Goal: Information Seeking & Learning: Learn about a topic

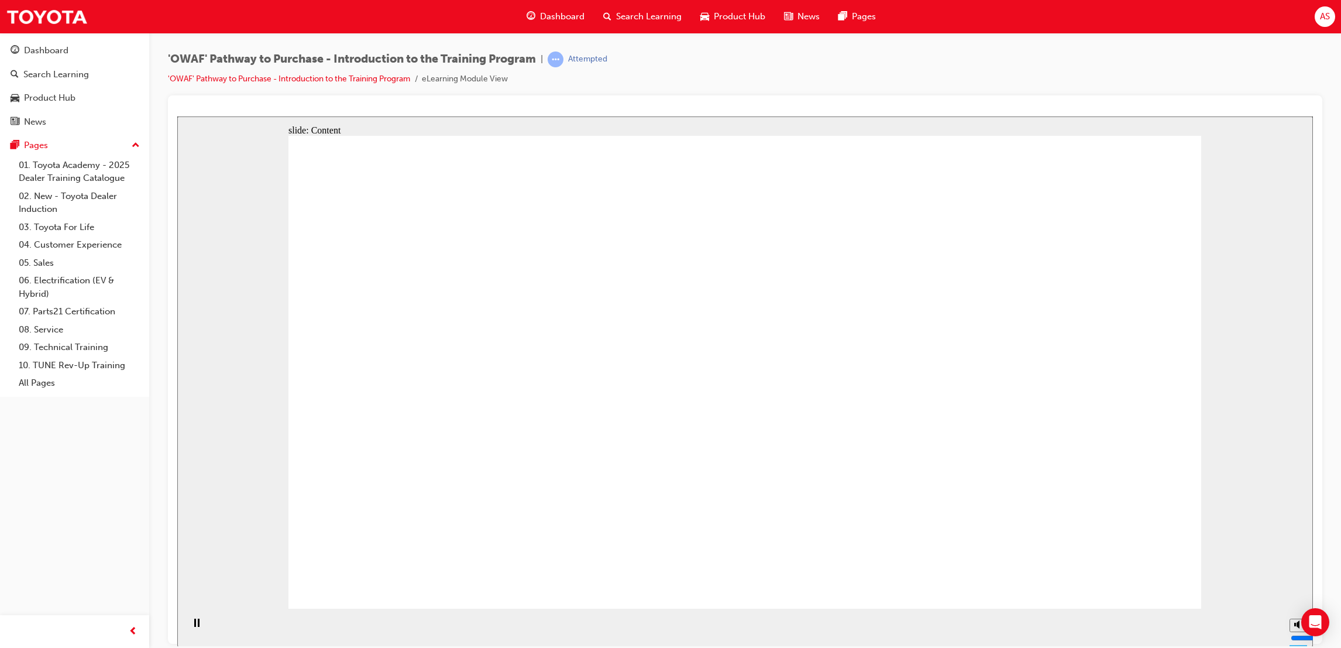
drag, startPoint x: 507, startPoint y: 301, endPoint x: 542, endPoint y: 300, distance: 35.1
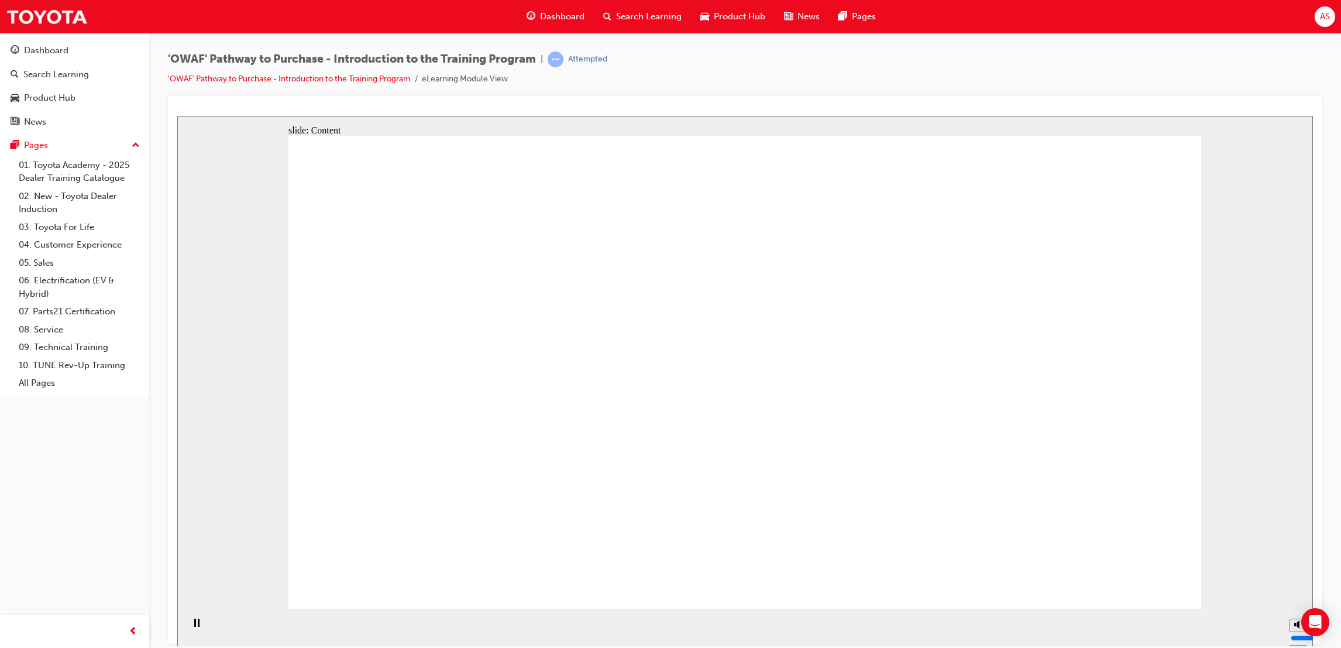
drag, startPoint x: 816, startPoint y: 401, endPoint x: 943, endPoint y: 394, distance: 126.6
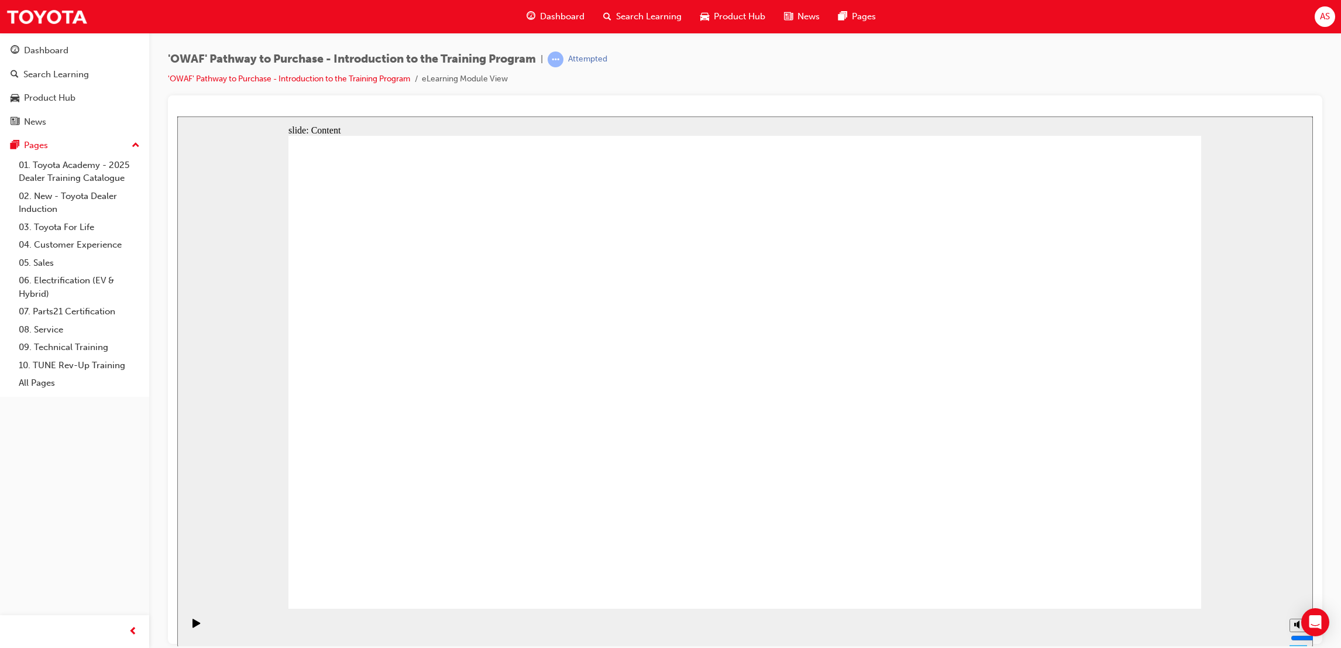
drag, startPoint x: 631, startPoint y: 308, endPoint x: 600, endPoint y: 332, distance: 38.7
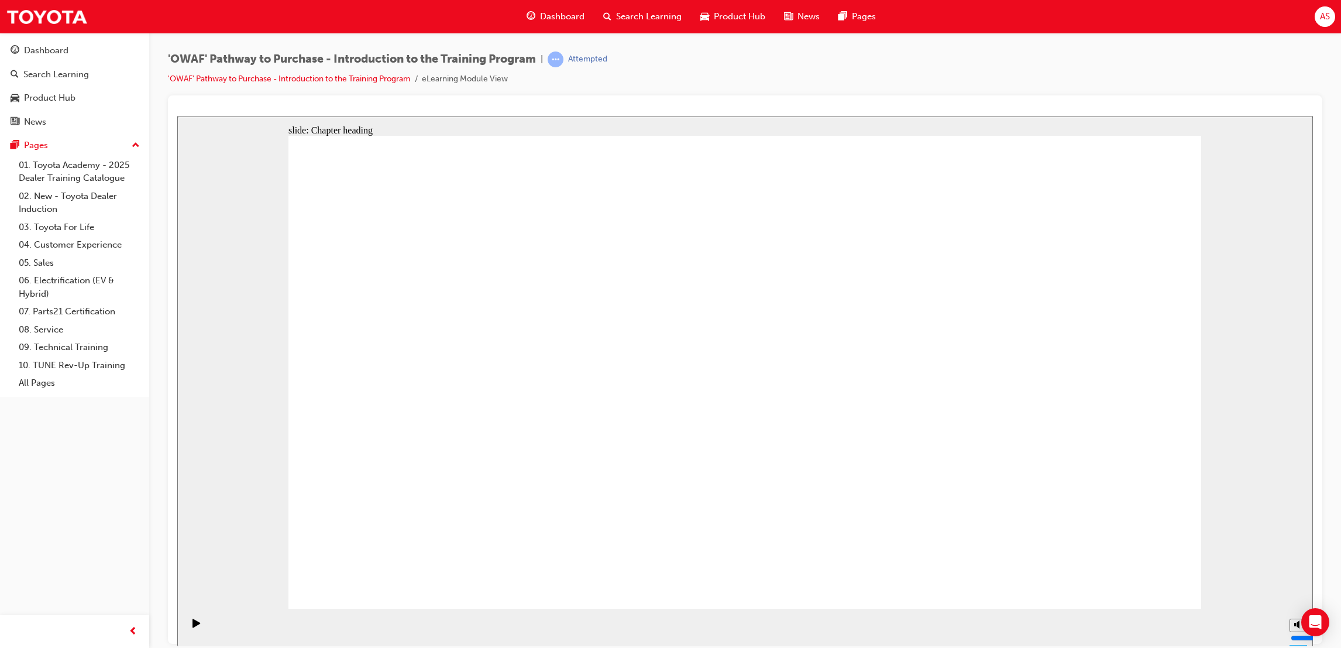
drag, startPoint x: 521, startPoint y: 407, endPoint x: 593, endPoint y: 404, distance: 72.0
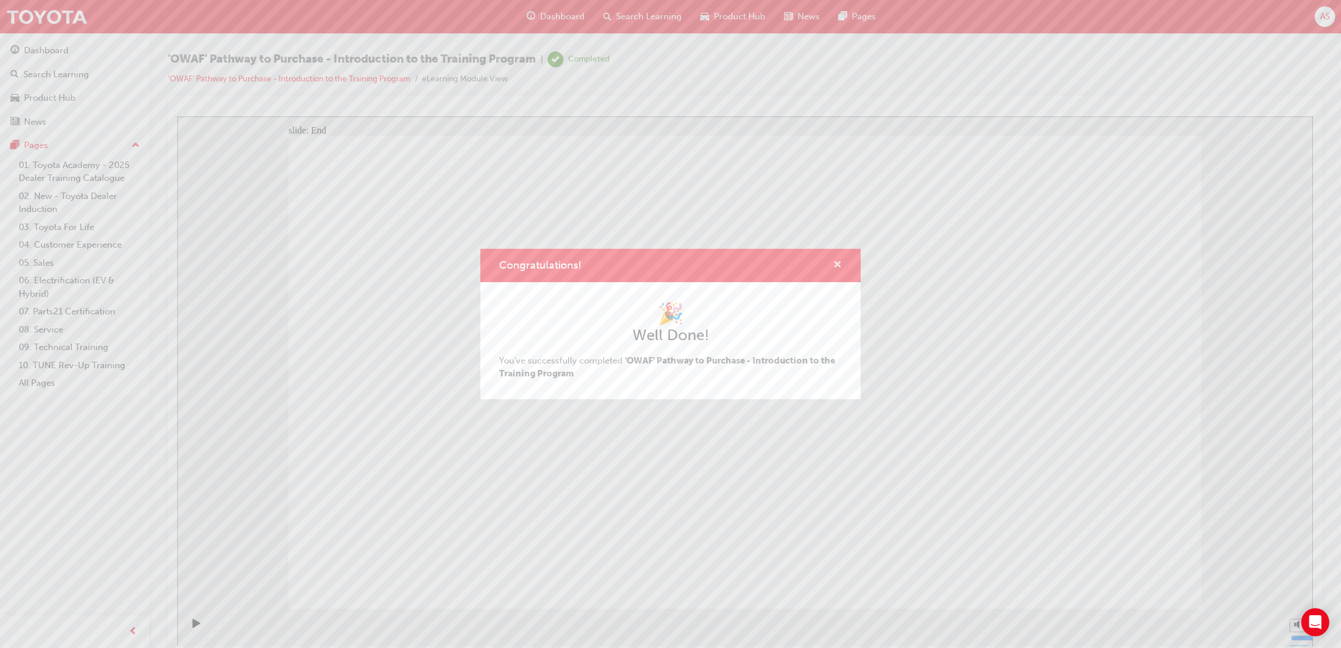
click at [838, 263] on span "cross-icon" at bounding box center [837, 265] width 9 height 11
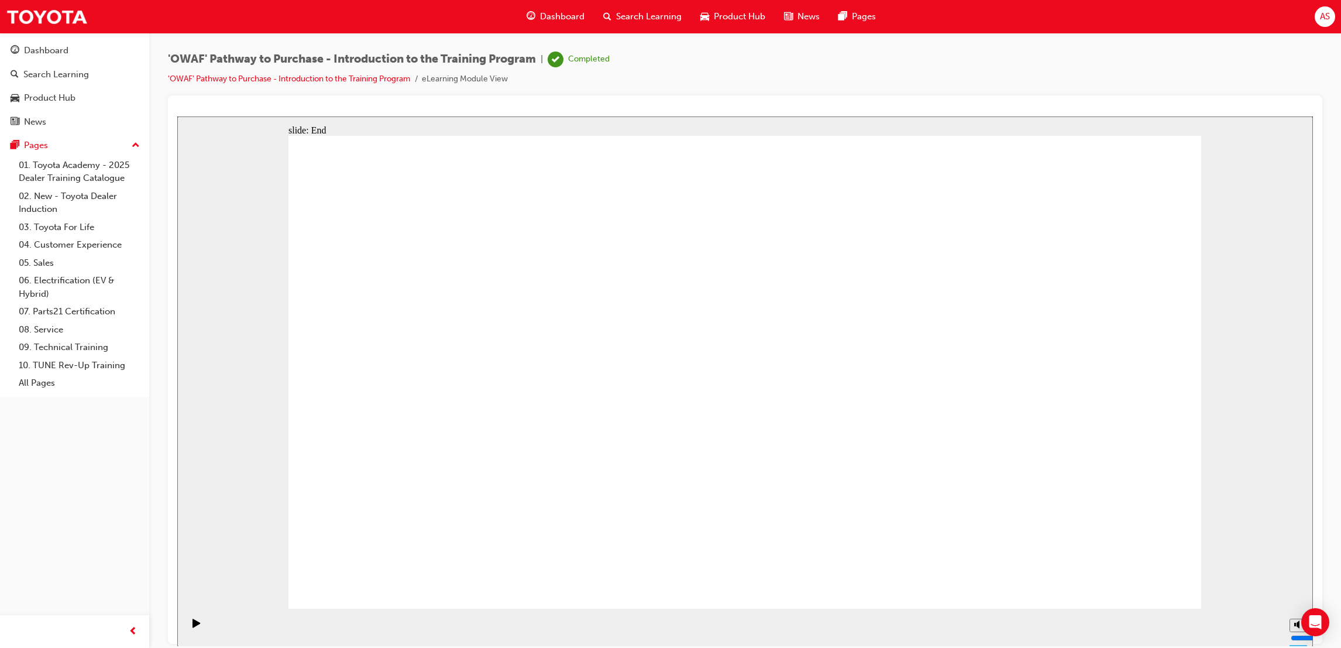
drag, startPoint x: 844, startPoint y: 338, endPoint x: 789, endPoint y: 399, distance: 82.4
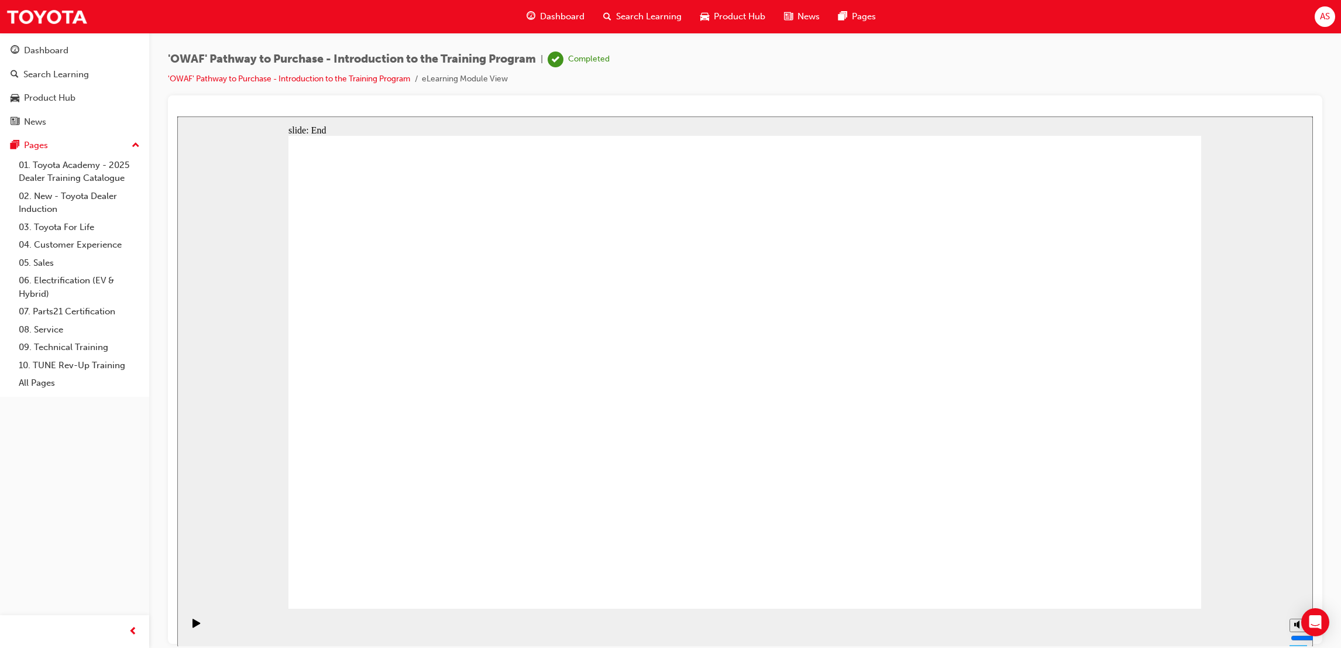
click at [287, 77] on link "'OWAF' Pathway to Purchase - Introduction to the Training Program" at bounding box center [289, 79] width 242 height 10
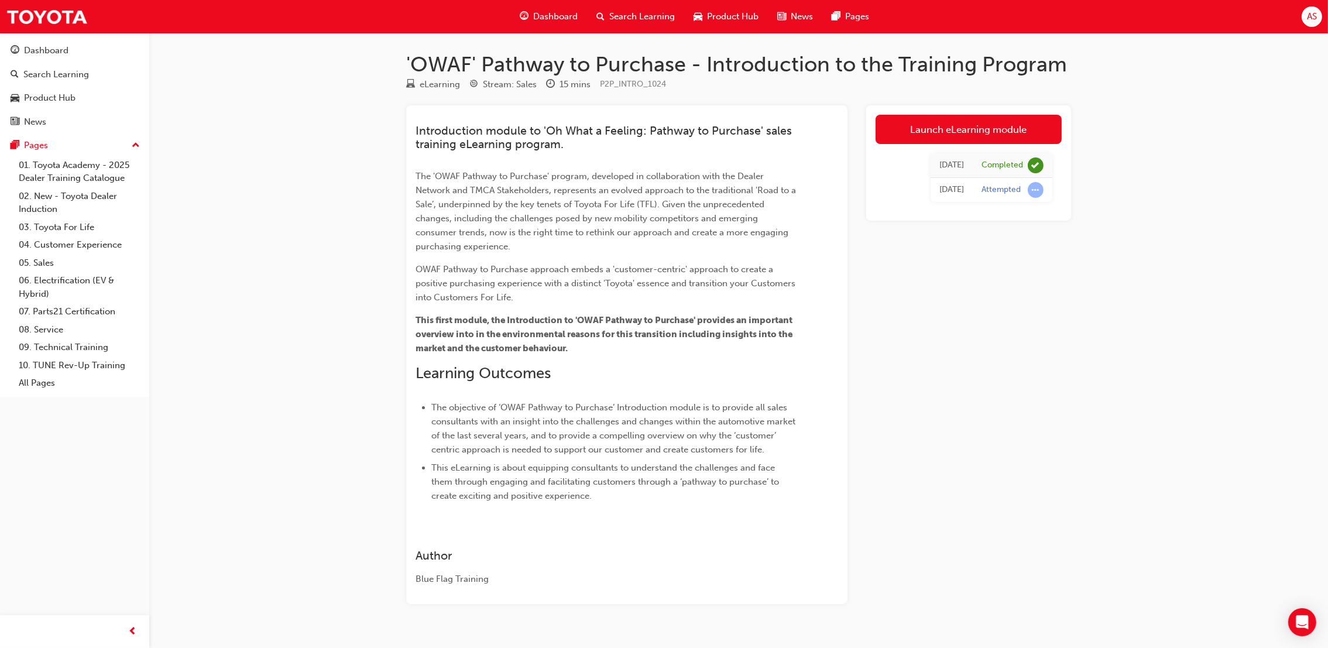
click at [564, 21] on span "Dashboard" at bounding box center [555, 16] width 44 height 13
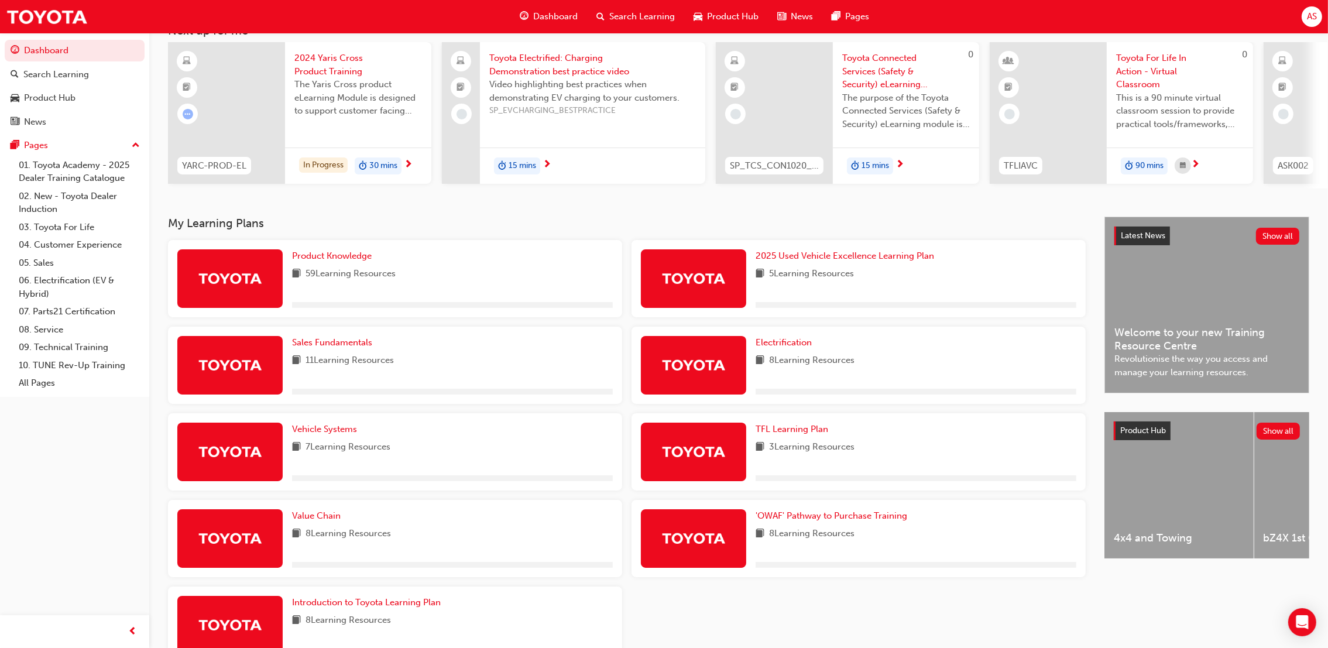
scroll to position [157, 0]
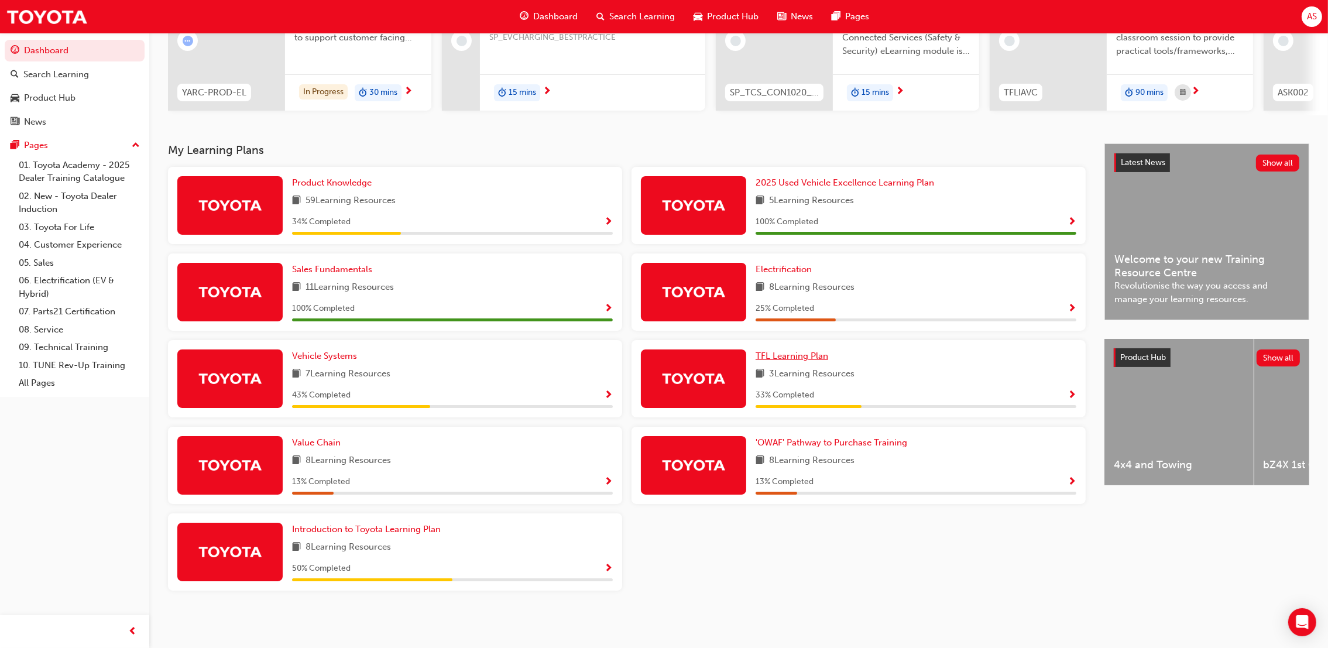
click at [795, 359] on span "TFL Learning Plan" at bounding box center [791, 356] width 73 height 11
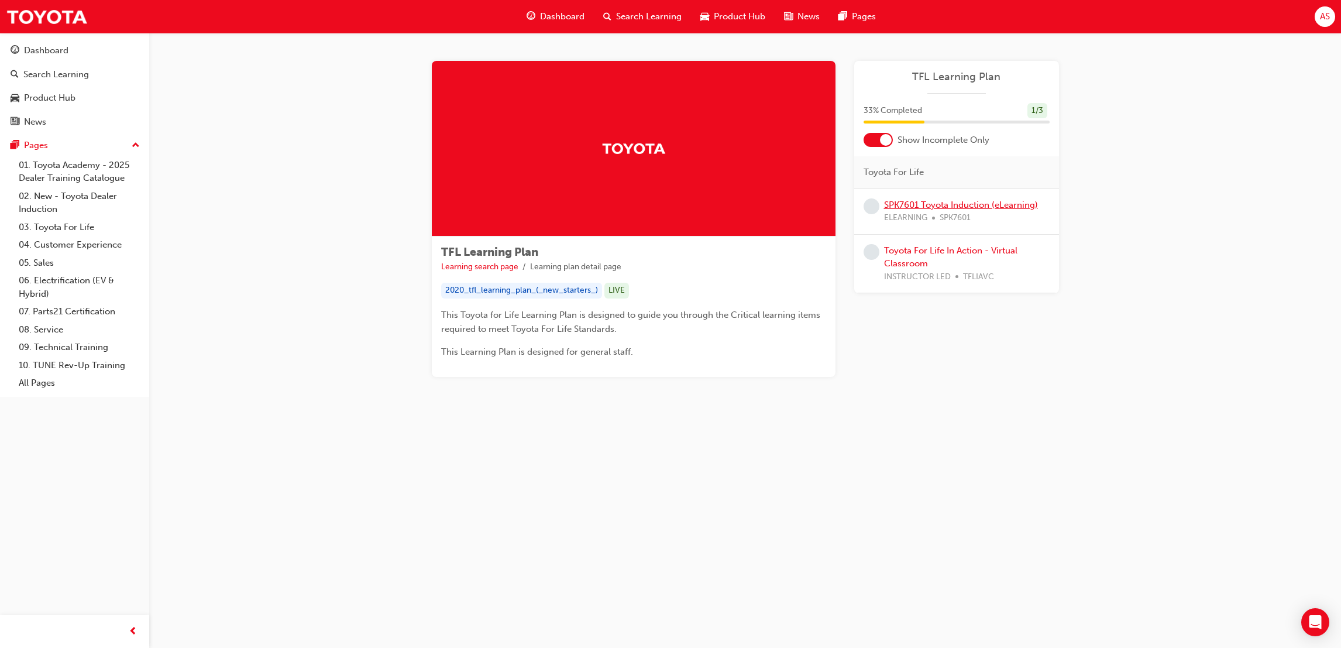
click at [995, 206] on link "SPK7601 Toyota Induction (eLearning)" at bounding box center [961, 205] width 154 height 11
click at [975, 246] on link "Toyota For Life In Action - Virtual Classroom" at bounding box center [950, 257] width 133 height 24
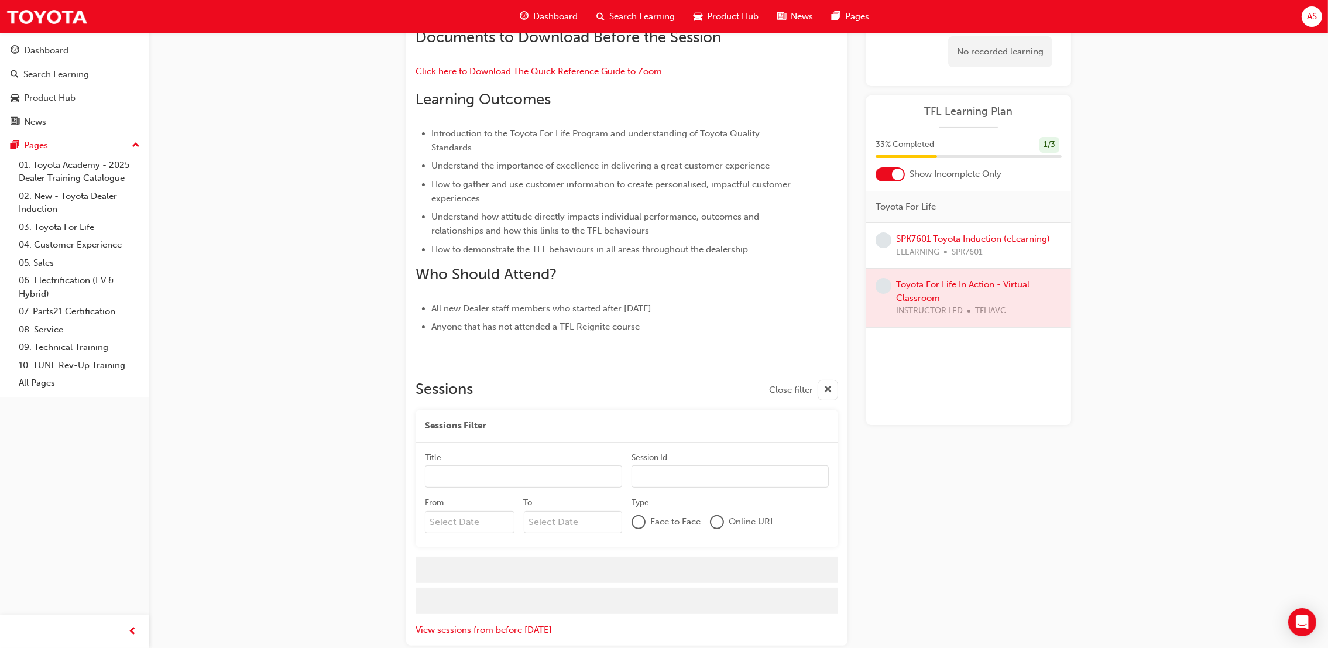
scroll to position [373, 0]
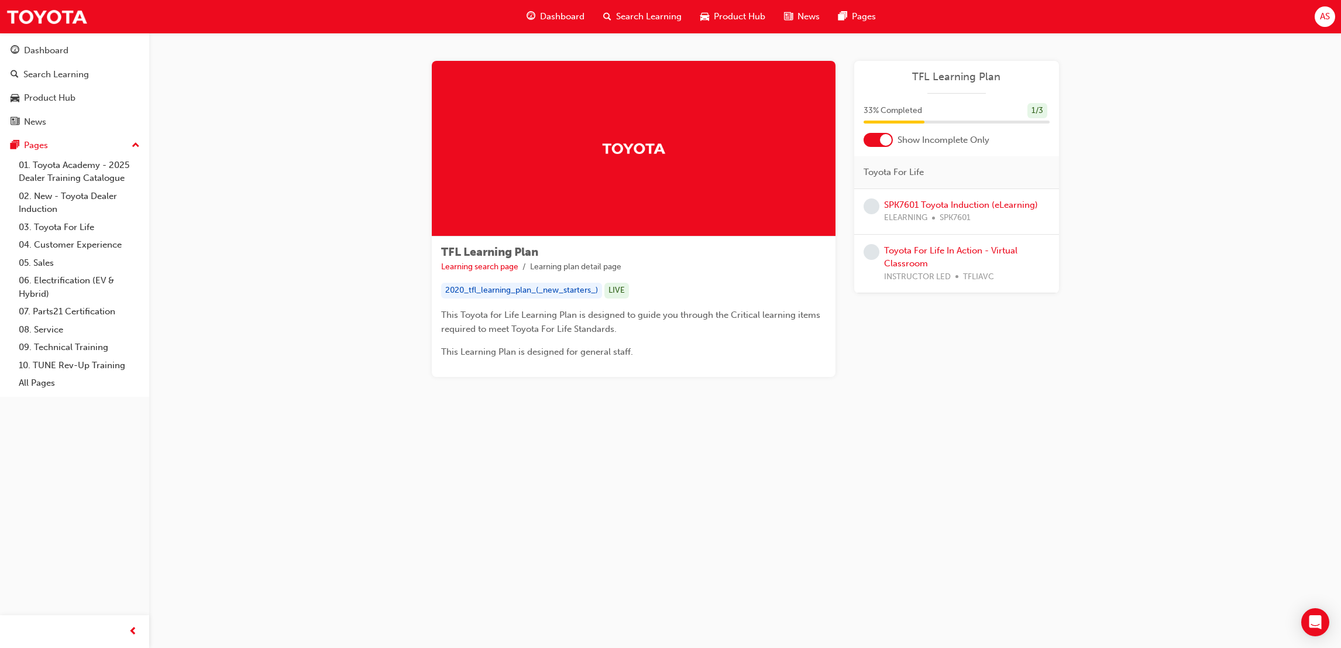
click at [540, 21] on span "Dashboard" at bounding box center [562, 16] width 44 height 13
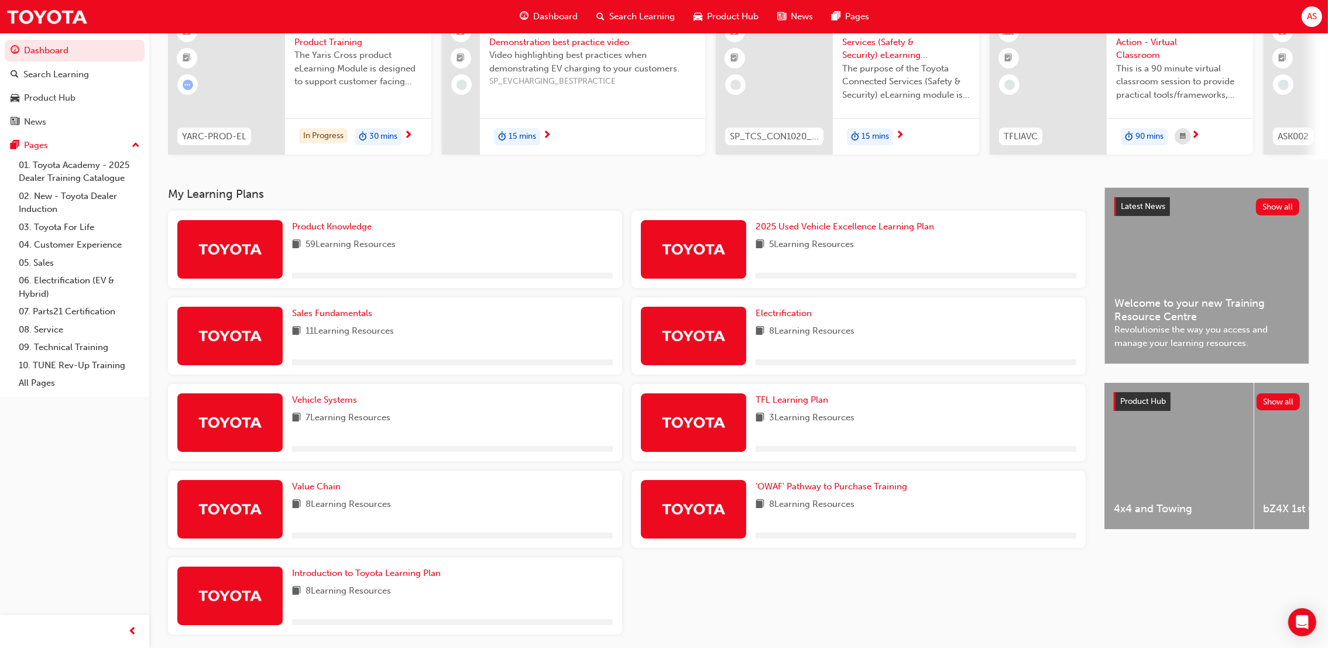
scroll to position [157, 0]
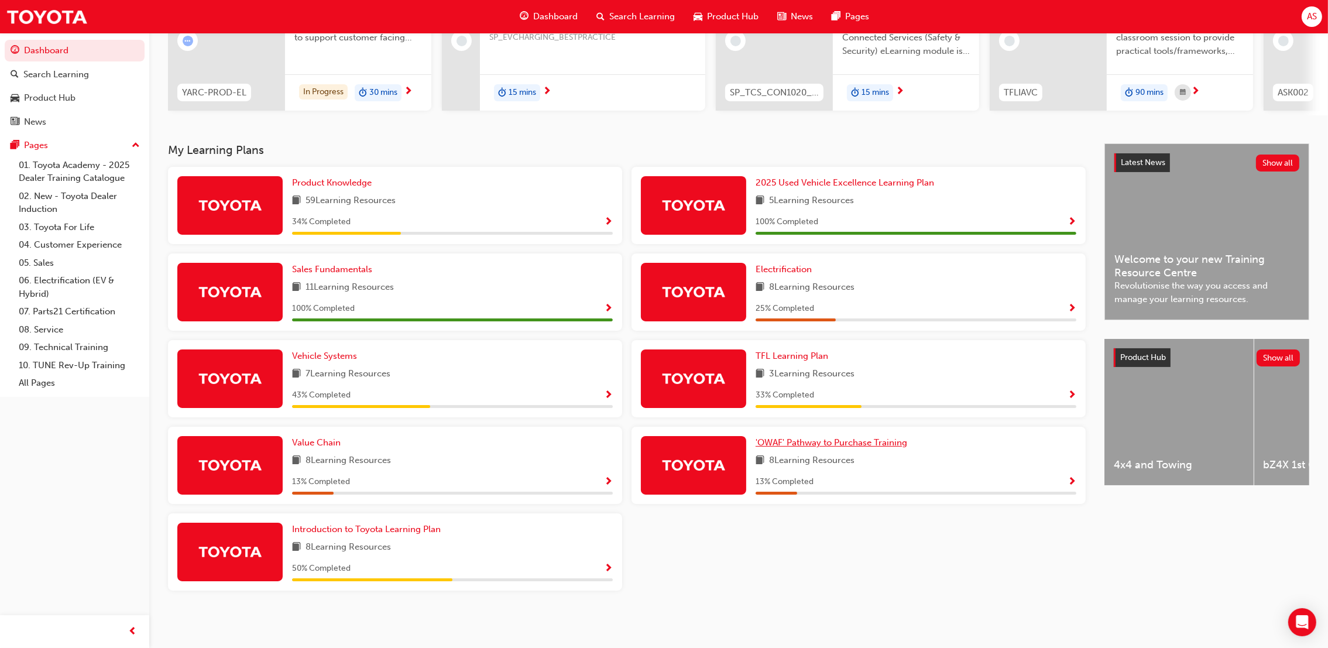
click at [799, 444] on span "'OWAF' Pathway to Purchase Training" at bounding box center [831, 442] width 152 height 11
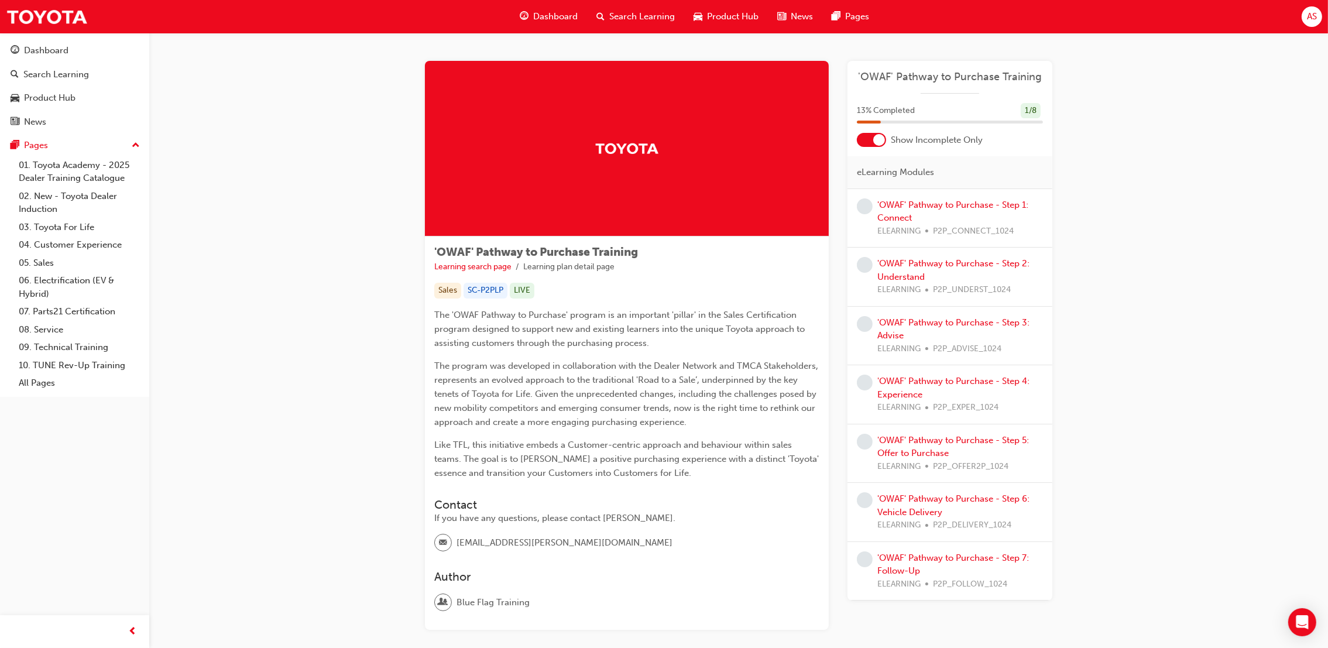
scroll to position [66, 0]
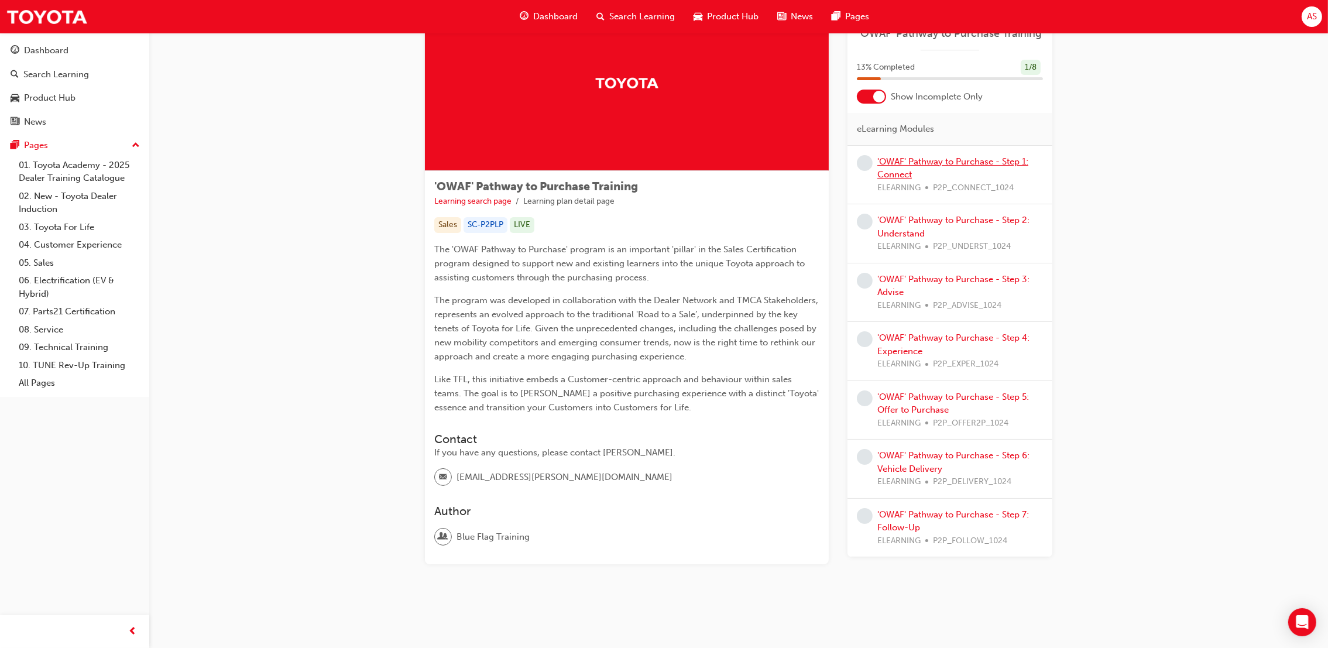
click at [919, 163] on link "'OWAF' Pathway to Purchase - Step 1: Connect" at bounding box center [952, 168] width 151 height 24
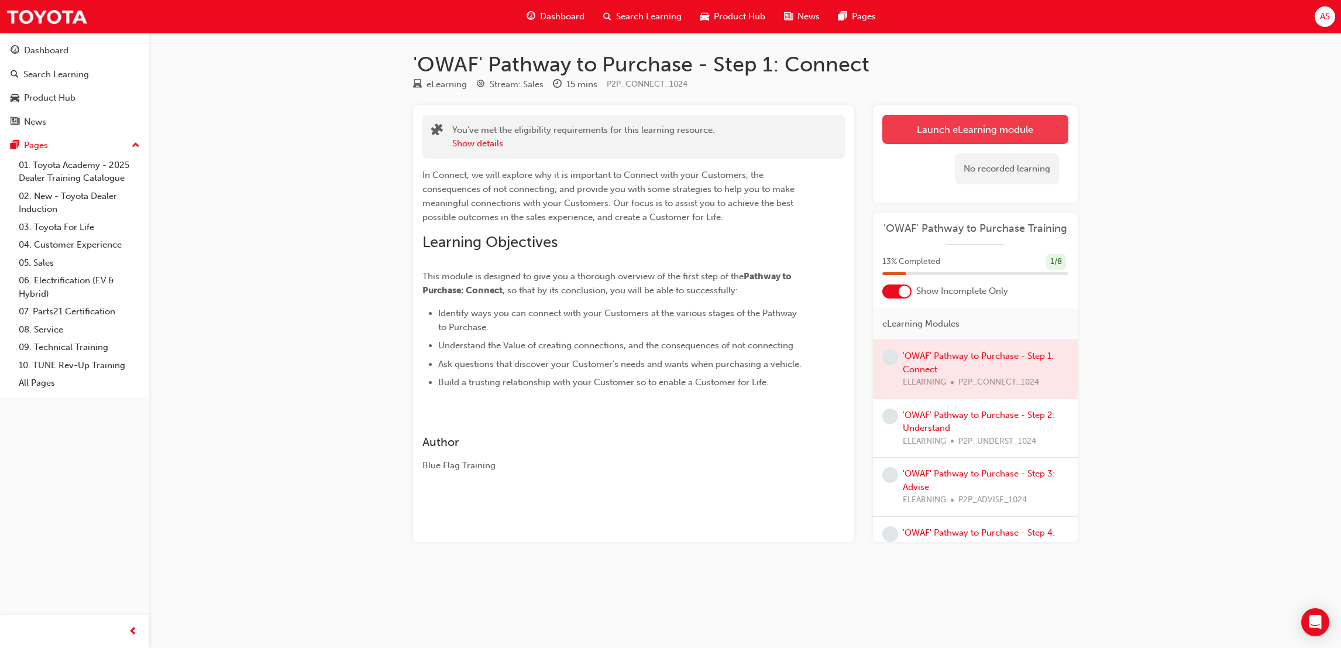
click at [947, 126] on link "Launch eLearning module" at bounding box center [975, 129] width 186 height 29
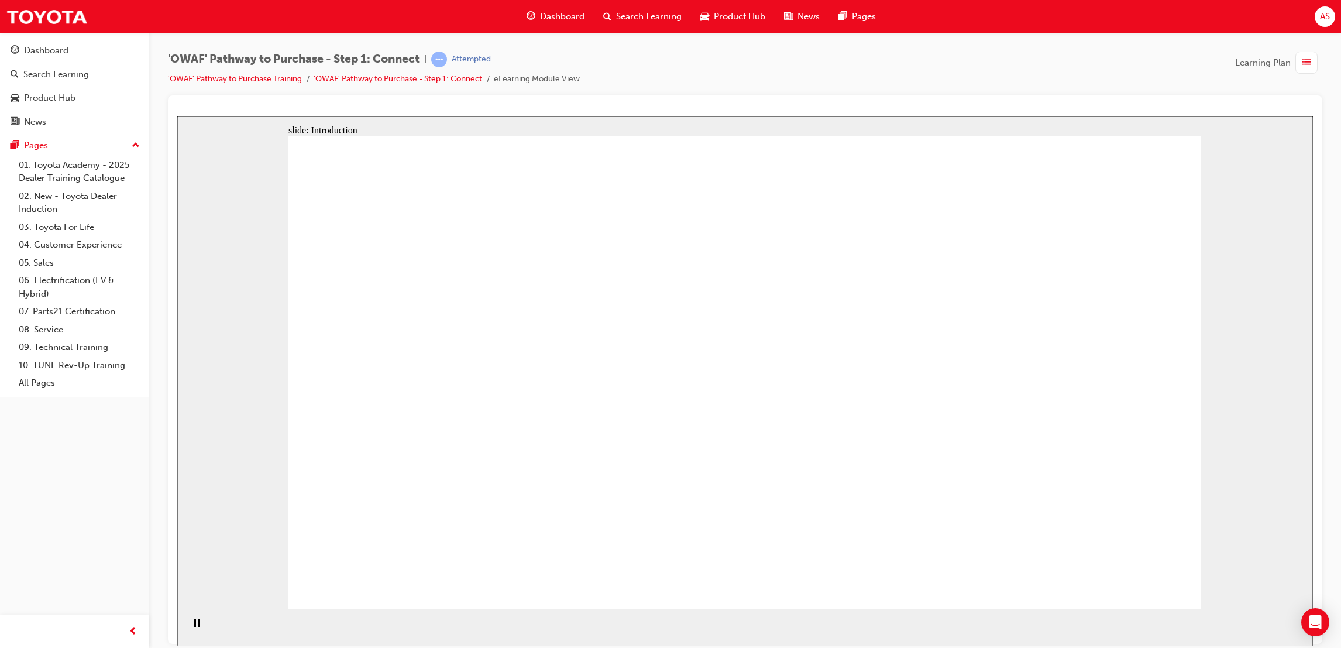
drag, startPoint x: 1001, startPoint y: 253, endPoint x: 999, endPoint y: 272, distance: 18.2
drag, startPoint x: 1008, startPoint y: 379, endPoint x: 1001, endPoint y: 398, distance: 20.8
drag, startPoint x: 918, startPoint y: 465, endPoint x: 872, endPoint y: 473, distance: 46.3
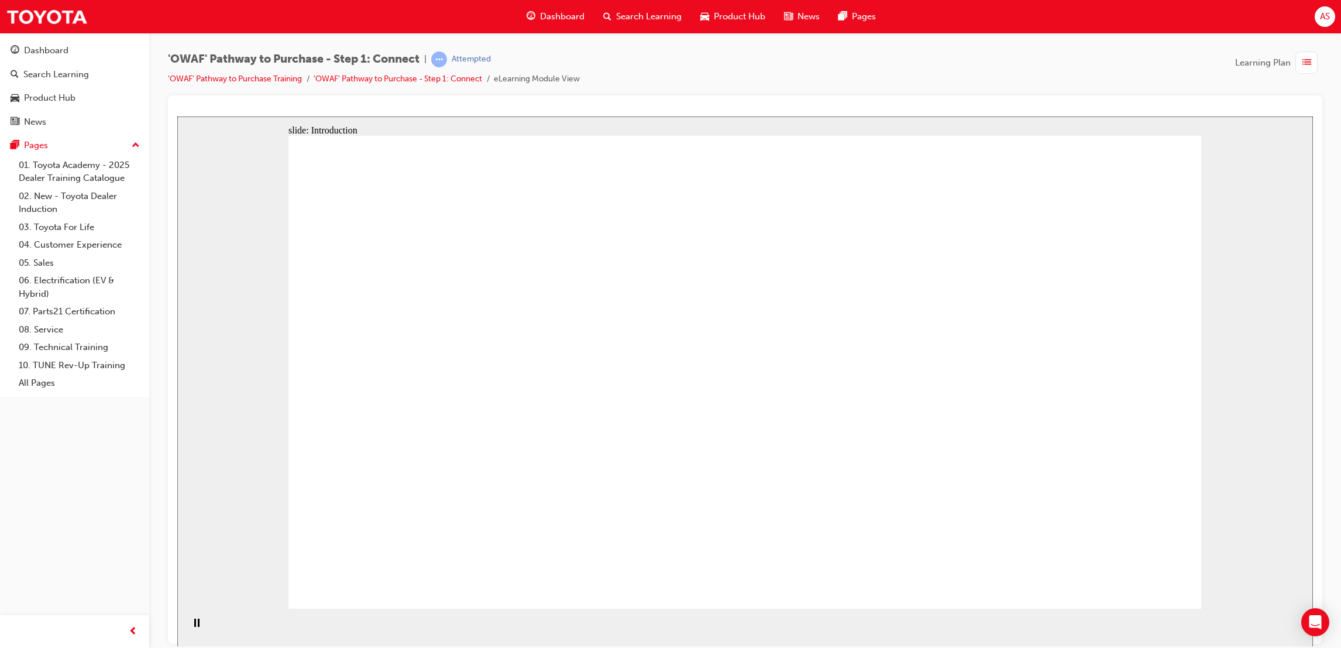
drag, startPoint x: 815, startPoint y: 466, endPoint x: 789, endPoint y: 452, distance: 30.1
drag, startPoint x: 769, startPoint y: 422, endPoint x: 761, endPoint y: 357, distance: 65.5
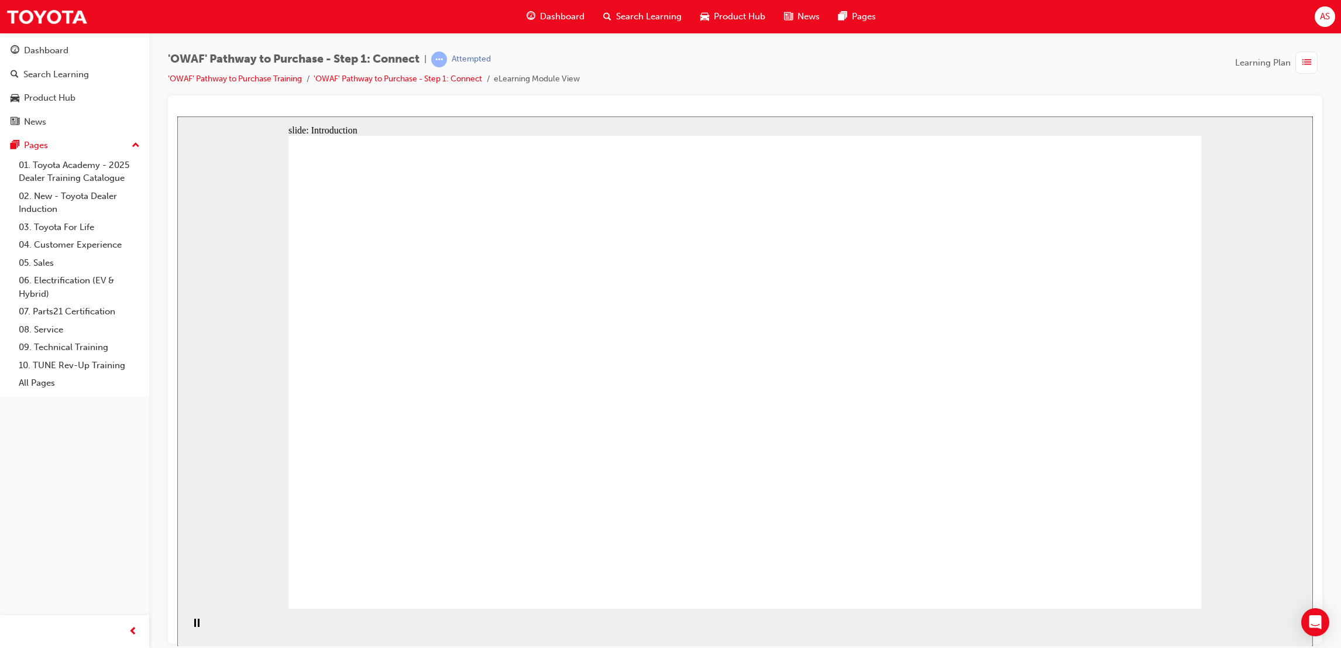
drag, startPoint x: 771, startPoint y: 328, endPoint x: 784, endPoint y: 290, distance: 40.0
drag, startPoint x: 808, startPoint y: 280, endPoint x: 990, endPoint y: 346, distance: 194.2
drag, startPoint x: 989, startPoint y: 394, endPoint x: 974, endPoint y: 421, distance: 30.6
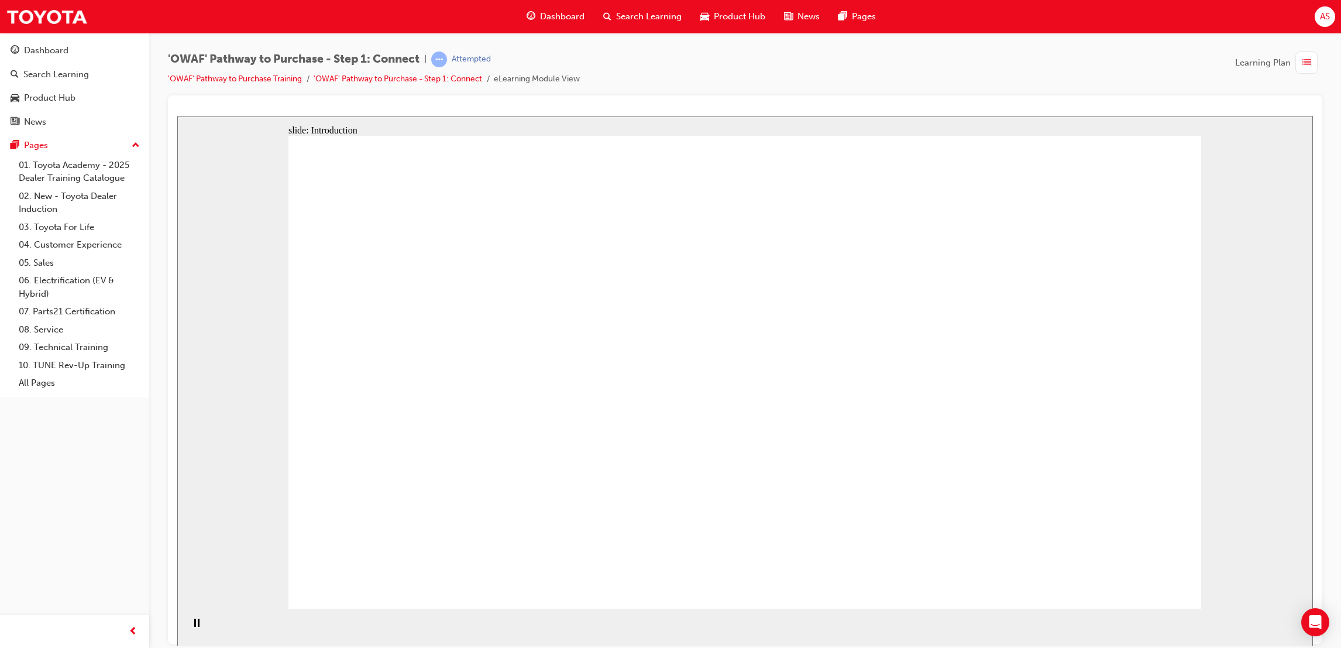
drag, startPoint x: 957, startPoint y: 441, endPoint x: 925, endPoint y: 446, distance: 32.7
drag, startPoint x: 889, startPoint y: 438, endPoint x: 843, endPoint y: 397, distance: 60.9
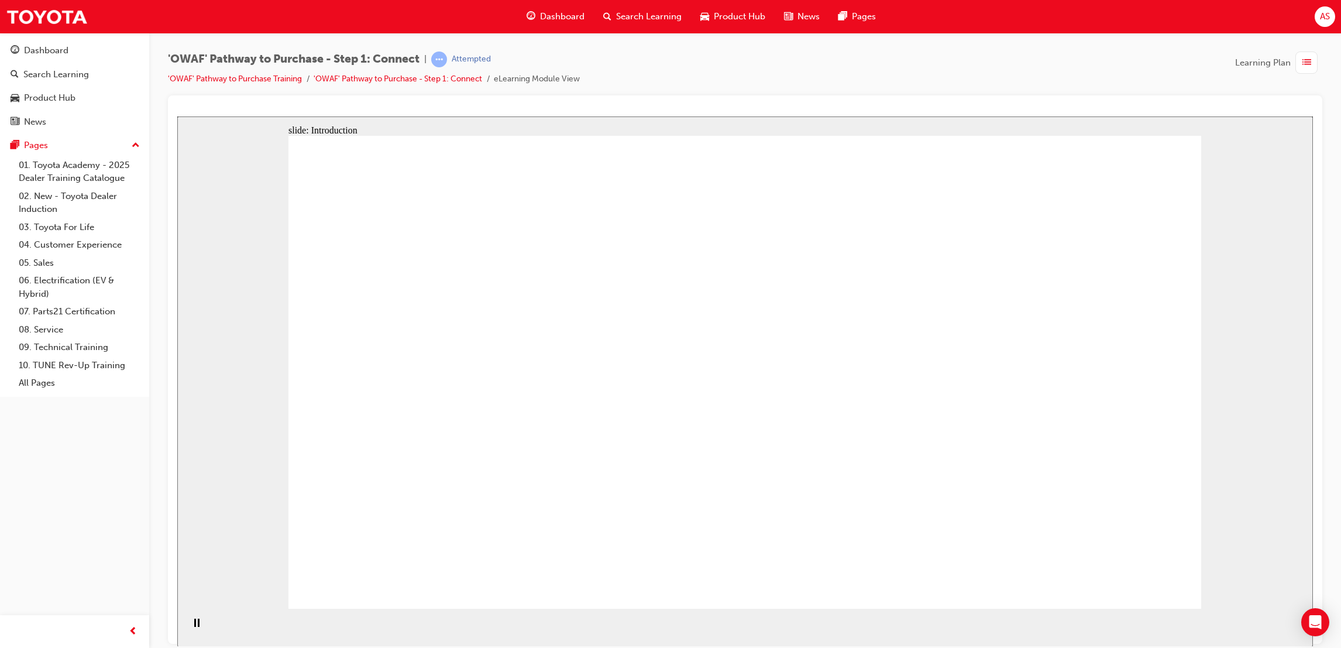
drag, startPoint x: 847, startPoint y: 394, endPoint x: 864, endPoint y: 372, distance: 28.0
drag, startPoint x: 875, startPoint y: 358, endPoint x: 930, endPoint y: 361, distance: 55.1
drag, startPoint x: 943, startPoint y: 367, endPoint x: 967, endPoint y: 375, distance: 25.4
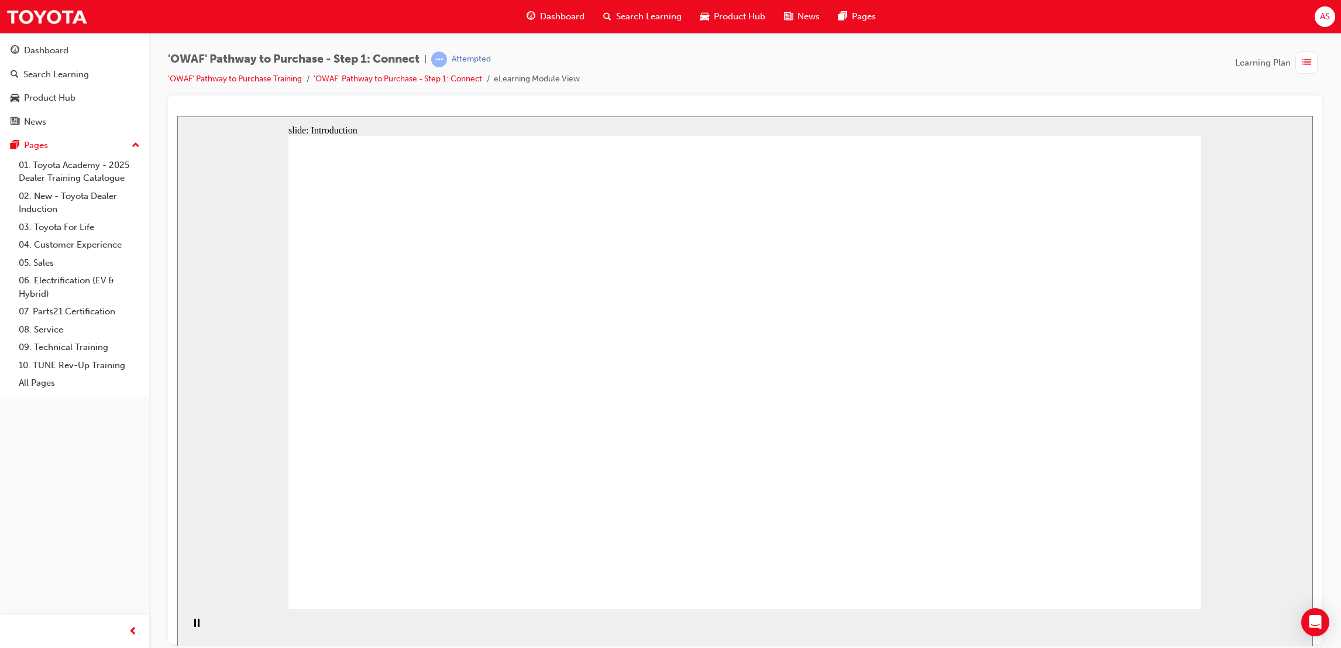
drag, startPoint x: 1005, startPoint y: 402, endPoint x: 985, endPoint y: 448, distance: 49.6
drag, startPoint x: 881, startPoint y: 234, endPoint x: 885, endPoint y: 239, distance: 6.3
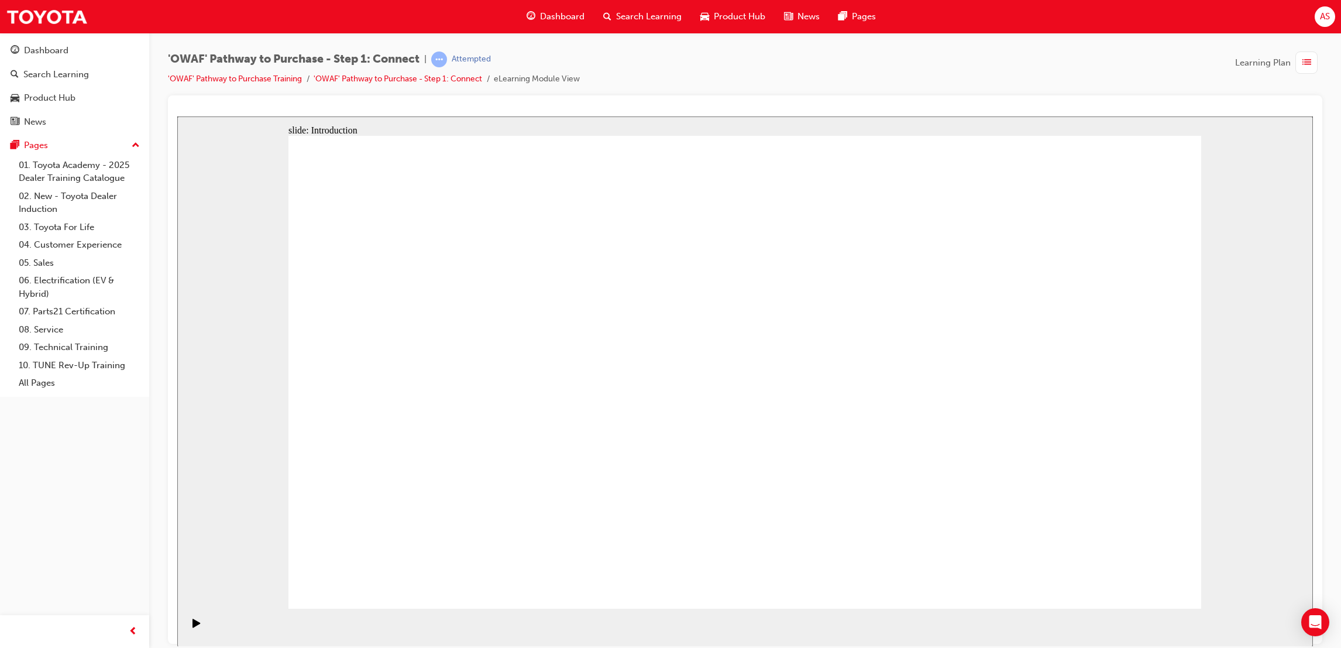
drag, startPoint x: 890, startPoint y: 242, endPoint x: 880, endPoint y: 248, distance: 12.3
drag, startPoint x: 506, startPoint y: 339, endPoint x: 638, endPoint y: 332, distance: 131.8
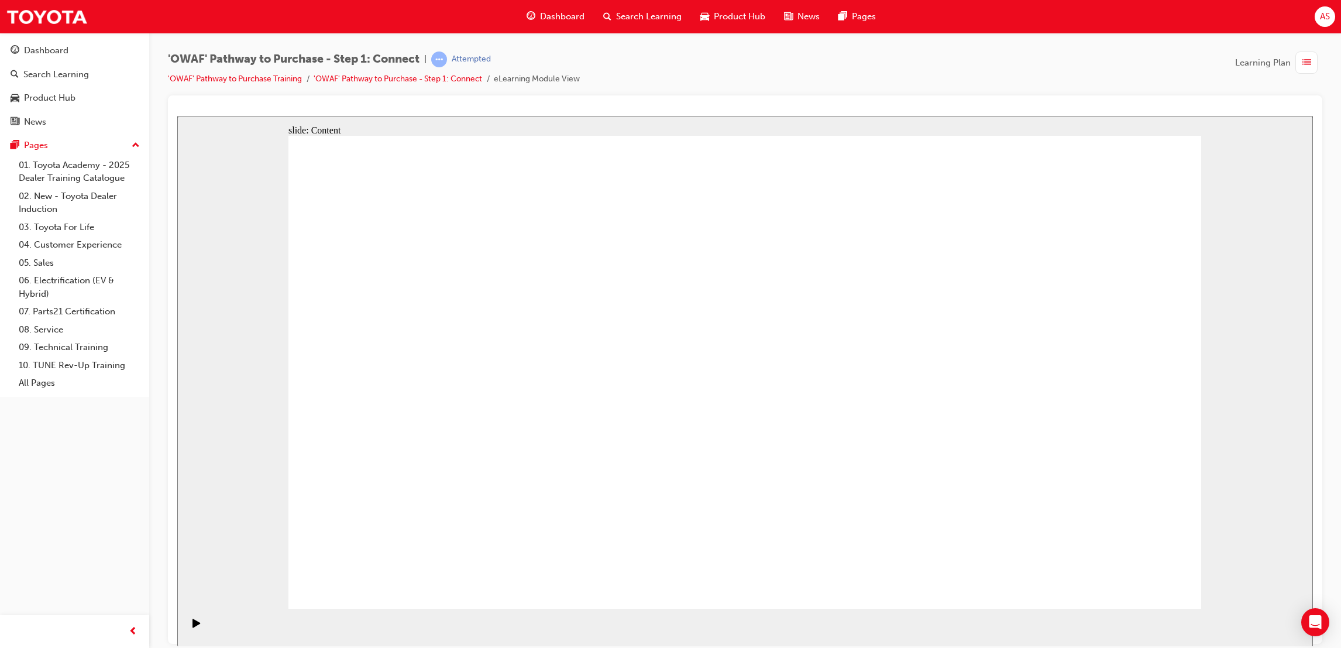
drag, startPoint x: 729, startPoint y: 305, endPoint x: 788, endPoint y: 359, distance: 80.3
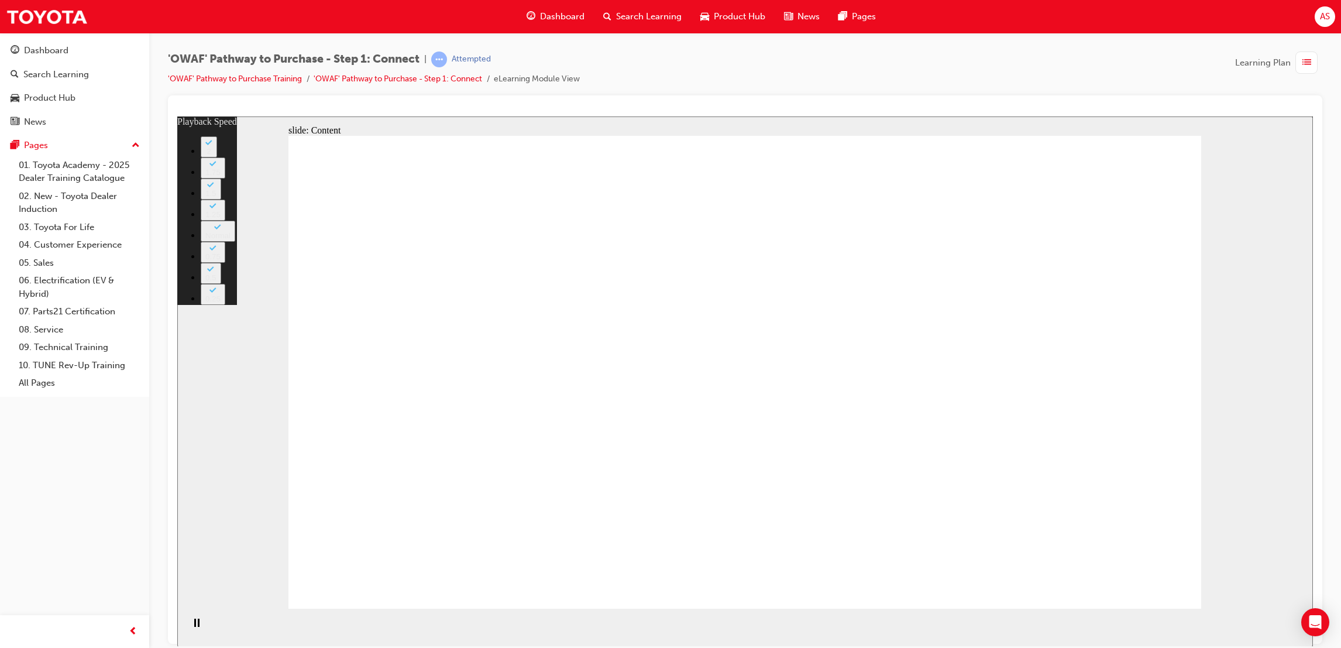
type input "76"
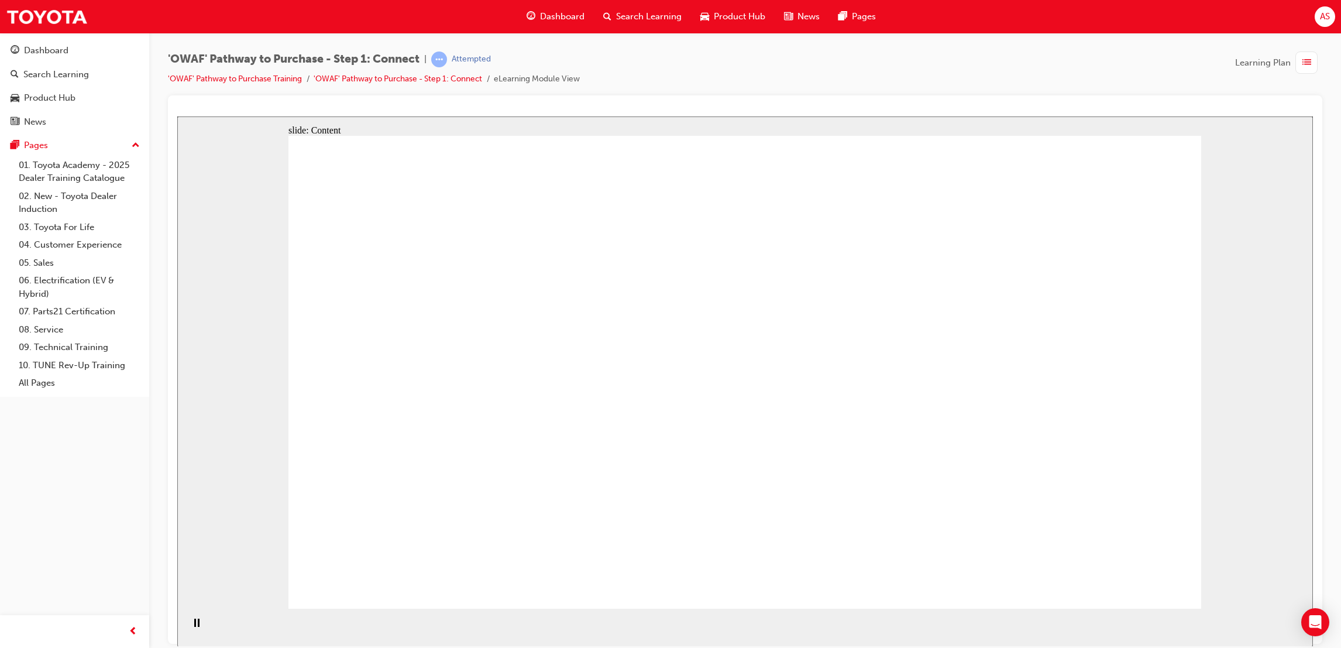
drag, startPoint x: 675, startPoint y: 485, endPoint x: 586, endPoint y: 448, distance: 96.3
drag, startPoint x: 622, startPoint y: 227, endPoint x: 616, endPoint y: 231, distance: 6.8
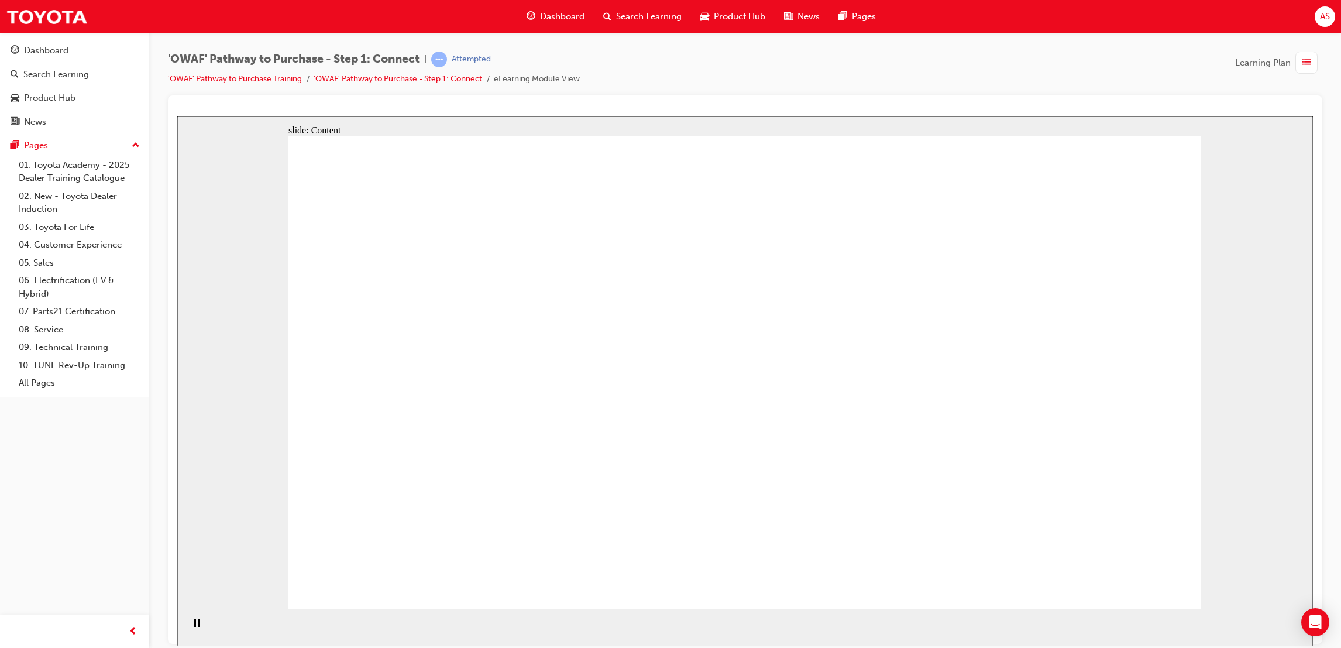
drag, startPoint x: 352, startPoint y: 331, endPoint x: 369, endPoint y: 336, distance: 18.0
drag, startPoint x: 406, startPoint y: 378, endPoint x: 431, endPoint y: 388, distance: 27.1
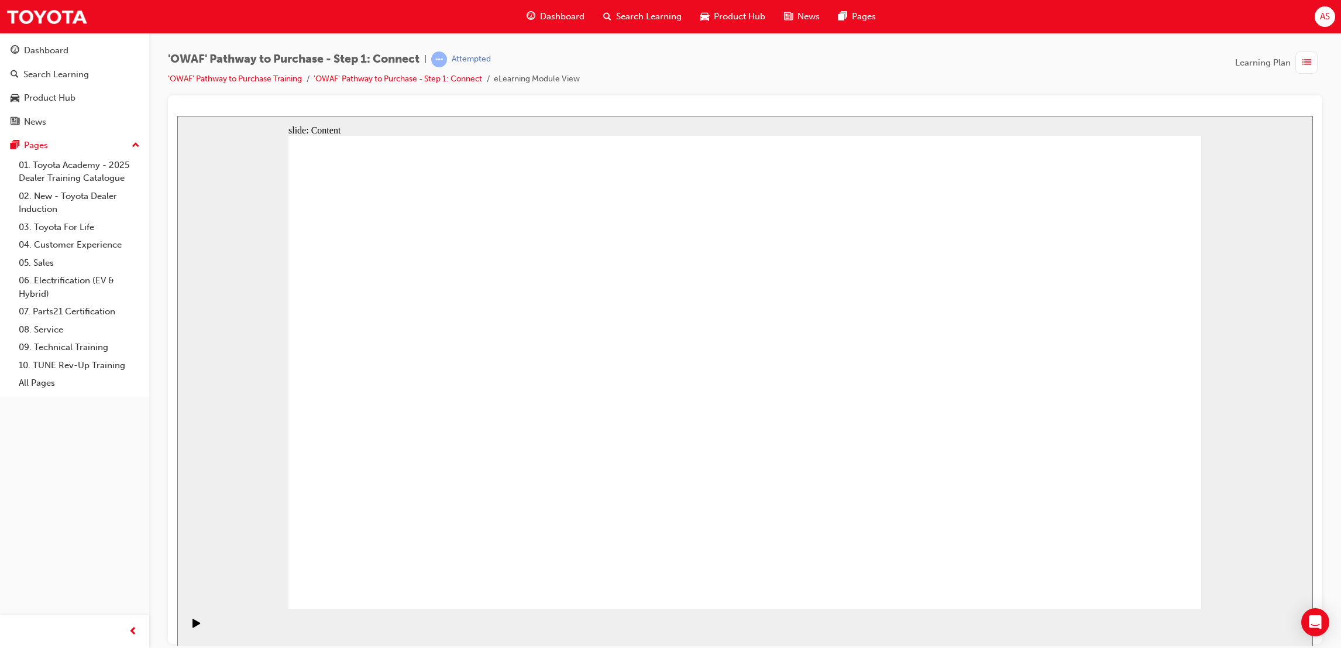
drag, startPoint x: 933, startPoint y: 234, endPoint x: 1005, endPoint y: 250, distance: 73.7
drag, startPoint x: 1041, startPoint y: 243, endPoint x: 1037, endPoint y: 287, distance: 44.1
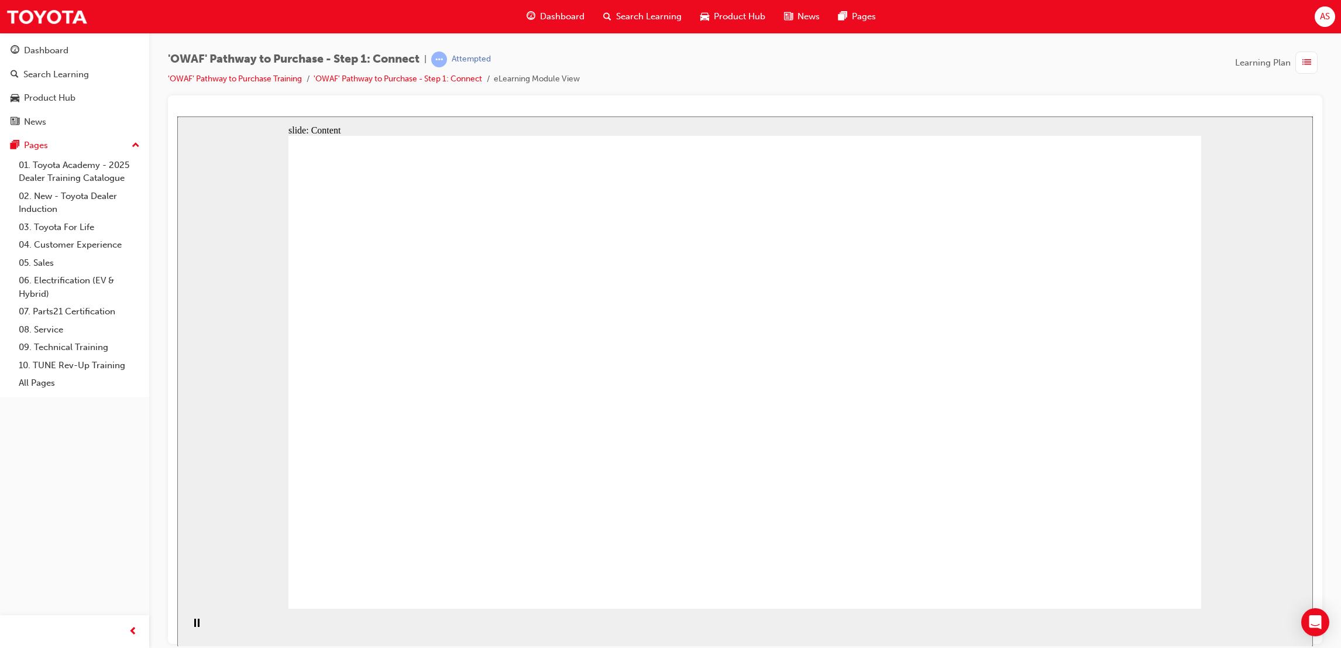
drag, startPoint x: 1069, startPoint y: 440, endPoint x: 1060, endPoint y: 442, distance: 9.0
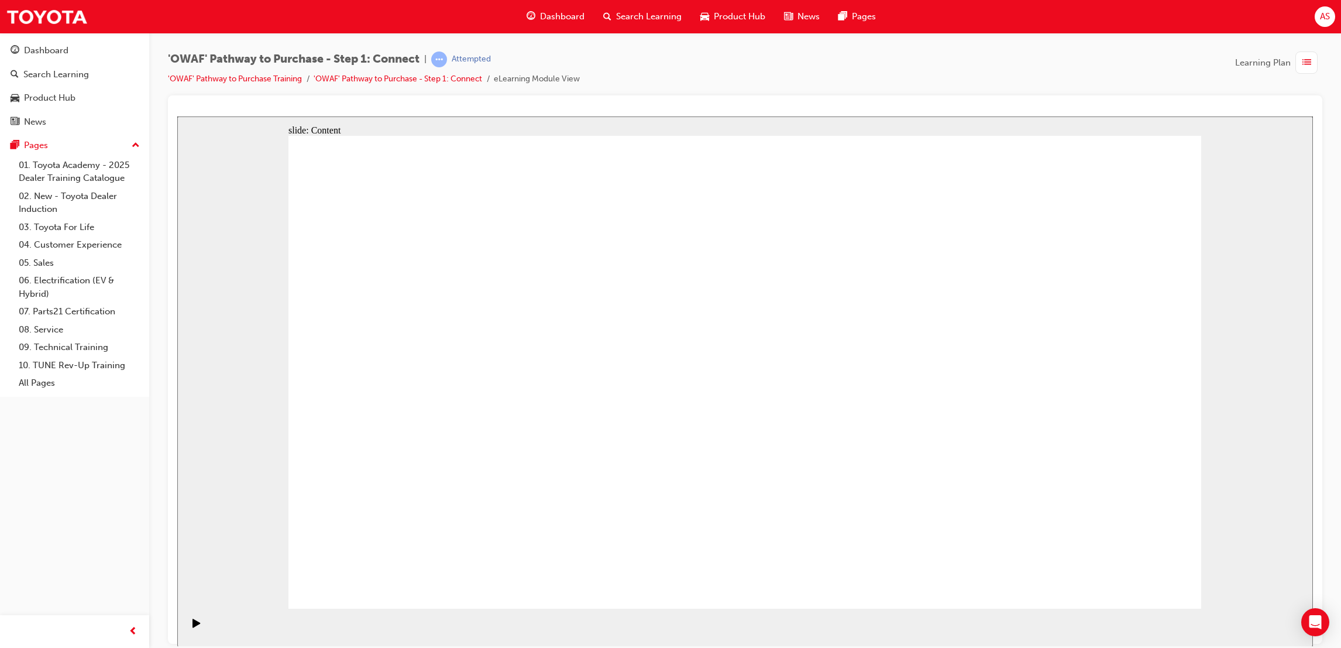
drag, startPoint x: 914, startPoint y: 387, endPoint x: 925, endPoint y: 381, distance: 12.8
drag, startPoint x: 1030, startPoint y: 255, endPoint x: 1043, endPoint y: 294, distance: 40.7
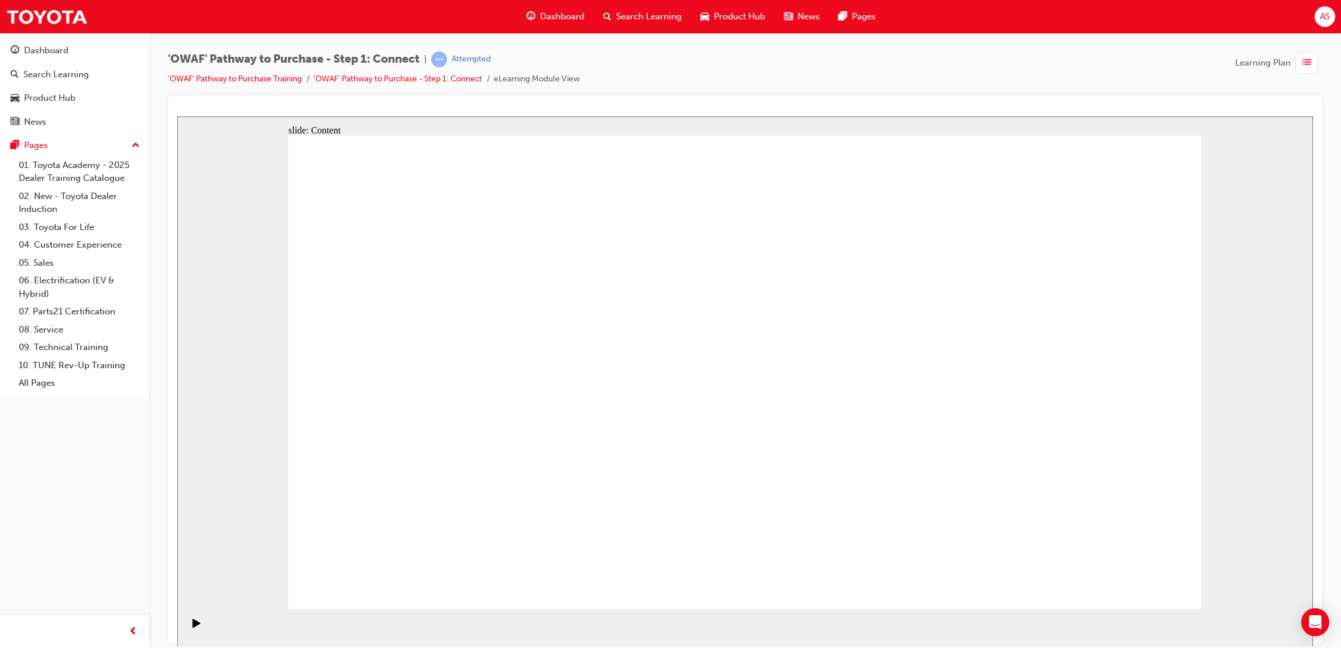
drag, startPoint x: 493, startPoint y: 364, endPoint x: 808, endPoint y: 396, distance: 316.4
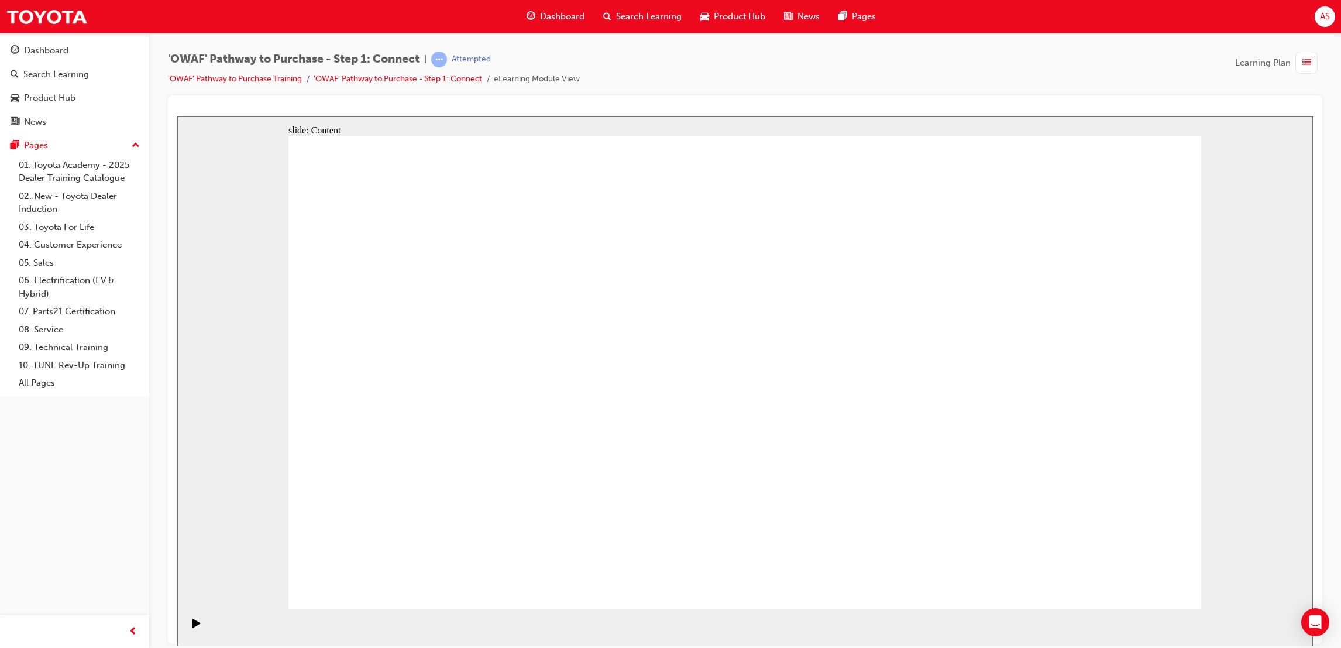
drag, startPoint x: 785, startPoint y: 371, endPoint x: 912, endPoint y: 369, distance: 126.4
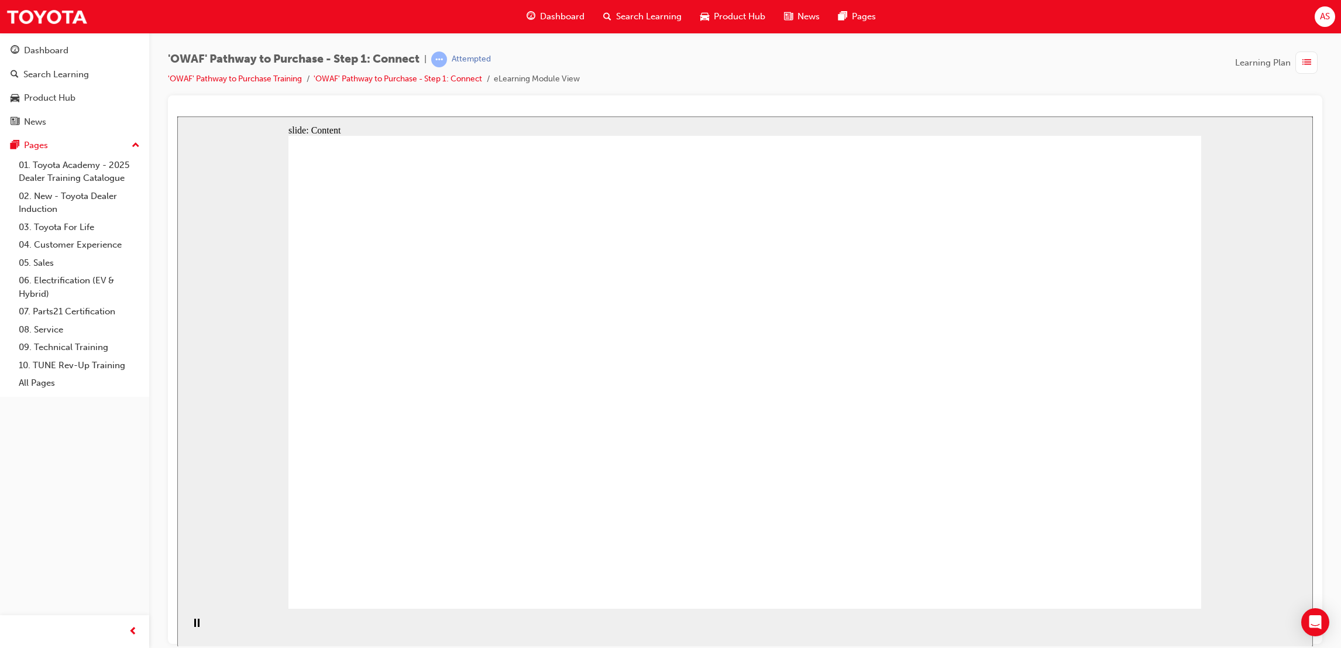
drag, startPoint x: 959, startPoint y: 362, endPoint x: 1036, endPoint y: 357, distance: 77.4
drag, startPoint x: 1036, startPoint y: 357, endPoint x: 306, endPoint y: 306, distance: 732.1
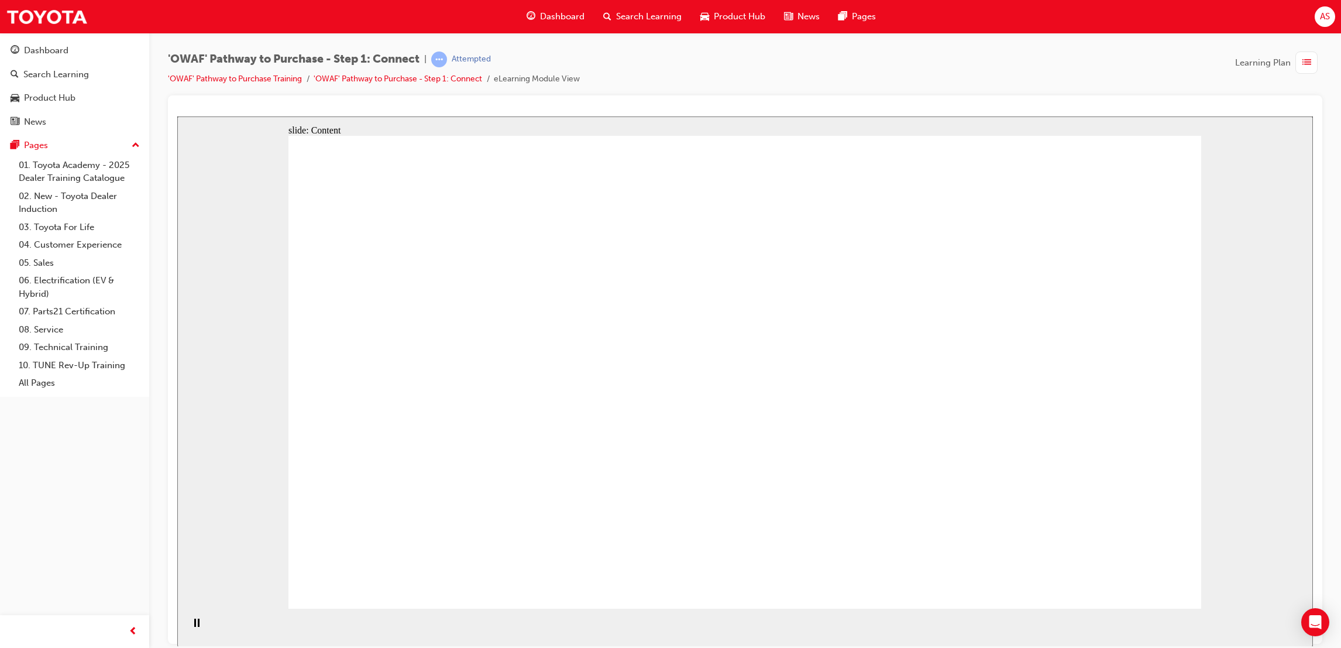
drag, startPoint x: 197, startPoint y: 303, endPoint x: 225, endPoint y: 312, distance: 28.9
click at [195, 310] on div "slide: Content Connecting with CARE Rectangle C A R E Rectangle 1 Rectangle 2 C…" at bounding box center [745, 381] width 1136 height 530
drag, startPoint x: 602, startPoint y: 415, endPoint x: 541, endPoint y: 394, distance: 64.6
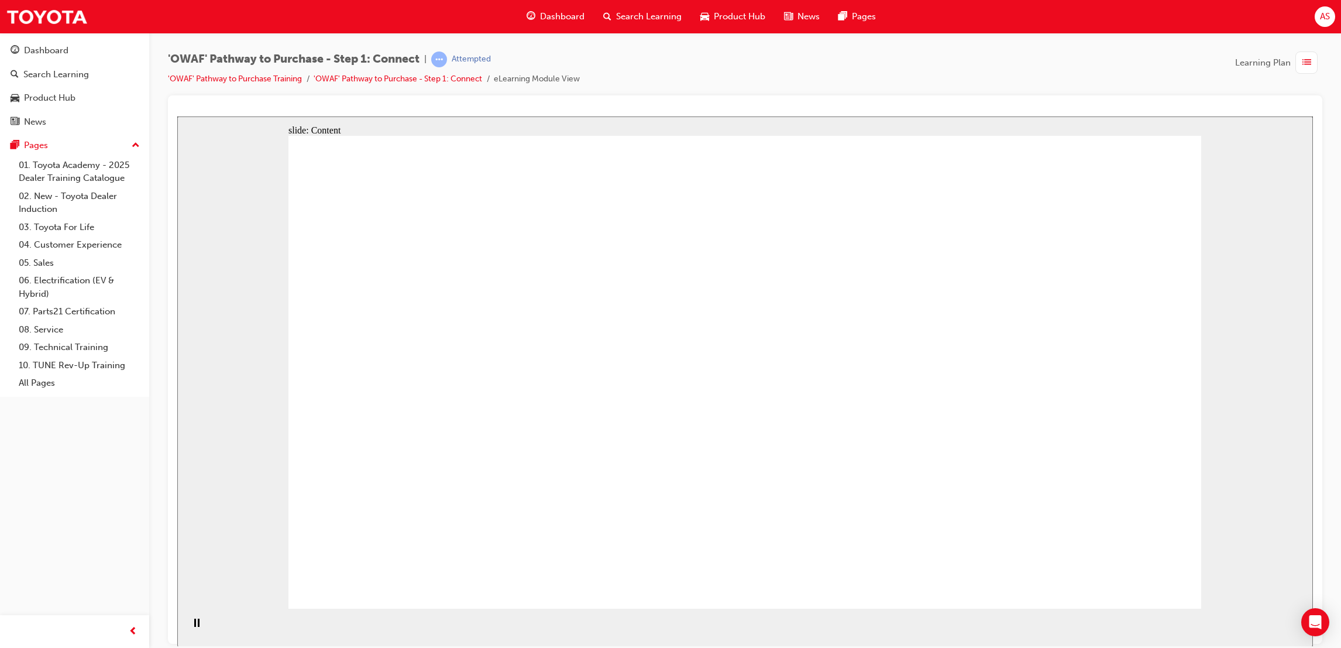
drag, startPoint x: 468, startPoint y: 306, endPoint x: 461, endPoint y: 303, distance: 8.2
drag, startPoint x: 387, startPoint y: 350, endPoint x: 390, endPoint y: 343, distance: 7.4
drag, startPoint x: 404, startPoint y: 331, endPoint x: 427, endPoint y: 307, distance: 33.1
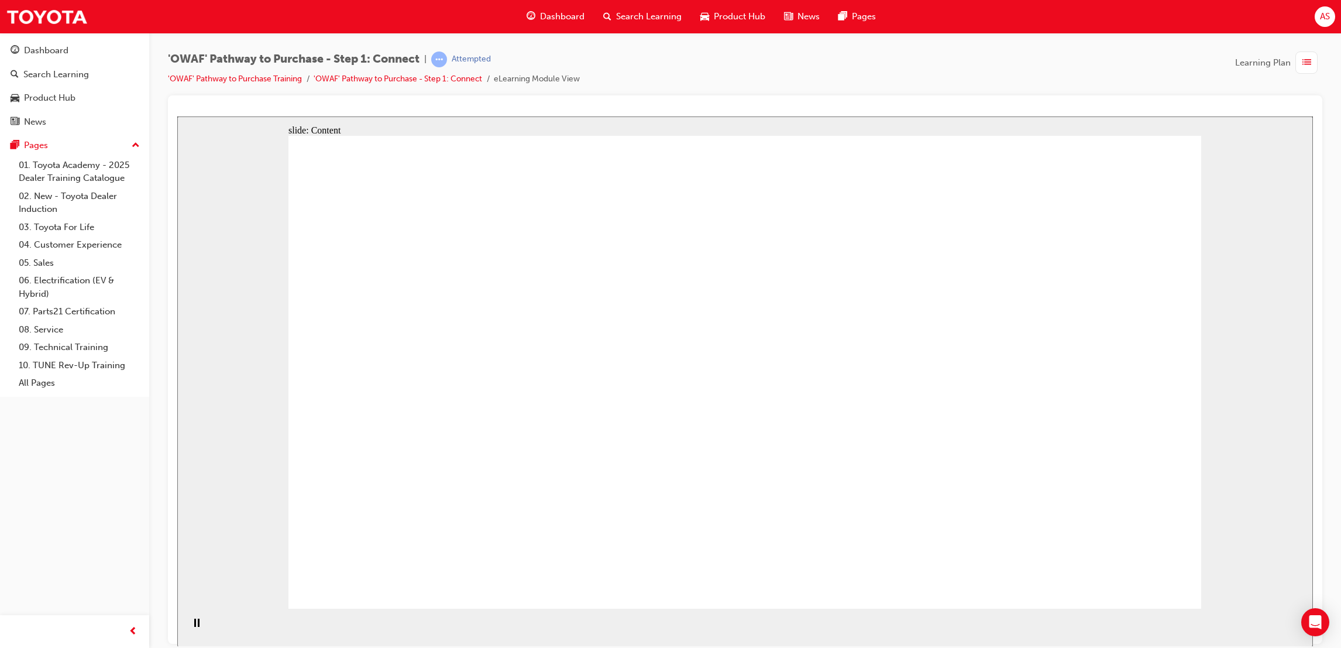
drag, startPoint x: 615, startPoint y: 303, endPoint x: 614, endPoint y: 335, distance: 32.8
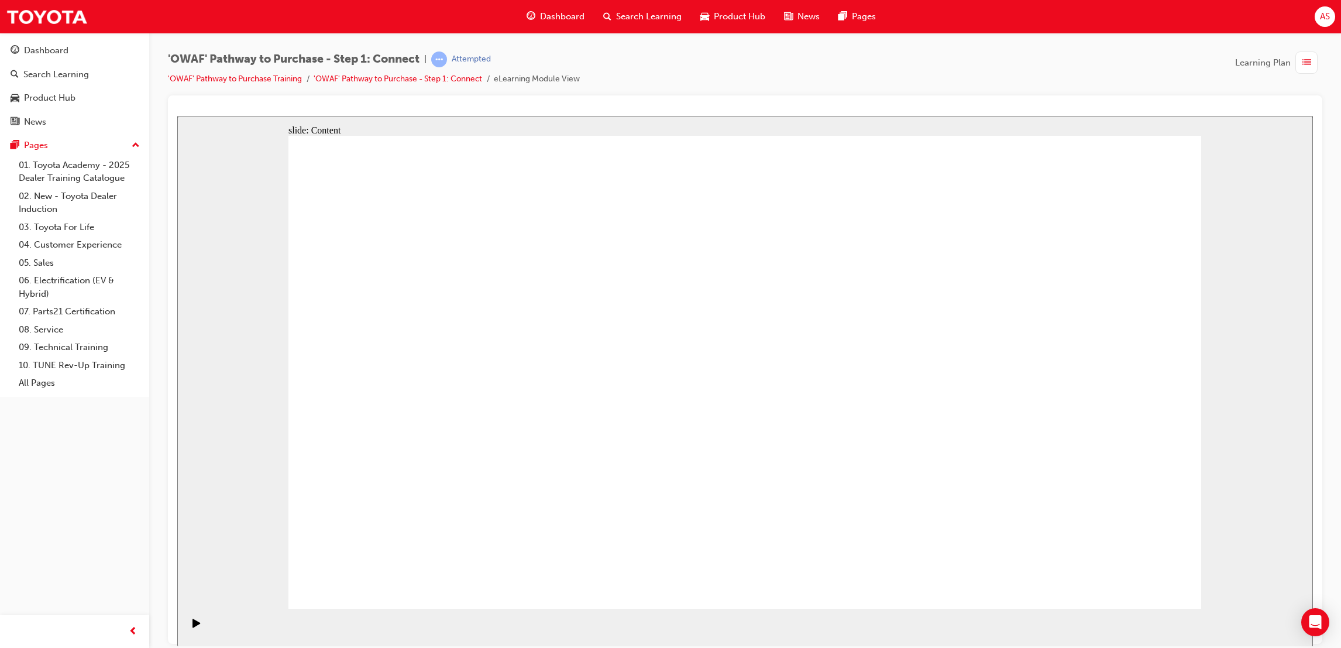
drag, startPoint x: 1040, startPoint y: 372, endPoint x: 1031, endPoint y: 390, distance: 20.7
drag, startPoint x: 1022, startPoint y: 389, endPoint x: 1050, endPoint y: 398, distance: 29.4
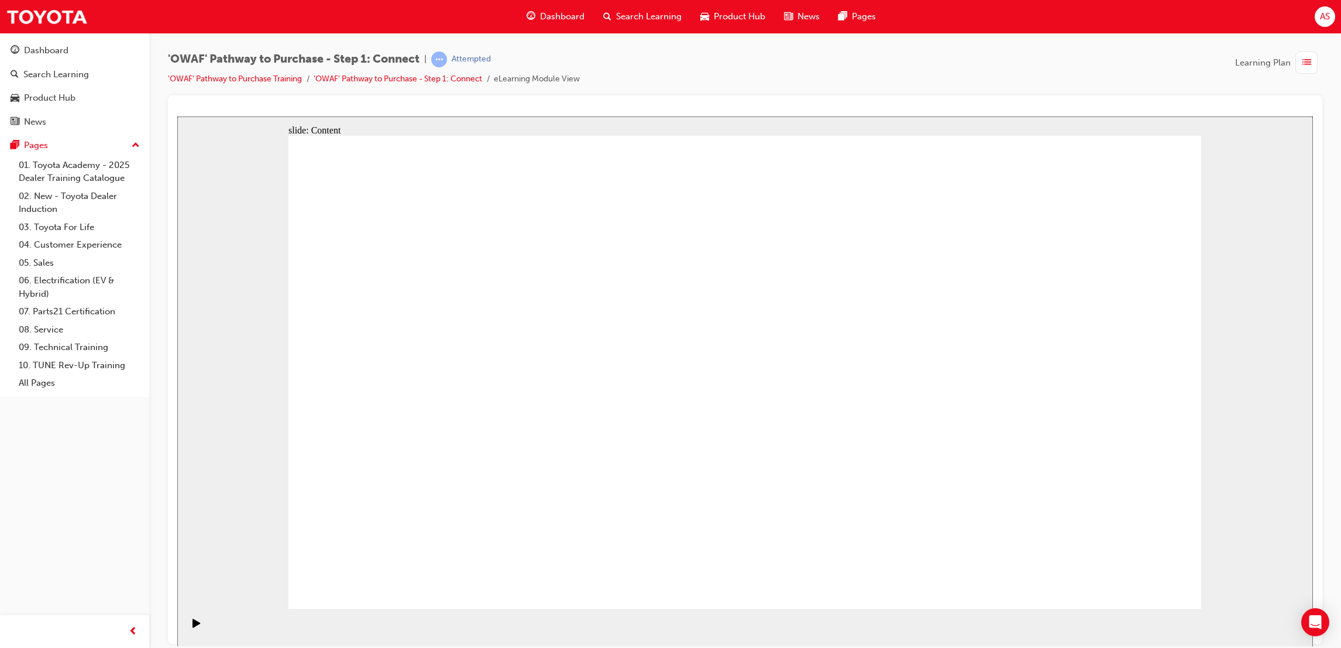
drag, startPoint x: 1073, startPoint y: 394, endPoint x: 1032, endPoint y: 374, distance: 45.0
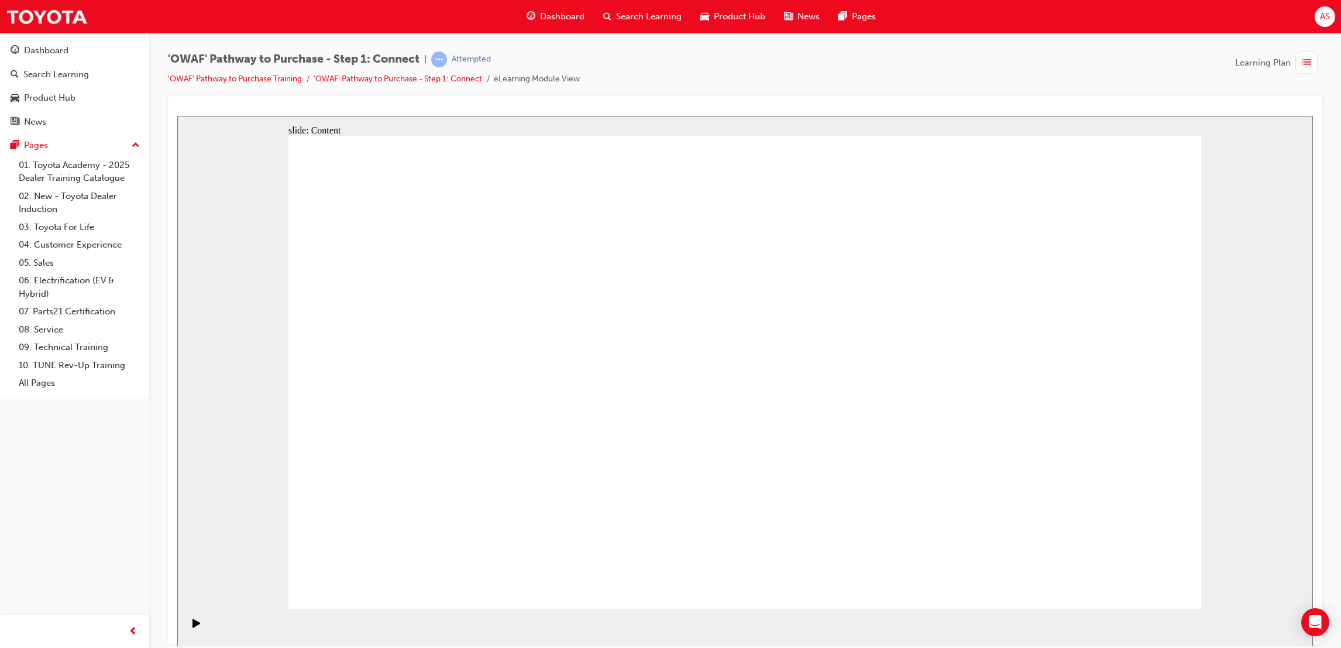
drag, startPoint x: 1131, startPoint y: 595, endPoint x: 1128, endPoint y: 585, distance: 10.9
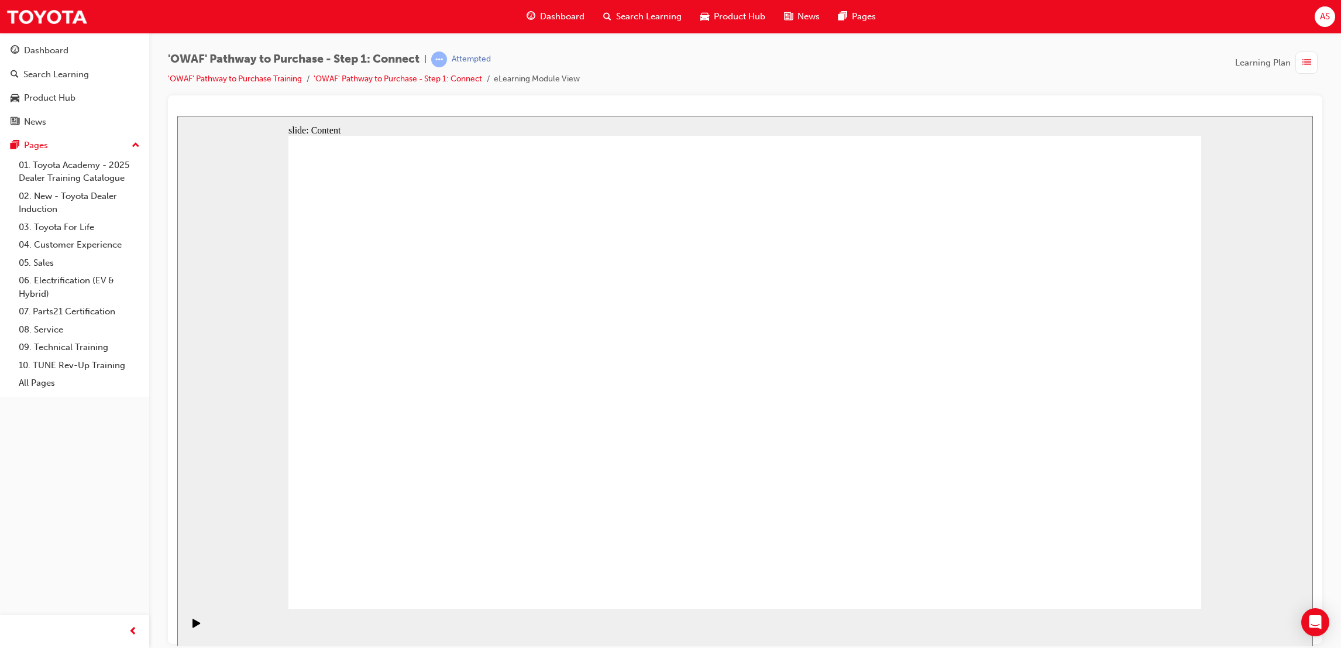
drag, startPoint x: 1040, startPoint y: 626, endPoint x: 1080, endPoint y: 537, distance: 97.2
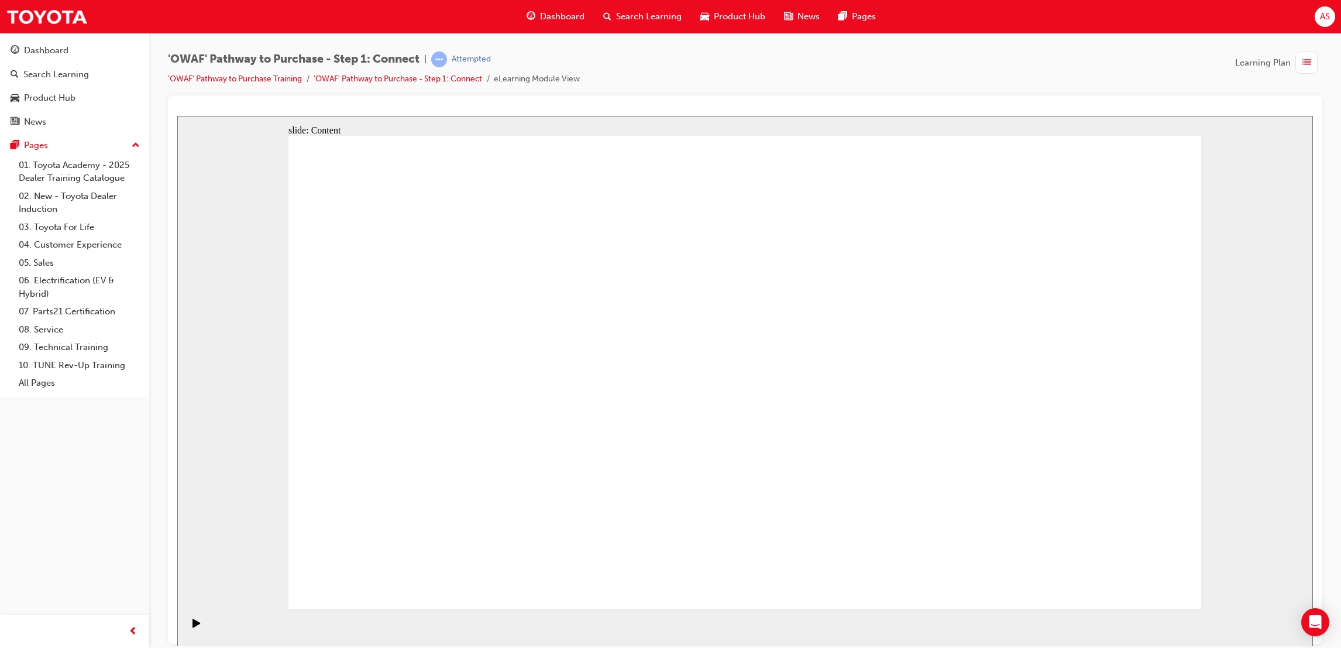
click at [1080, 537] on div "slide: Content Group 1 Remember to bring your own personality to the conversati…" at bounding box center [745, 381] width 1136 height 530
drag, startPoint x: 1075, startPoint y: 574, endPoint x: 1098, endPoint y: 574, distance: 22.8
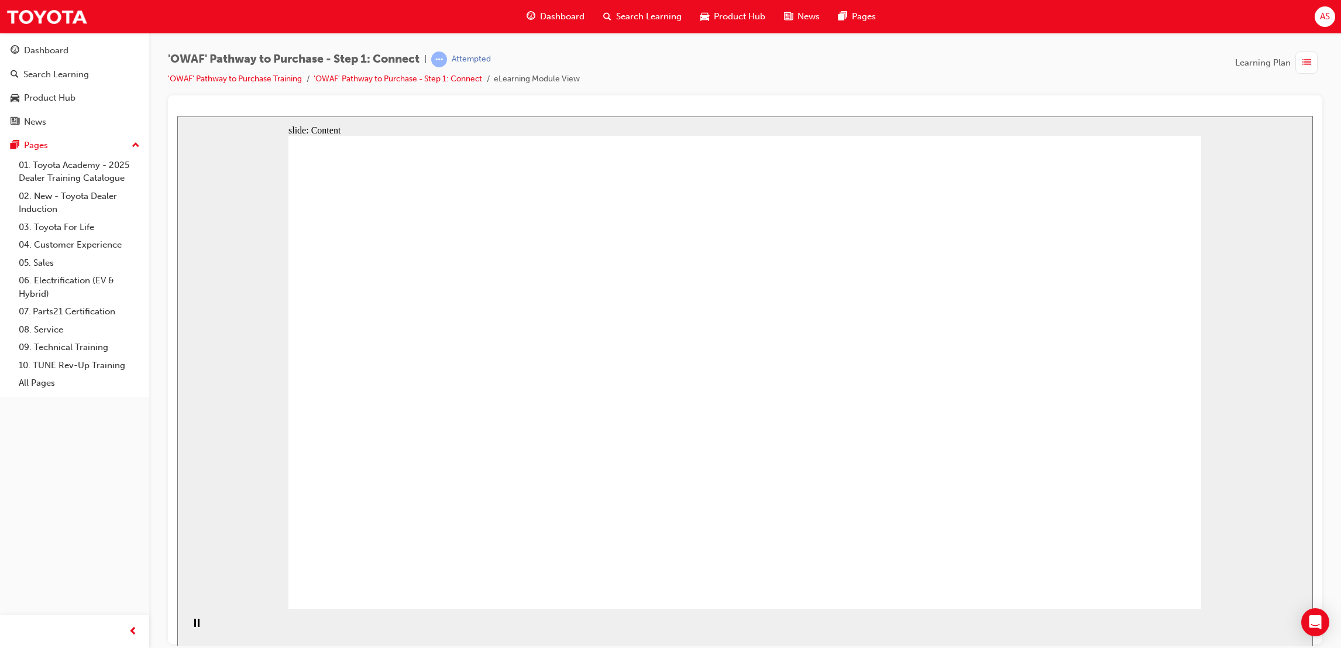
drag, startPoint x: 493, startPoint y: 234, endPoint x: 473, endPoint y: 185, distance: 53.0
drag, startPoint x: 430, startPoint y: 163, endPoint x: 370, endPoint y: 135, distance: 66.5
drag, startPoint x: 338, startPoint y: 239, endPoint x: 350, endPoint y: 238, distance: 11.8
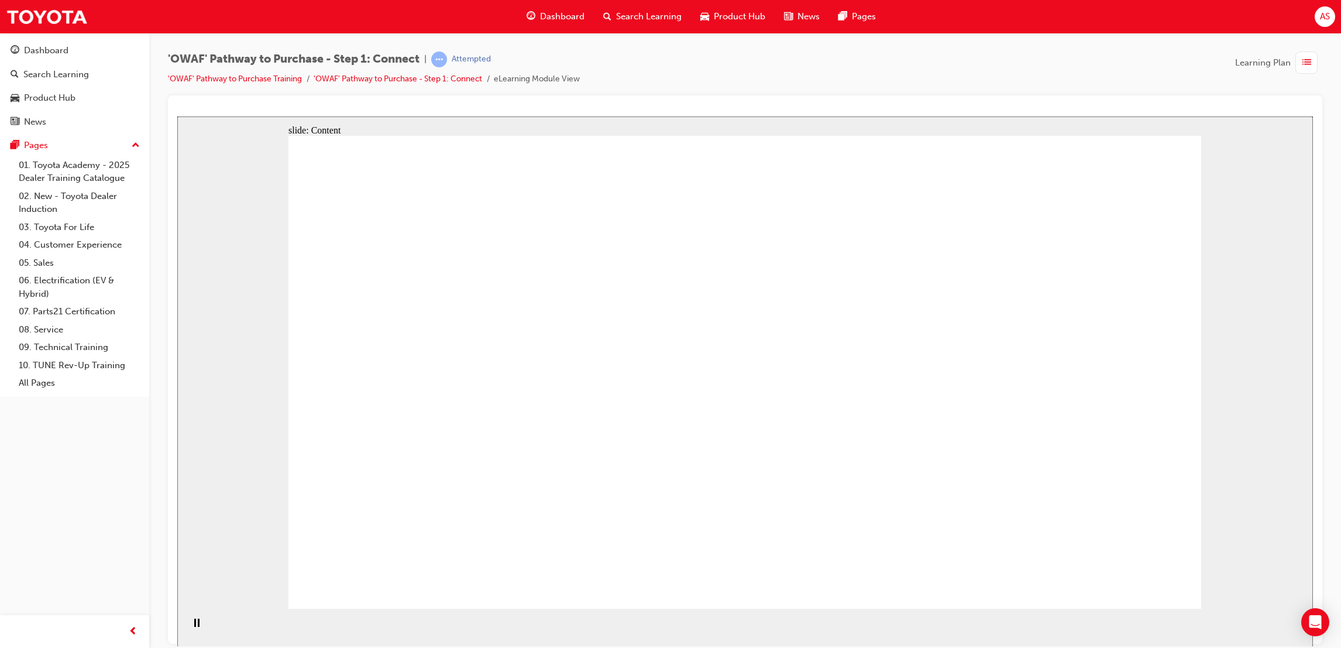
drag, startPoint x: 359, startPoint y: 241, endPoint x: 364, endPoint y: 234, distance: 8.4
drag, startPoint x: 386, startPoint y: 164, endPoint x: 392, endPoint y: 168, distance: 7.1
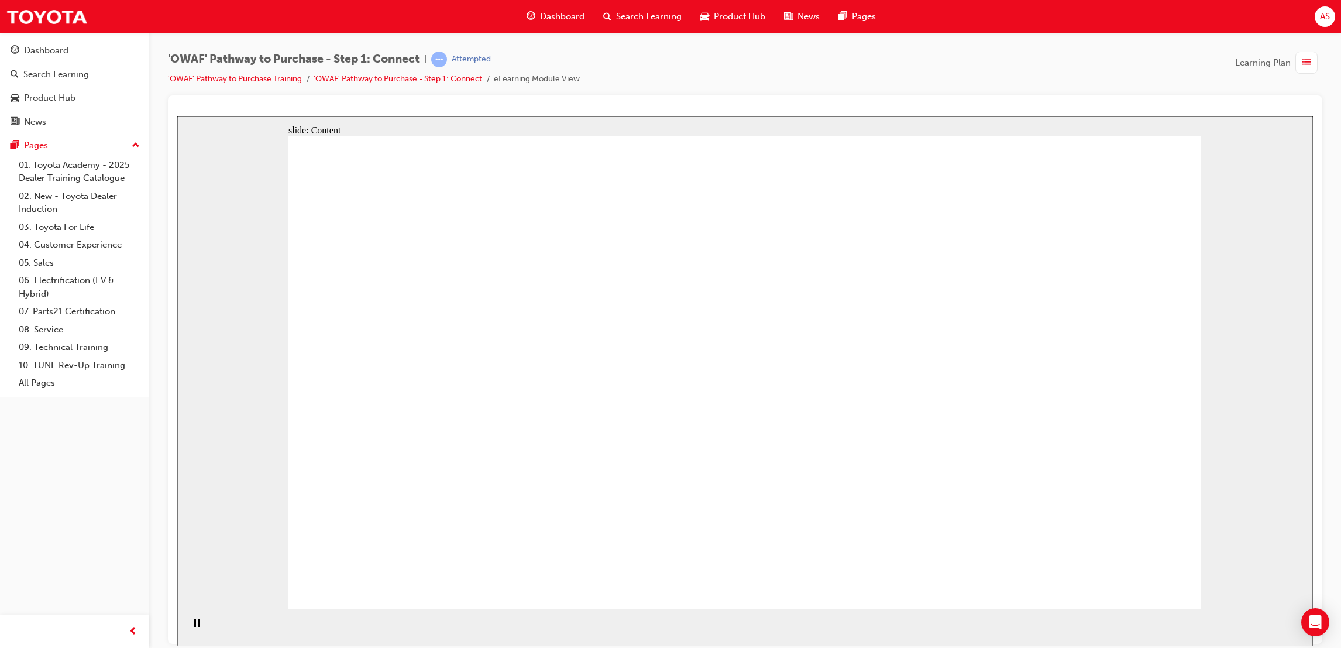
drag, startPoint x: 390, startPoint y: 217, endPoint x: 429, endPoint y: 198, distance: 42.7
drag, startPoint x: 429, startPoint y: 198, endPoint x: 438, endPoint y: 192, distance: 10.9
drag, startPoint x: 438, startPoint y: 192, endPoint x: 492, endPoint y: 352, distance: 168.6
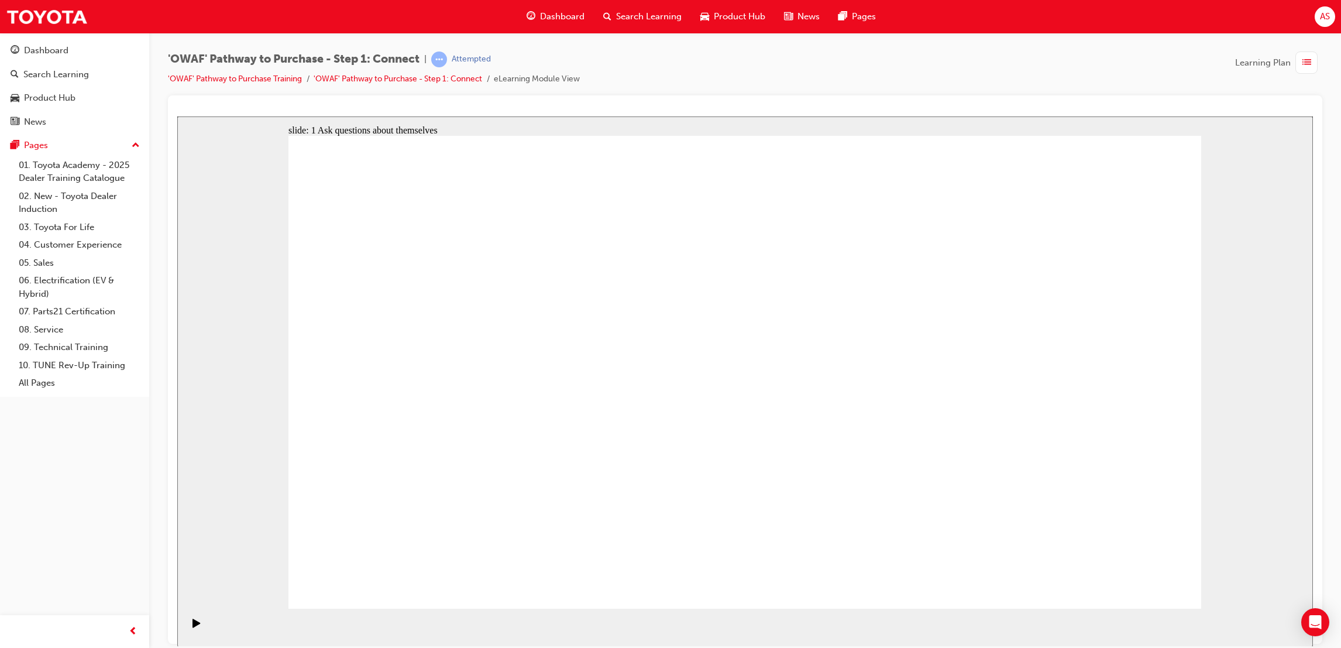
drag, startPoint x: 943, startPoint y: 267, endPoint x: 956, endPoint y: 267, distance: 12.9
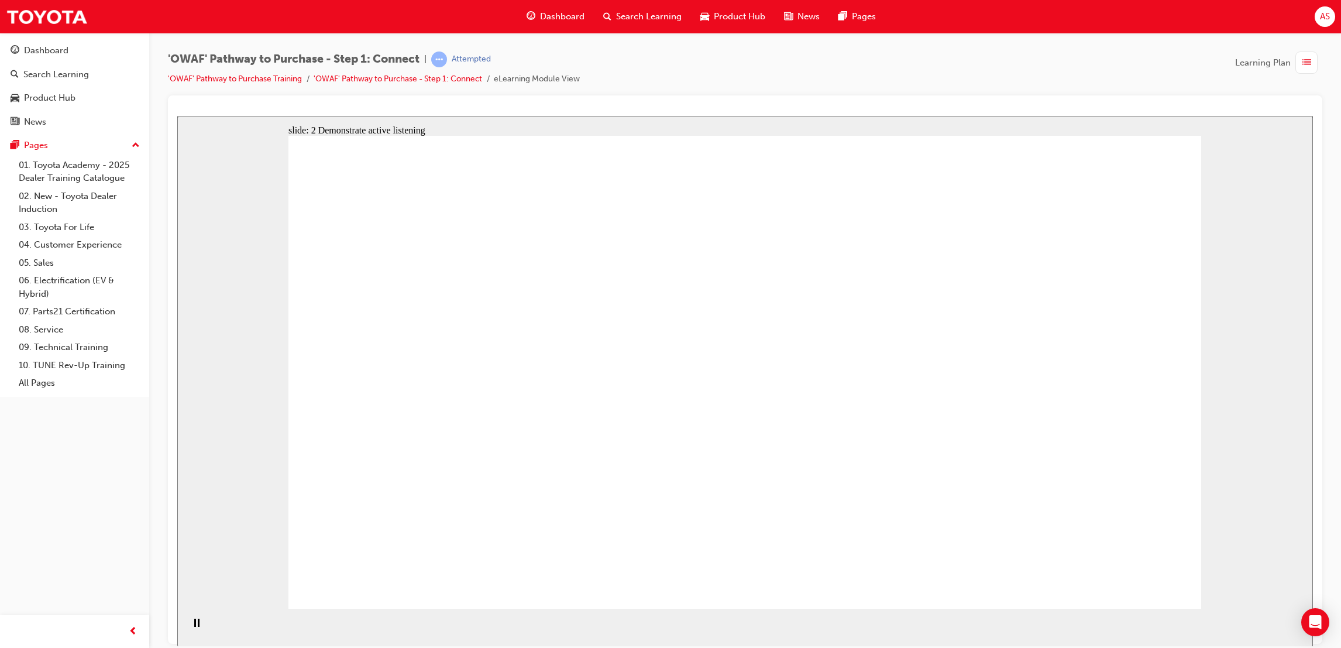
drag, startPoint x: 748, startPoint y: 251, endPoint x: 801, endPoint y: 248, distance: 52.7
drag, startPoint x: 1043, startPoint y: 336, endPoint x: 1022, endPoint y: 308, distance: 35.1
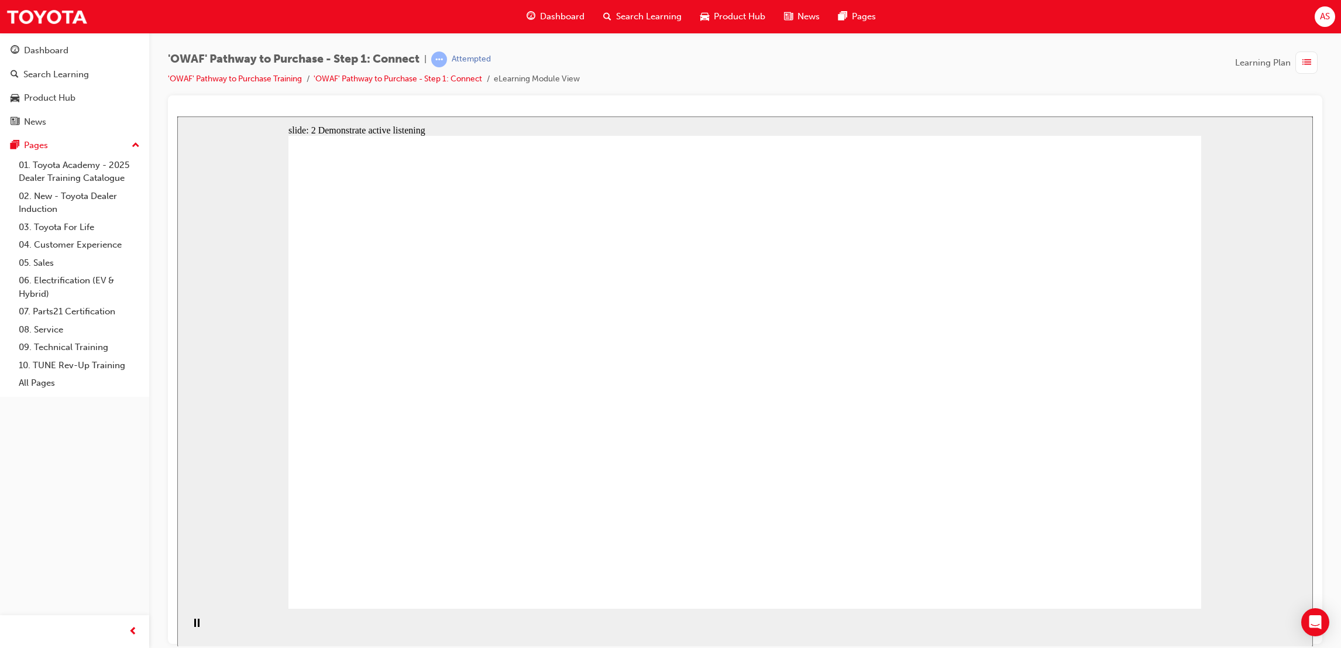
drag, startPoint x: 706, startPoint y: 283, endPoint x: 699, endPoint y: 291, distance: 10.4
drag, startPoint x: 626, startPoint y: 427, endPoint x: 592, endPoint y: 493, distance: 73.8
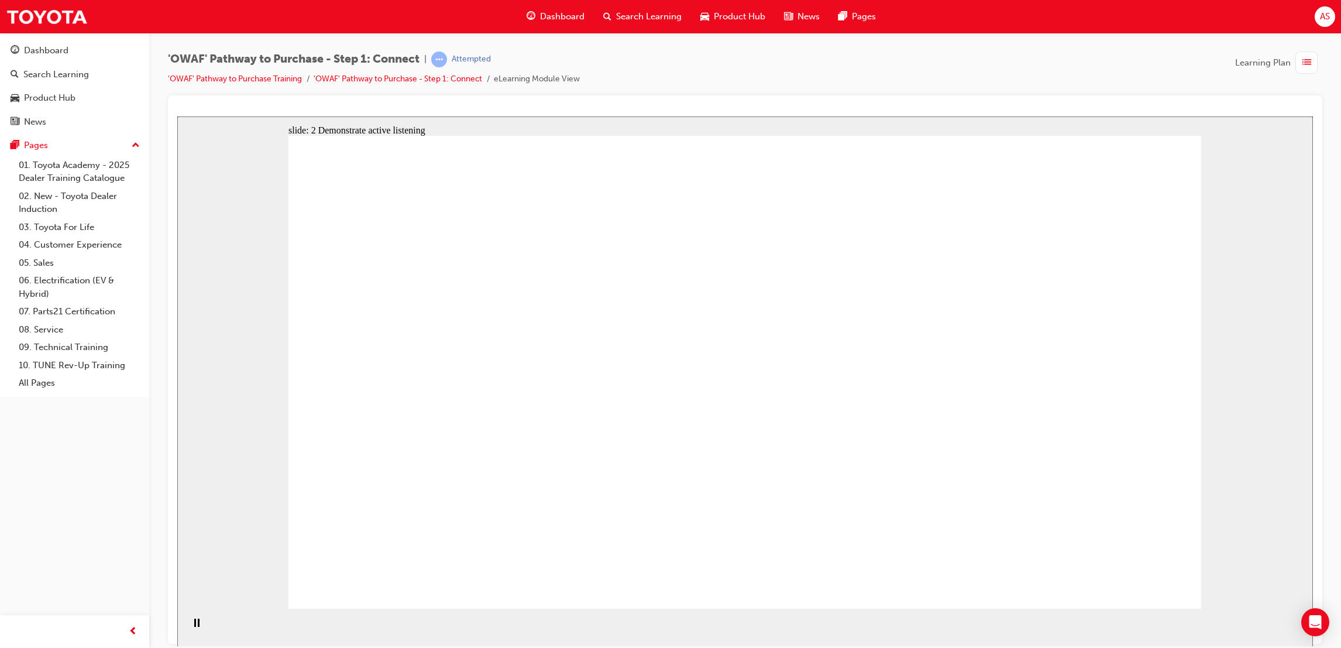
drag, startPoint x: 408, startPoint y: 336, endPoint x: 427, endPoint y: 349, distance: 22.7
drag, startPoint x: 500, startPoint y: 503, endPoint x: 590, endPoint y: 479, distance: 93.4
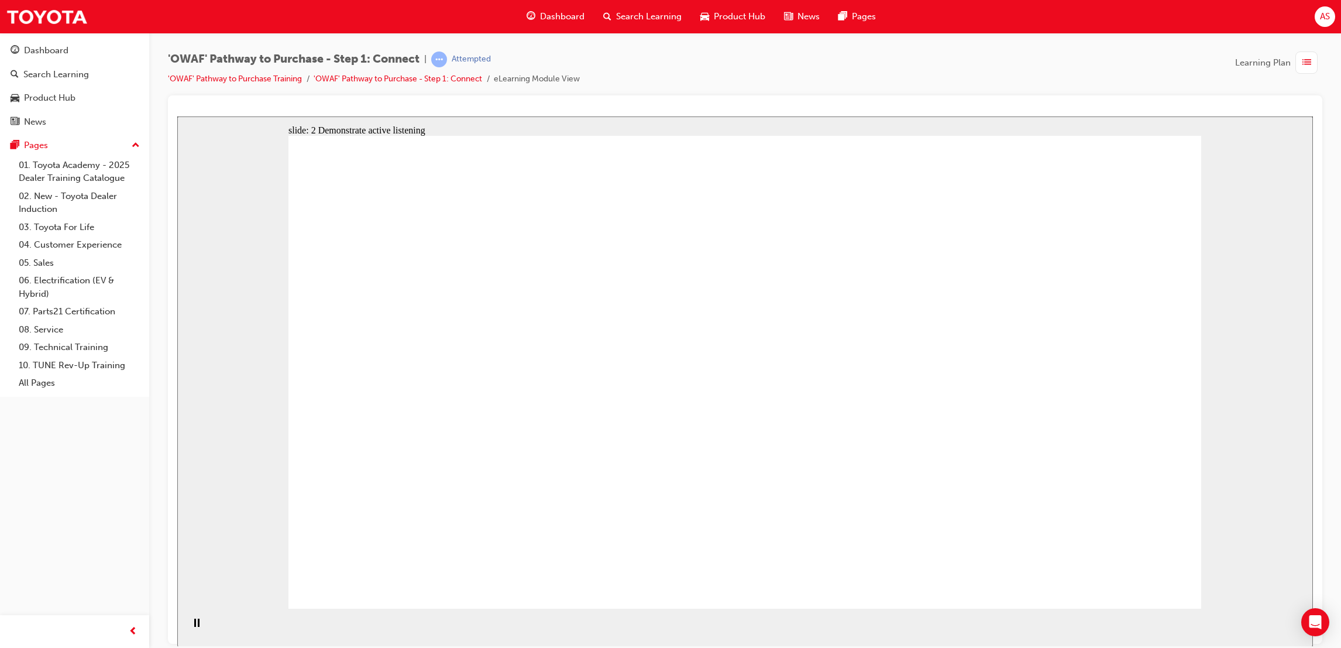
drag, startPoint x: 590, startPoint y: 479, endPoint x: 597, endPoint y: 410, distance: 69.5
drag, startPoint x: 597, startPoint y: 410, endPoint x: 704, endPoint y: 430, distance: 108.3
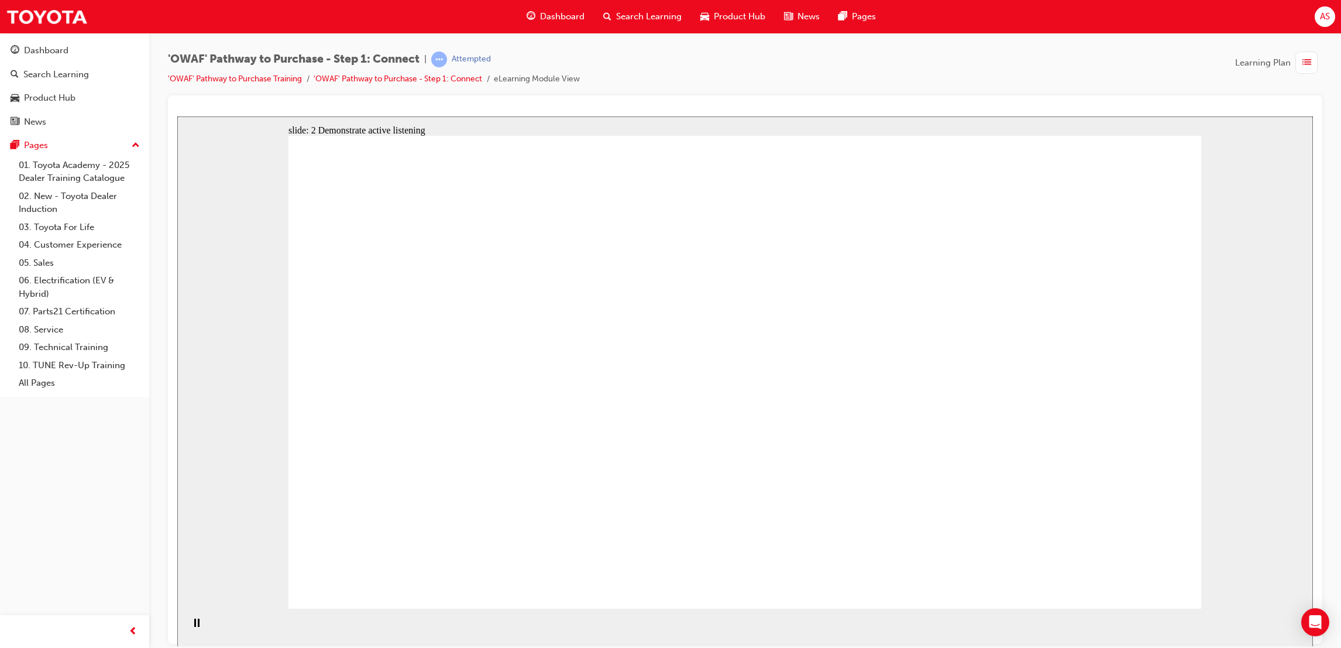
drag, startPoint x: 856, startPoint y: 350, endPoint x: 1177, endPoint y: 583, distance: 397.1
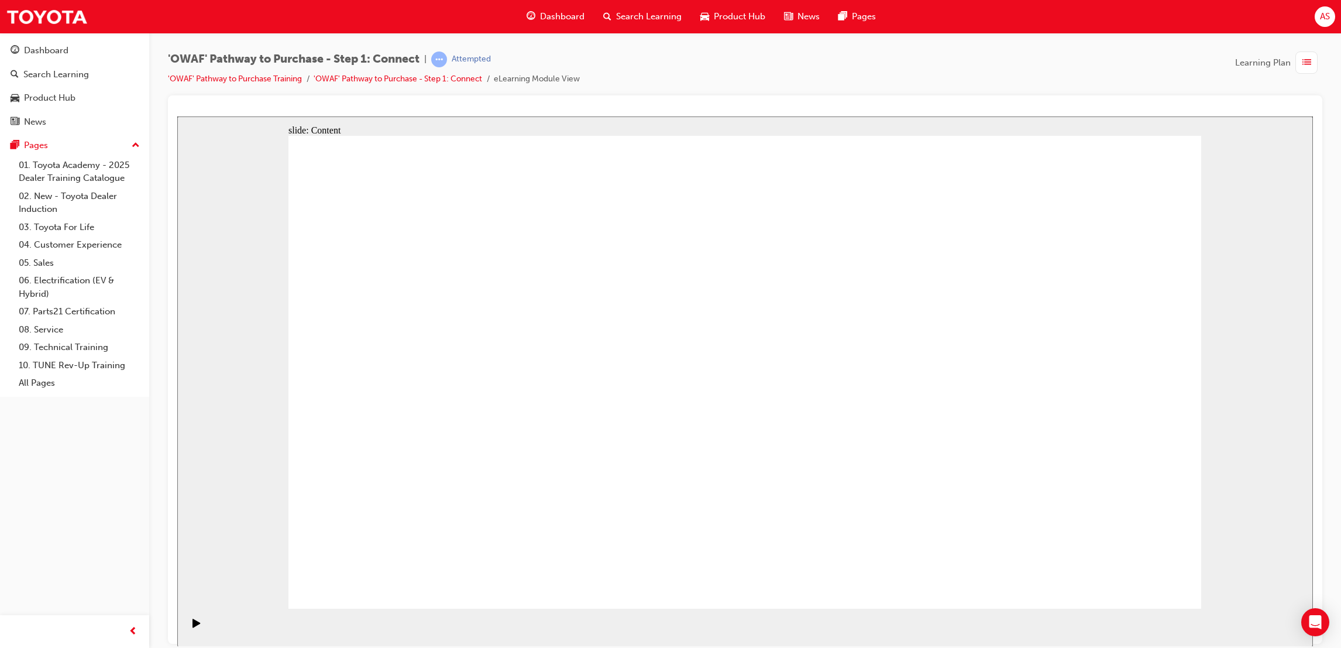
drag, startPoint x: 590, startPoint y: 239, endPoint x: 690, endPoint y: 318, distance: 127.5
drag, startPoint x: 705, startPoint y: 259, endPoint x: 734, endPoint y: 257, distance: 29.3
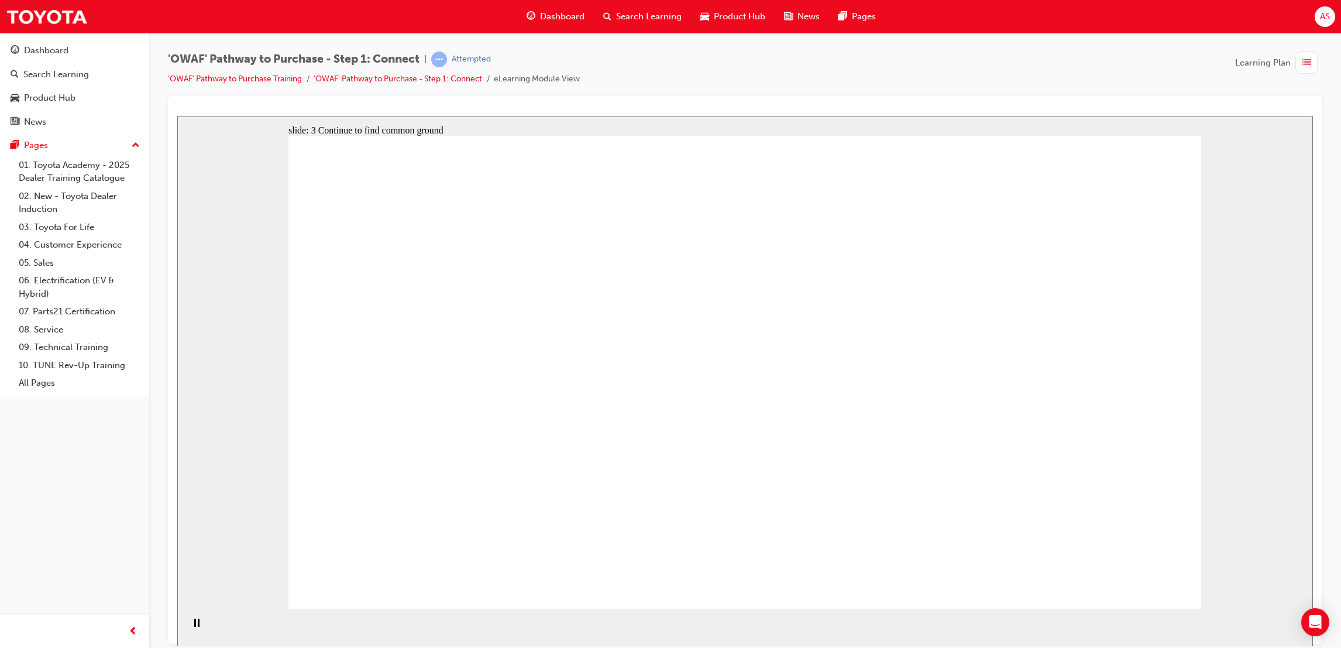
drag, startPoint x: 1127, startPoint y: 189, endPoint x: 1121, endPoint y: 198, distance: 11.0
drag, startPoint x: 924, startPoint y: 451, endPoint x: 922, endPoint y: 459, distance: 8.4
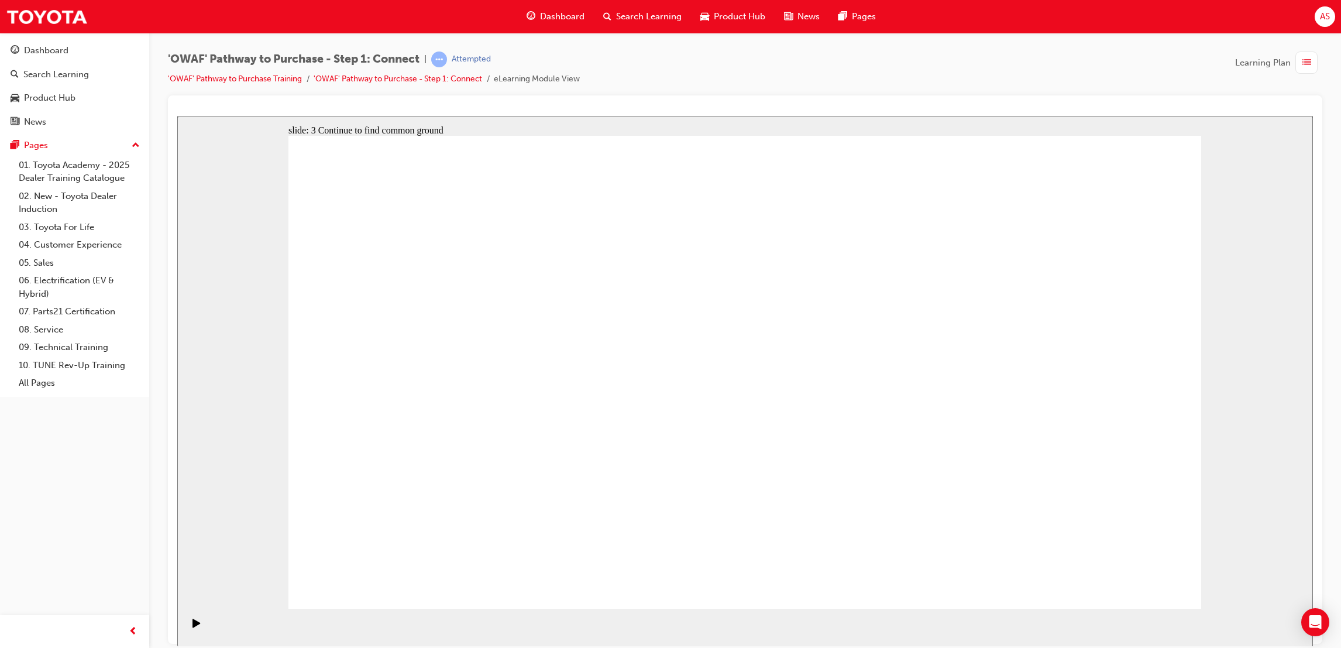
drag, startPoint x: 864, startPoint y: 411, endPoint x: 1045, endPoint y: 413, distance: 180.8
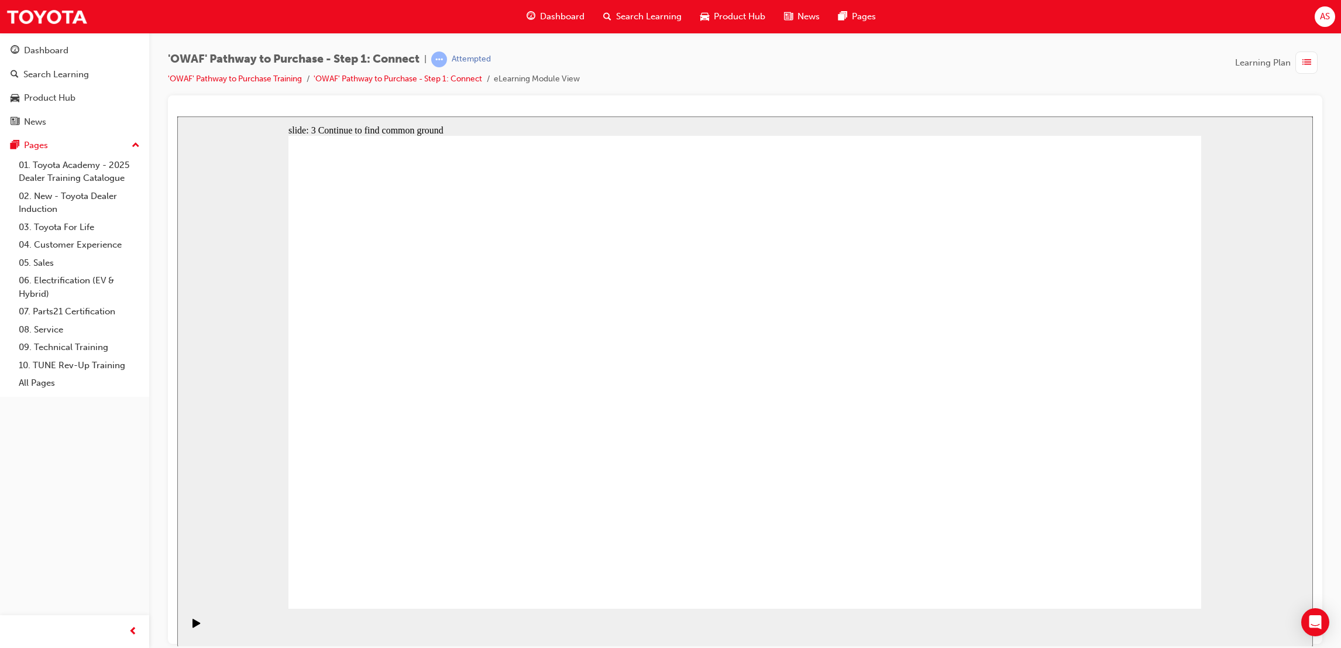
drag, startPoint x: 1015, startPoint y: 224, endPoint x: 892, endPoint y: 312, distance: 151.5
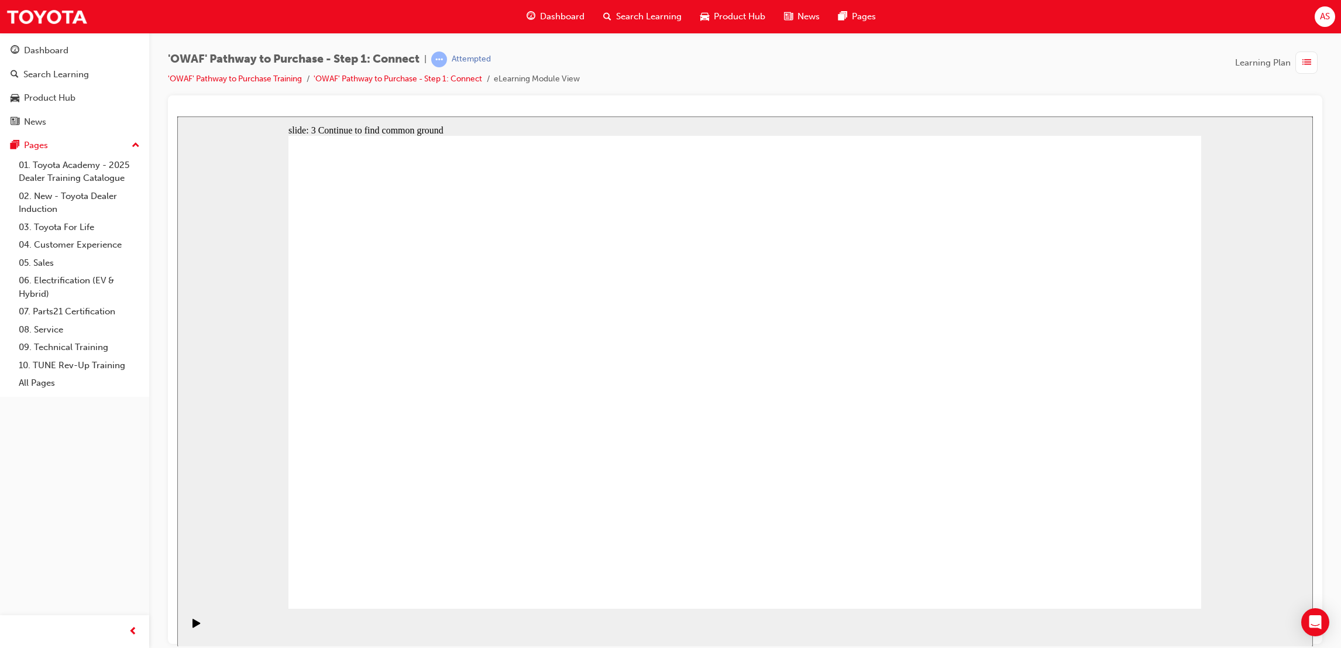
drag, startPoint x: 799, startPoint y: 243, endPoint x: 799, endPoint y: 250, distance: 6.4
drag, startPoint x: 802, startPoint y: 299, endPoint x: 799, endPoint y: 293, distance: 6.8
drag, startPoint x: 742, startPoint y: 319, endPoint x: 751, endPoint y: 317, distance: 9.7
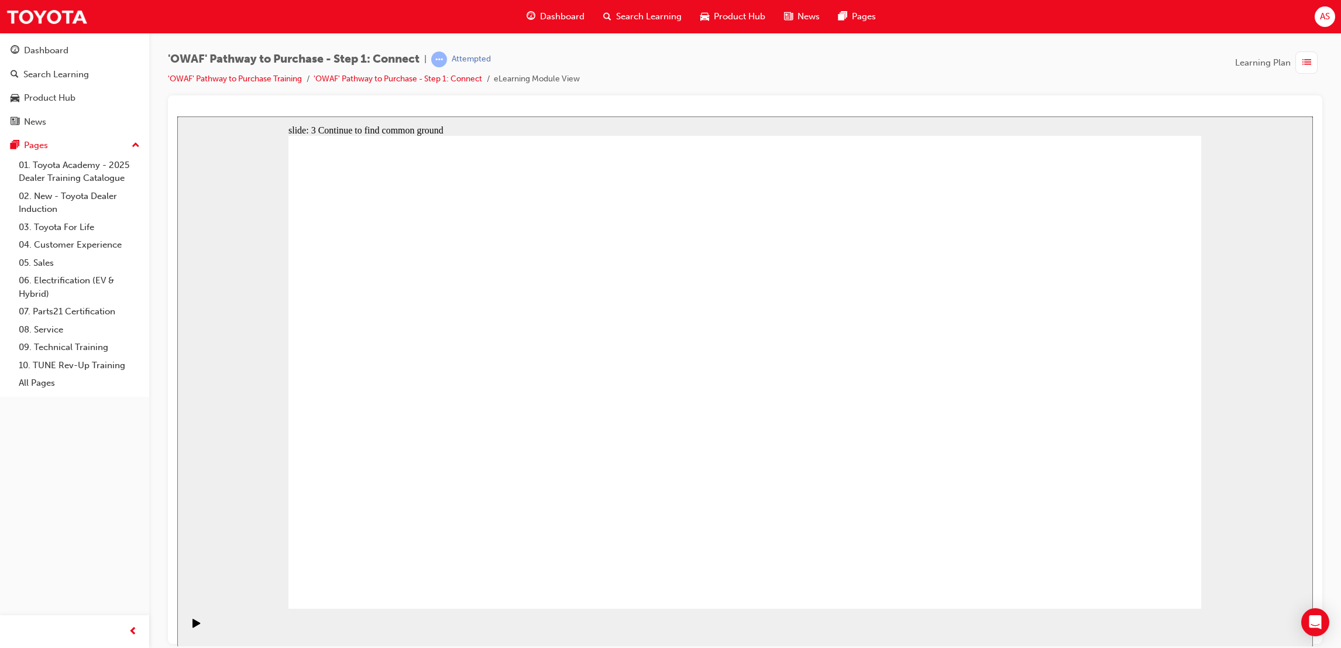
drag, startPoint x: 787, startPoint y: 287, endPoint x: 802, endPoint y: 283, distance: 15.2
drag, startPoint x: 841, startPoint y: 257, endPoint x: 808, endPoint y: 257, distance: 33.4
drag, startPoint x: 977, startPoint y: 281, endPoint x: 1006, endPoint y: 274, distance: 29.5
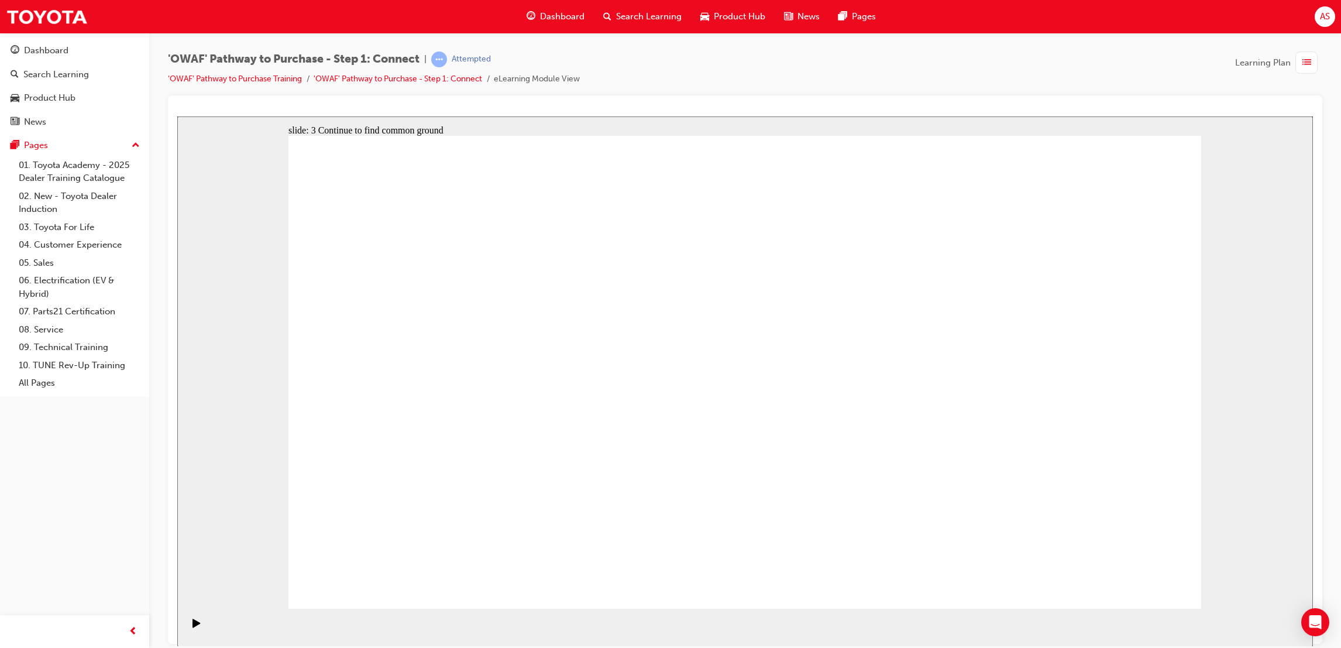
drag, startPoint x: 1014, startPoint y: 272, endPoint x: 1006, endPoint y: 273, distance: 7.1
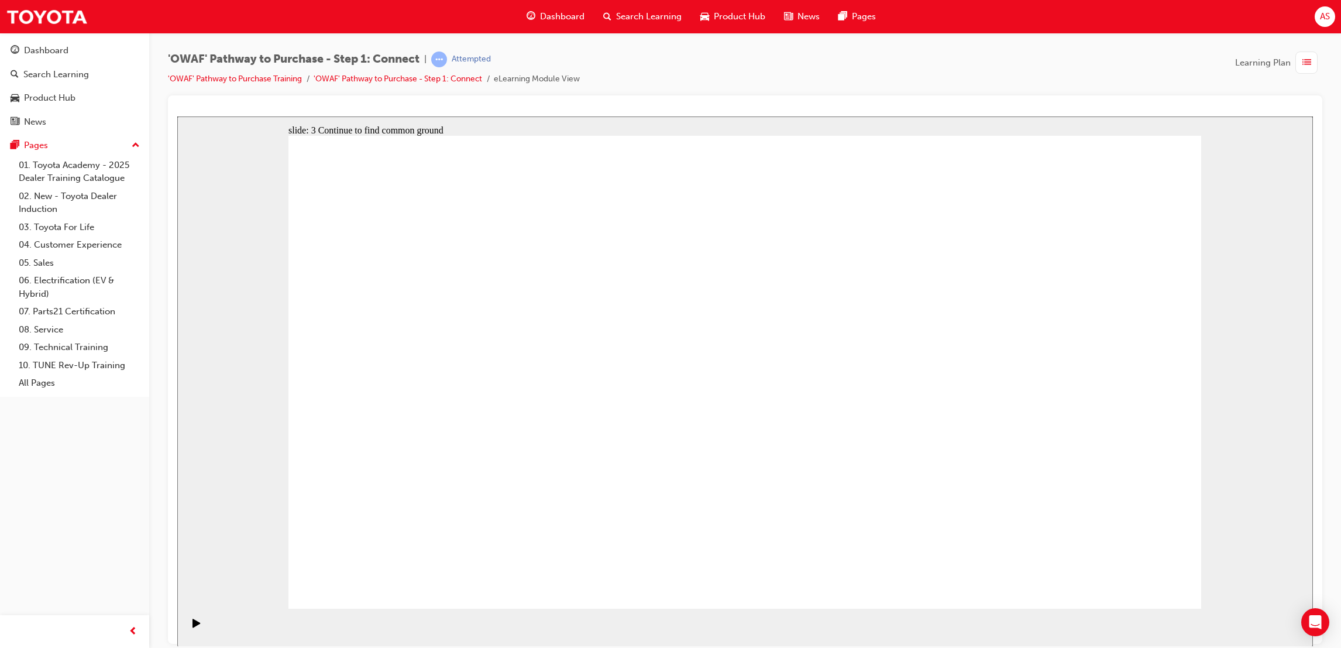
drag, startPoint x: 1014, startPoint y: 271, endPoint x: 1027, endPoint y: 235, distance: 38.7
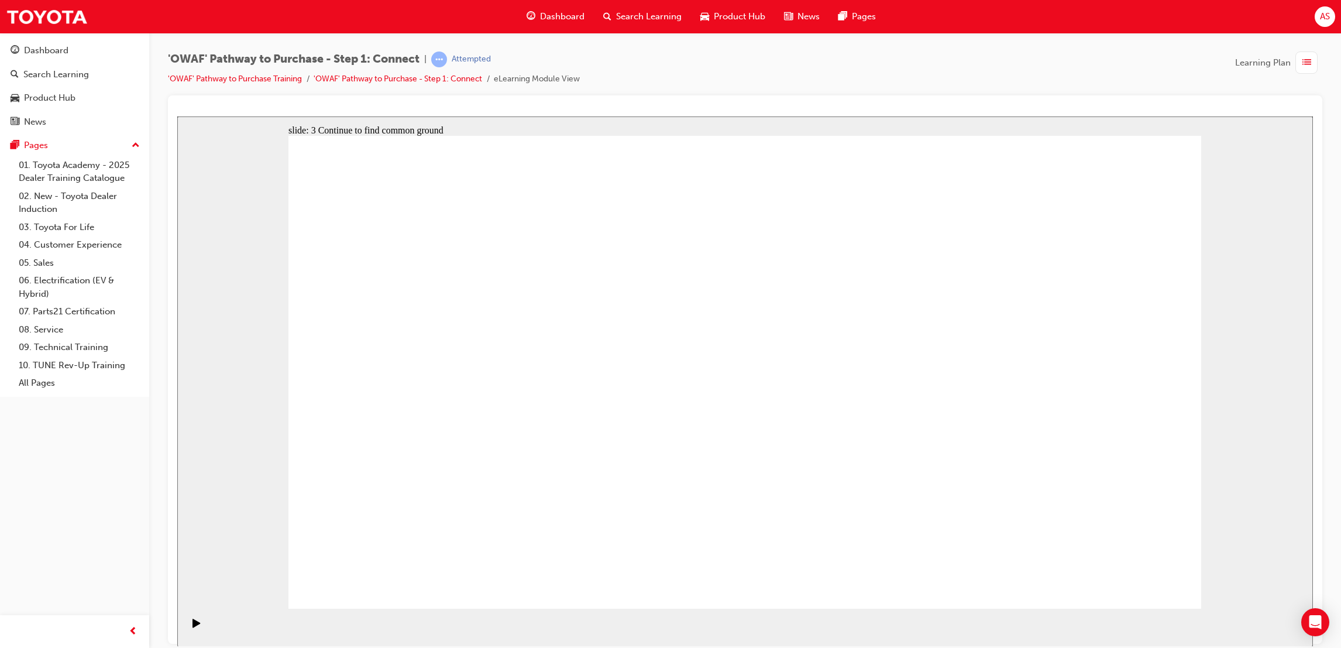
drag, startPoint x: 1106, startPoint y: 561, endPoint x: 1112, endPoint y: 569, distance: 10.5
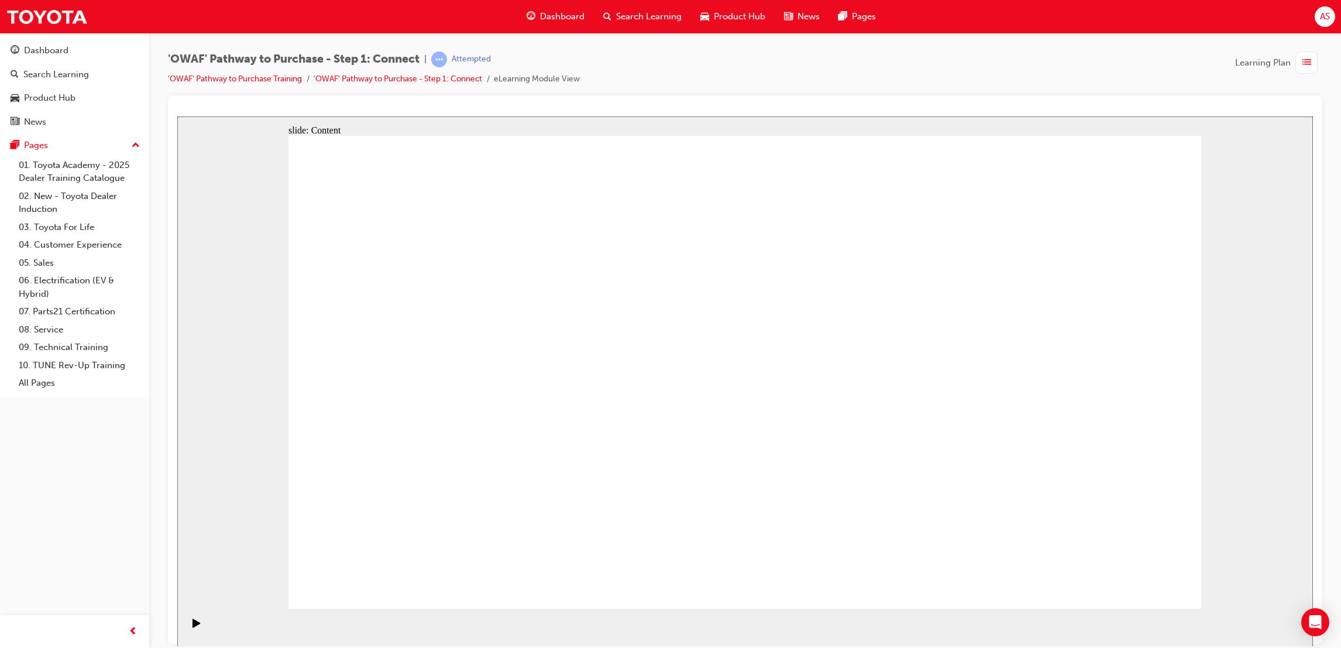
drag, startPoint x: 595, startPoint y: 531, endPoint x: 598, endPoint y: 486, distance: 45.8
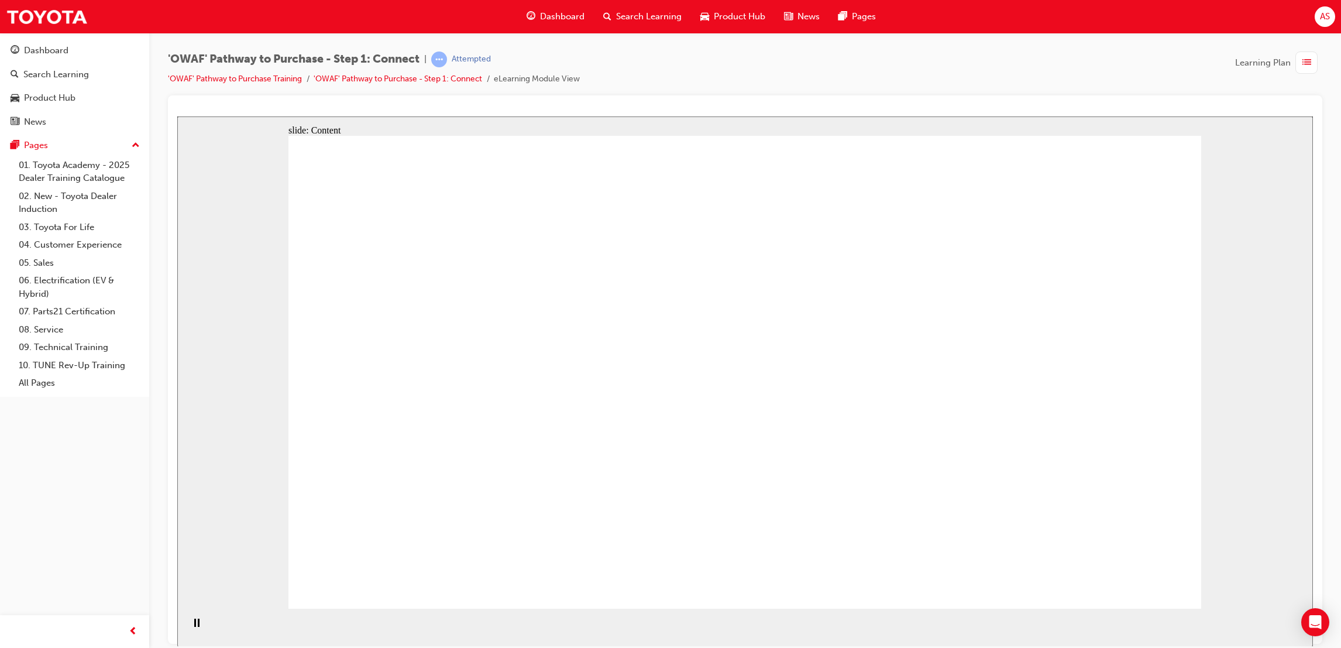
drag, startPoint x: 685, startPoint y: 239, endPoint x: 635, endPoint y: 314, distance: 89.4
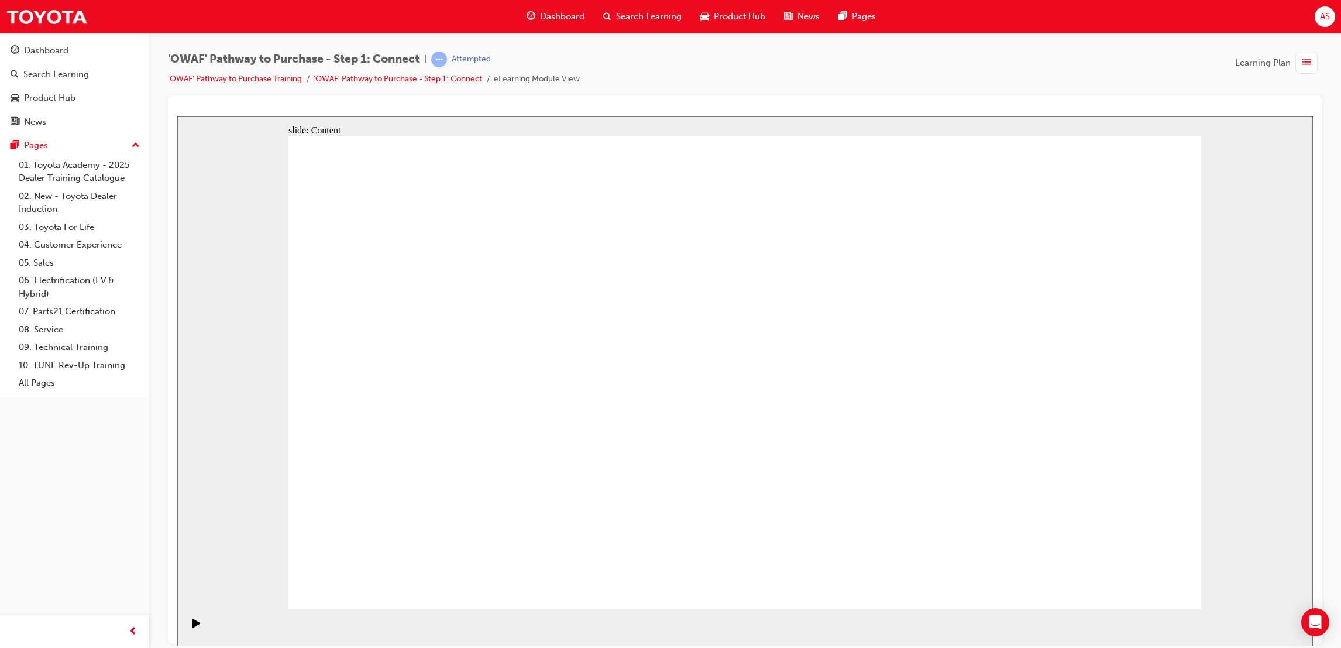
drag, startPoint x: 815, startPoint y: 285, endPoint x: 847, endPoint y: 273, distance: 34.2
drag, startPoint x: 933, startPoint y: 349, endPoint x: 887, endPoint y: 370, distance: 51.0
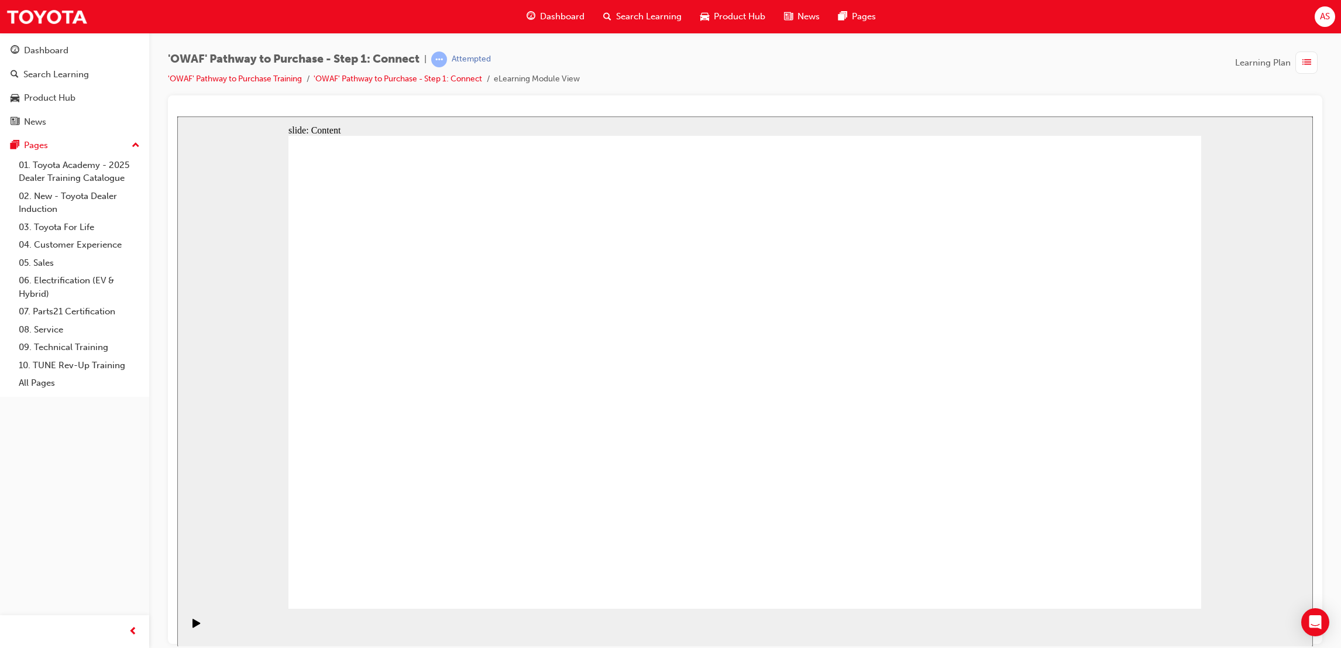
drag, startPoint x: 796, startPoint y: 275, endPoint x: 783, endPoint y: 284, distance: 15.6
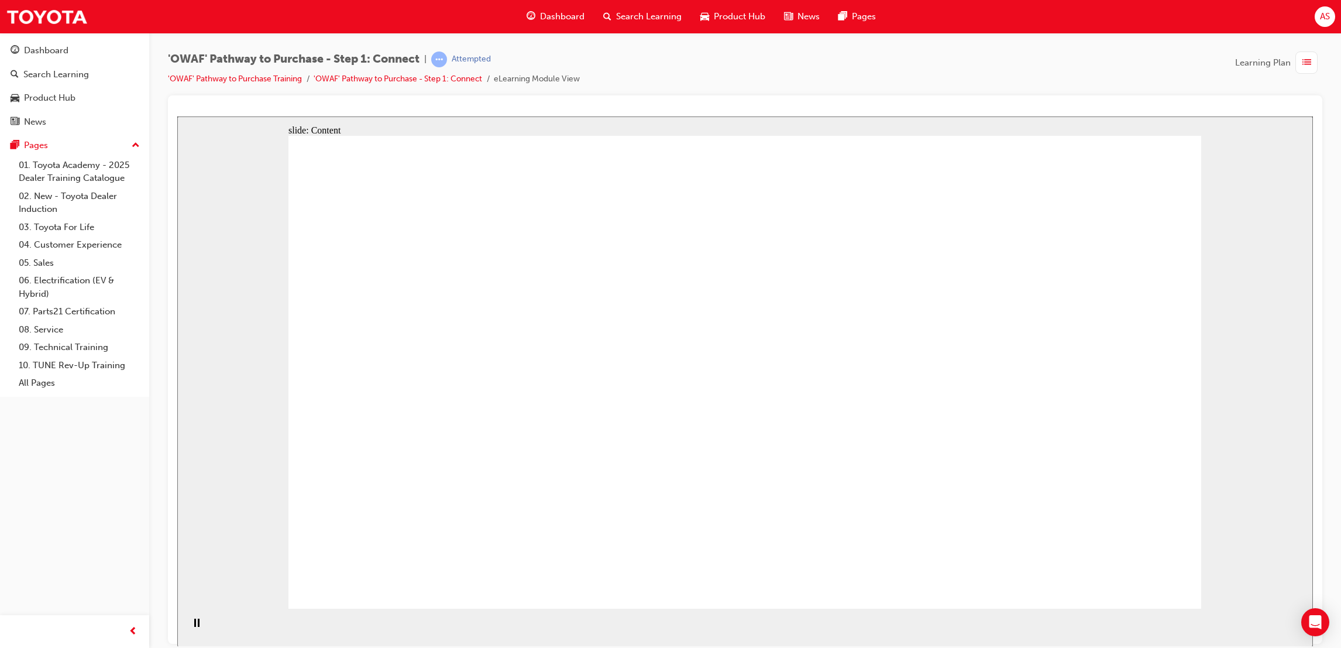
drag, startPoint x: 722, startPoint y: 324, endPoint x: 710, endPoint y: 329, distance: 12.8
drag, startPoint x: 731, startPoint y: 324, endPoint x: 728, endPoint y: 335, distance: 12.1
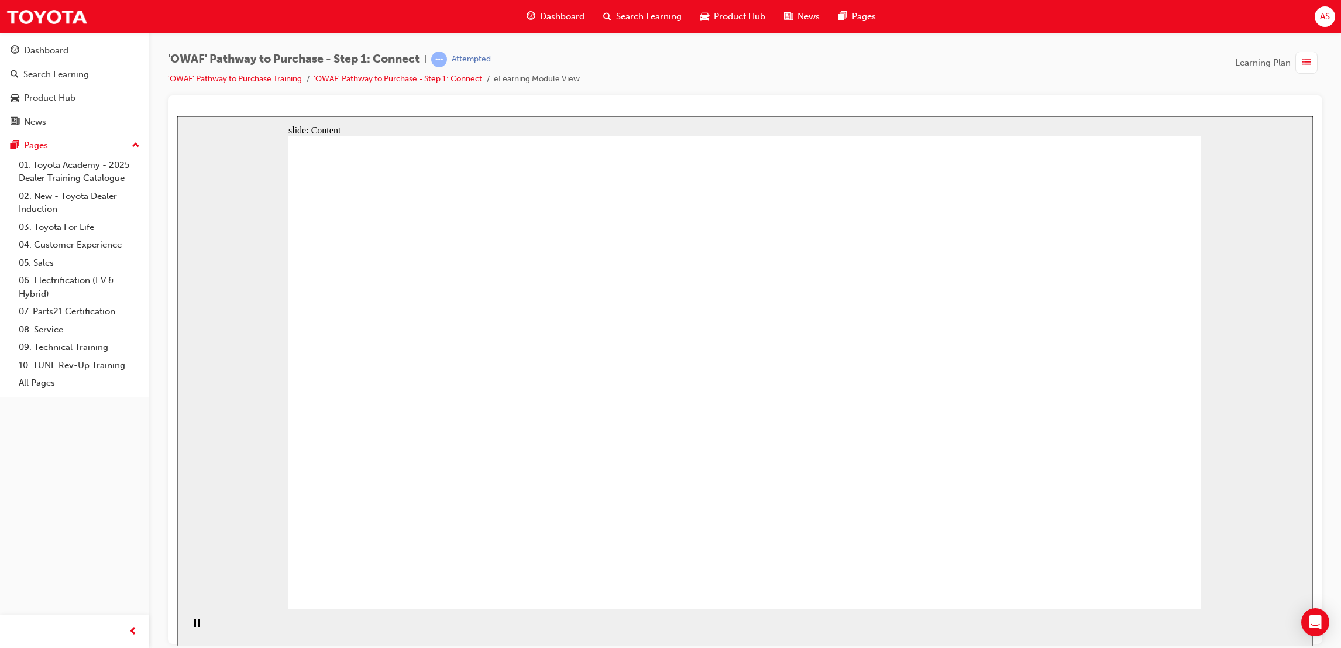
drag, startPoint x: 479, startPoint y: 451, endPoint x: 471, endPoint y: 445, distance: 10.1
drag, startPoint x: 672, startPoint y: 339, endPoint x: 630, endPoint y: 403, distance: 76.9
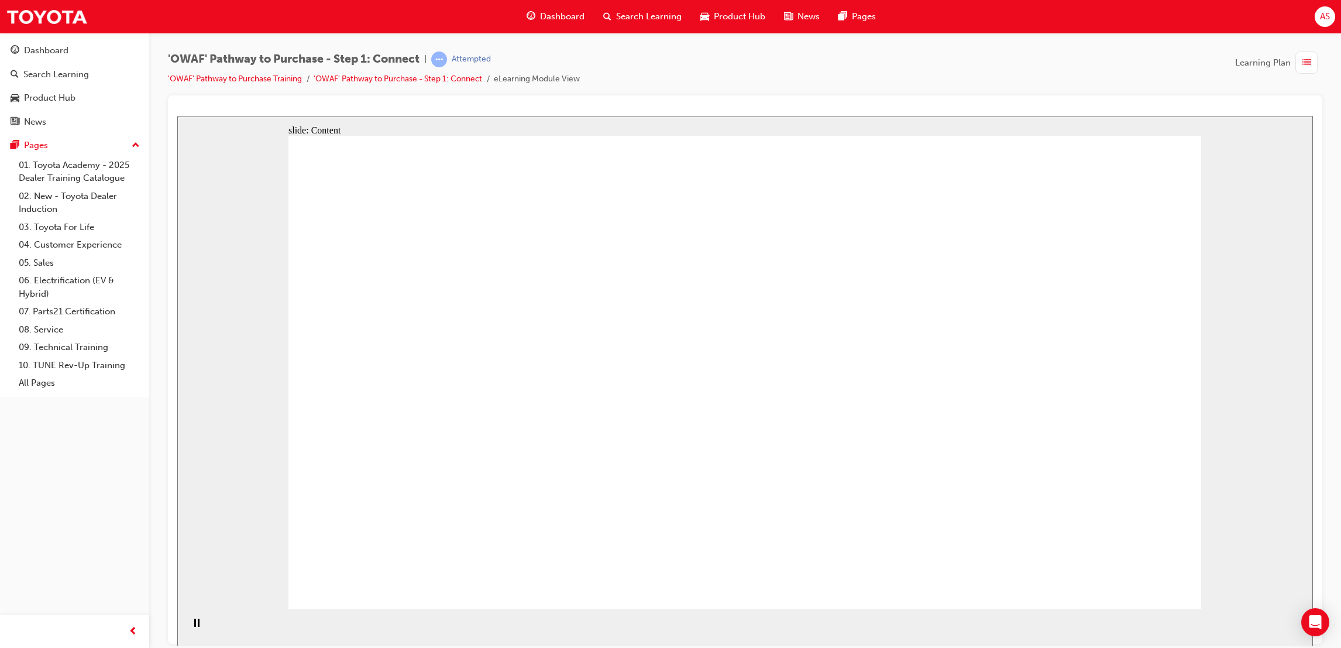
drag, startPoint x: 771, startPoint y: 487, endPoint x: 771, endPoint y: 480, distance: 6.4
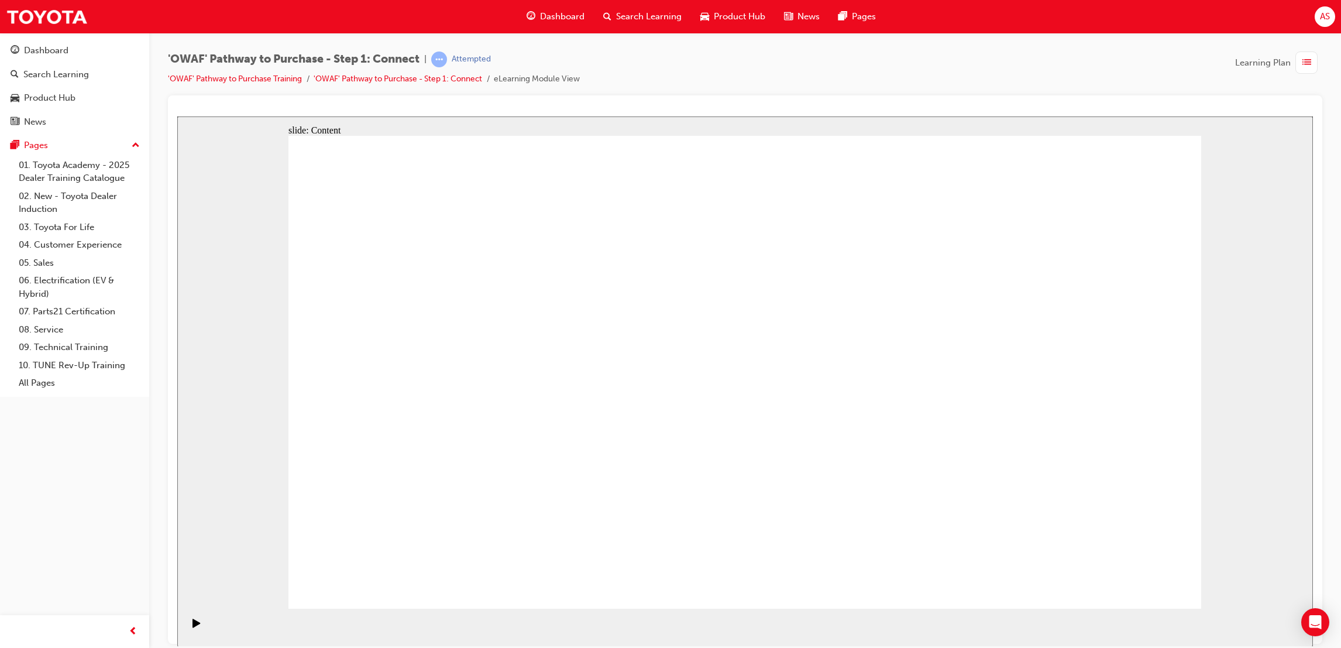
drag, startPoint x: 935, startPoint y: 424, endPoint x: 927, endPoint y: 427, distance: 8.2
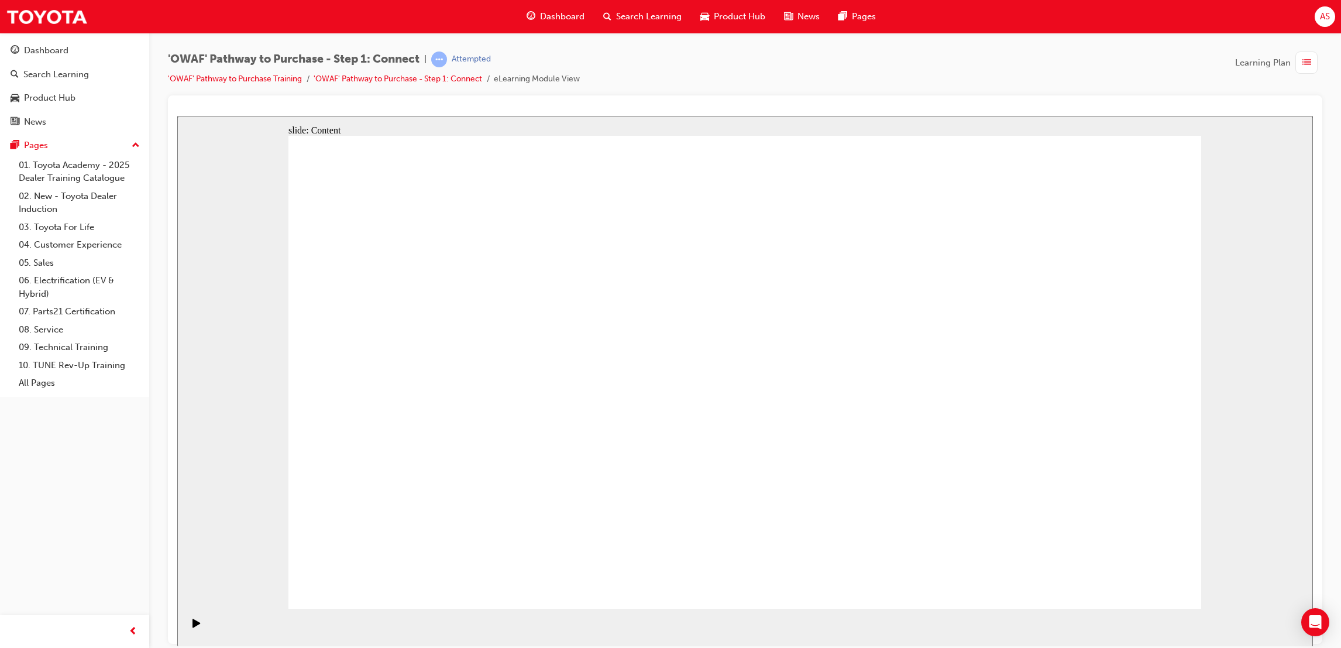
drag, startPoint x: 380, startPoint y: 397, endPoint x: 393, endPoint y: 401, distance: 13.9
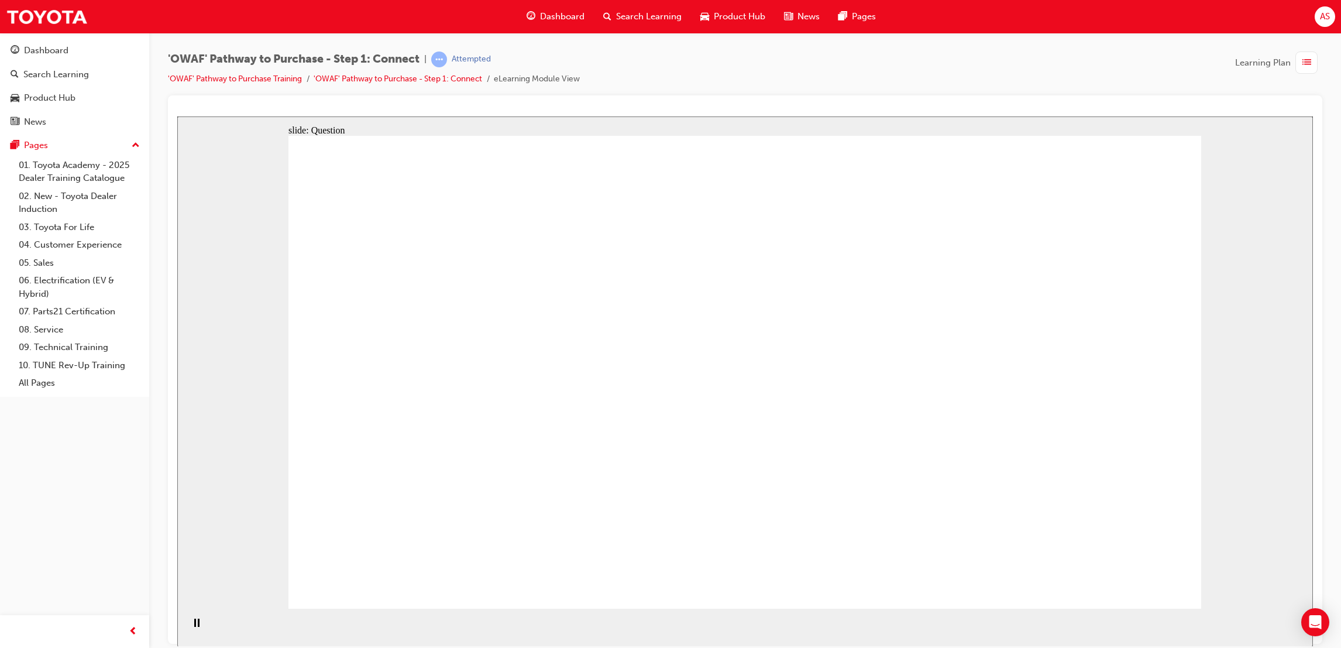
drag, startPoint x: 408, startPoint y: 403, endPoint x: 485, endPoint y: 329, distance: 106.4
drag, startPoint x: 524, startPoint y: 525, endPoint x: 941, endPoint y: 222, distance: 515.2
drag, startPoint x: 514, startPoint y: 431, endPoint x: 556, endPoint y: 445, distance: 43.9
drag, startPoint x: 654, startPoint y: 521, endPoint x: 1092, endPoint y: 283, distance: 498.0
drag, startPoint x: 513, startPoint y: 413, endPoint x: 1132, endPoint y: 370, distance: 620.6
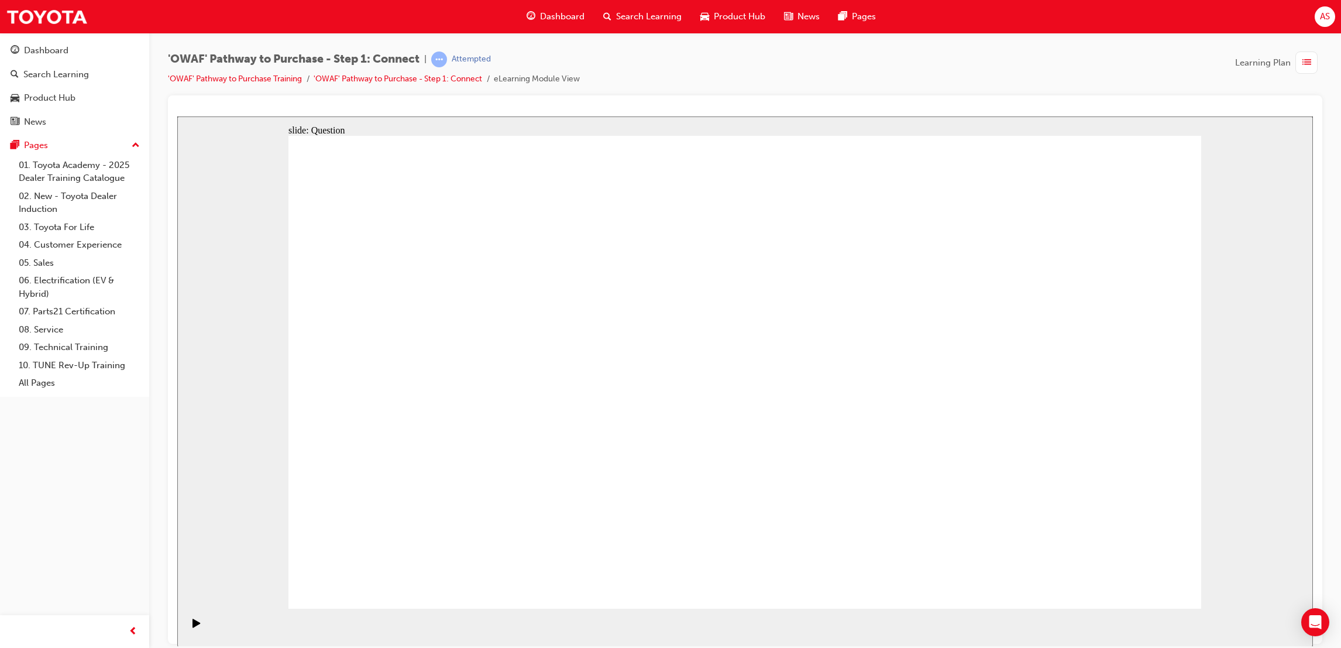
drag, startPoint x: 590, startPoint y: 391, endPoint x: 1023, endPoint y: 465, distance: 438.6
drag, startPoint x: 699, startPoint y: 394, endPoint x: 879, endPoint y: 472, distance: 195.8
drag, startPoint x: 384, startPoint y: 392, endPoint x: 797, endPoint y: 355, distance: 414.8
drag, startPoint x: 430, startPoint y: 504, endPoint x: 878, endPoint y: 262, distance: 510.0
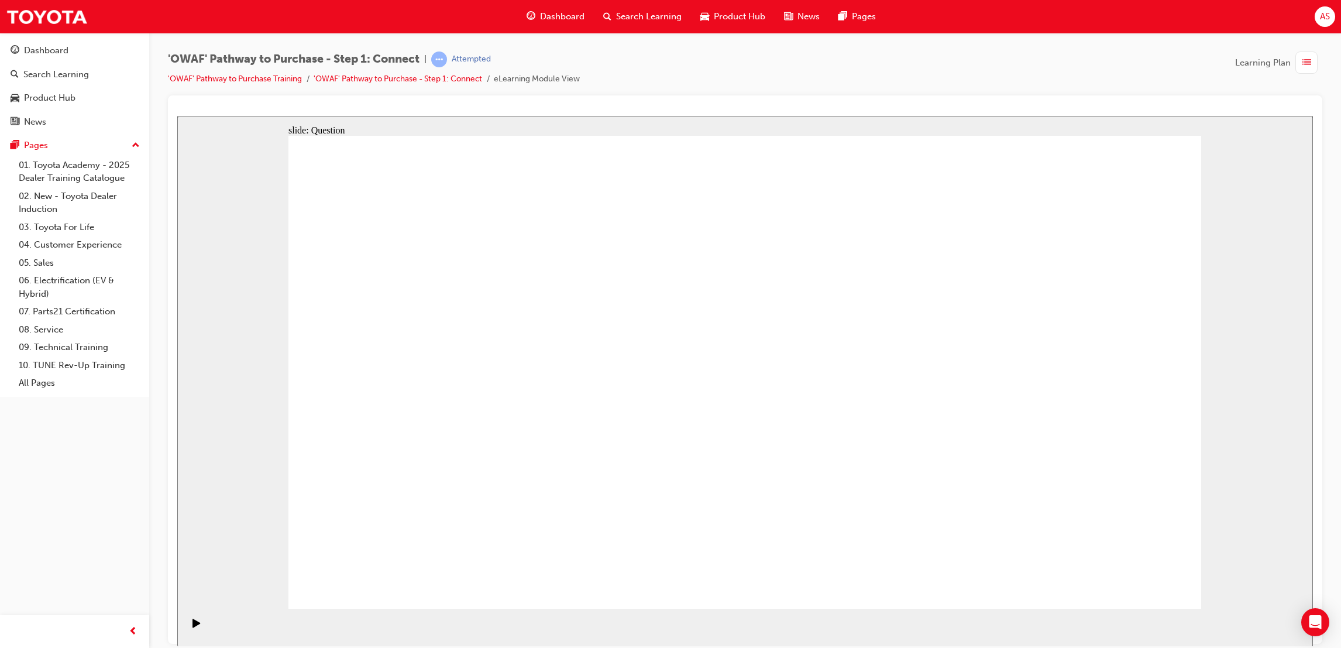
drag, startPoint x: 400, startPoint y: 451, endPoint x: 428, endPoint y: 437, distance: 31.7
drag, startPoint x: 440, startPoint y: 436, endPoint x: 510, endPoint y: 415, distance: 72.6
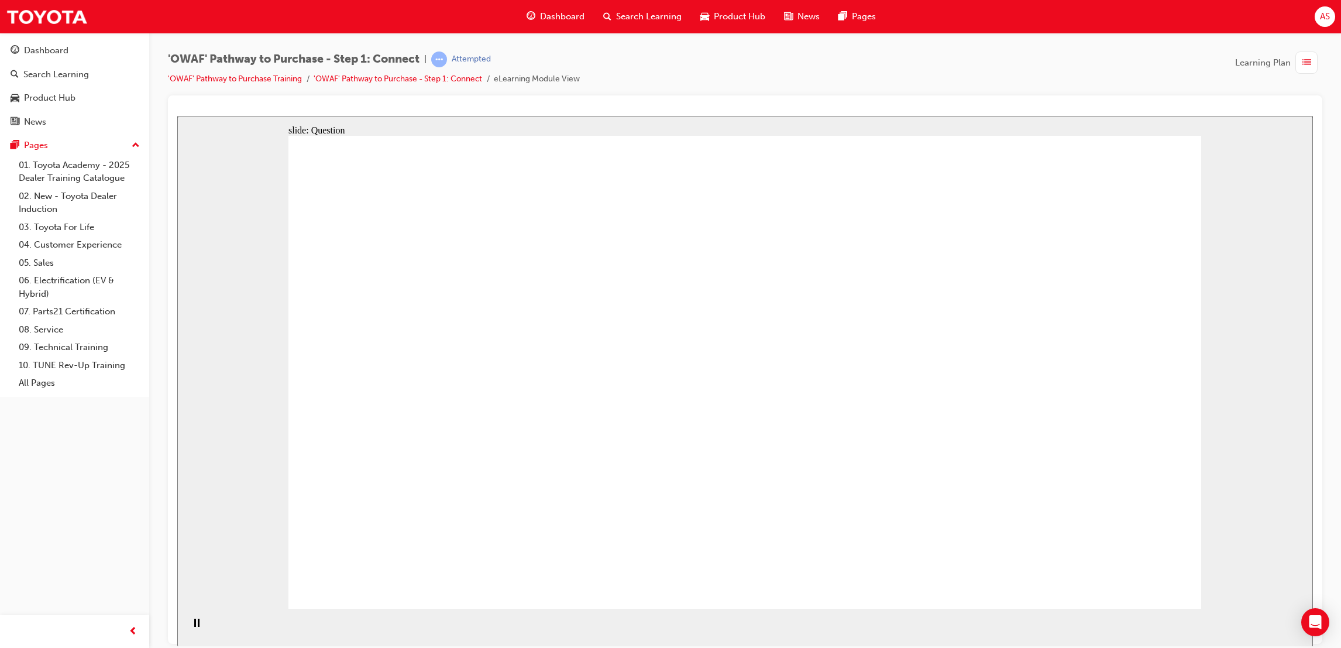
drag, startPoint x: 1089, startPoint y: 562, endPoint x: 1135, endPoint y: 568, distance: 46.6
drag, startPoint x: 752, startPoint y: 415, endPoint x: 740, endPoint y: 462, distance: 48.4
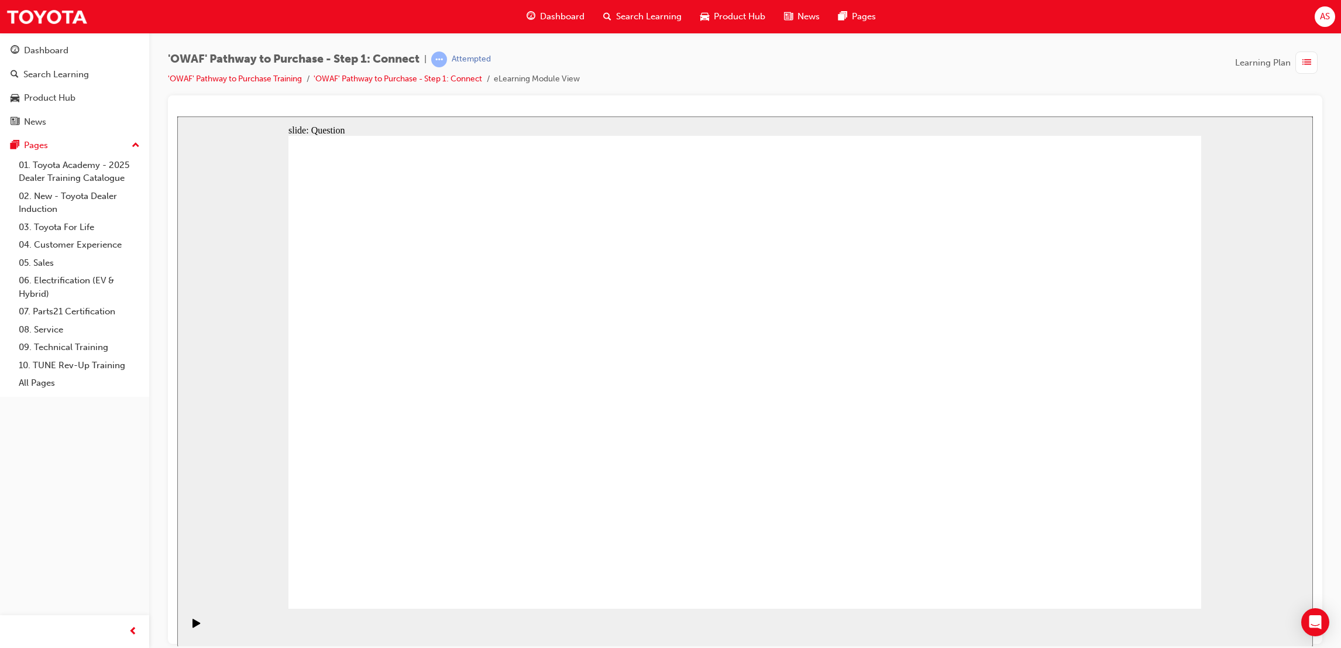
drag, startPoint x: 735, startPoint y: 492, endPoint x: 730, endPoint y: 507, distance: 15.9
drag, startPoint x: 717, startPoint y: 549, endPoint x: 770, endPoint y: 462, distance: 101.7
drag, startPoint x: 1013, startPoint y: 371, endPoint x: 1012, endPoint y: 379, distance: 7.7
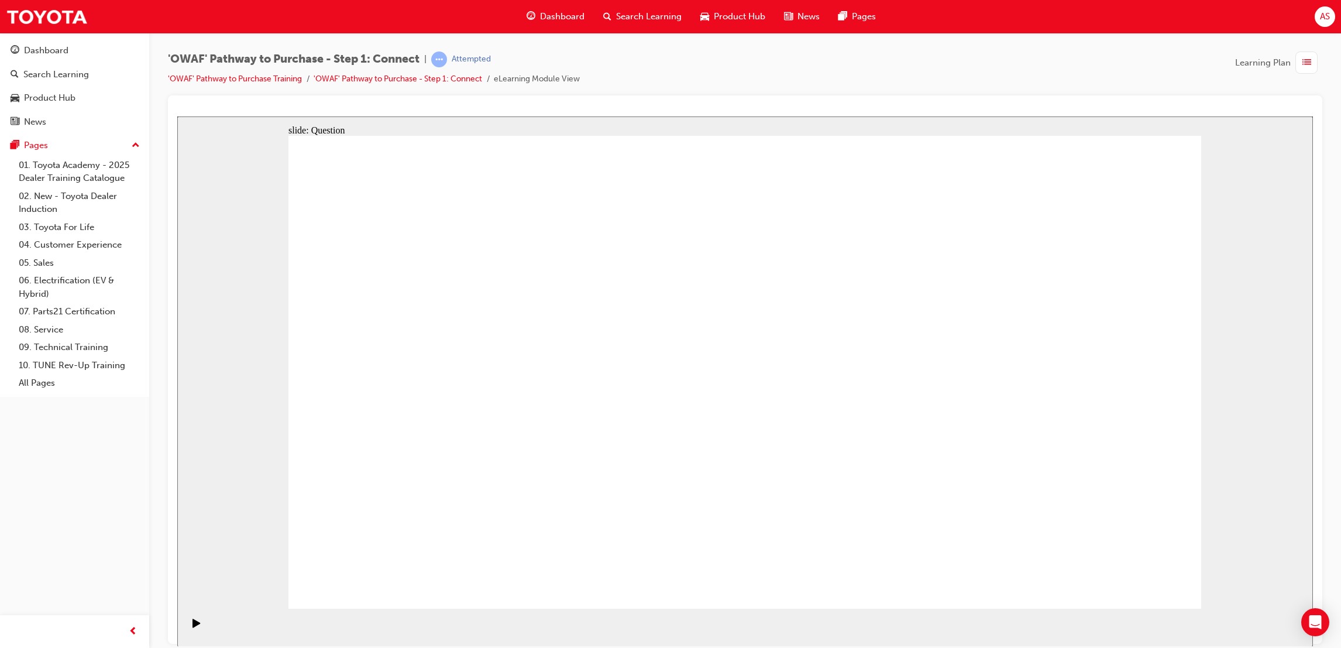
drag, startPoint x: 1005, startPoint y: 384, endPoint x: 710, endPoint y: 383, distance: 294.9
drag, startPoint x: 1069, startPoint y: 487, endPoint x: 536, endPoint y: 454, distance: 534.1
drag, startPoint x: 1008, startPoint y: 454, endPoint x: 717, endPoint y: 454, distance: 290.8
drag, startPoint x: 1020, startPoint y: 438, endPoint x: 754, endPoint y: 451, distance: 266.6
drag, startPoint x: 1029, startPoint y: 441, endPoint x: 848, endPoint y: 447, distance: 180.9
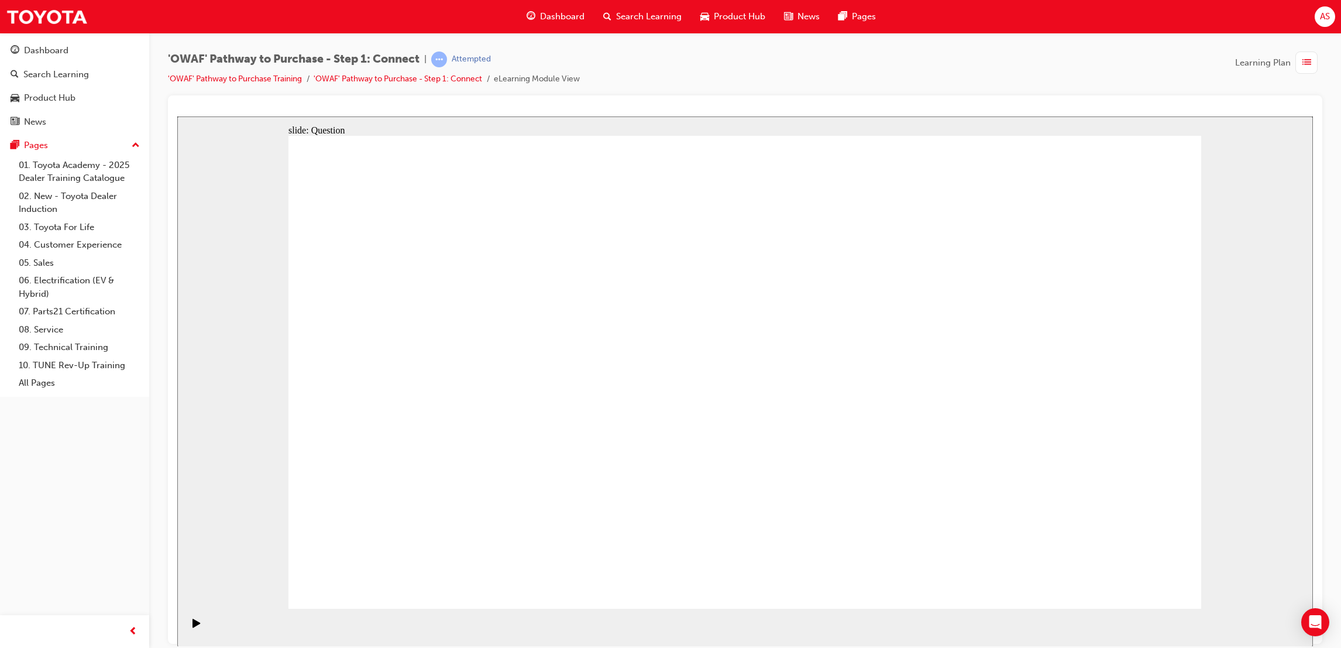
drag, startPoint x: 1039, startPoint y: 432, endPoint x: 468, endPoint y: 395, distance: 572.3
drag, startPoint x: 976, startPoint y: 381, endPoint x: 455, endPoint y: 374, distance: 521.4
drag, startPoint x: 1081, startPoint y: 359, endPoint x: 548, endPoint y: 368, distance: 533.2
drag, startPoint x: 1121, startPoint y: 554, endPoint x: 1125, endPoint y: 562, distance: 9.4
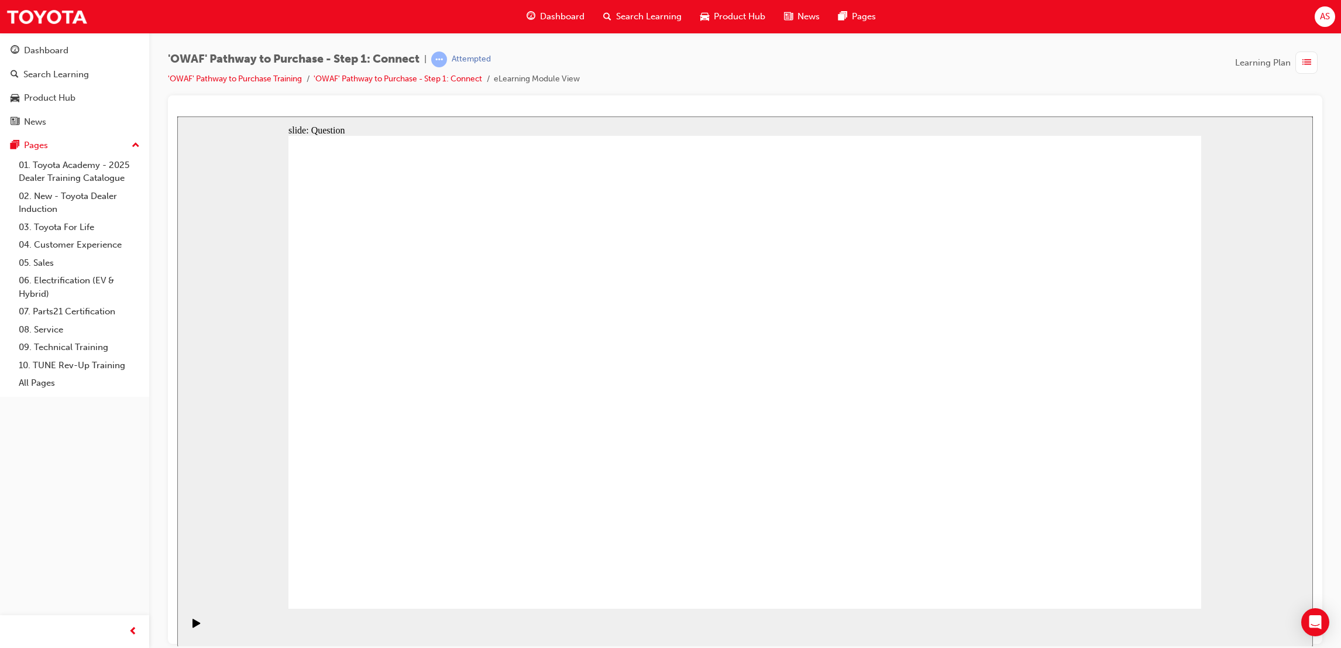
radio input "true"
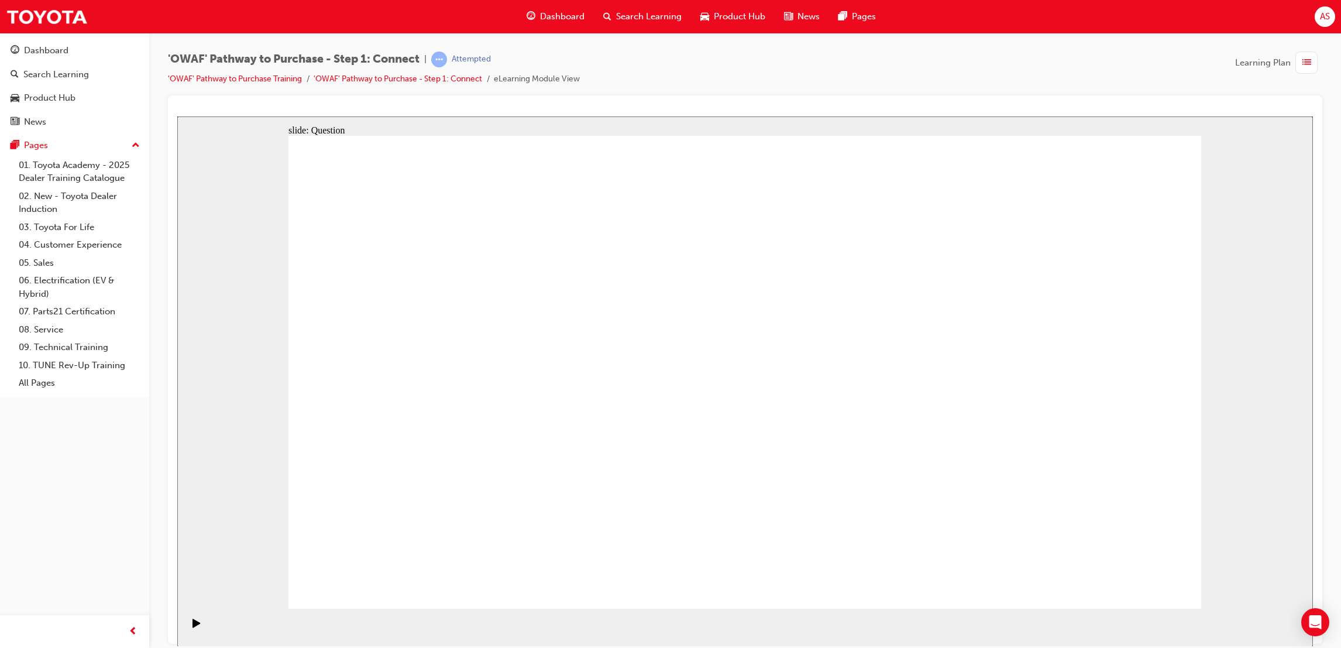
checkbox input "true"
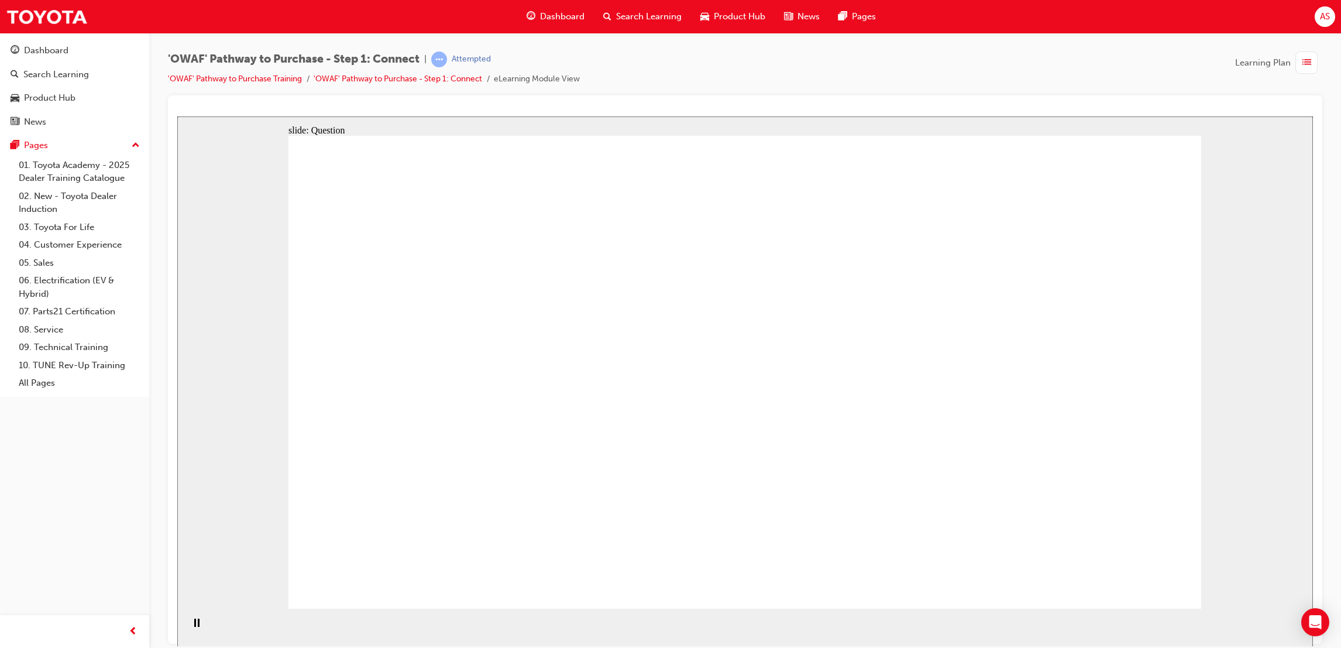
checkbox input "true"
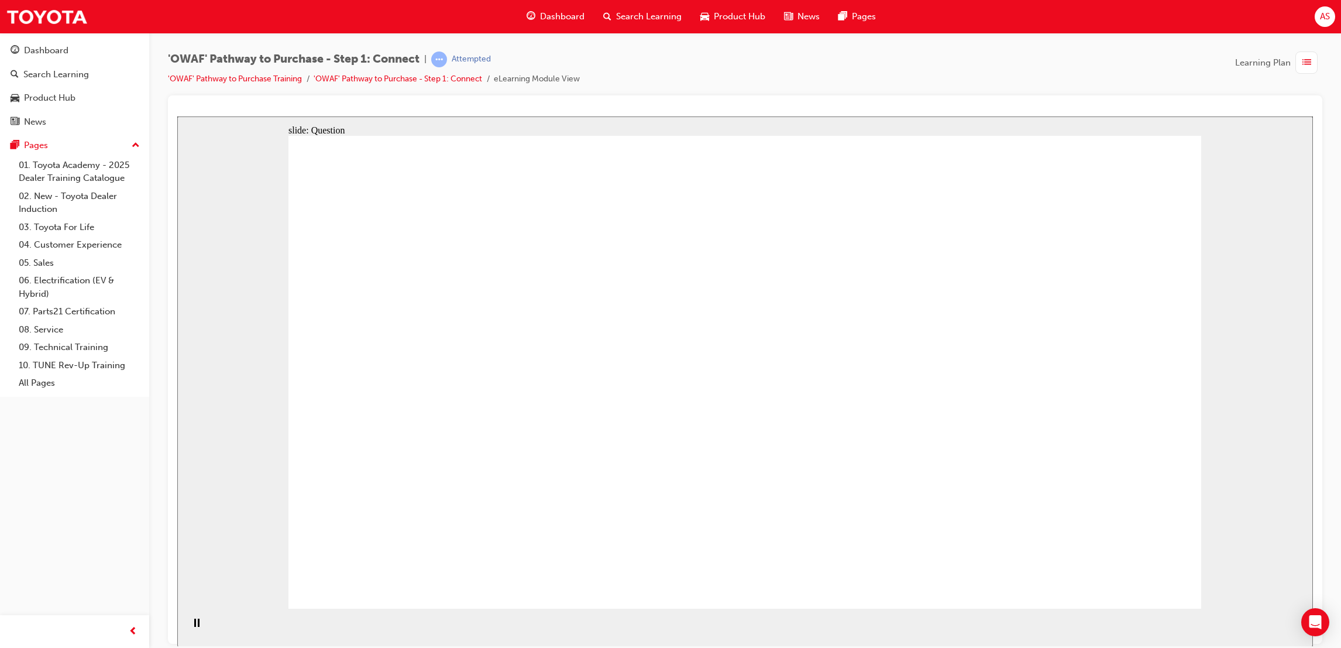
drag, startPoint x: 1118, startPoint y: 359, endPoint x: 1078, endPoint y: 375, distance: 43.0
checkbox input "false"
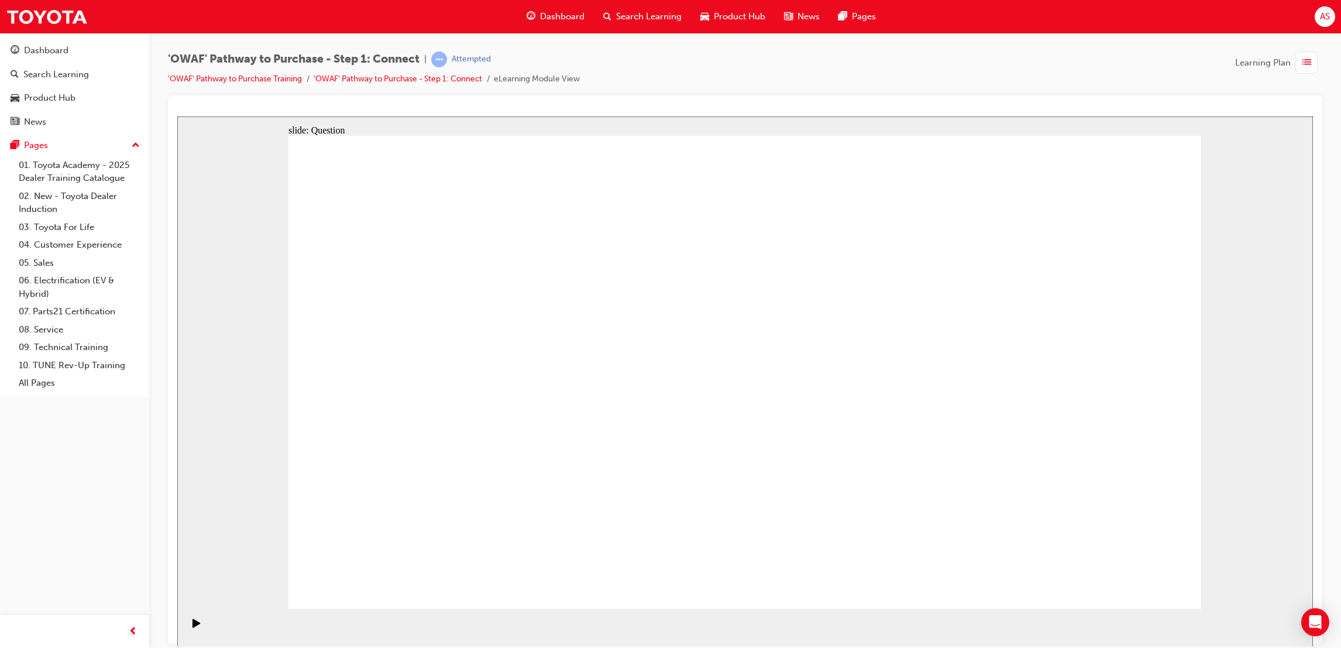
checkbox input "false"
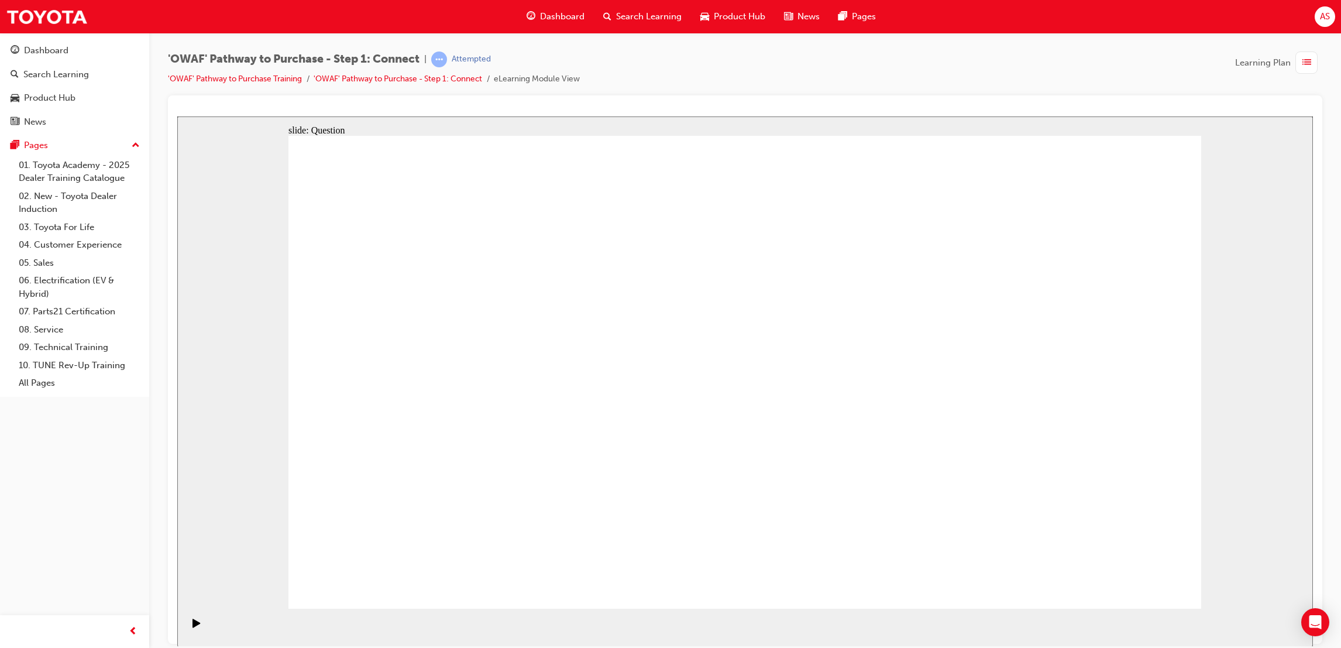
checkbox input "false"
checkbox input "true"
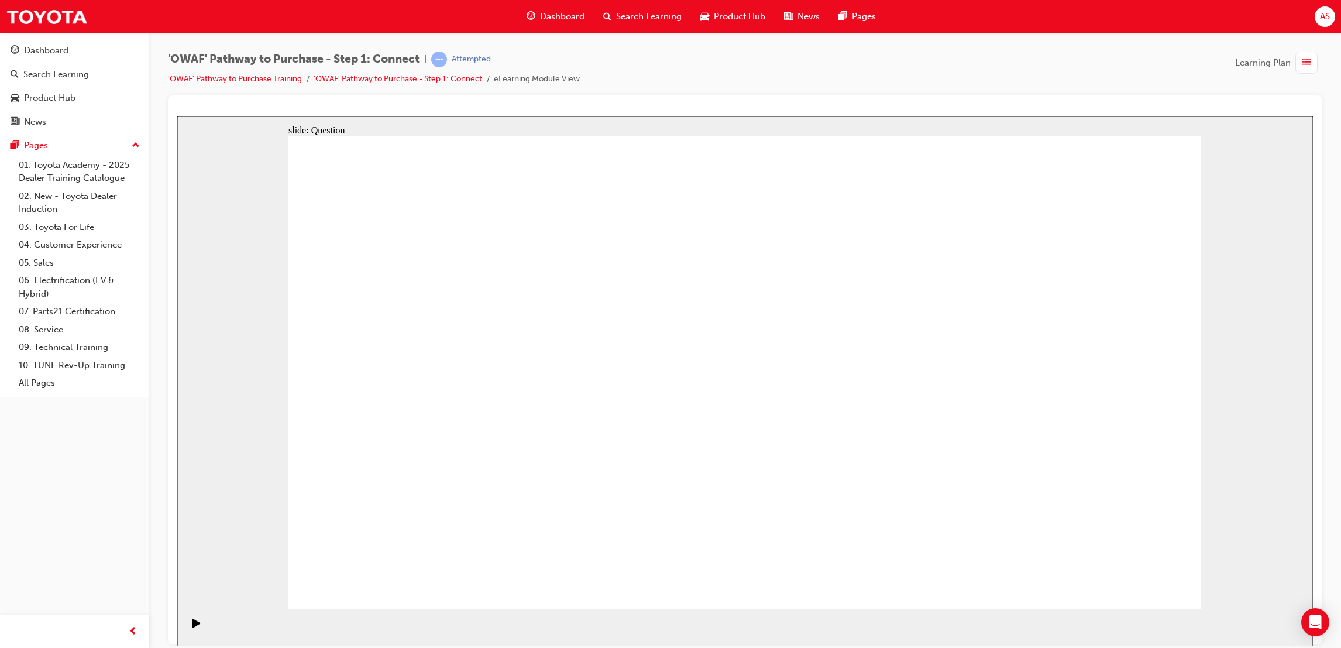
checkbox input "true"
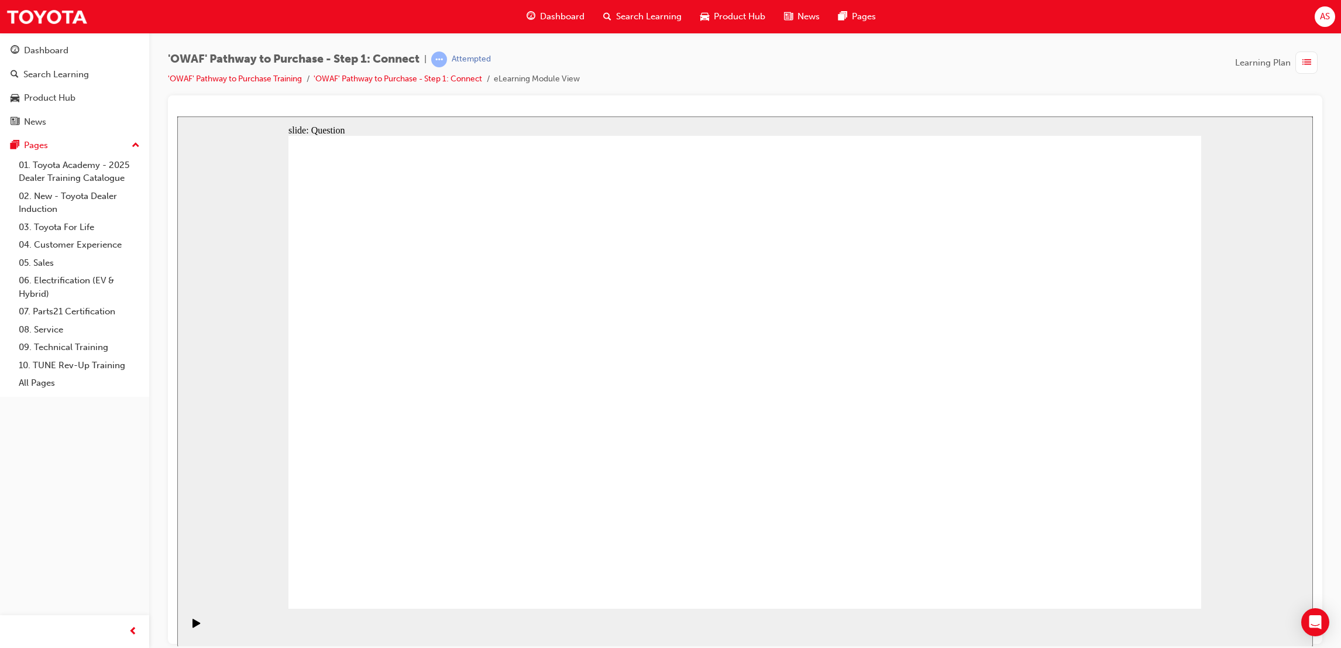
drag, startPoint x: 528, startPoint y: 525, endPoint x: 845, endPoint y: 308, distance: 383.9
drag, startPoint x: 668, startPoint y: 569, endPoint x: 990, endPoint y: 326, distance: 404.0
drag, startPoint x: 841, startPoint y: 516, endPoint x: 486, endPoint y: 363, distance: 387.2
drag, startPoint x: 964, startPoint y: 480, endPoint x: 692, endPoint y: 359, distance: 298.4
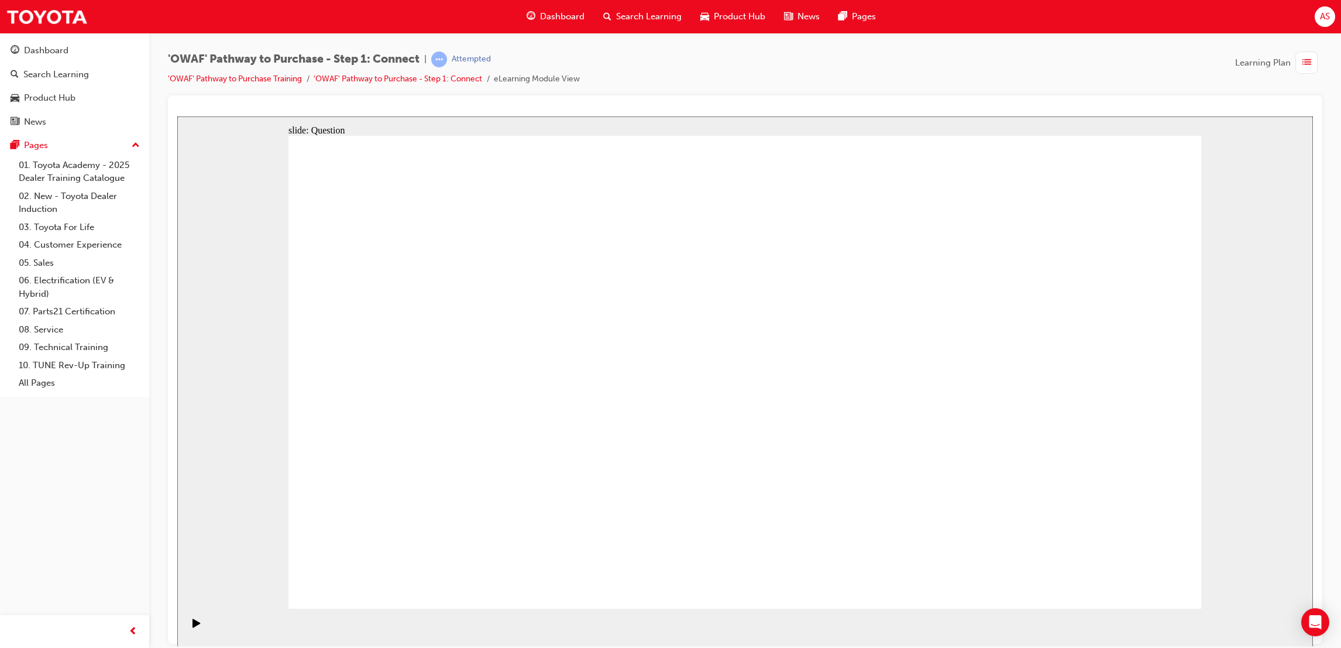
drag, startPoint x: 766, startPoint y: 468, endPoint x: 760, endPoint y: 466, distance: 6.3
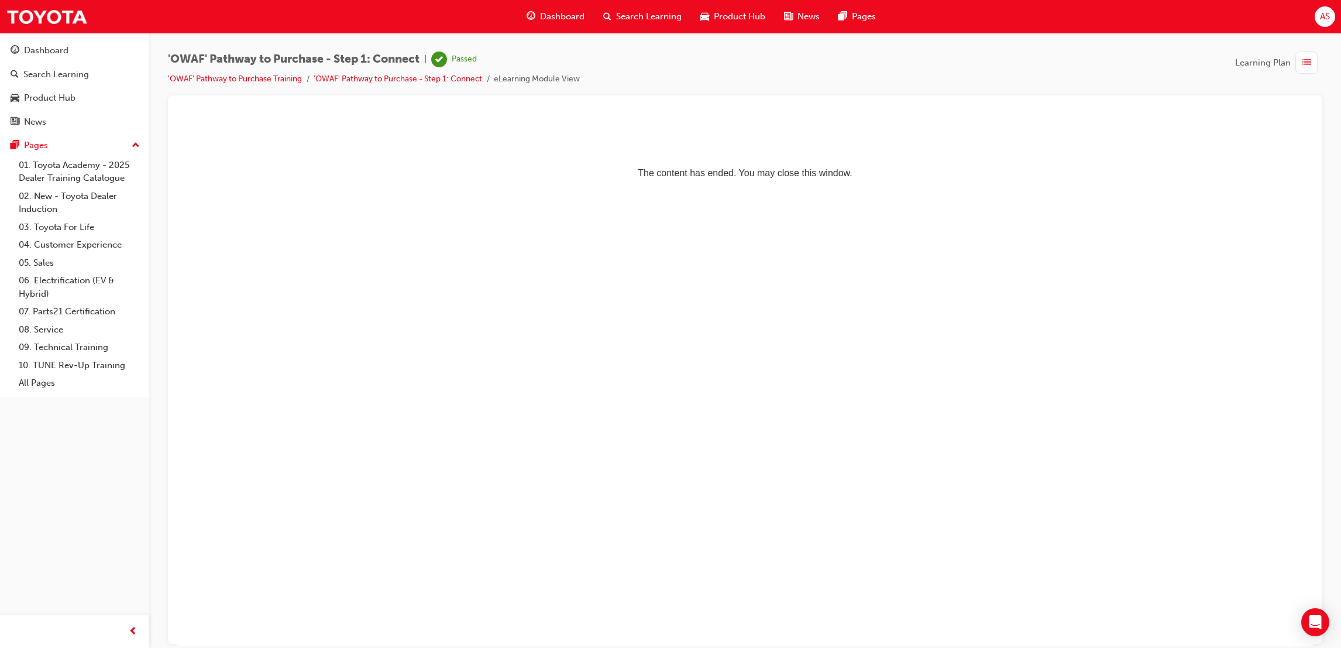
click at [551, 16] on span "Dashboard" at bounding box center [562, 16] width 44 height 13
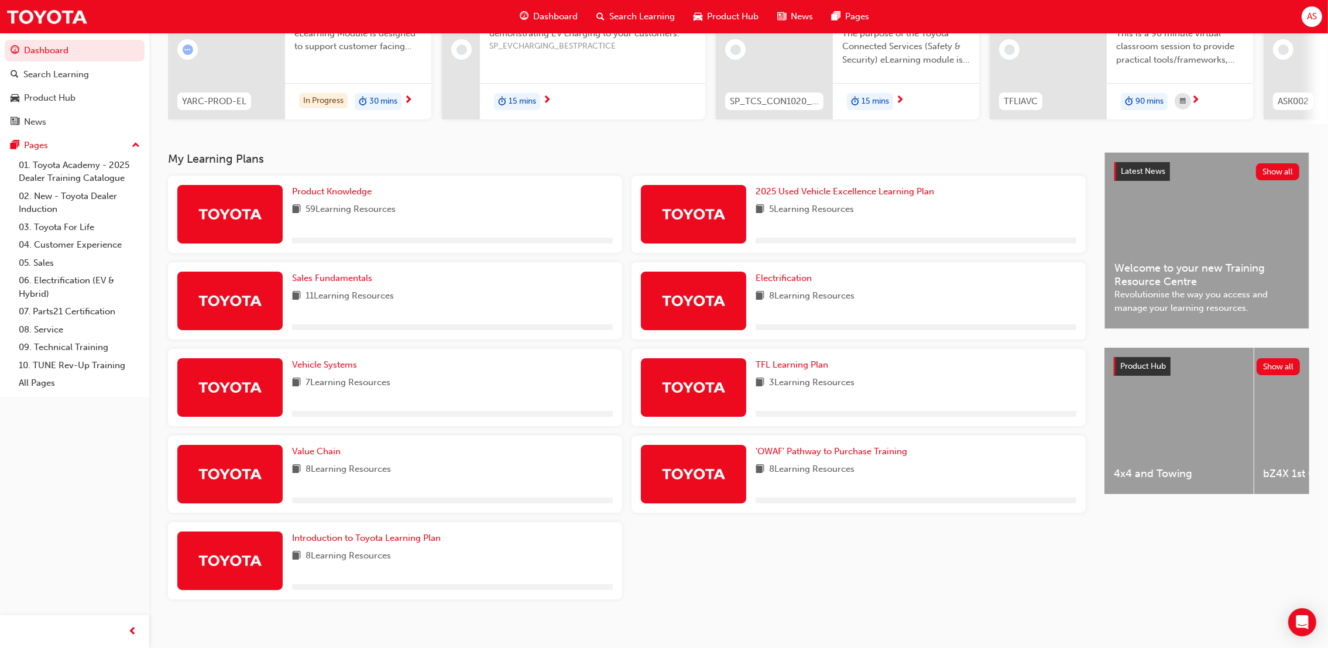
scroll to position [157, 0]
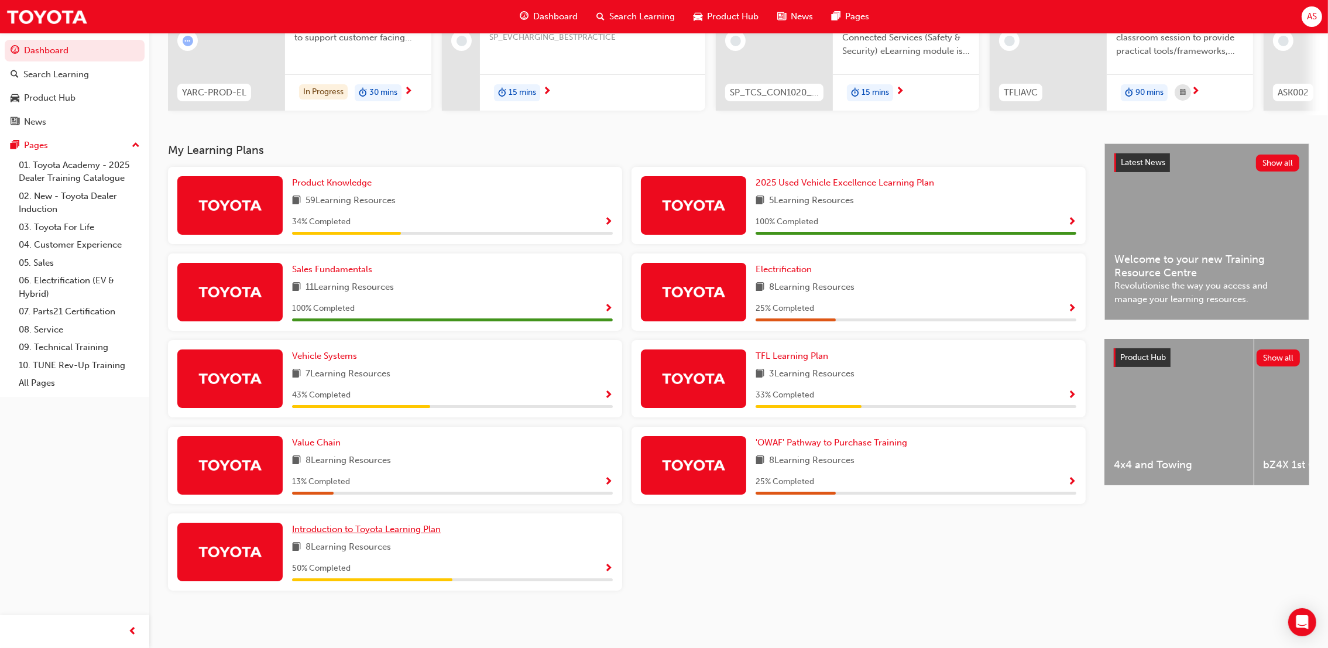
click at [430, 534] on span "Introduction to Toyota Learning Plan" at bounding box center [366, 529] width 149 height 11
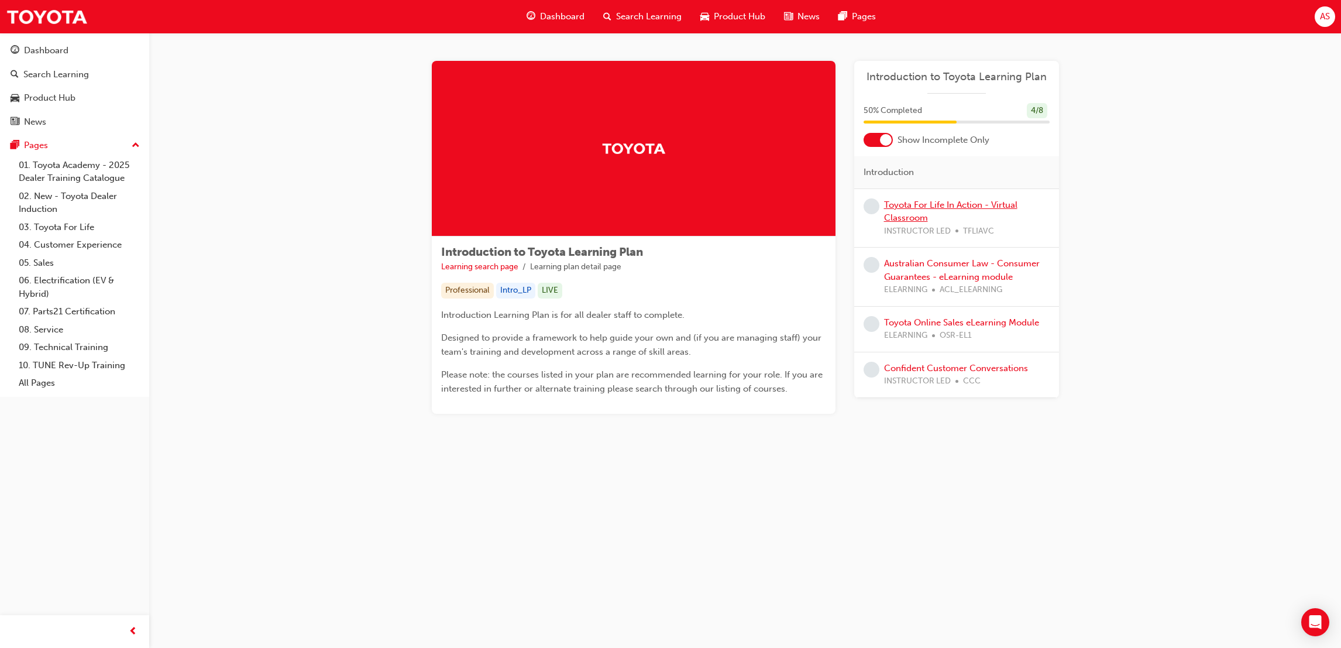
click at [919, 201] on link "Toyota For Life In Action - Virtual Classroom" at bounding box center [950, 212] width 133 height 24
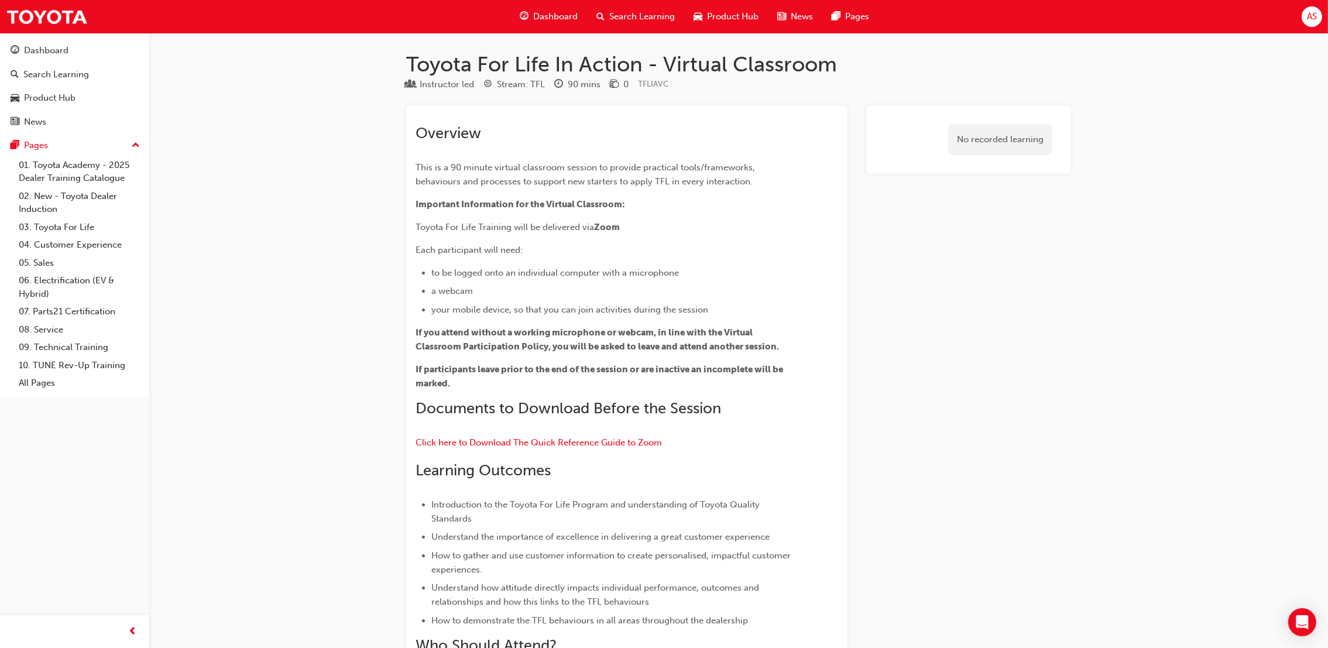
click at [553, 27] on div "Dashboard" at bounding box center [548, 17] width 77 height 24
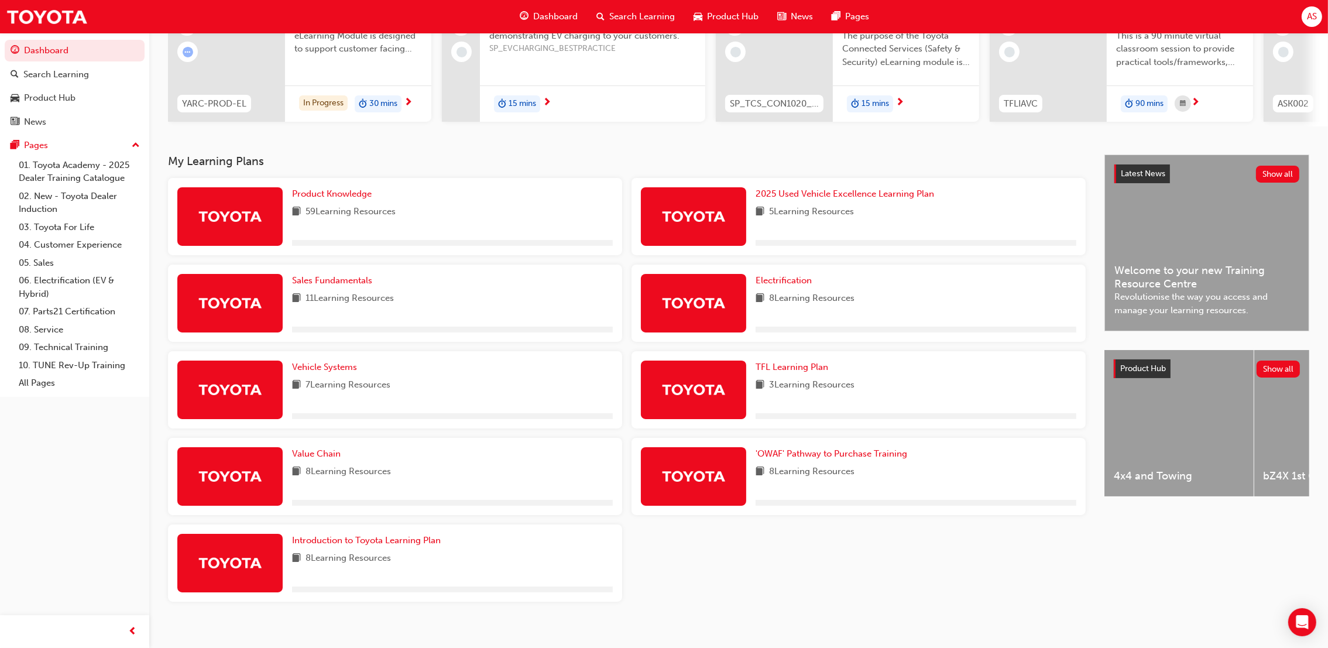
scroll to position [157, 0]
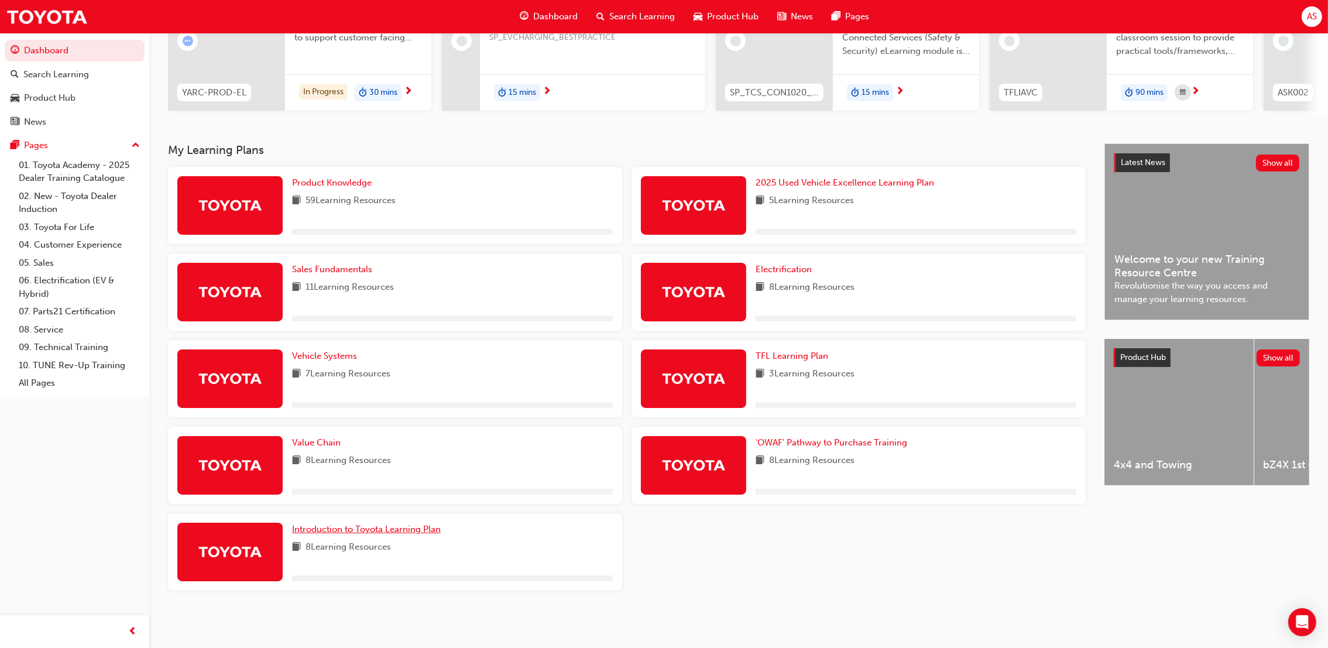
click at [430, 523] on link "Introduction to Toyota Learning Plan" at bounding box center [368, 529] width 153 height 13
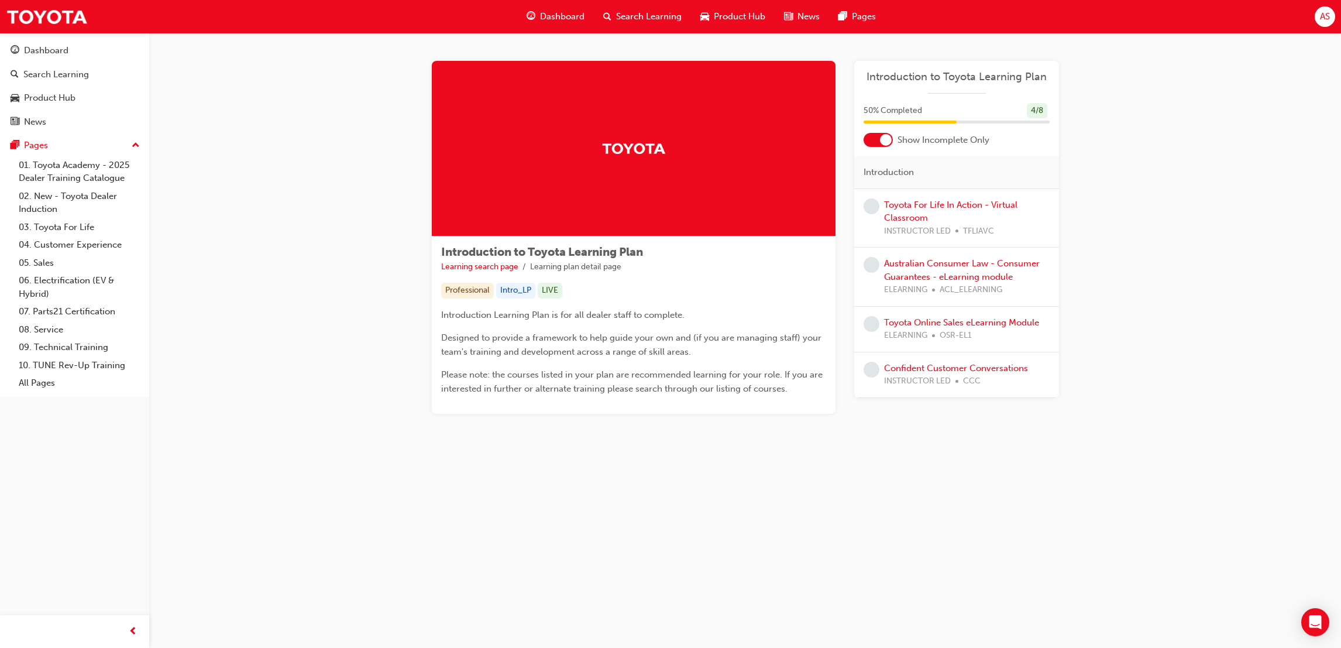
click at [564, 12] on span "Dashboard" at bounding box center [562, 16] width 44 height 13
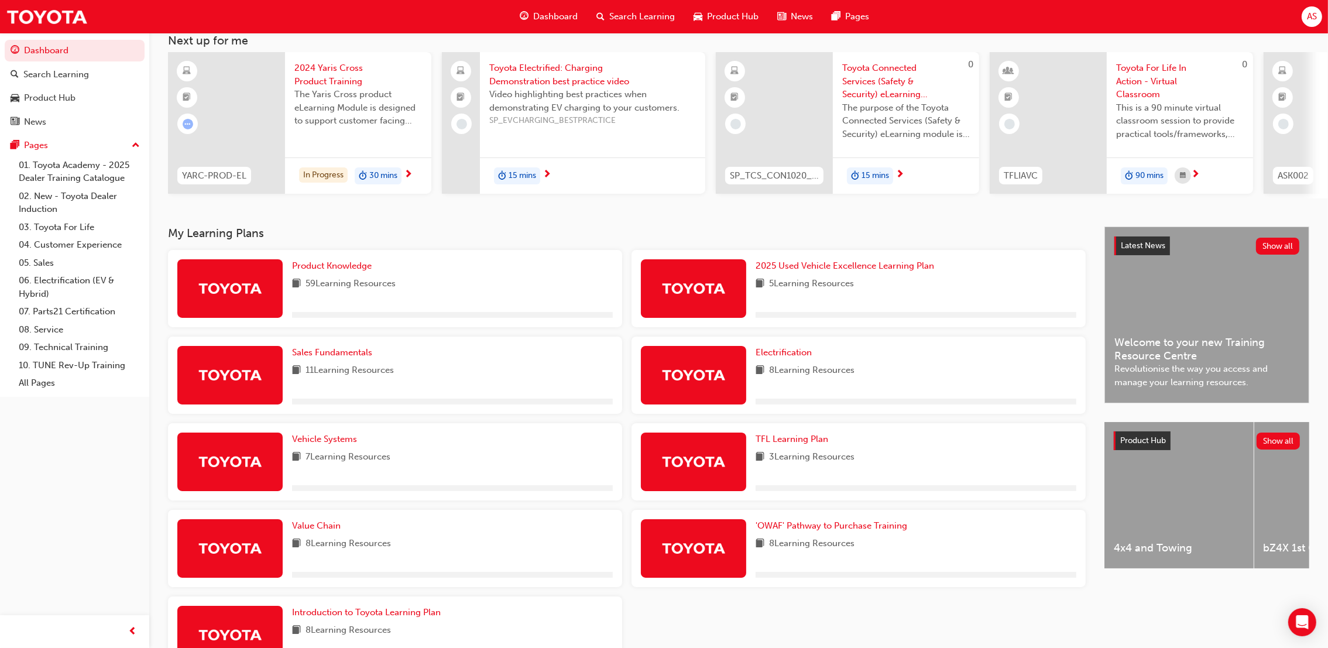
scroll to position [157, 0]
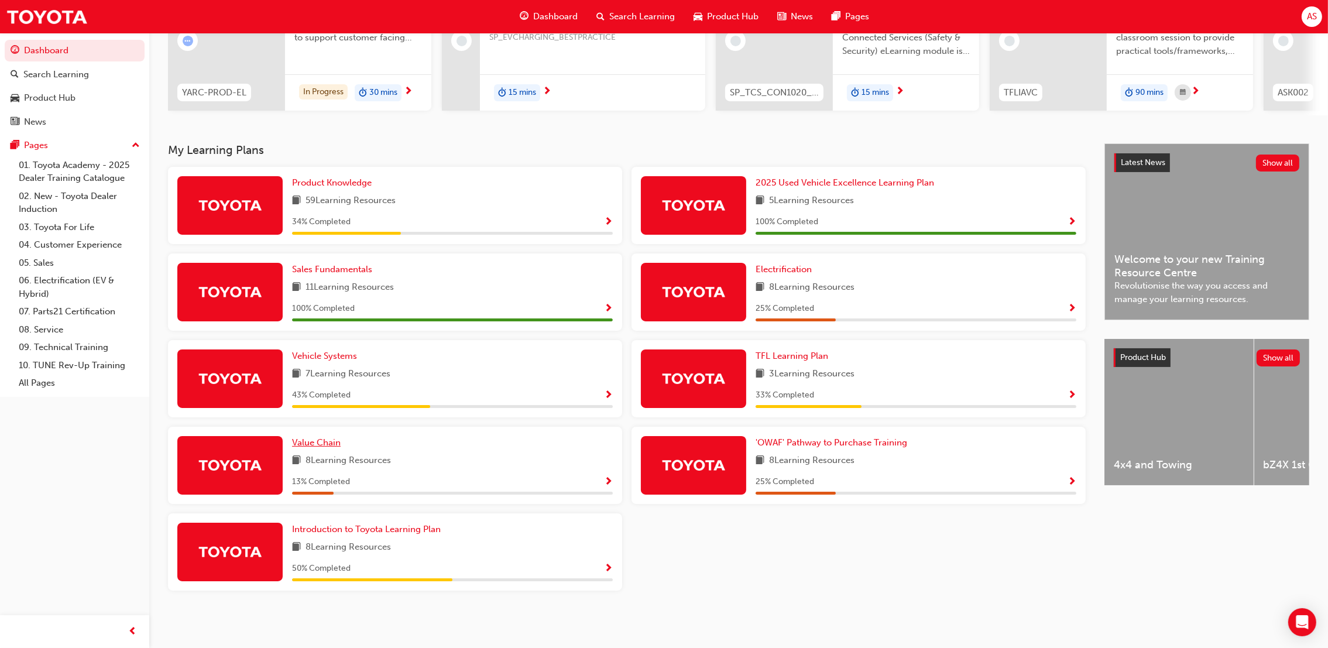
click at [341, 442] on link "Value Chain" at bounding box center [318, 442] width 53 height 13
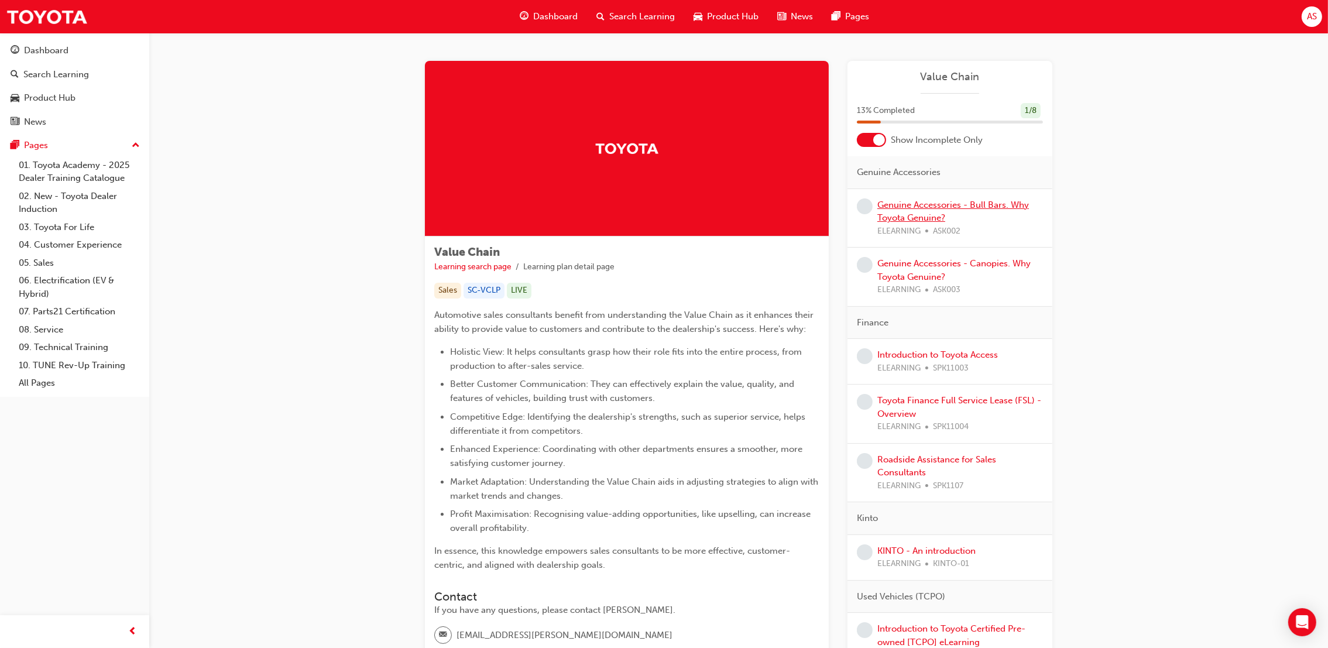
click at [924, 205] on link "Genuine Accessories - Bull Bars. Why Toyota Genuine?" at bounding box center [953, 212] width 152 height 24
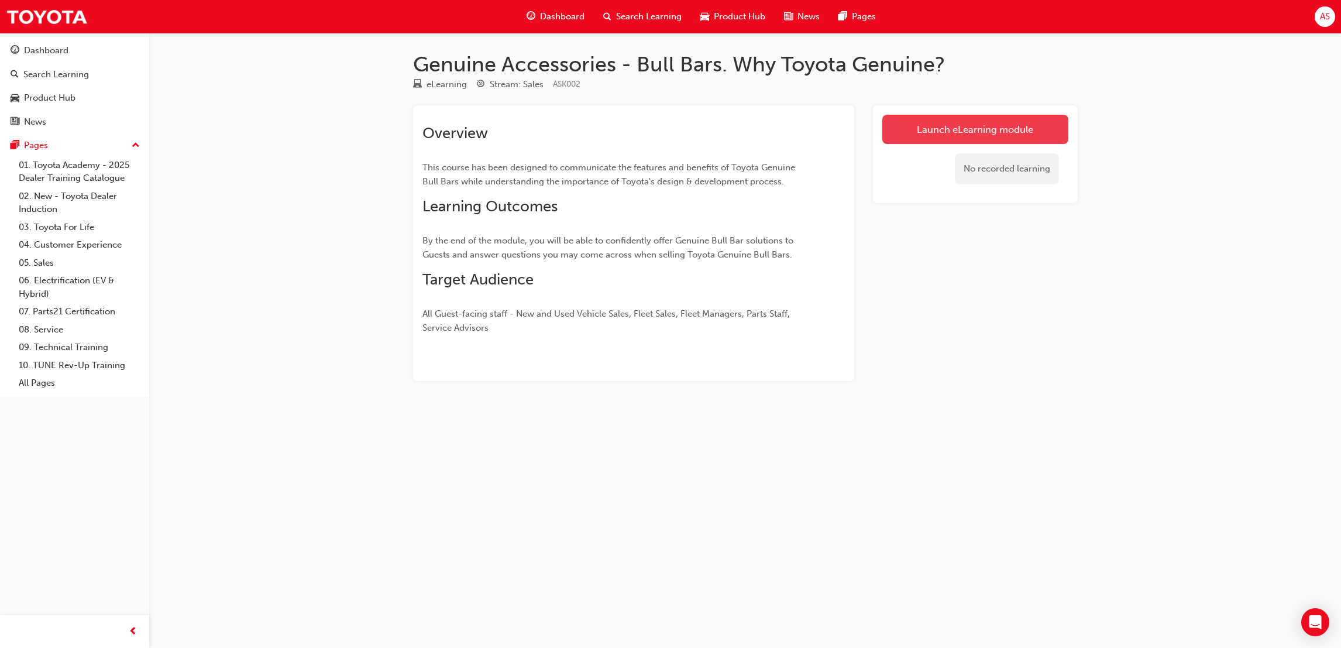
click at [965, 126] on link "Launch eLearning module" at bounding box center [975, 129] width 186 height 29
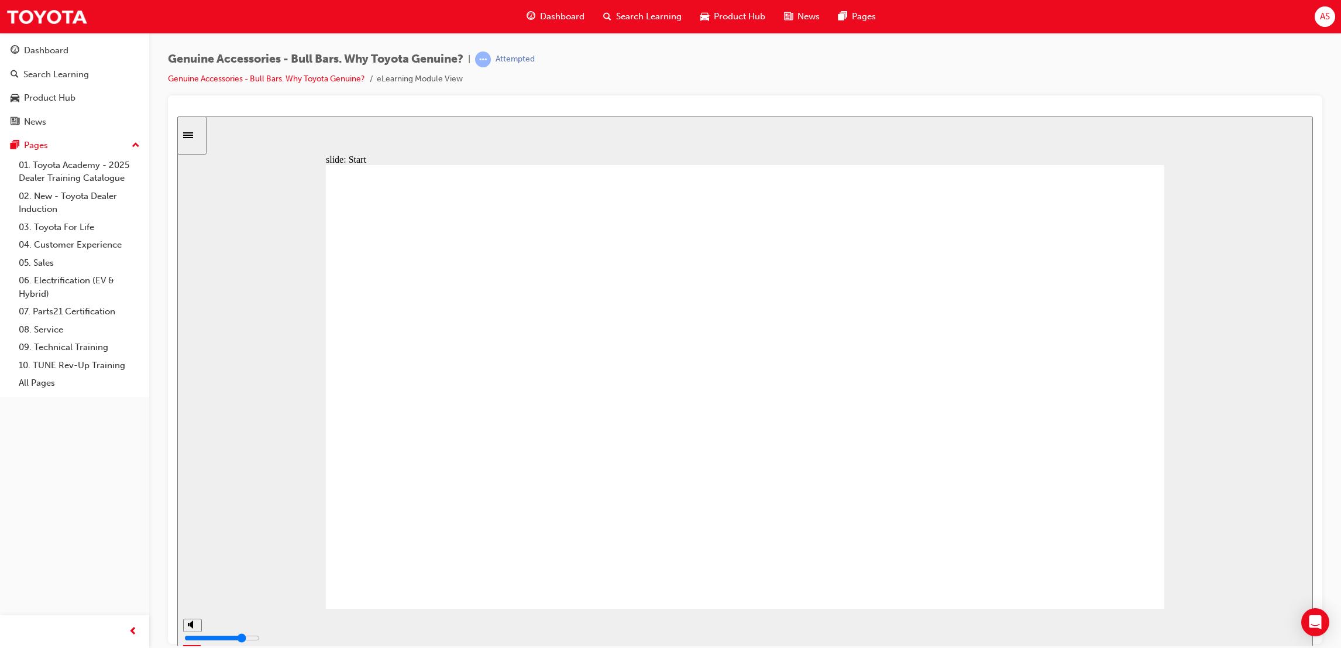
click at [724, 631] on div "playback controls" at bounding box center [709, 625] width 1000 height 13
click at [286, 626] on input "slide progress" at bounding box center [247, 624] width 75 height 9
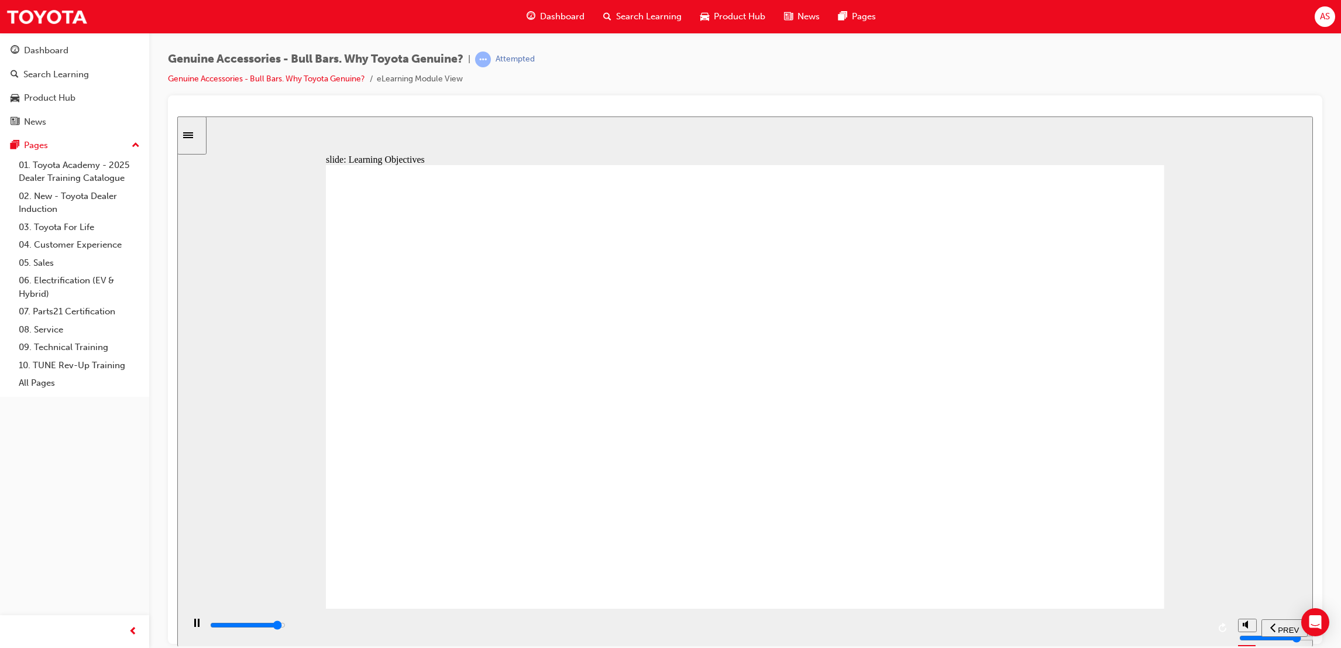
click at [1153, 631] on div "playback controls" at bounding box center [709, 625] width 1000 height 13
drag, startPoint x: 1210, startPoint y: 633, endPoint x: 1186, endPoint y: 610, distance: 32.7
click at [1210, 628] on div "playback controls" at bounding box center [707, 627] width 1049 height 38
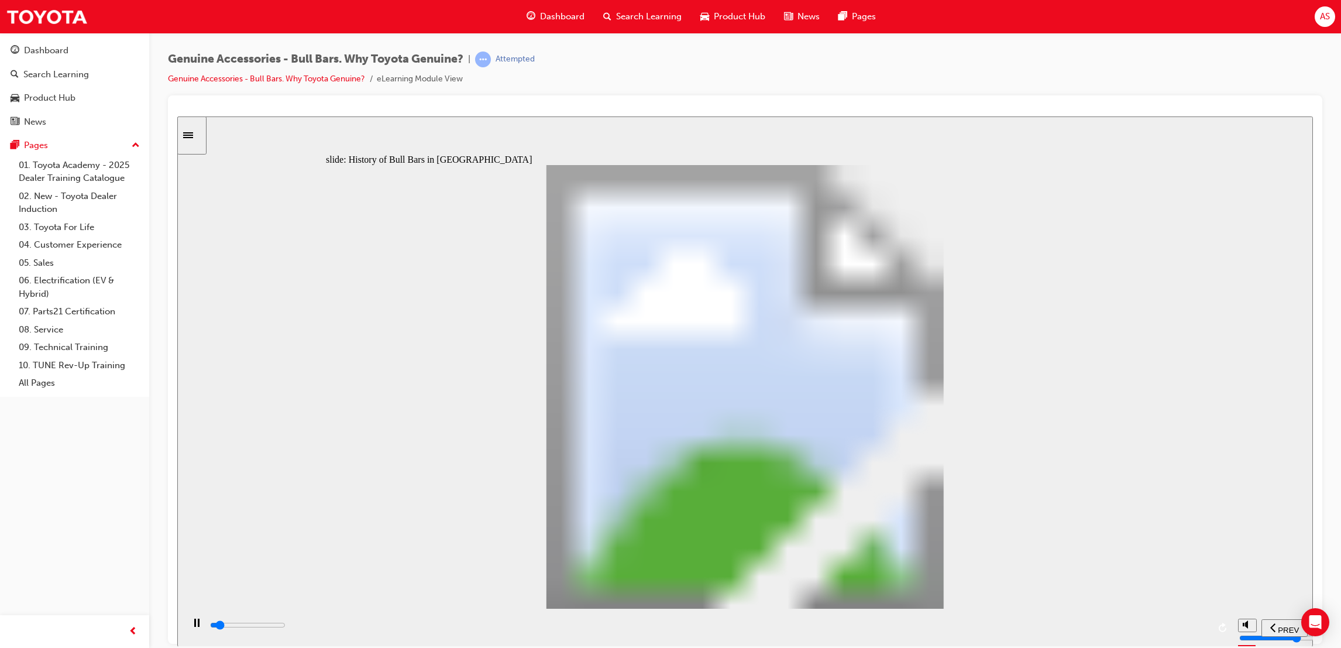
drag, startPoint x: 716, startPoint y: 418, endPoint x: 724, endPoint y: 407, distance: 14.3
click at [1183, 624] on div "playback controls" at bounding box center [709, 625] width 1000 height 13
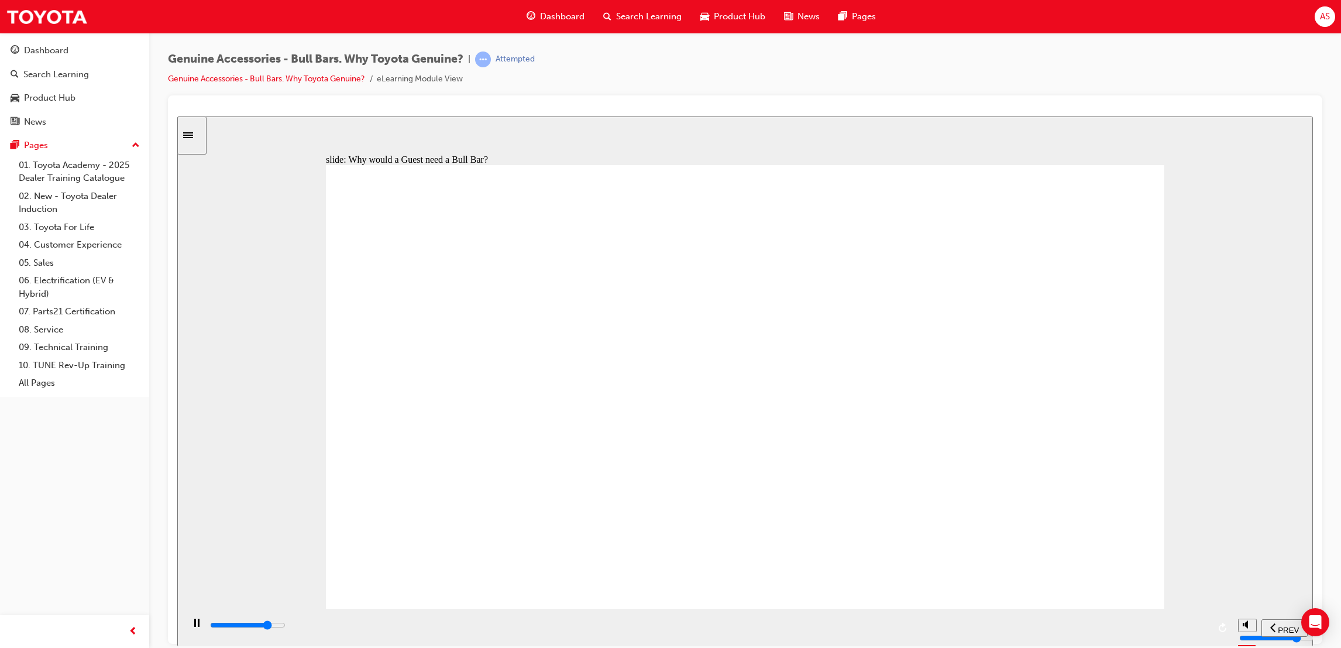
click at [1005, 628] on div "playback controls" at bounding box center [709, 625] width 1000 height 13
click at [1203, 624] on div "playback controls" at bounding box center [709, 625] width 1000 height 13
click at [1192, 630] on div "playback controls" at bounding box center [709, 625] width 1000 height 13
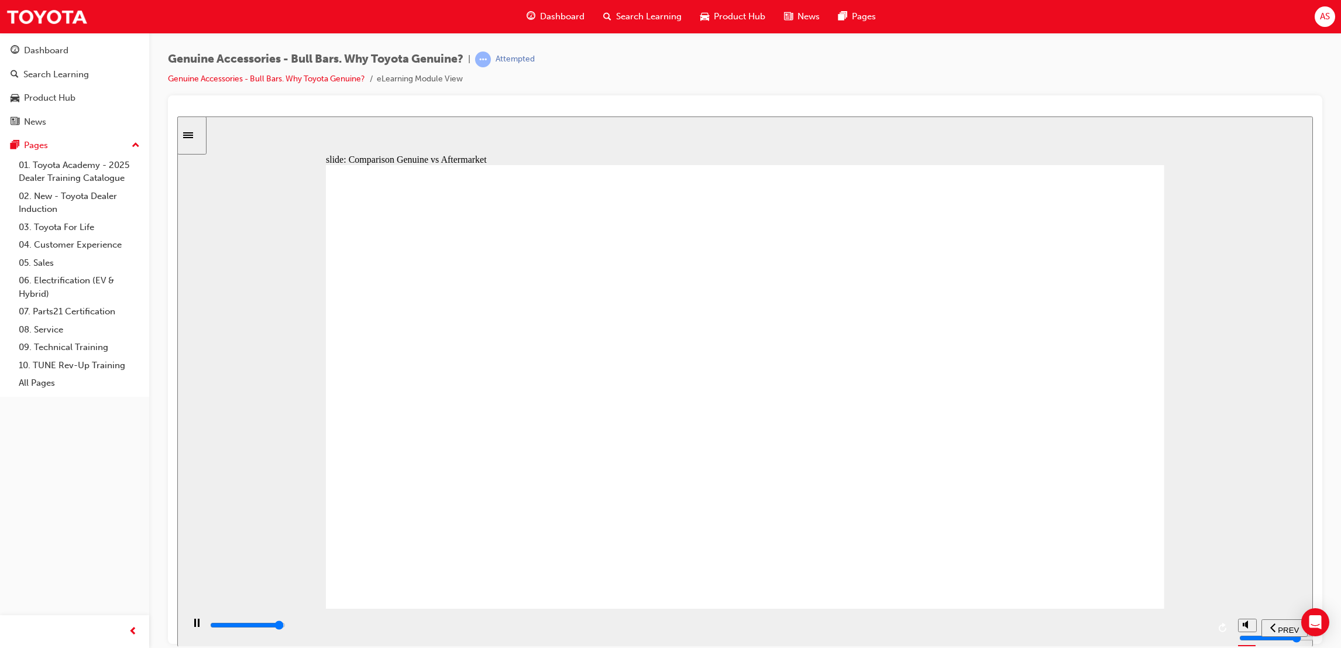
click at [286, 626] on input "slide progress" at bounding box center [247, 624] width 75 height 9
click at [1205, 631] on div "playback controls" at bounding box center [709, 625] width 1000 height 13
click at [1228, 630] on icon "replay" at bounding box center [1223, 626] width 9 height 9
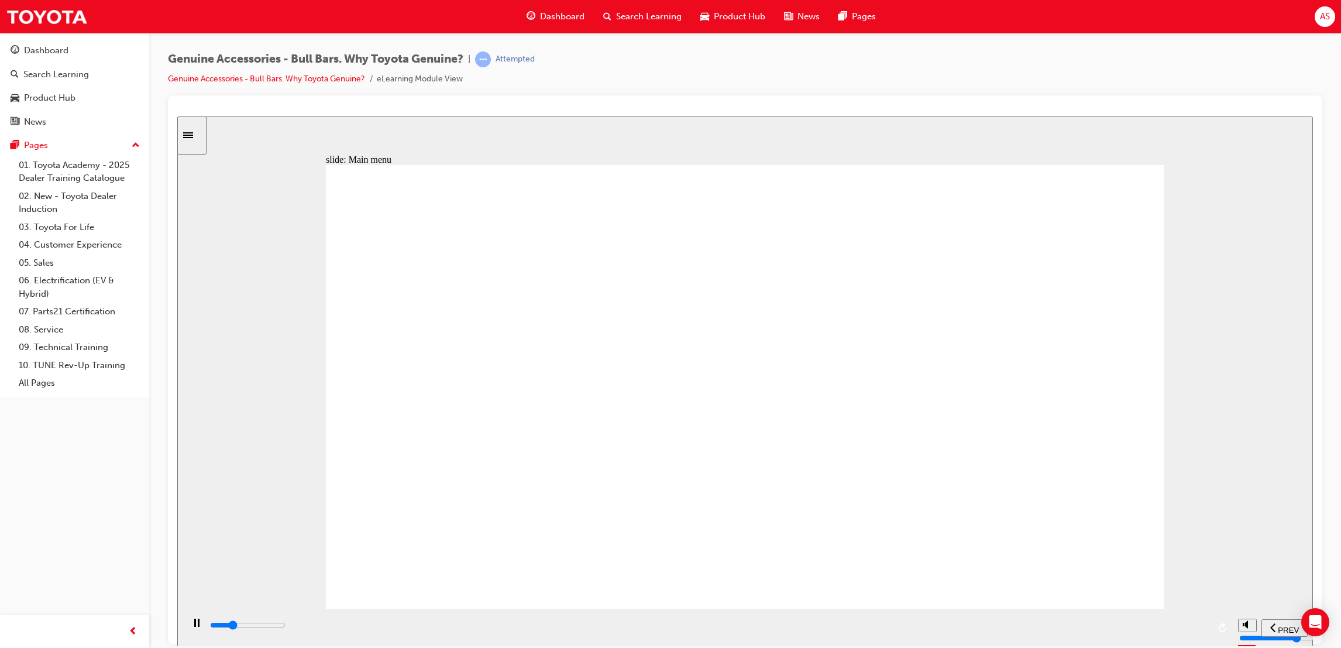
drag, startPoint x: 812, startPoint y: 521, endPoint x: 778, endPoint y: 449, distance: 79.6
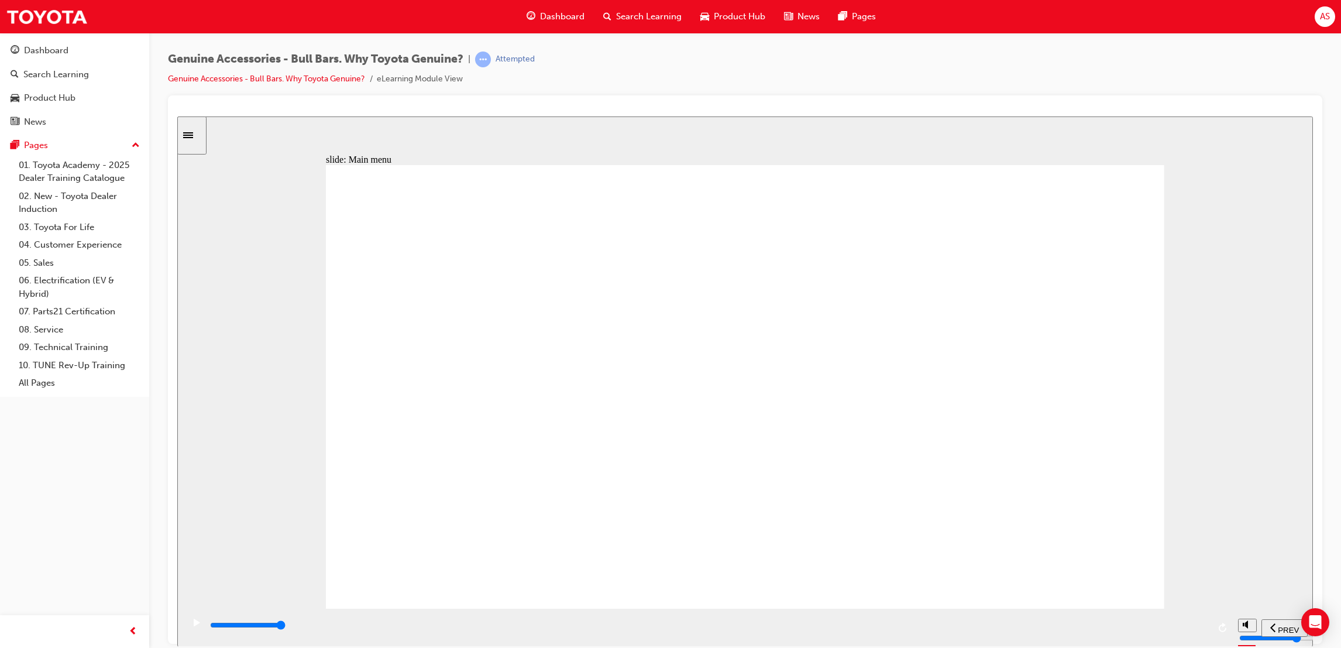
drag, startPoint x: 602, startPoint y: 458, endPoint x: 657, endPoint y: 438, distance: 59.0
click at [626, 456] on div "Rectangle 2 [PERSON_NAME] is a mechanical engineer and he is looking for a Bull…" at bounding box center [745, 391] width 839 height 454
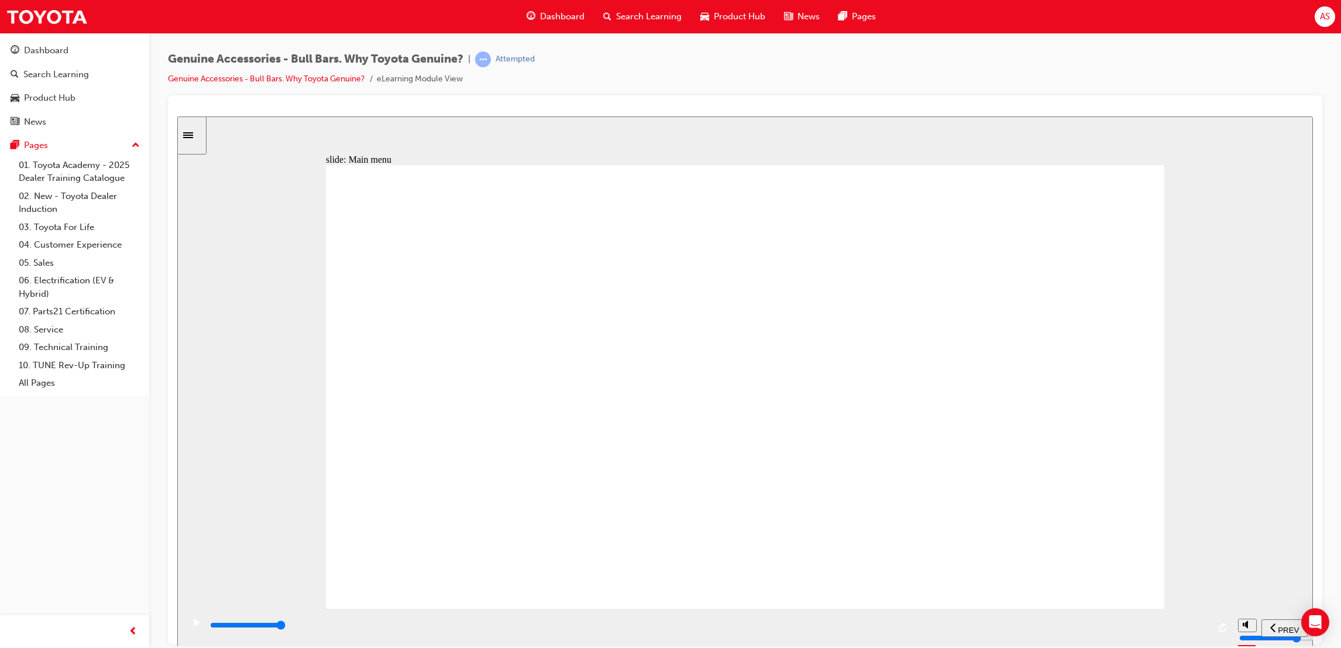
type input "8900"
drag, startPoint x: 605, startPoint y: 556, endPoint x: 531, endPoint y: 570, distance: 75.1
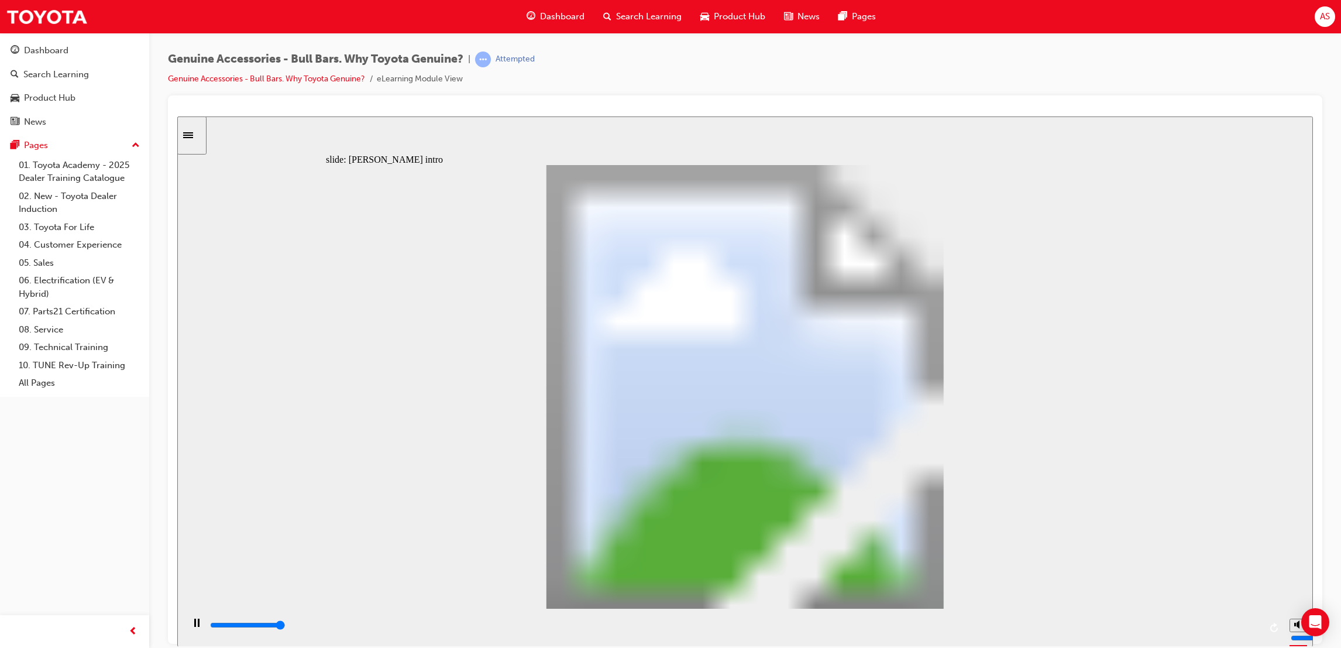
click at [286, 627] on input "slide progress" at bounding box center [247, 624] width 75 height 9
click at [1215, 628] on div "playback controls" at bounding box center [735, 625] width 1052 height 13
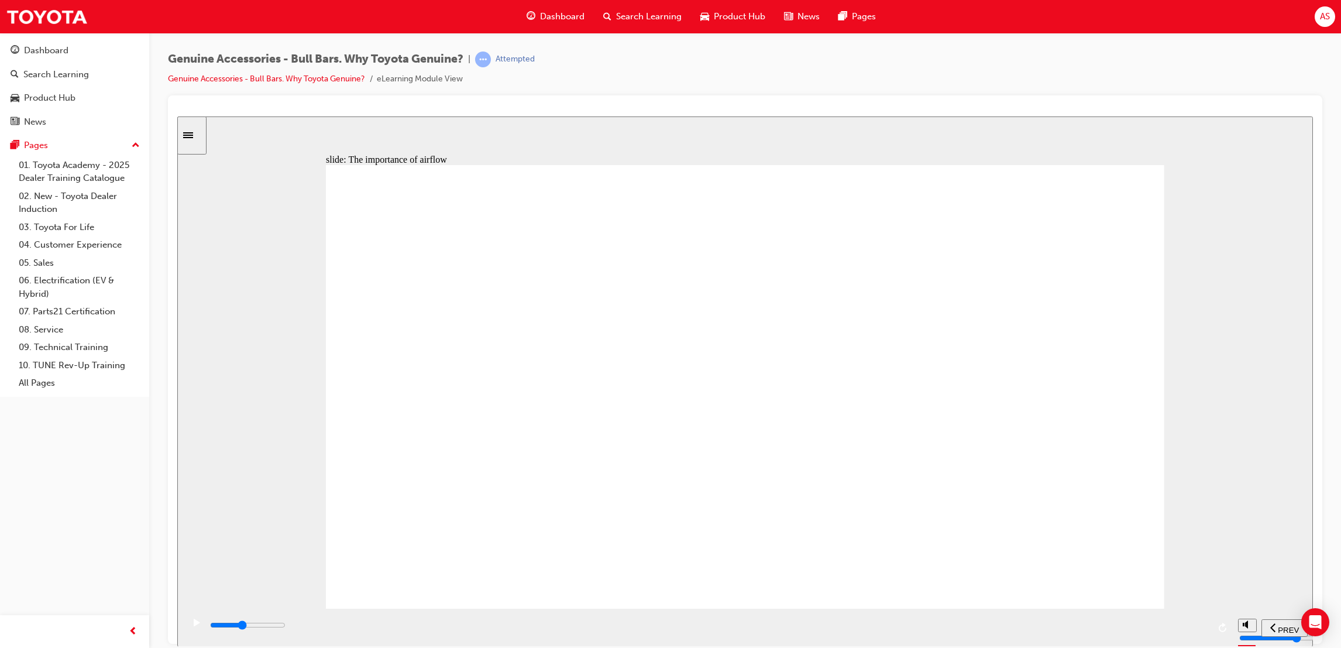
drag, startPoint x: 607, startPoint y: 628, endPoint x: 845, endPoint y: 641, distance: 238.0
click at [643, 630] on div "playback controls" at bounding box center [709, 625] width 1000 height 13
click at [936, 629] on div "playback controls" at bounding box center [709, 625] width 1000 height 13
click at [1198, 620] on div "playback controls" at bounding box center [709, 628] width 1000 height 18
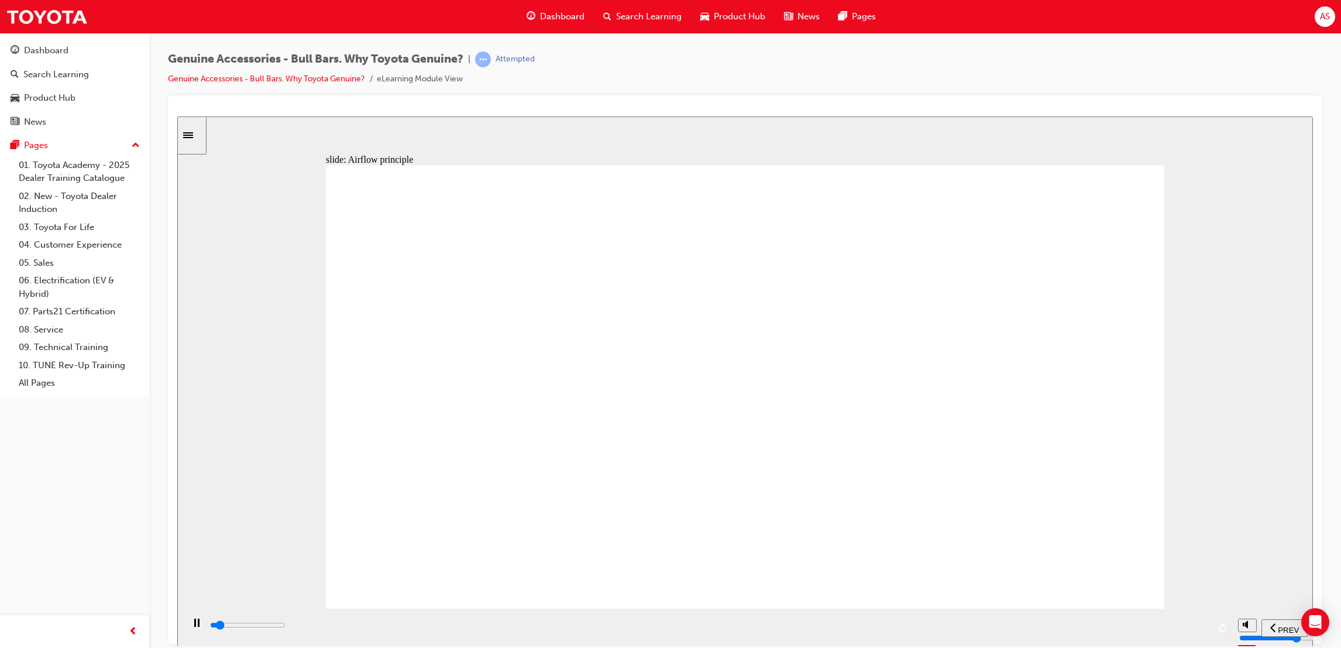
click at [1152, 628] on div "playback controls" at bounding box center [709, 625] width 1000 height 13
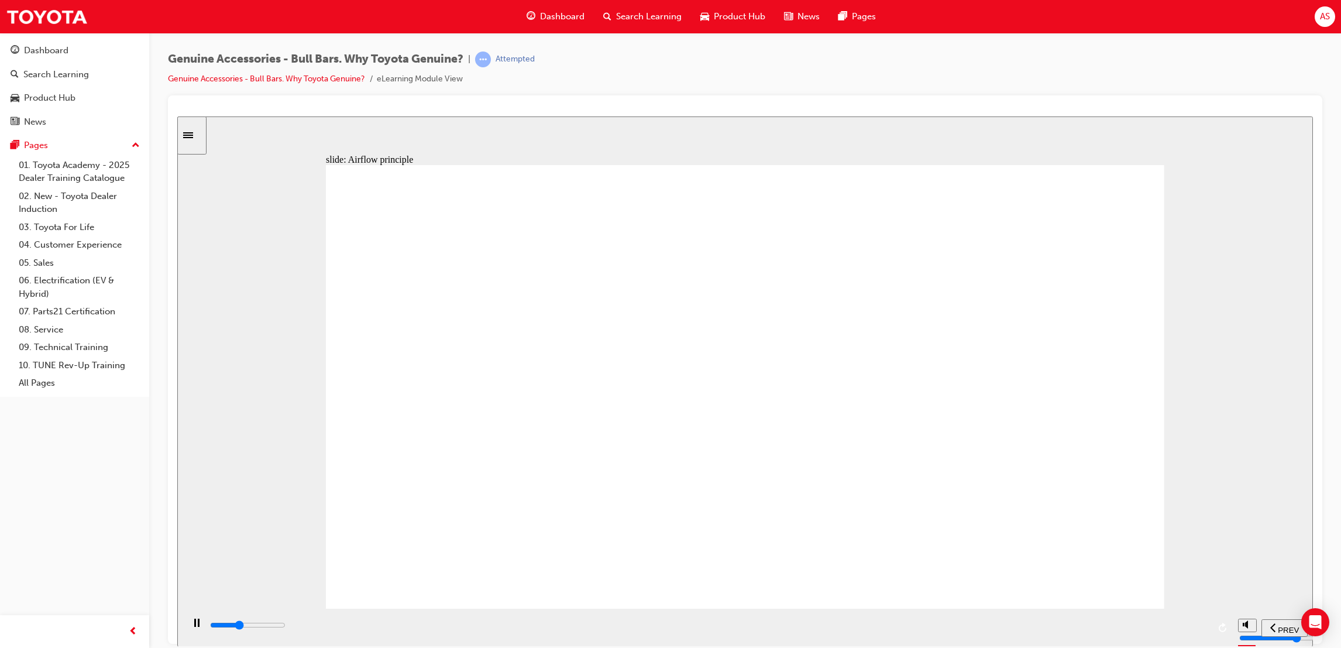
drag, startPoint x: 764, startPoint y: 392, endPoint x: 774, endPoint y: 386, distance: 12.3
click at [1196, 631] on div "playback controls" at bounding box center [709, 625] width 1000 height 13
drag, startPoint x: 755, startPoint y: 417, endPoint x: 762, endPoint y: 365, distance: 53.1
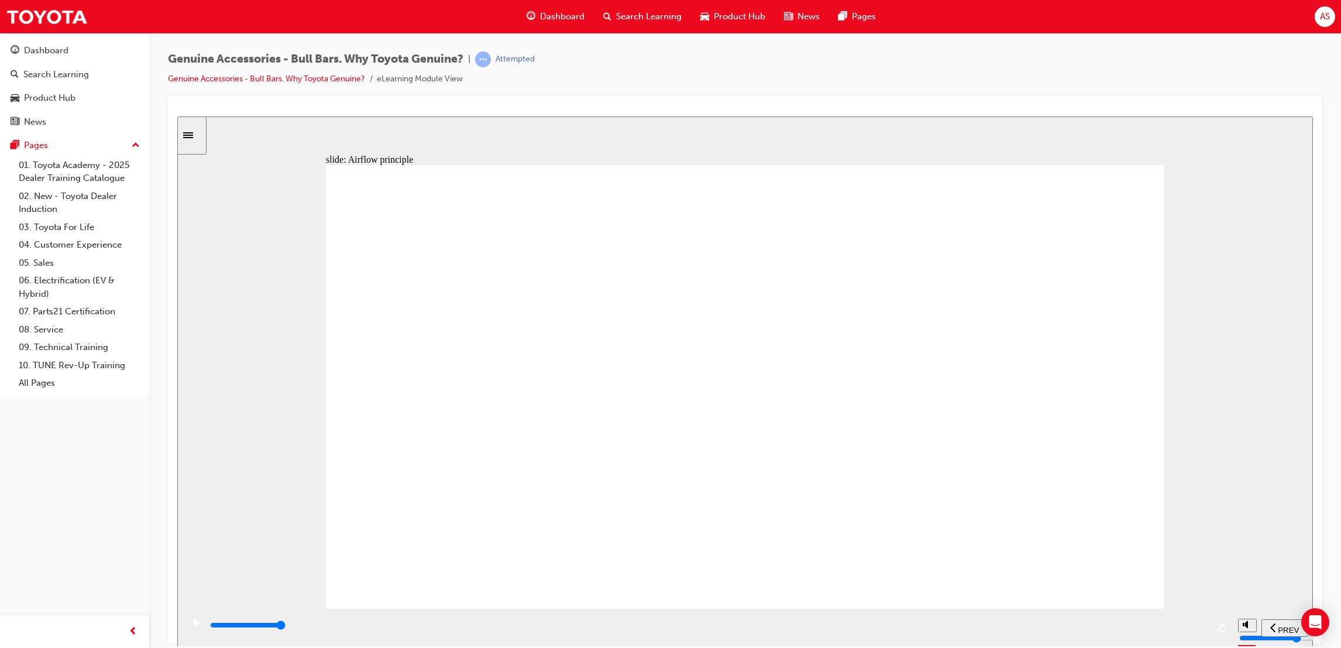
click at [1183, 626] on div "playback controls" at bounding box center [709, 625] width 1000 height 13
drag, startPoint x: 740, startPoint y: 416, endPoint x: 697, endPoint y: 384, distance: 53.1
drag, startPoint x: 673, startPoint y: 425, endPoint x: 680, endPoint y: 422, distance: 7.9
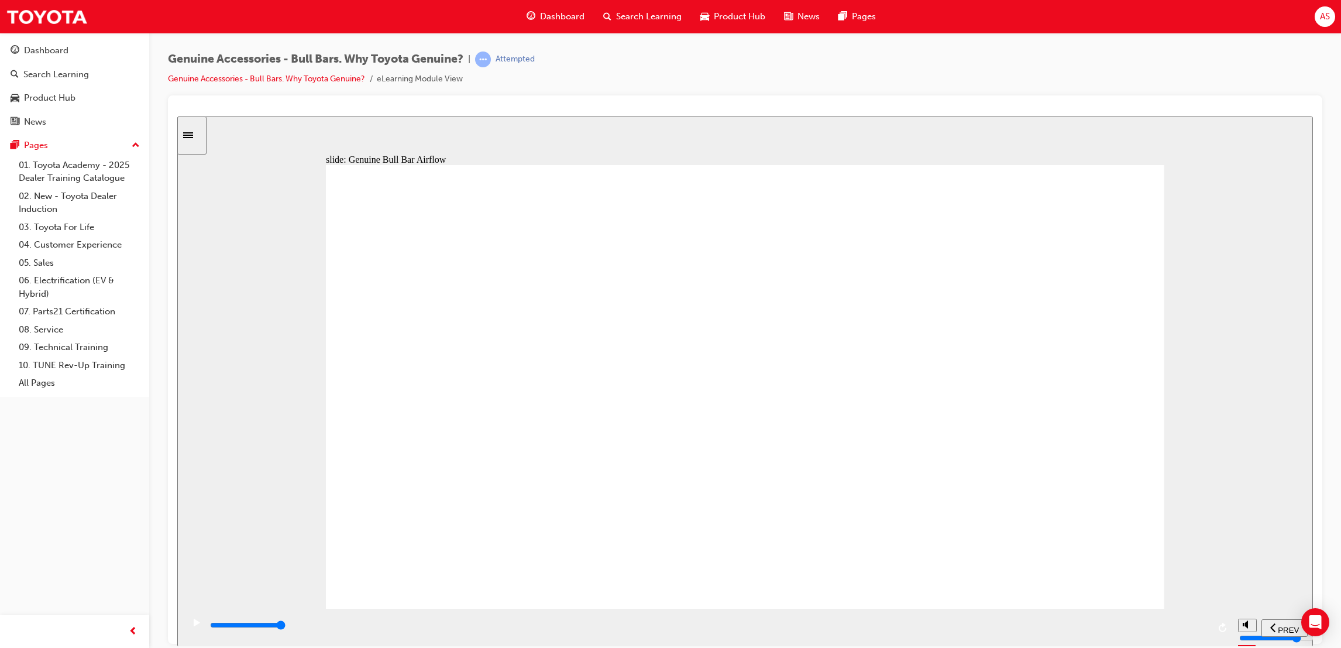
drag, startPoint x: 683, startPoint y: 420, endPoint x: 700, endPoint y: 408, distance: 20.3
click at [699, 409] on div "Toyota Genuine Bull Bars are designed to ensure optimum airflow for engine, tra…" at bounding box center [745, 391] width 839 height 454
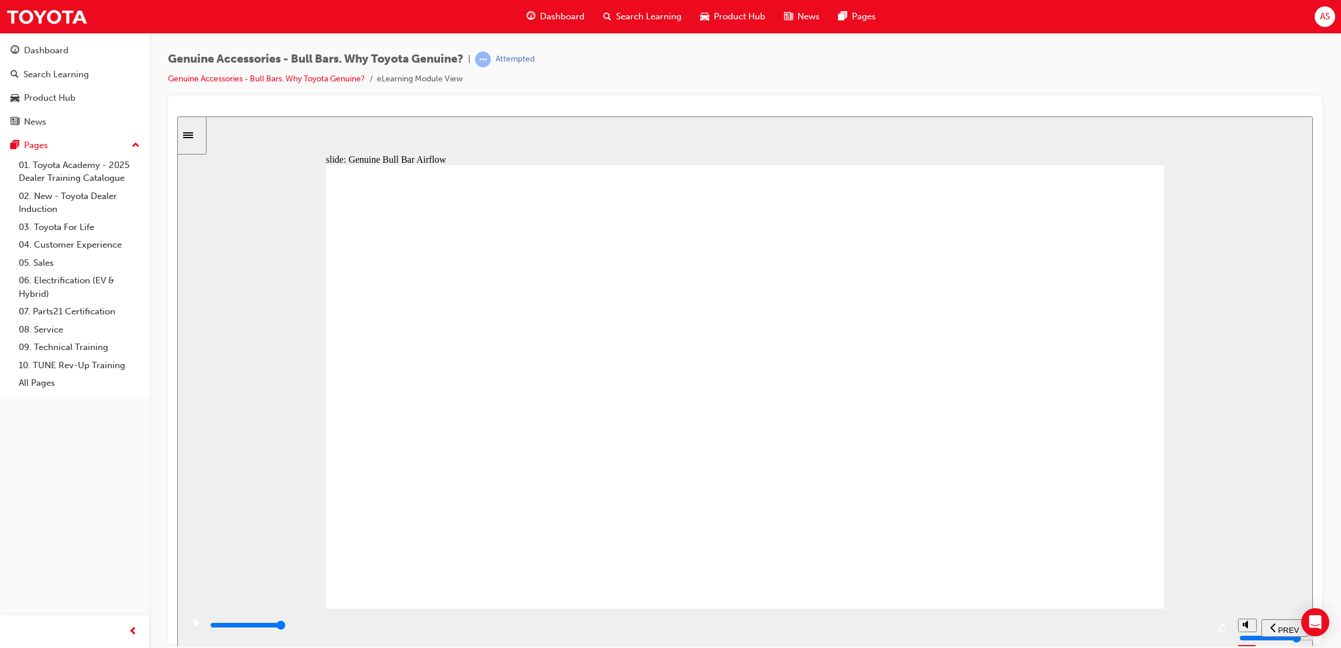
drag, startPoint x: 748, startPoint y: 380, endPoint x: 694, endPoint y: 367, distance: 55.4
drag, startPoint x: 1126, startPoint y: 154, endPoint x: 1057, endPoint y: 230, distance: 102.7
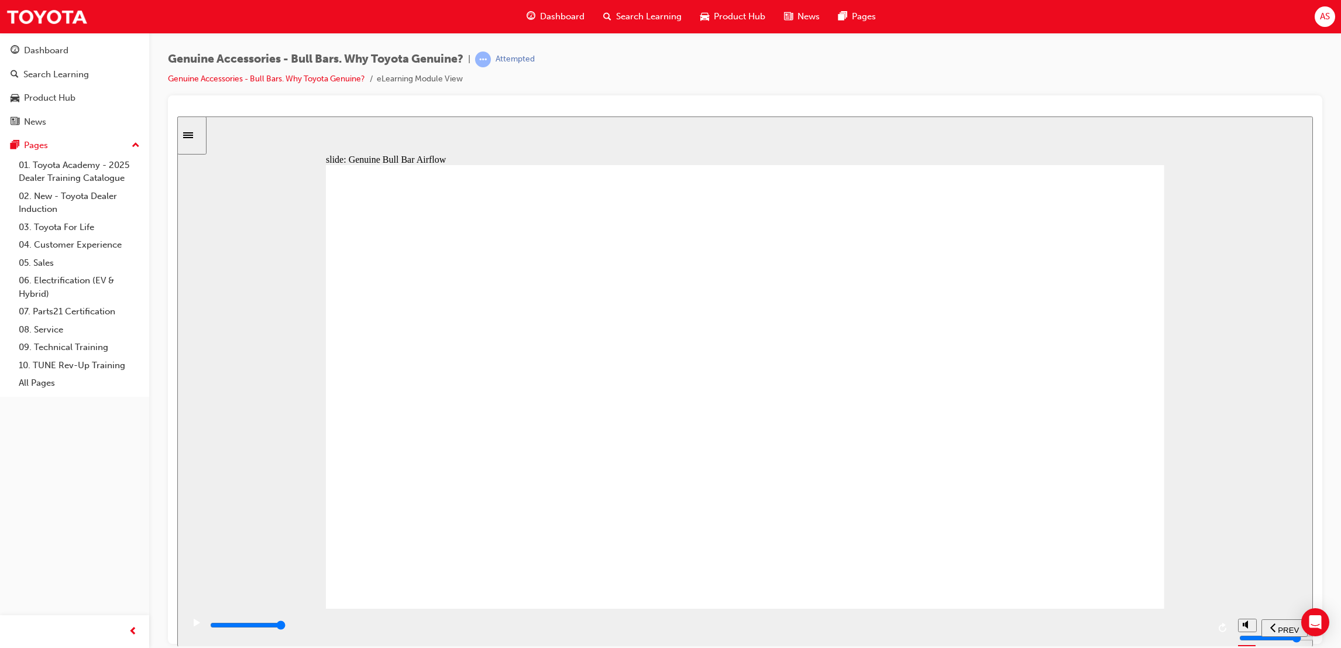
click at [1057, 230] on div "Rectangle 1 Rectangular Hotspot 1 Multiply 1 Close About the design and develop…" at bounding box center [745, 391] width 839 height 454
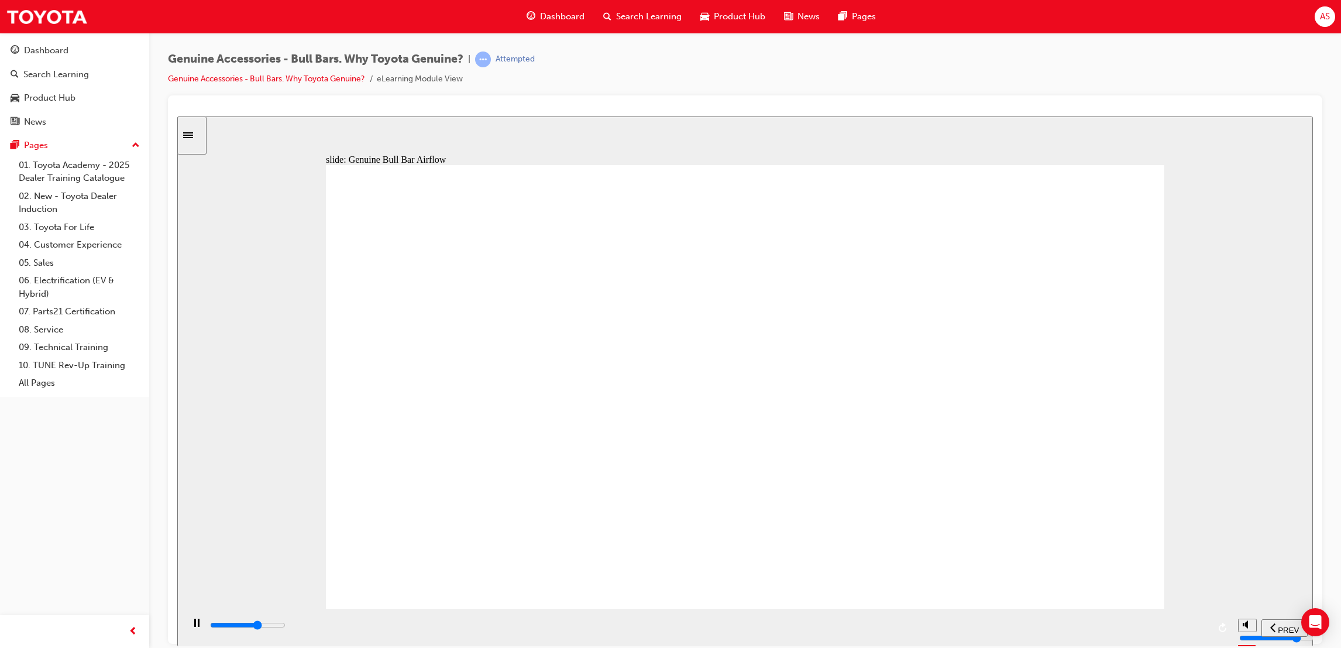
click at [1197, 628] on div "playback controls" at bounding box center [709, 625] width 1000 height 13
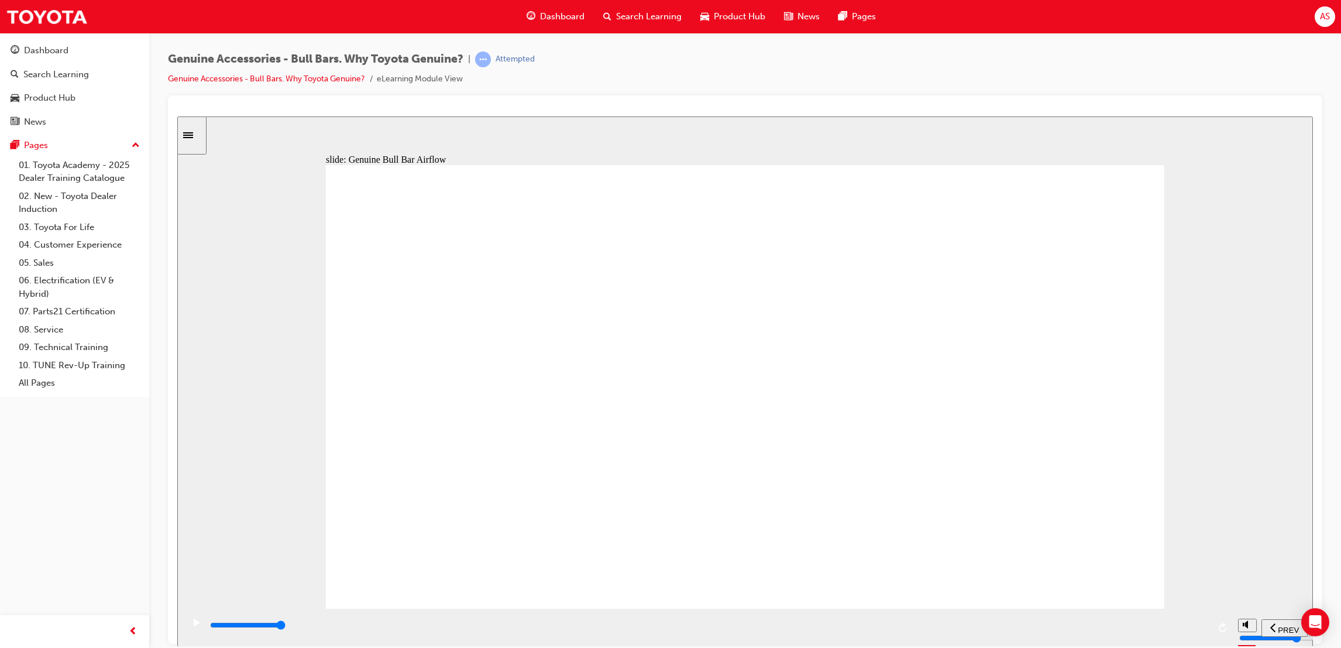
click at [1180, 631] on div "playback controls" at bounding box center [709, 625] width 1000 height 13
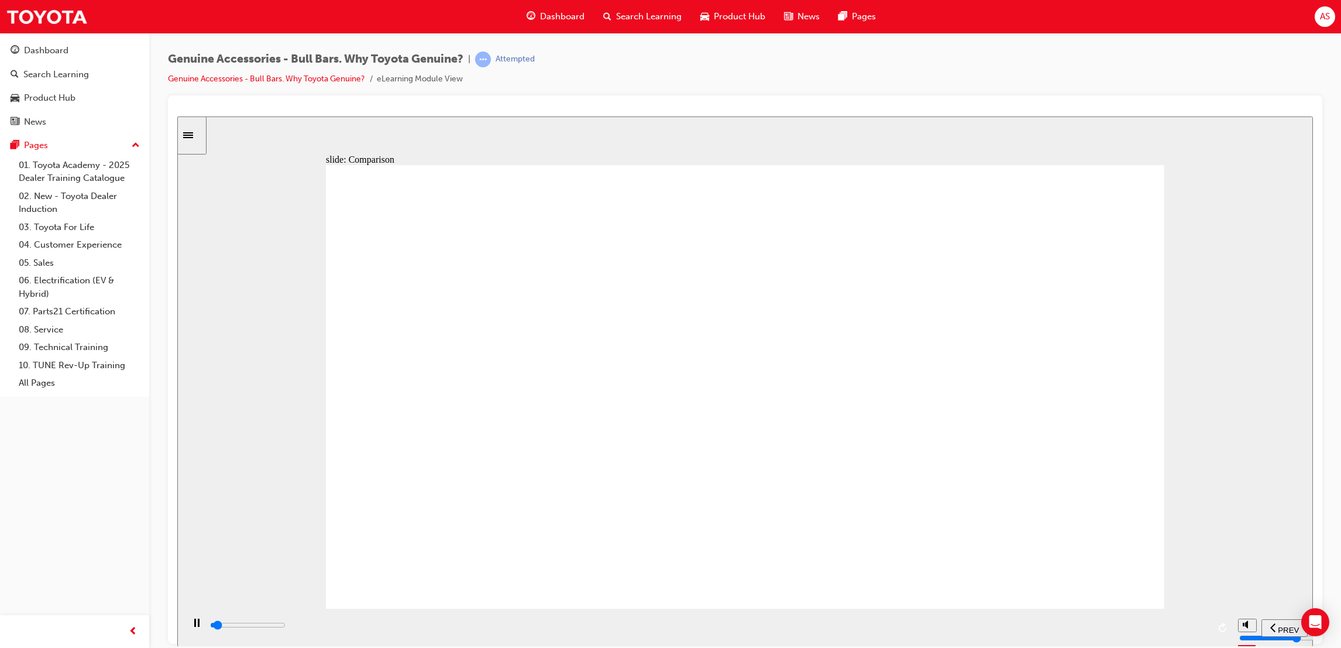
click at [1207, 631] on div "playback controls" at bounding box center [709, 625] width 1000 height 13
click at [753, 544] on div "2 2 Let’s see Aftermarket Bull Bars, due to their modular design constraints , …" at bounding box center [745, 391] width 839 height 454
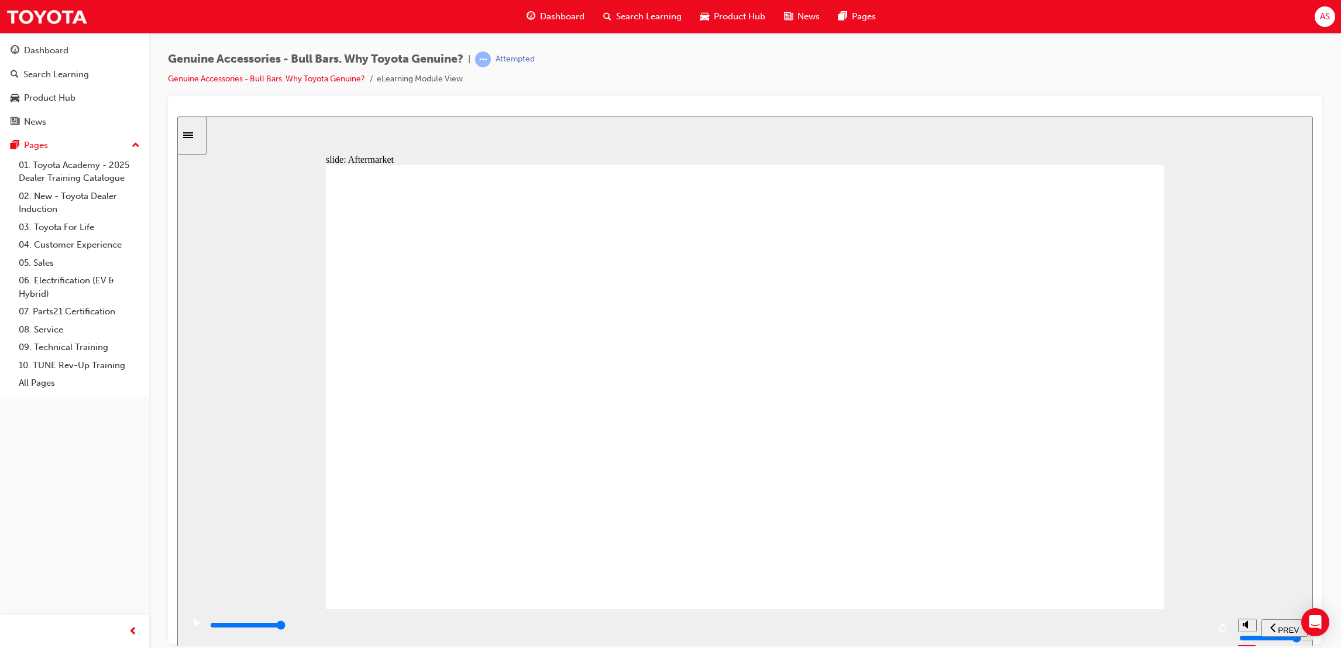
click at [1247, 584] on icon "volume" at bounding box center [1247, 580] width 9 height 8
type input "4300"
type input "0"
click at [1167, 624] on div "playback controls" at bounding box center [709, 625] width 1000 height 13
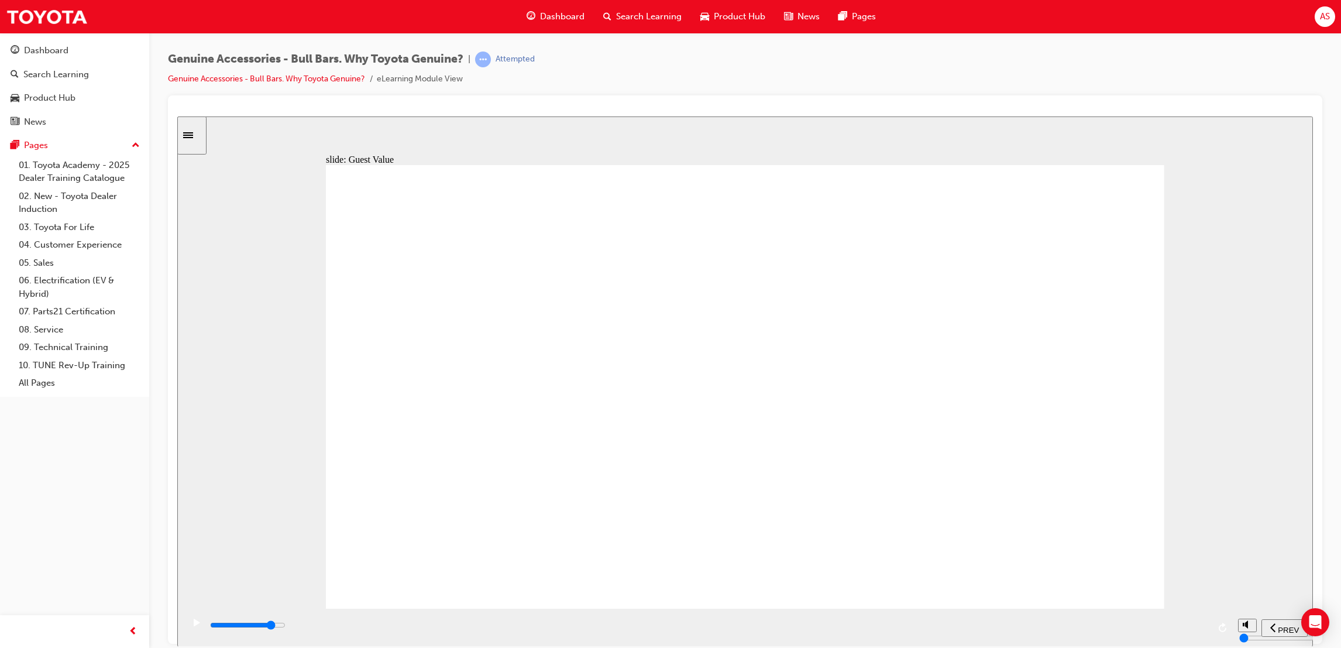
click at [647, 629] on div "playback controls" at bounding box center [709, 625] width 1000 height 13
click at [936, 641] on div "playback controls" at bounding box center [707, 627] width 1049 height 38
click at [941, 631] on div "playback controls" at bounding box center [709, 625] width 1000 height 13
drag, startPoint x: 1170, startPoint y: 626, endPoint x: 1192, endPoint y: 641, distance: 26.1
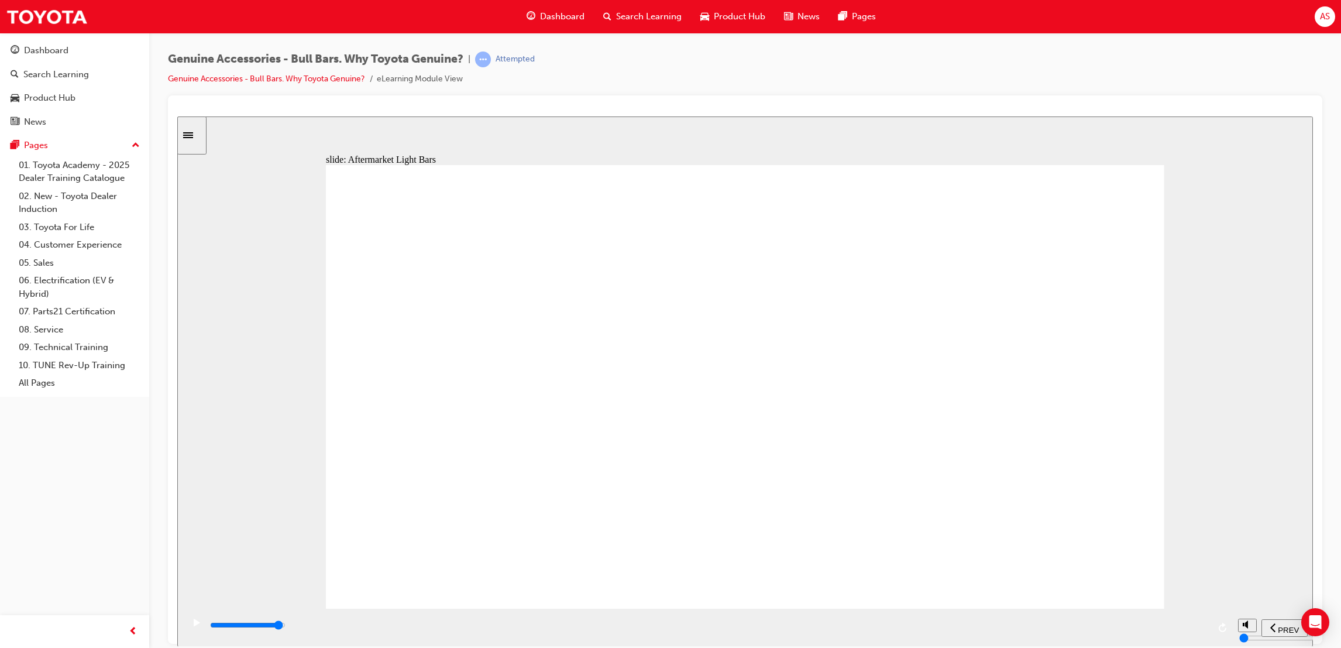
click at [286, 626] on input "slide progress" at bounding box center [247, 624] width 75 height 9
drag, startPoint x: 569, startPoint y: 489, endPoint x: 621, endPoint y: 459, distance: 60.5
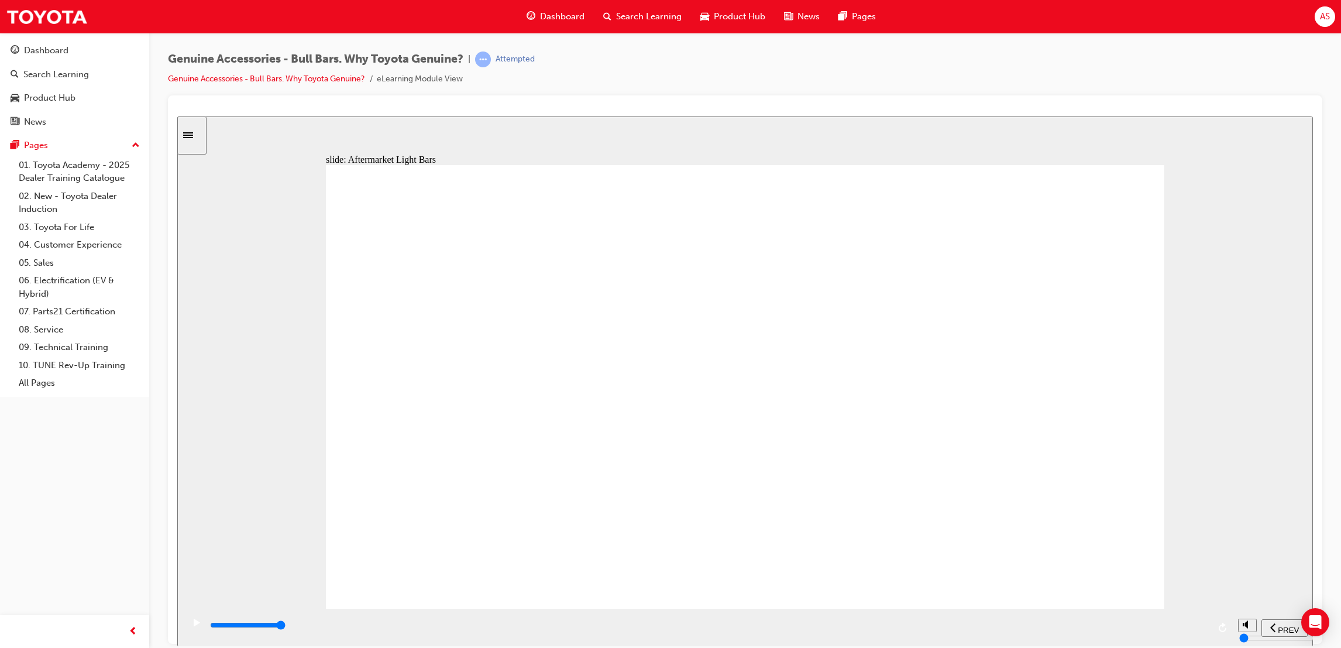
drag, startPoint x: 621, startPoint y: 459, endPoint x: 707, endPoint y: 437, distance: 88.3
drag, startPoint x: 789, startPoint y: 528, endPoint x: 833, endPoint y: 526, distance: 43.9
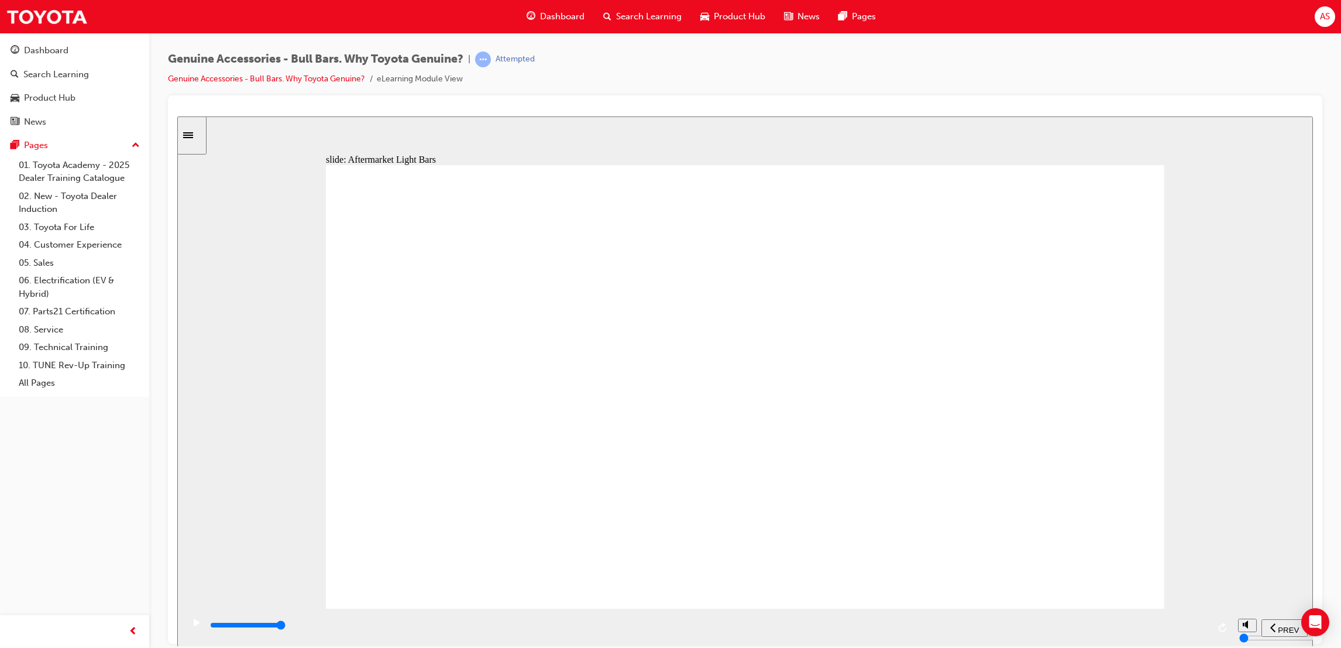
drag, startPoint x: 1178, startPoint y: 545, endPoint x: 1082, endPoint y: 582, distance: 103.0
click at [1178, 548] on div "slide: Aftermarket Light Bars The combination of this Aftermarket Bull Bar and …" at bounding box center [745, 381] width 1136 height 530
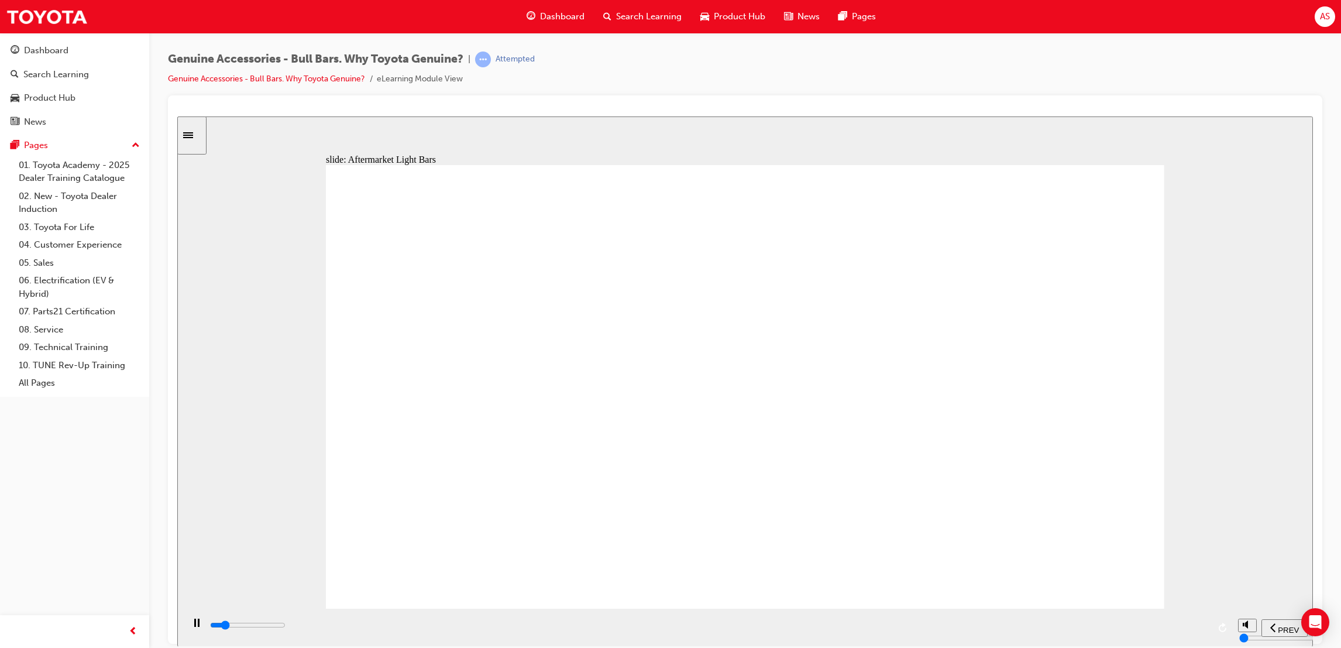
drag, startPoint x: 760, startPoint y: 472, endPoint x: 732, endPoint y: 479, distance: 28.2
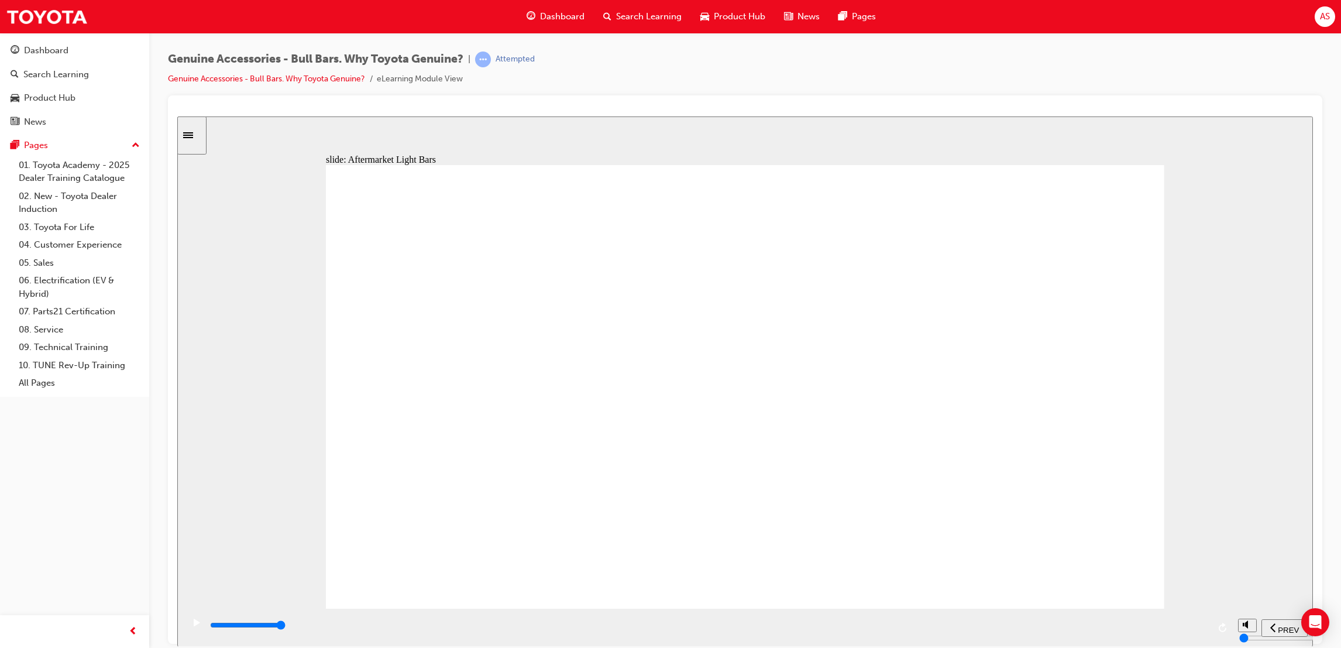
drag, startPoint x: 718, startPoint y: 367, endPoint x: 674, endPoint y: 371, distance: 44.1
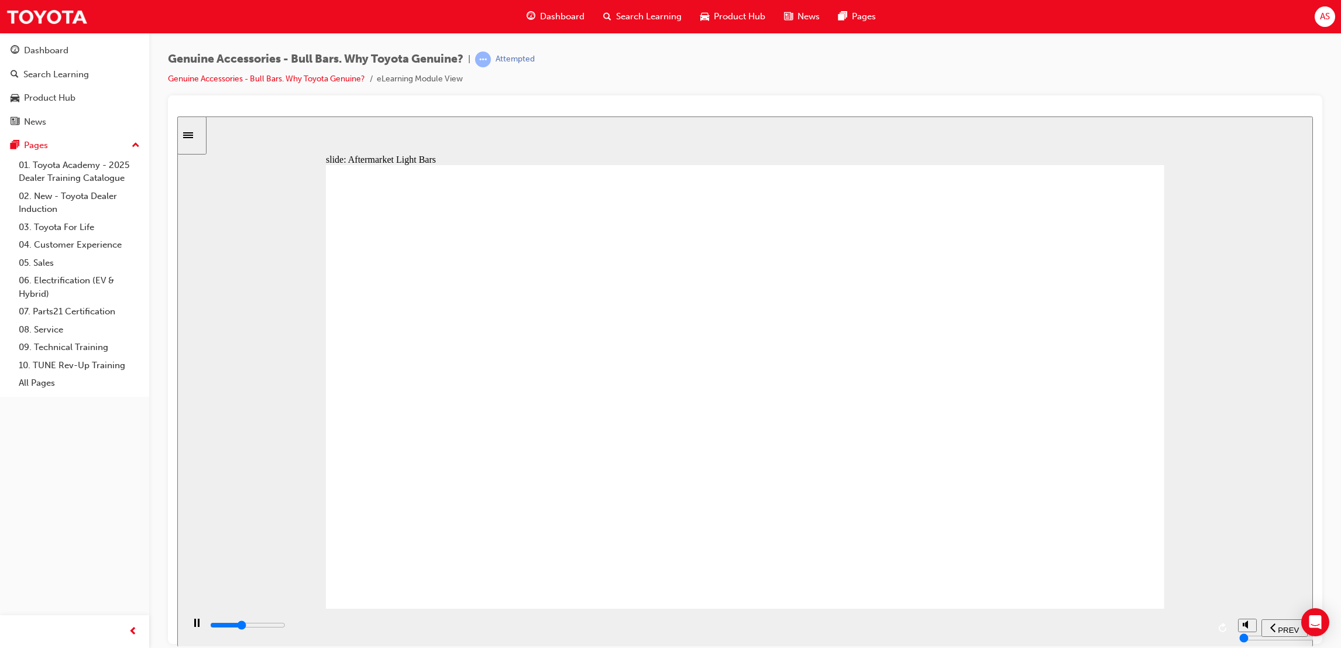
drag, startPoint x: 1156, startPoint y: 624, endPoint x: 1164, endPoint y: 626, distance: 8.9
click at [1156, 626] on div "playback controls" at bounding box center [709, 625] width 1000 height 13
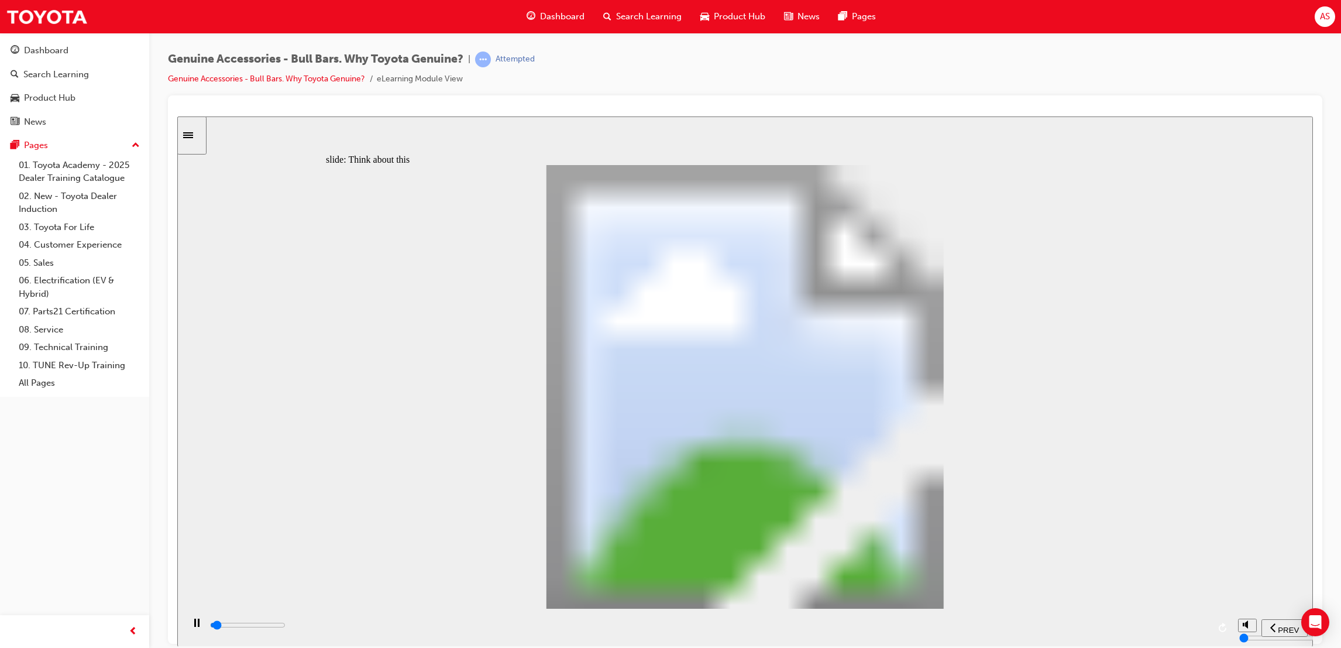
click at [1245, 584] on circle "volume" at bounding box center [1249, 580] width 8 height 8
type input "6500"
type input "8"
type input "8700"
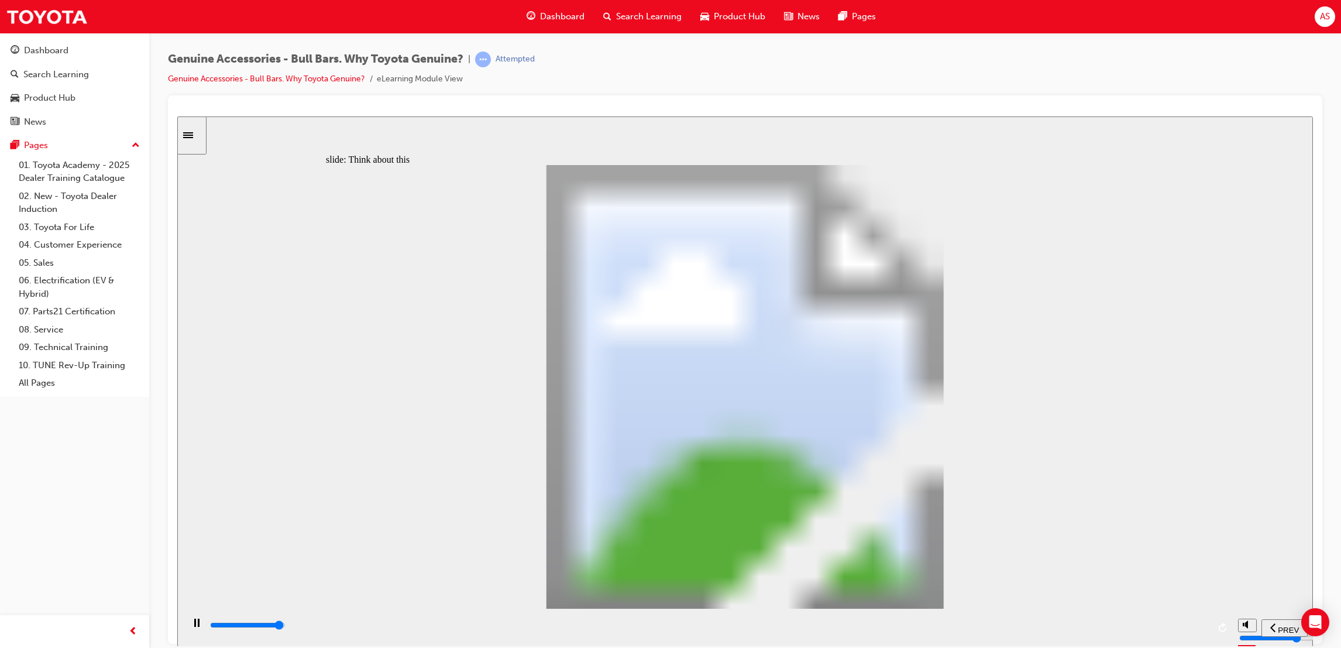
click at [286, 626] on input "slide progress" at bounding box center [247, 624] width 75 height 9
click at [1194, 624] on div "playback controls" at bounding box center [709, 625] width 1000 height 13
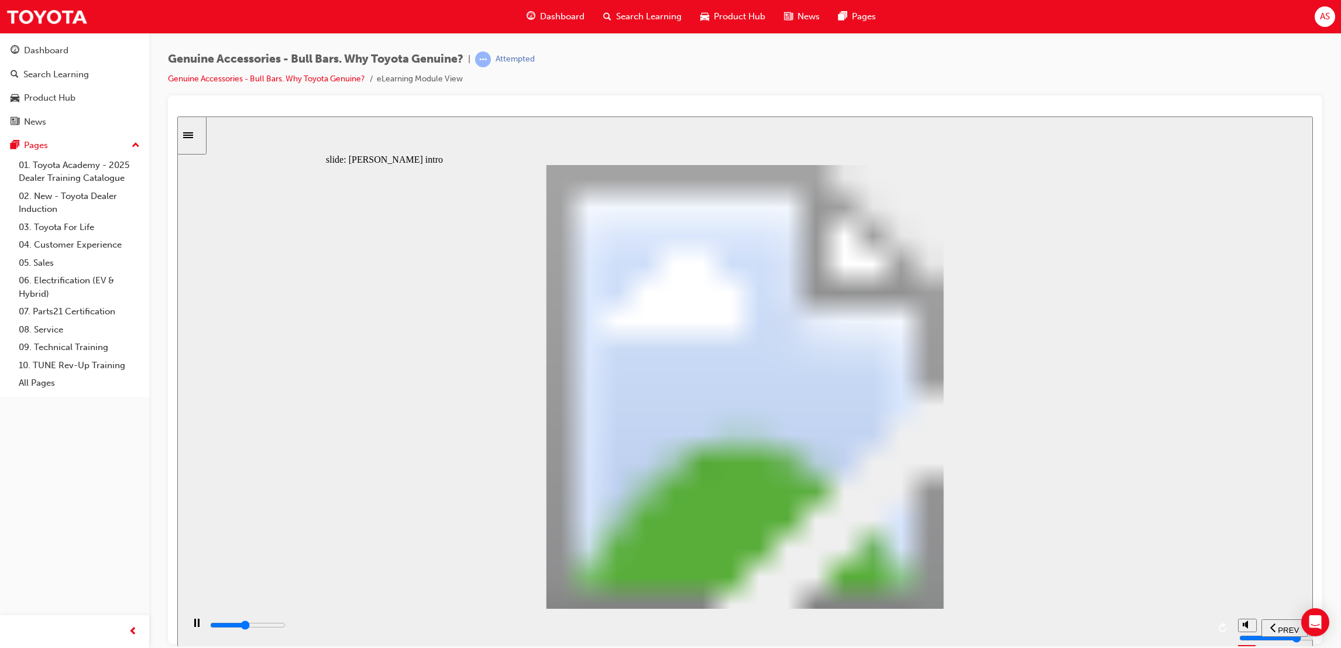
drag, startPoint x: 799, startPoint y: 364, endPoint x: 791, endPoint y: 367, distance: 8.7
click at [1253, 588] on button "volume" at bounding box center [1247, 580] width 19 height 13
type input "4100"
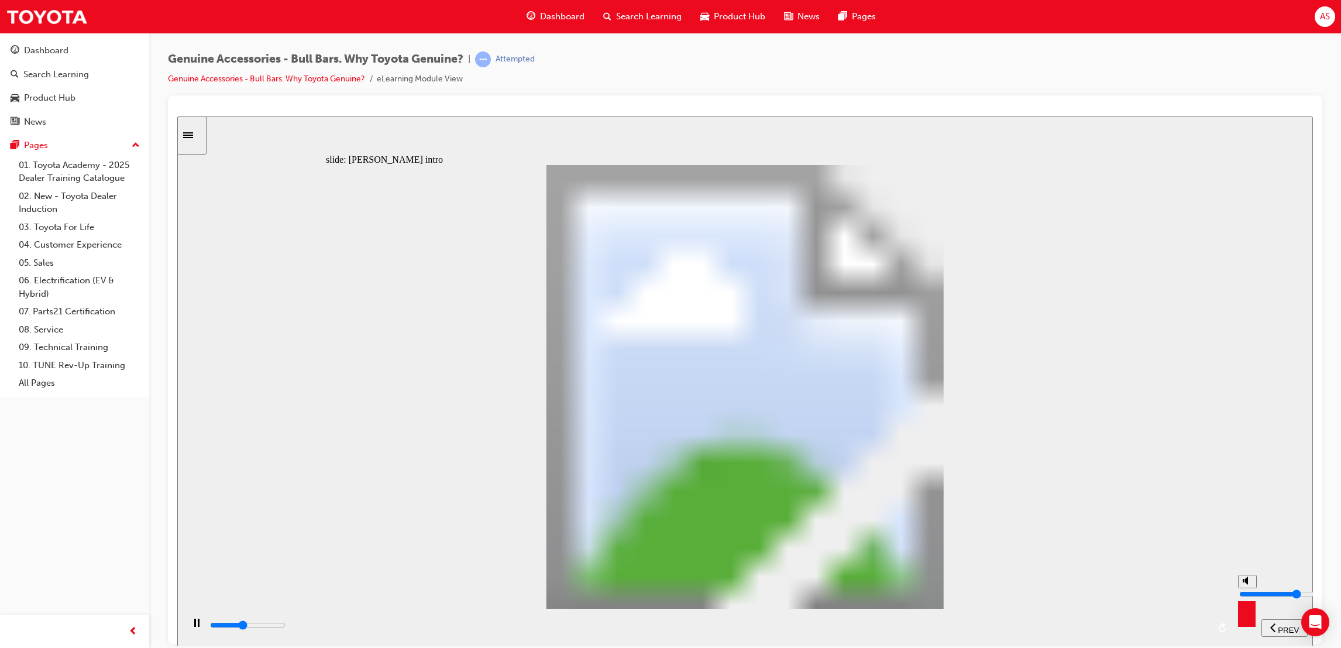
type input "0"
type input "8500"
type input "12"
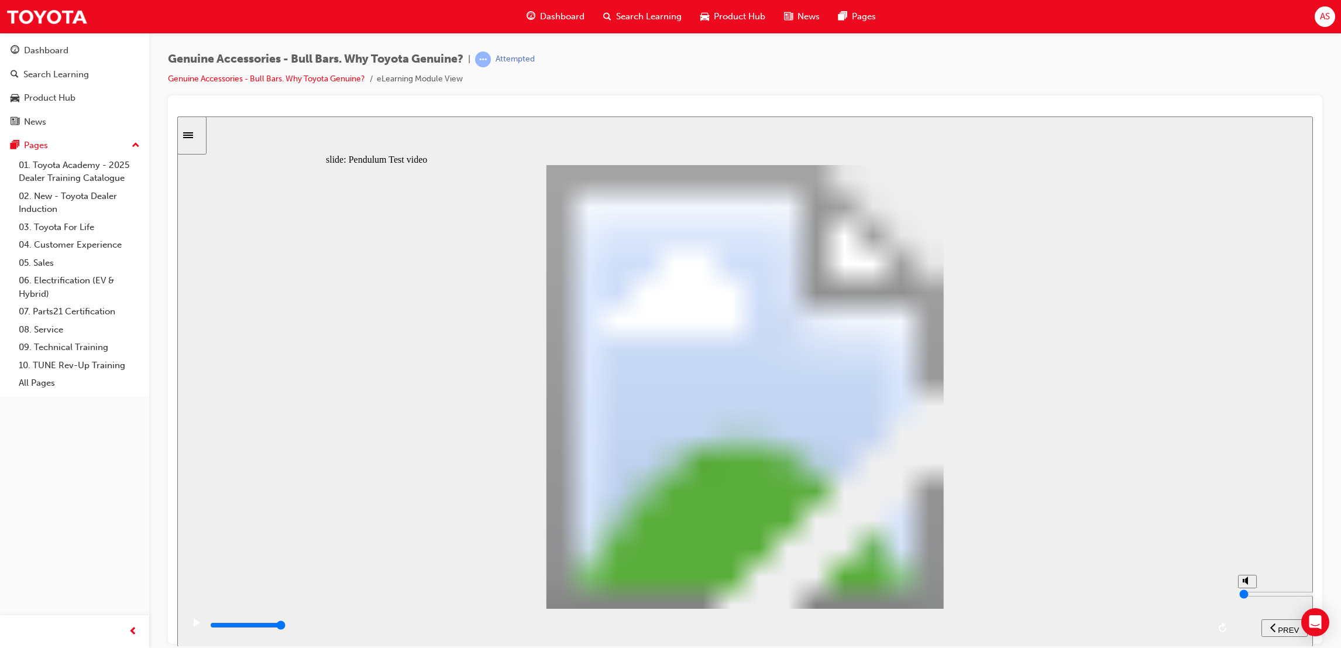
click at [1253, 588] on button "volume" at bounding box center [1247, 580] width 19 height 13
type input "8"
drag, startPoint x: 592, startPoint y: 487, endPoint x: 688, endPoint y: 476, distance: 97.3
drag, startPoint x: 689, startPoint y: 480, endPoint x: 716, endPoint y: 480, distance: 26.9
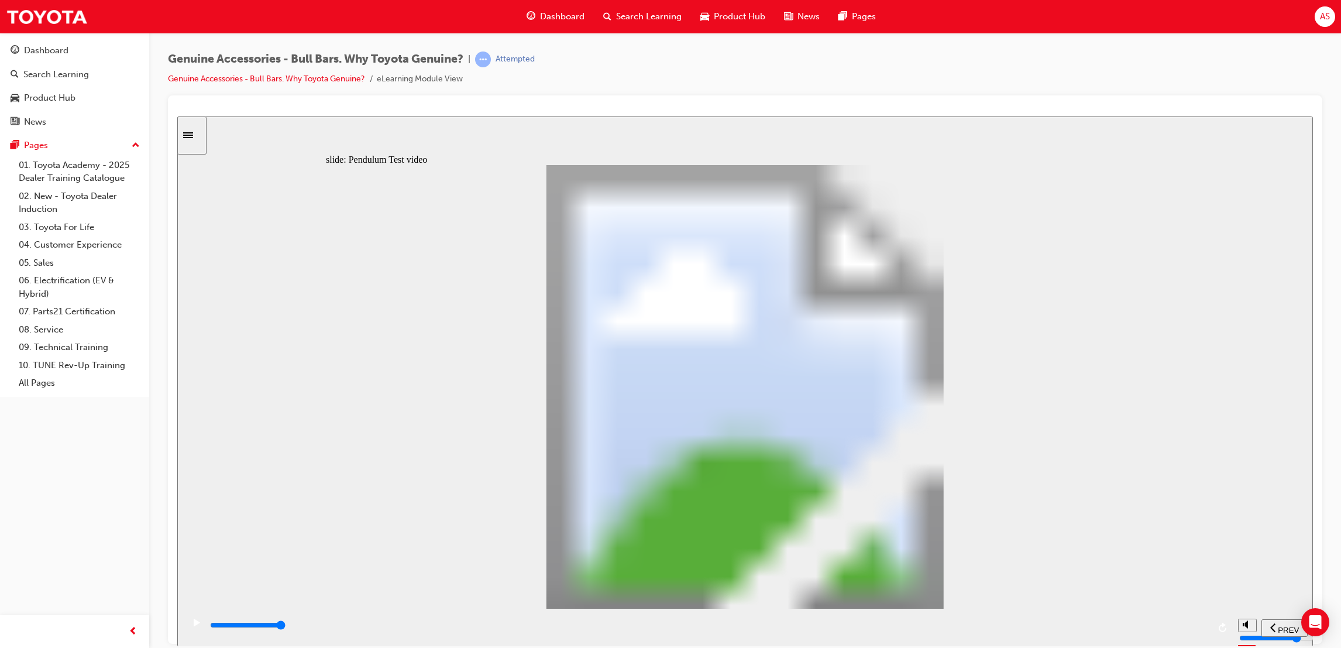
click at [716, 480] on div "Button 3 Click the Play button to watch the video Why is this not good enough? …" at bounding box center [745, 391] width 839 height 454
type input "102"
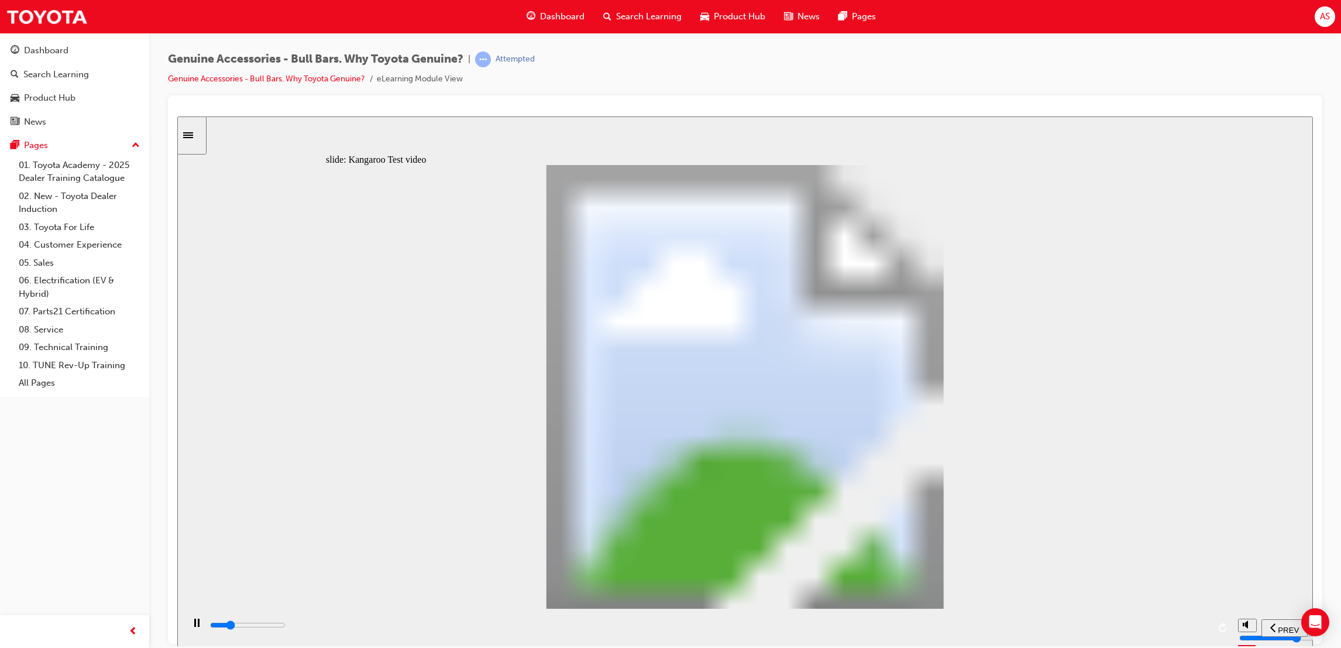
type input "5100"
type input "0"
type input "5100"
type input "0"
type input "5100"
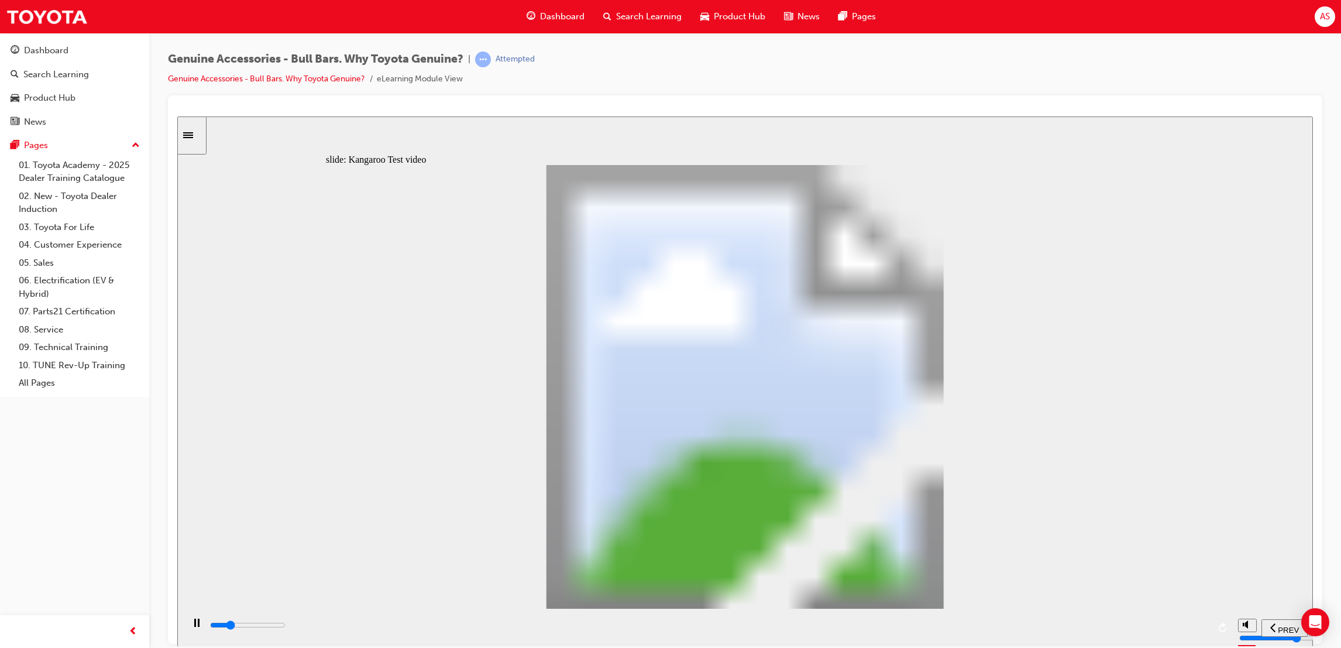
type input "0"
type input "5200"
type input "0"
type input "5200"
type input "0"
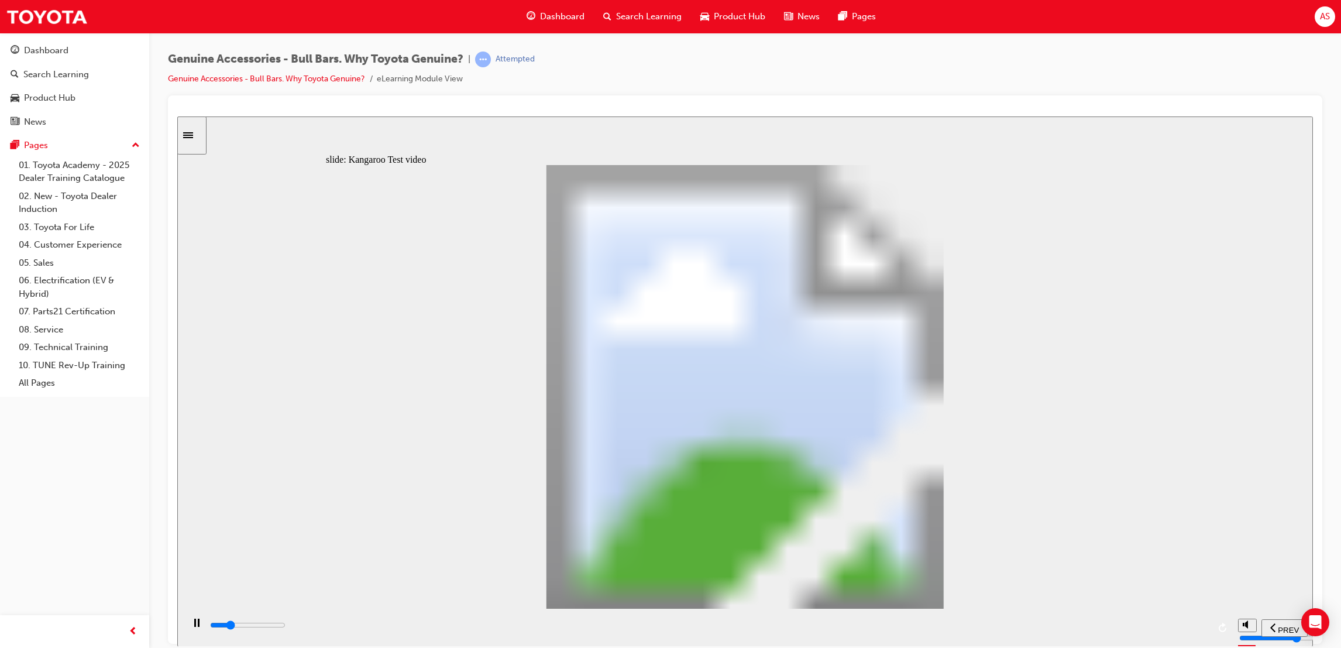
type input "5200"
type input "0"
type input "5200"
type input "0"
type input "5200"
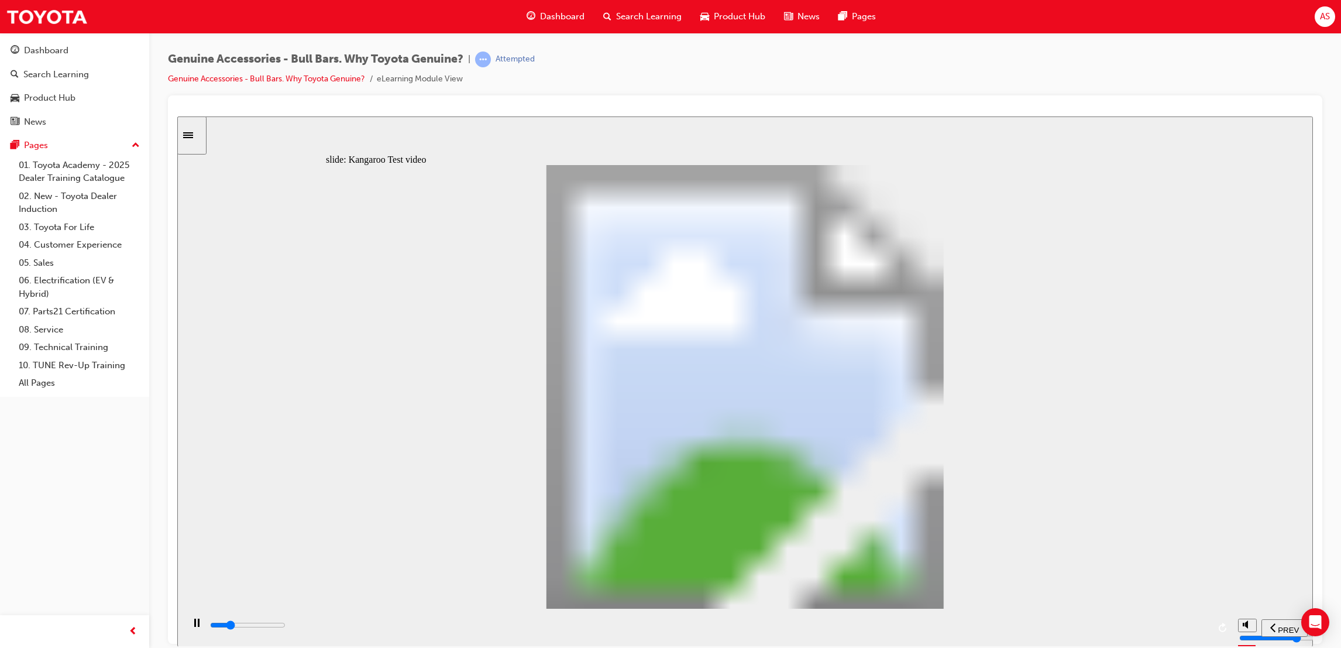
type input "0"
type input "5300"
type input "0"
type input "5300"
type input "0"
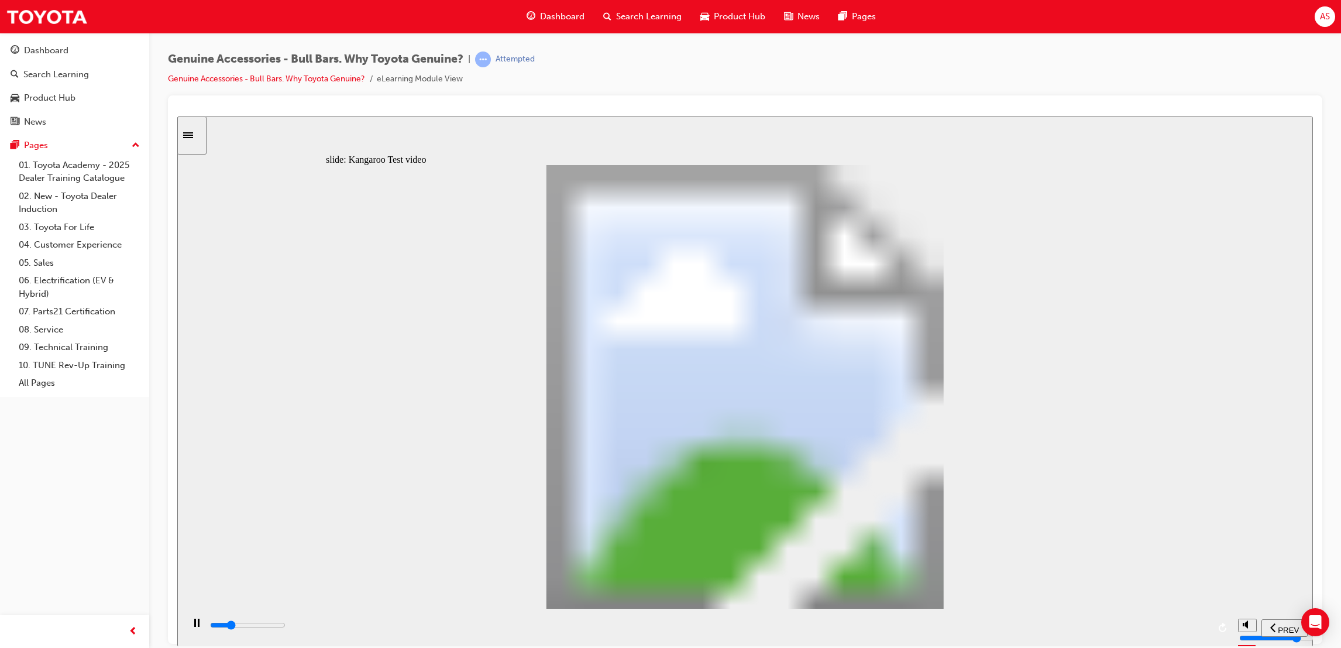
type input "5300"
type input "0"
type input "5300"
type input "0"
type input "5300"
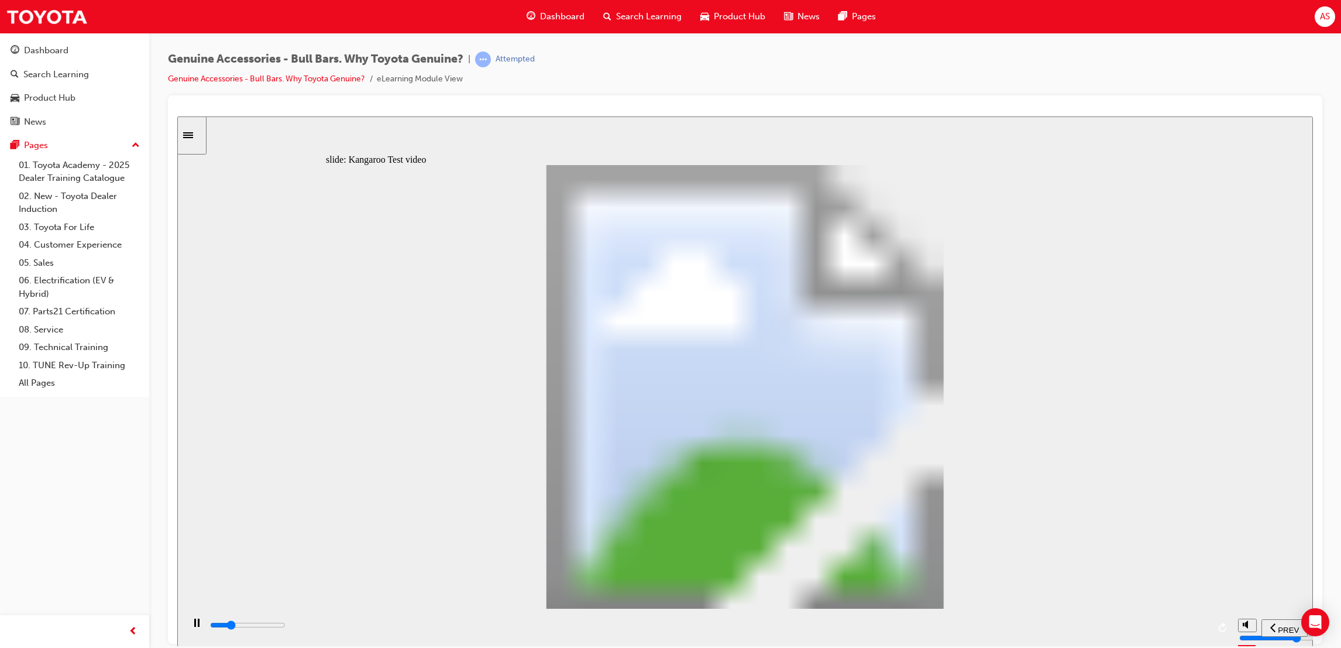
type input "0"
type input "5300"
type input "0"
type input "5300"
type input "0"
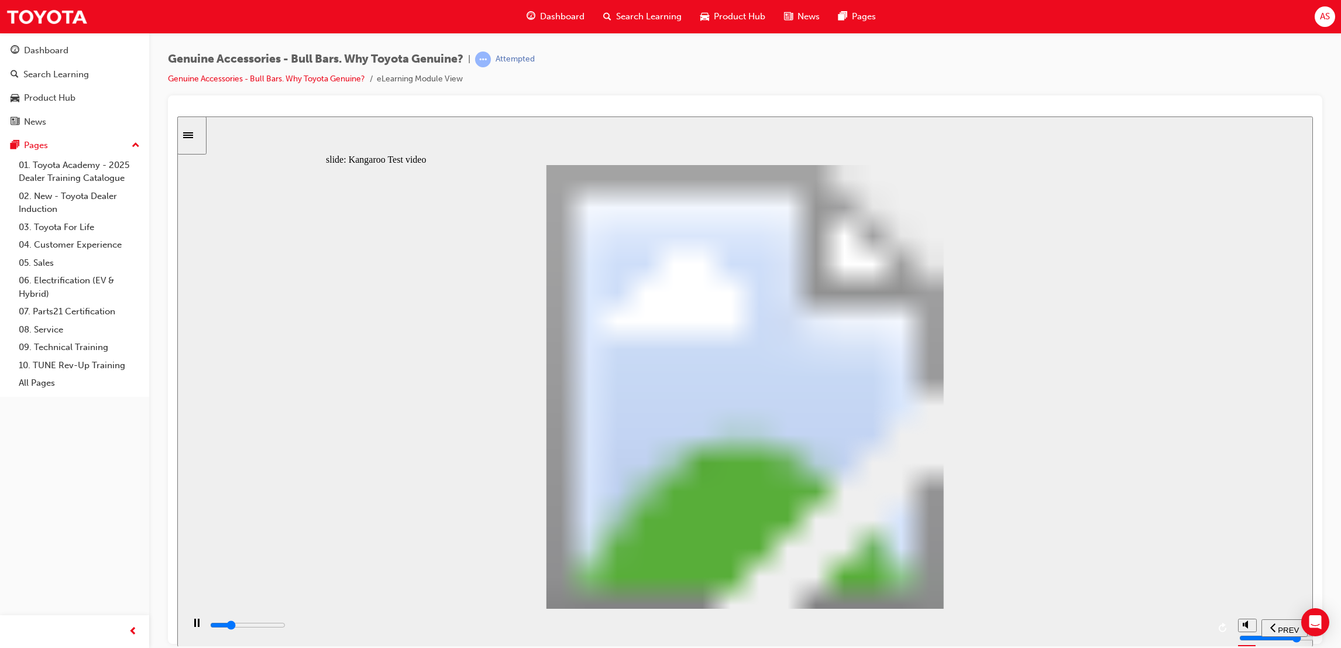
type input "5400"
type input "0"
type input "5600"
type input "1"
type input "5900"
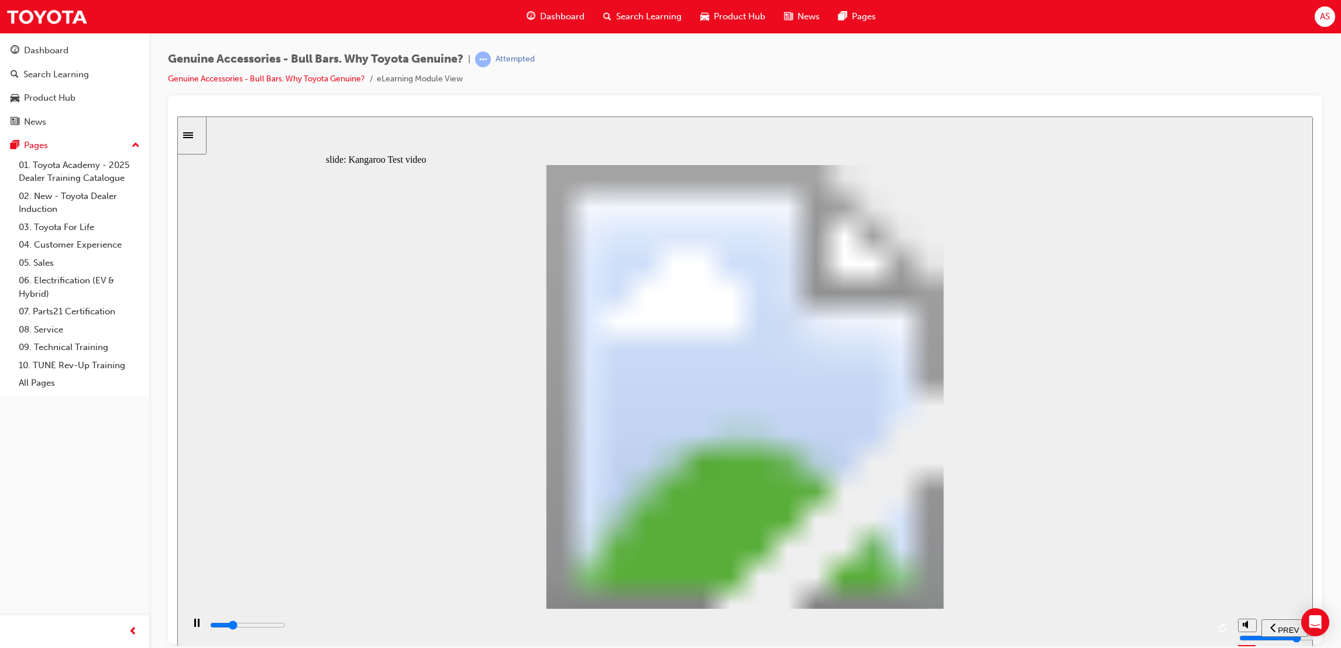
type input "1"
type input "6200"
type input "1"
type input "6400"
type input "2"
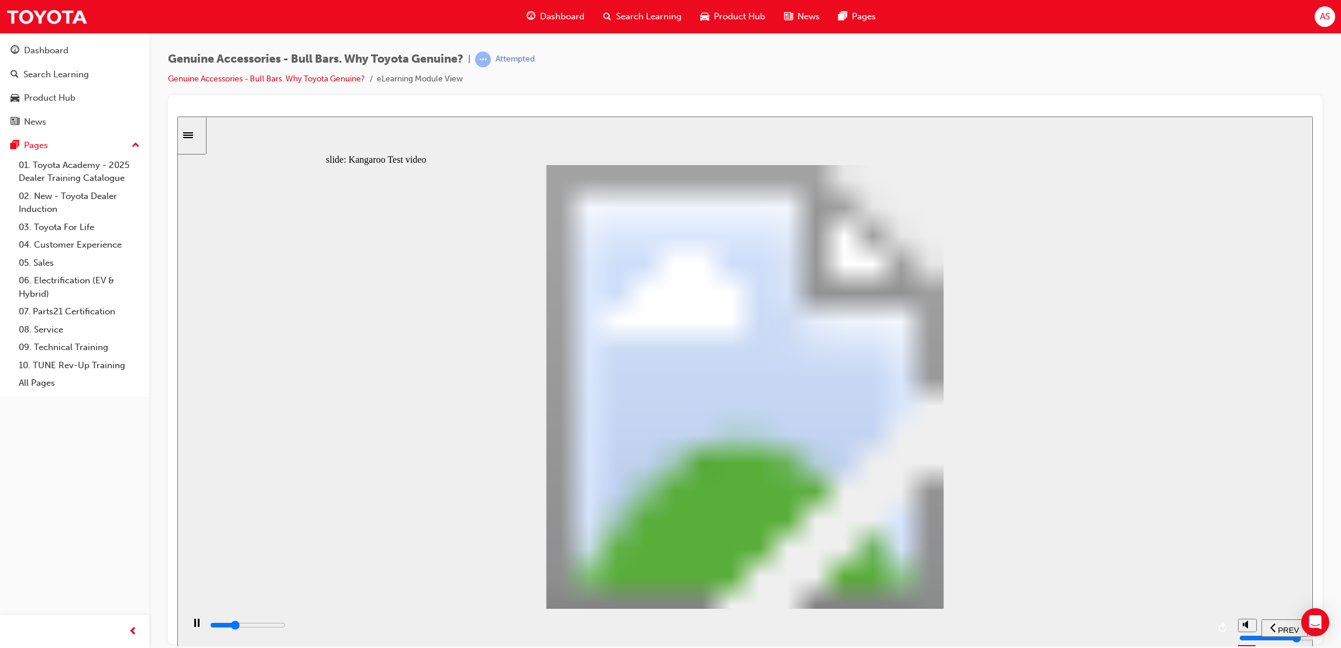
type input "6700"
type input "2"
type input "7000"
type input "2"
type input "7200"
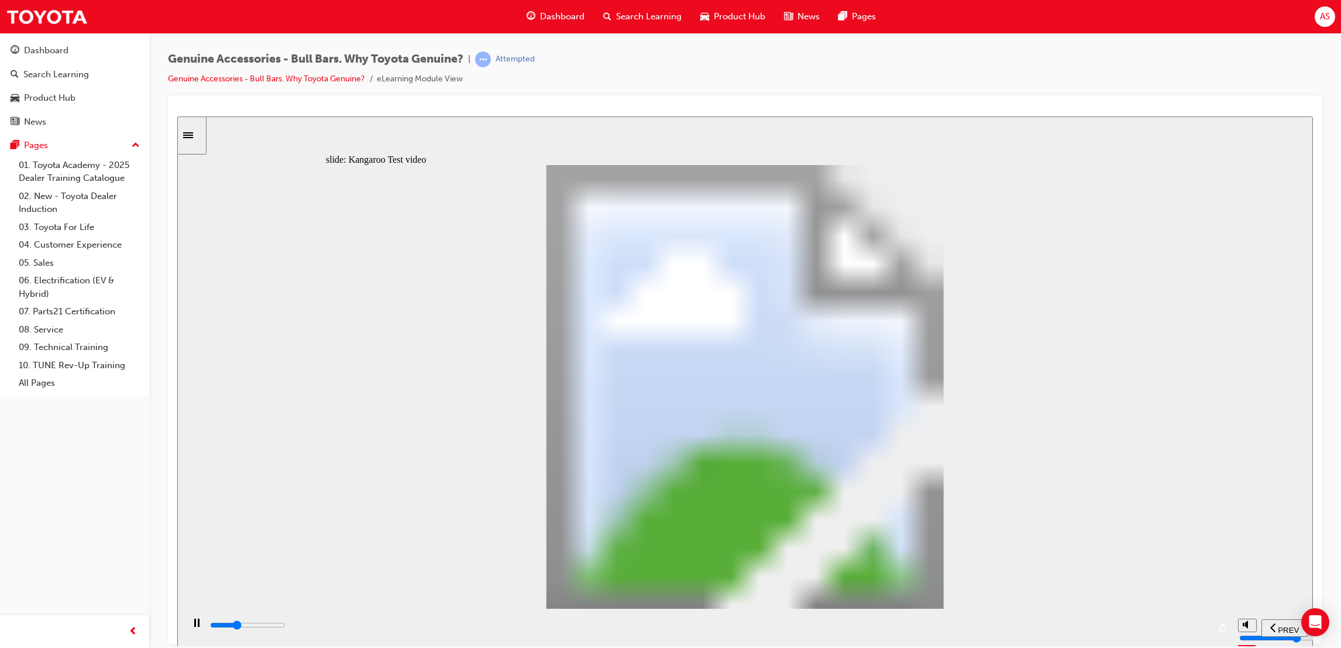
type input "2"
type input "7500"
type input "3"
type input "7800"
type input "3"
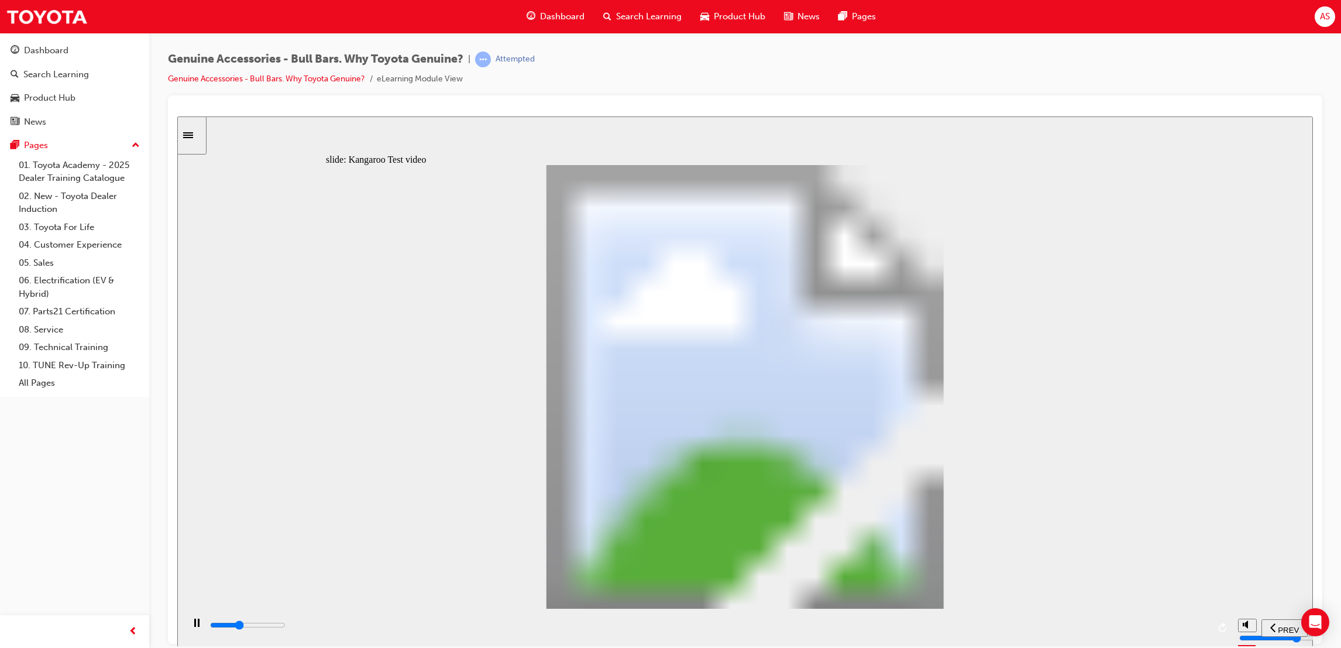
type input "8000"
type input "3"
type input "8300"
type input "3"
type input "8600"
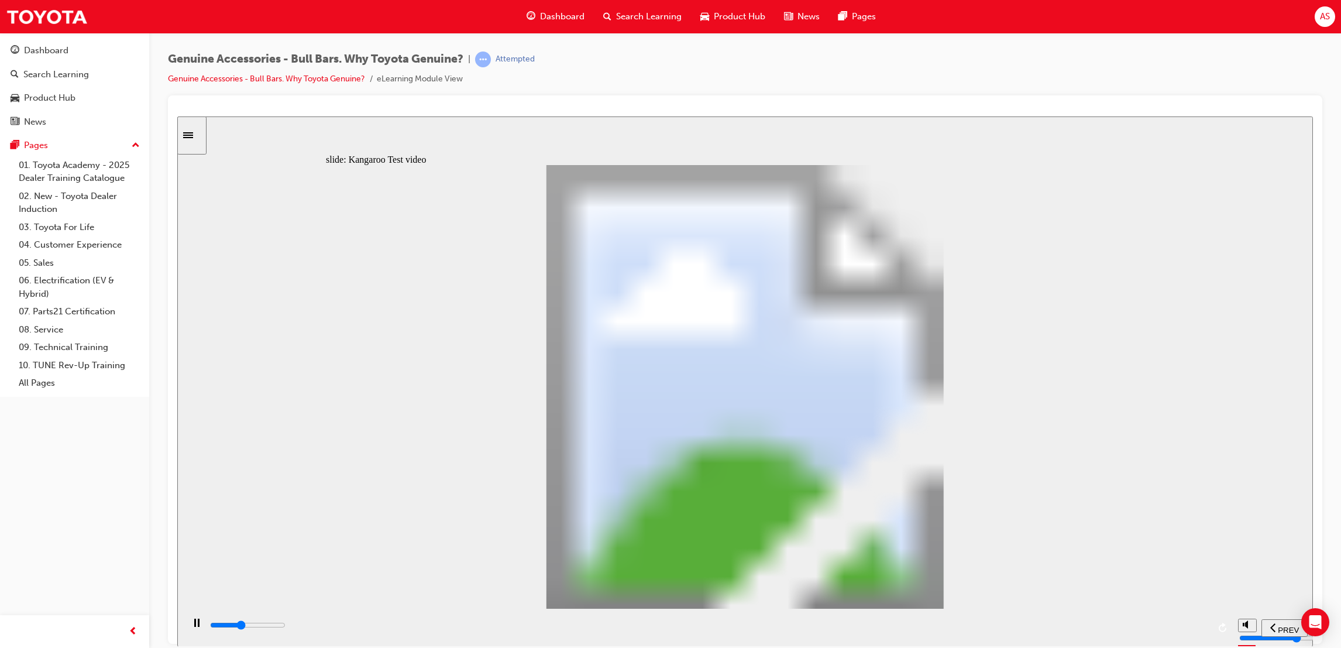
type input "4"
type input "8800"
type input "4"
type input "9100"
type input "4"
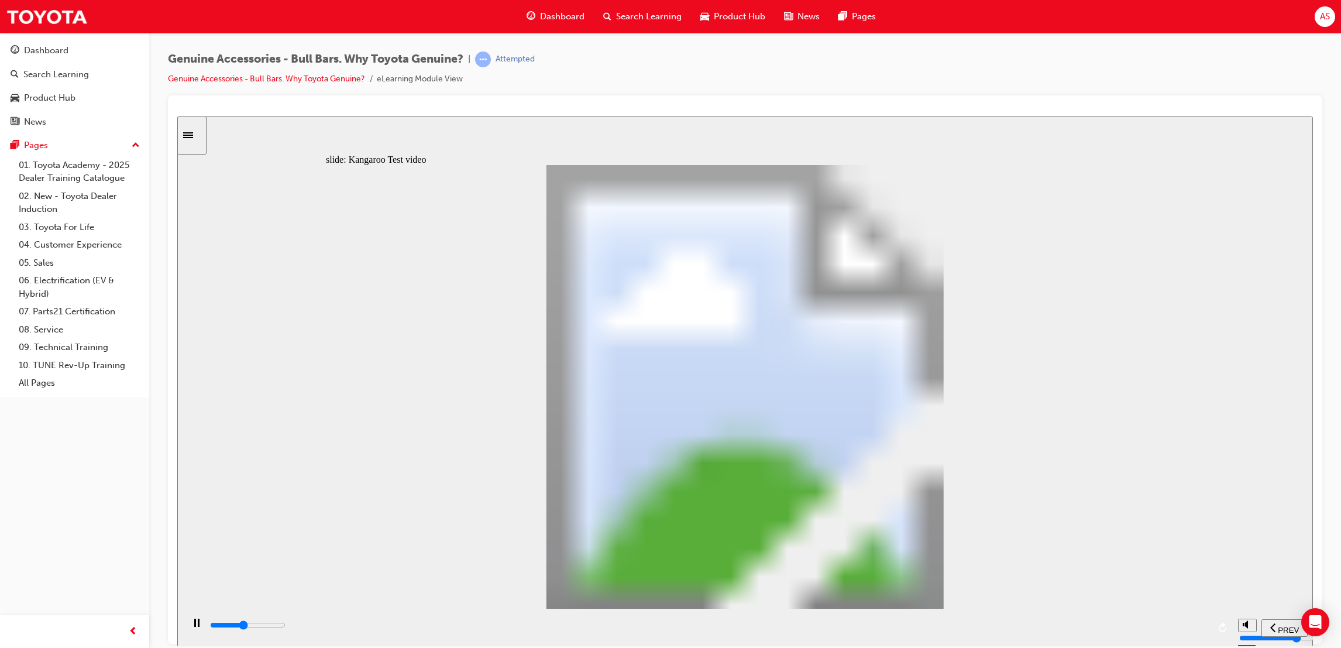
type input "9400"
type input "4"
type input "9600"
type input "5"
type input "9900"
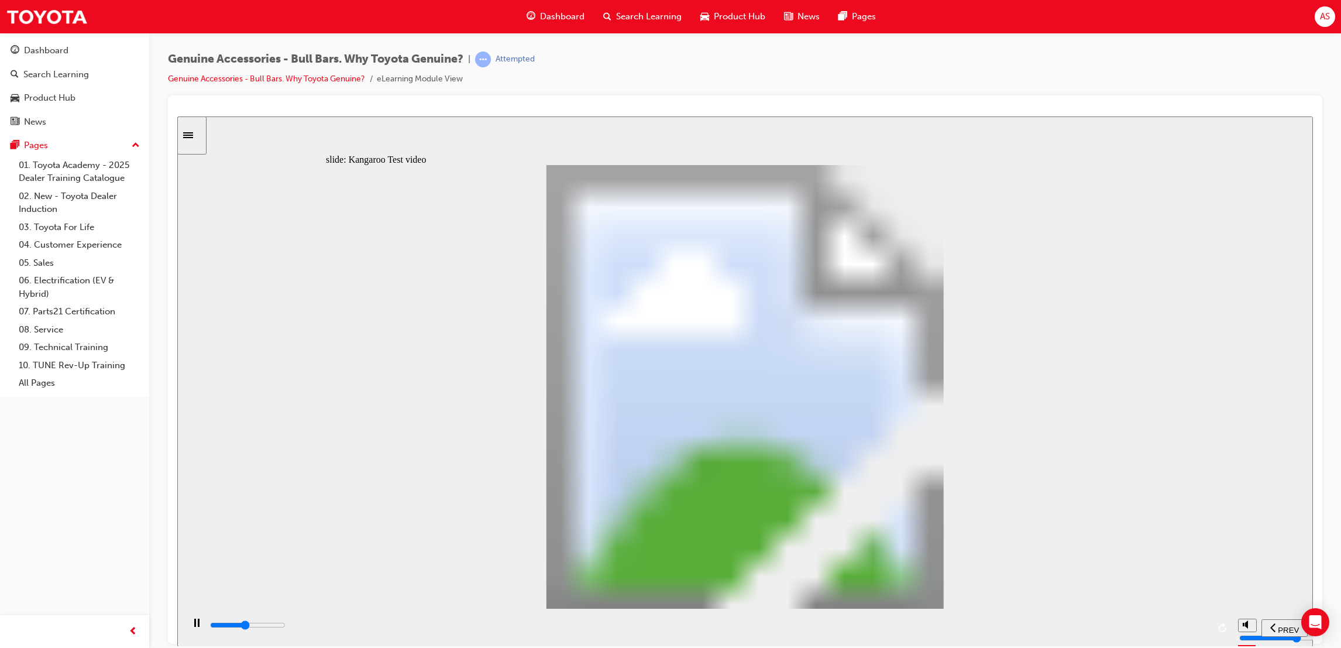
type input "5"
type input "10200"
type input "5"
type input "10400"
type input "6"
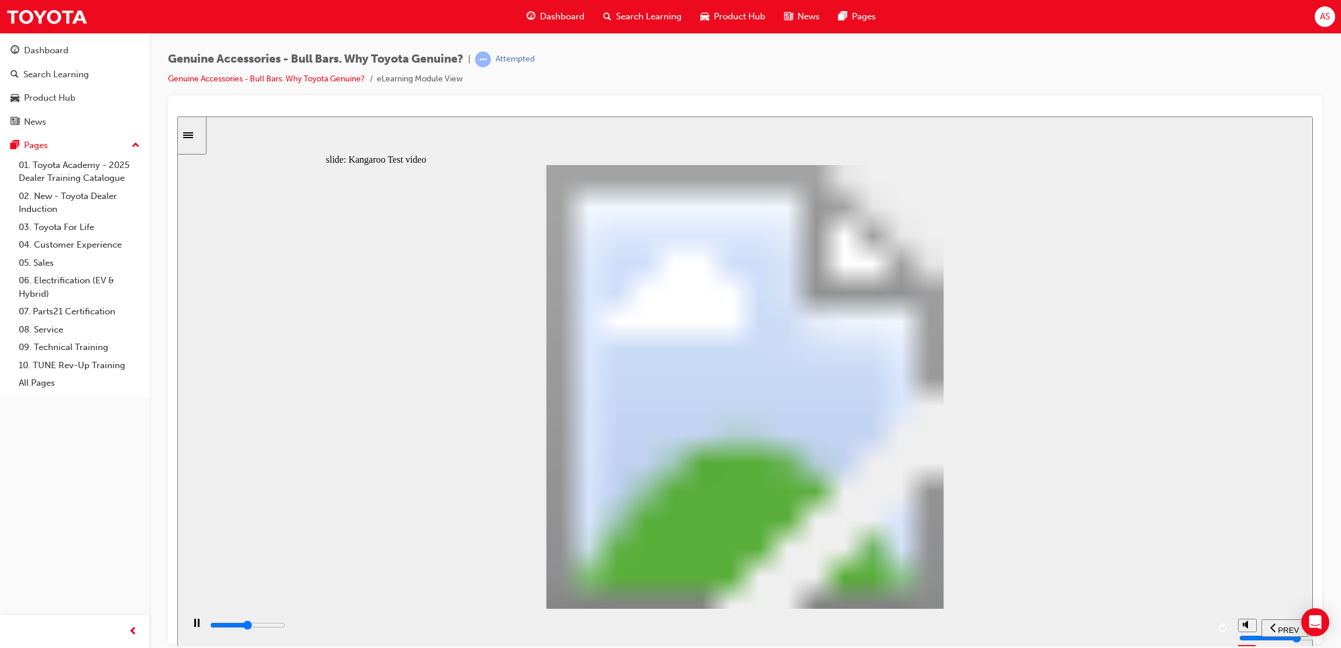
type input "10700"
type input "6"
type input "11000"
type input "6"
type input "11200"
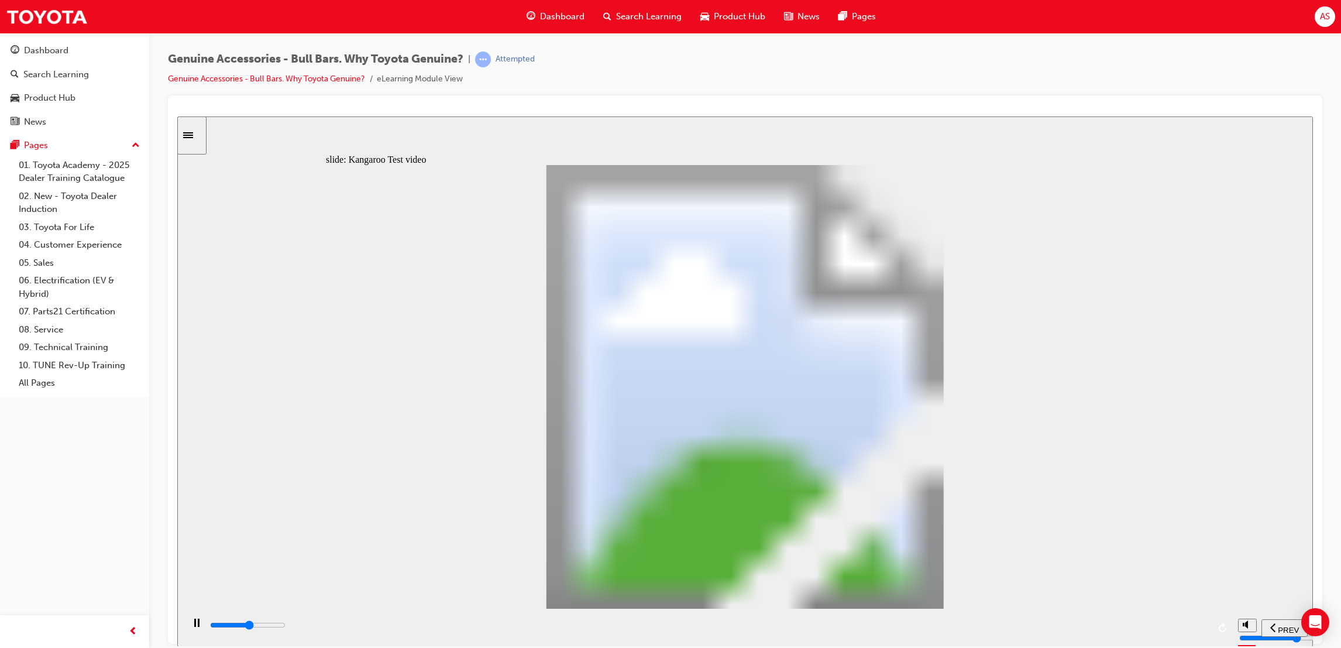
type input "6"
type input "11500"
type input "7"
type input "11800"
type input "7"
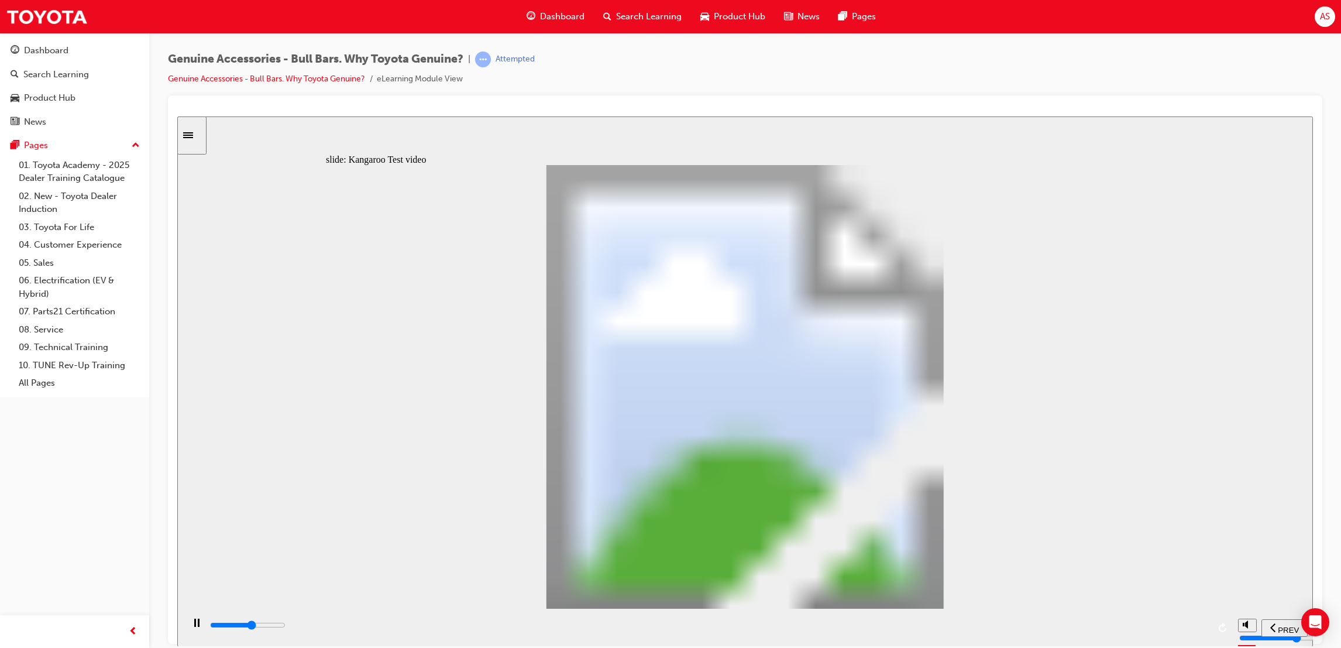
type input "12000"
type input "7"
type input "12300"
type input "7"
type input "12600"
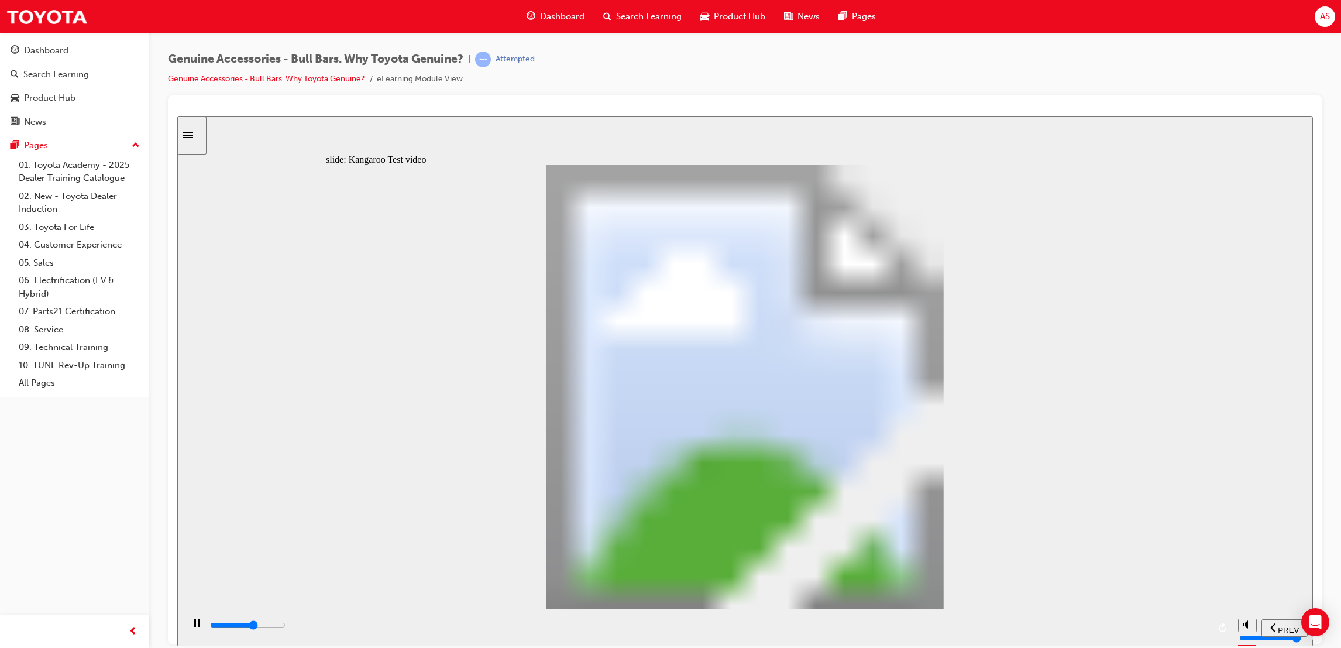
type input "8"
type input "12800"
type input "8"
type input "13100"
type input "8"
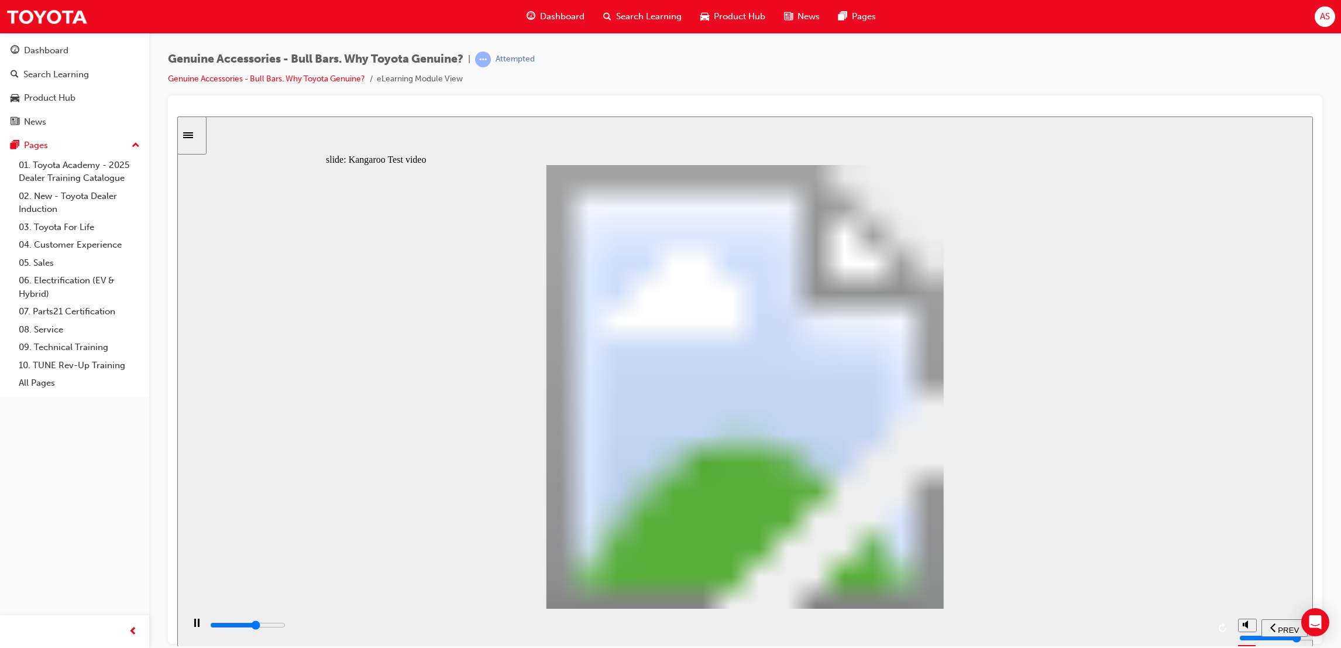
type input "13400"
type input "8"
type input "13600"
type input "9"
type input "13900"
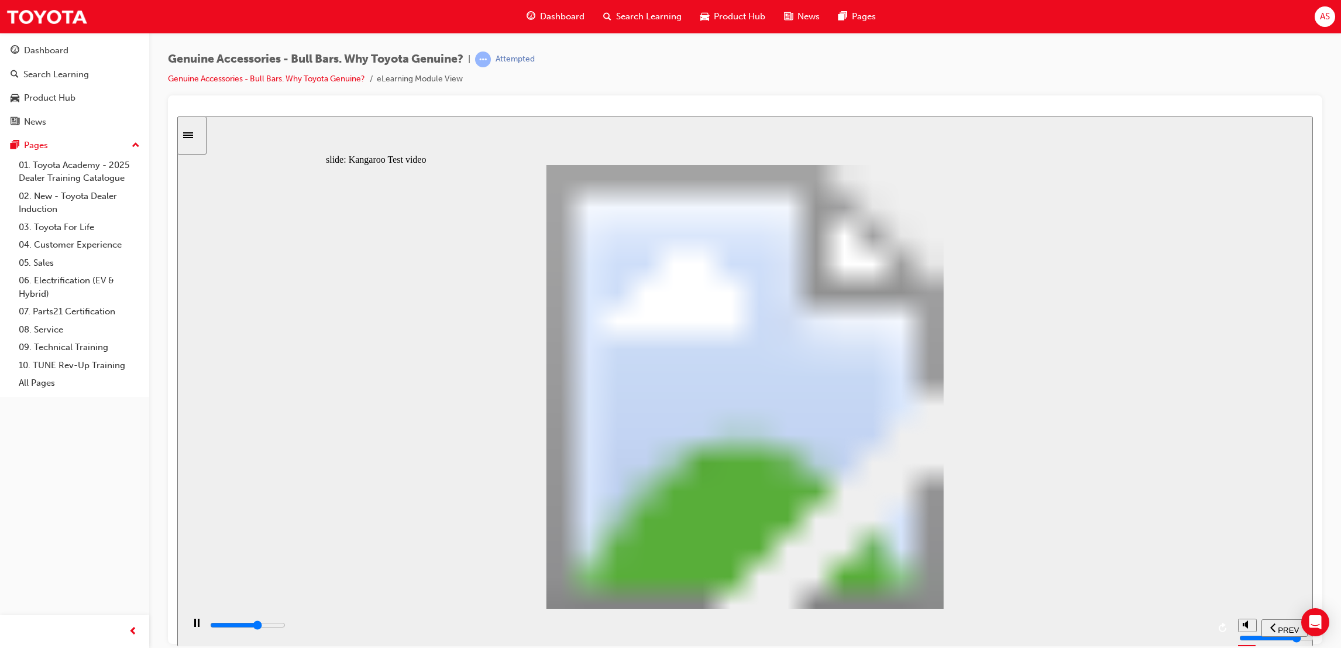
type input "9"
type input "14200"
type input "9"
type input "14400"
type input "10"
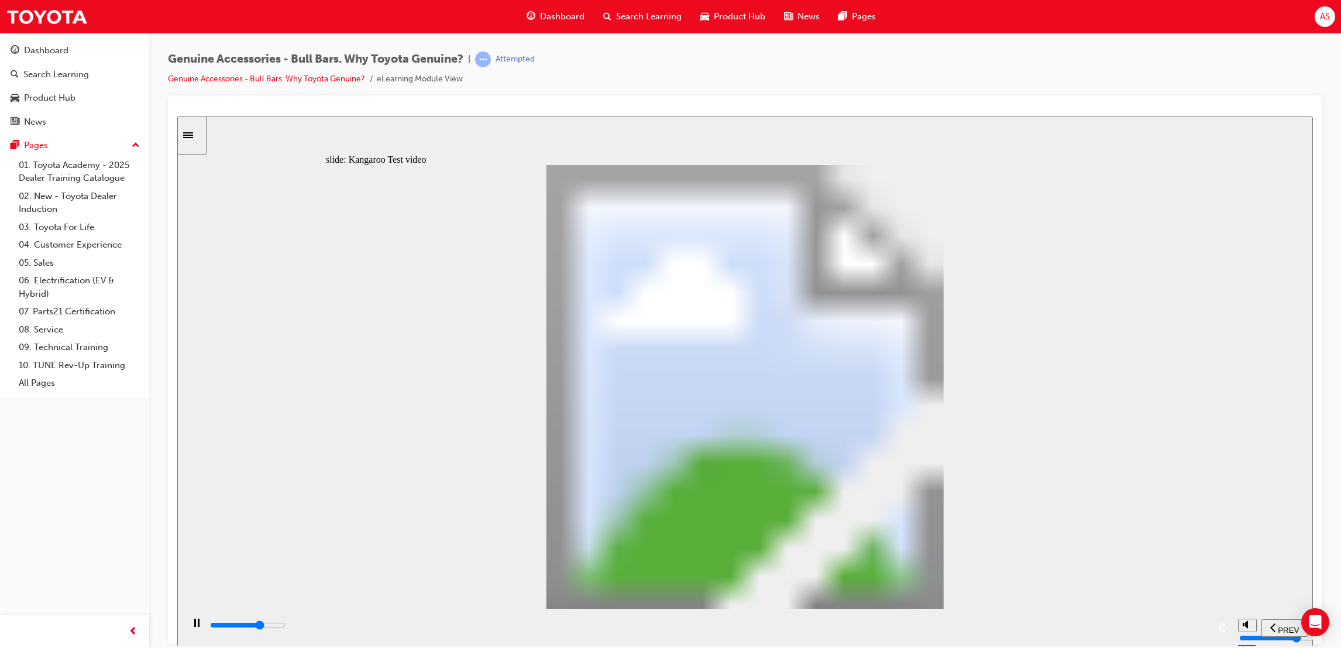
type input "14700"
type input "10"
type input "15000"
type input "10"
type input "15200"
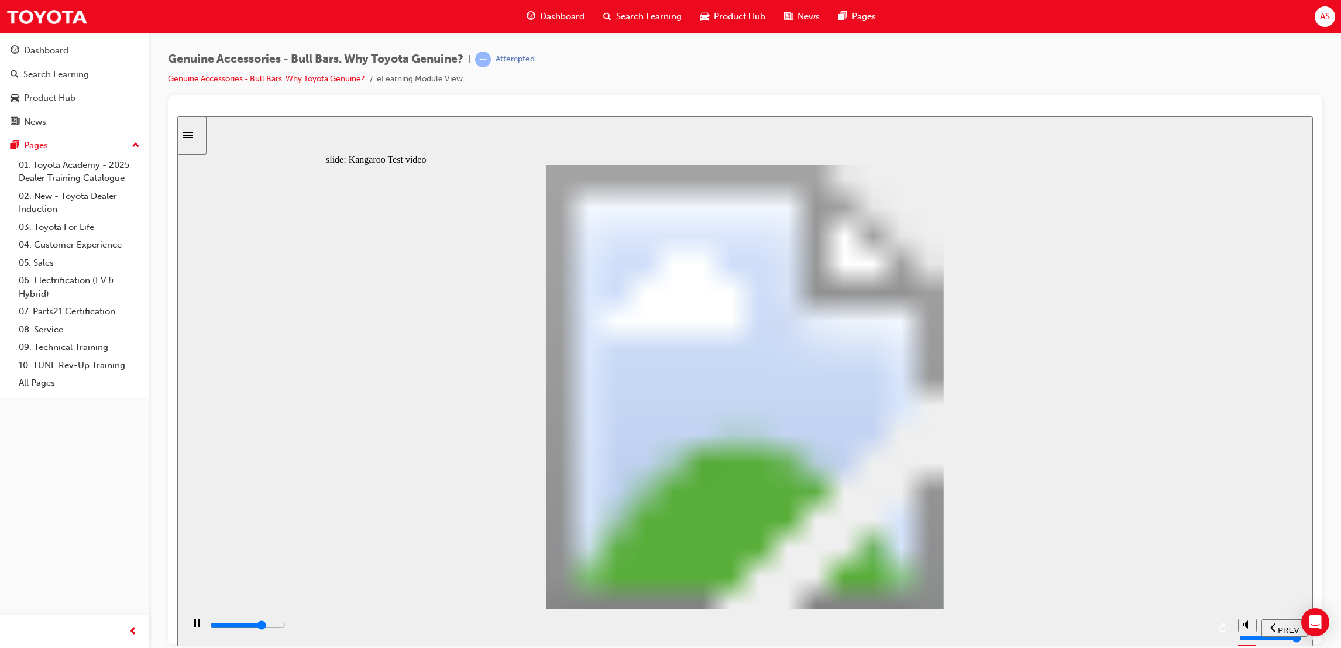
type input "10"
type input "15500"
type input "11"
type input "15800"
type input "11"
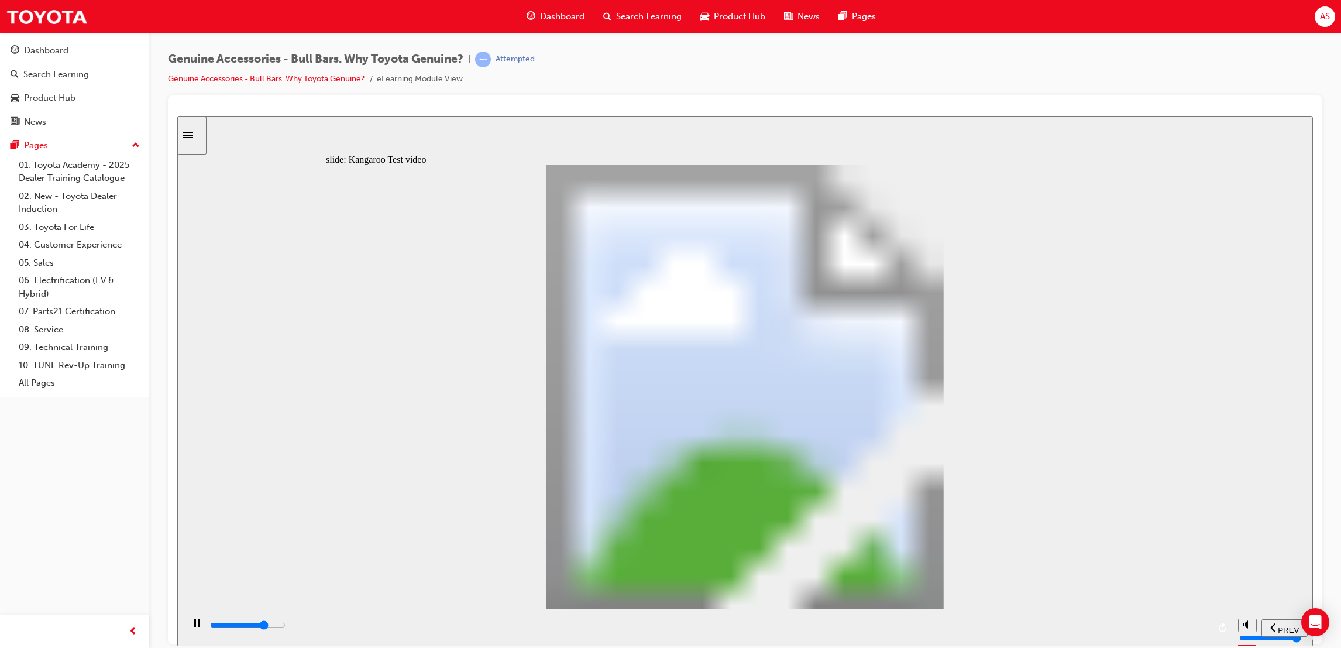
type input "16000"
type input "11"
type input "16300"
type input "11"
type input "16500"
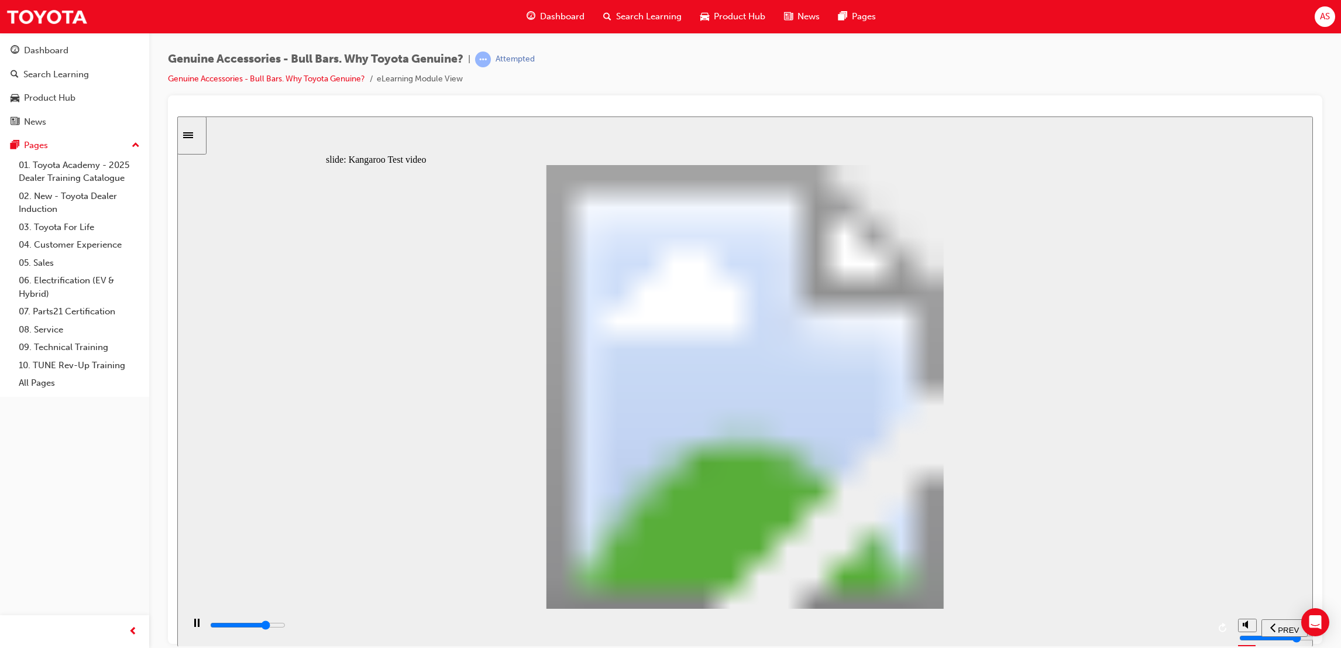
type input "12"
type input "16800"
type input "12"
type input "17100"
type input "12"
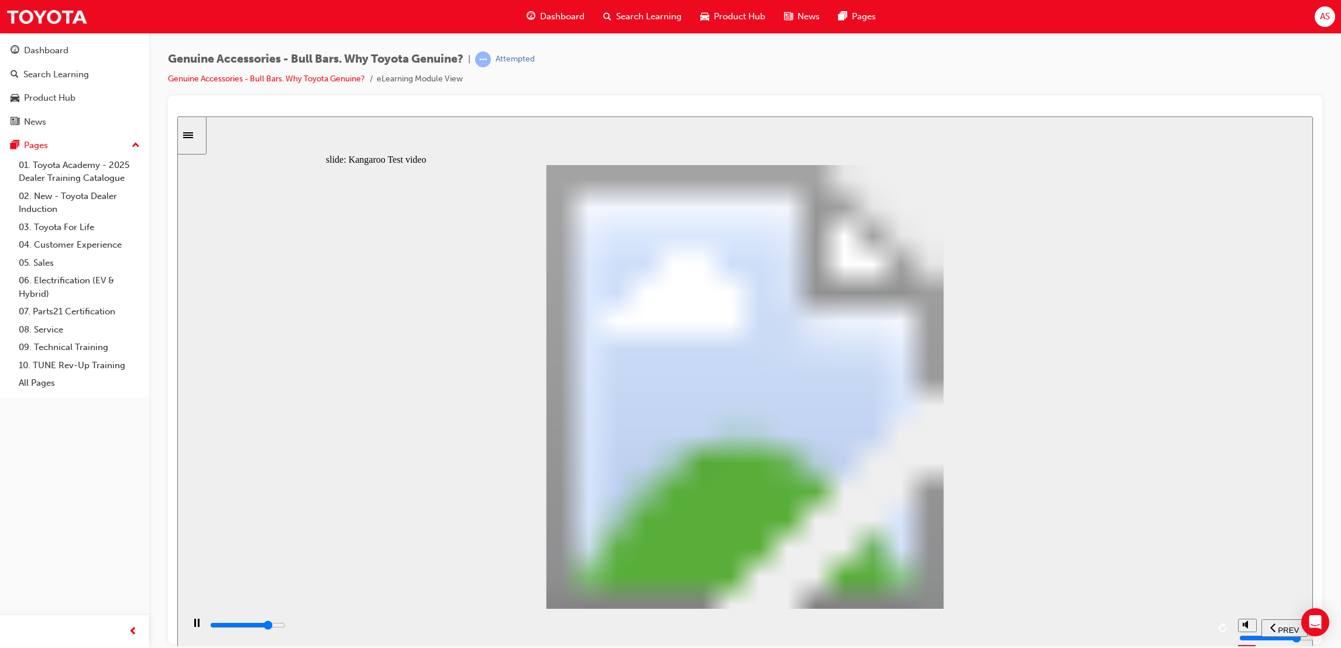
type input "17400"
type input "12"
type input "17600"
type input "13"
type input "17900"
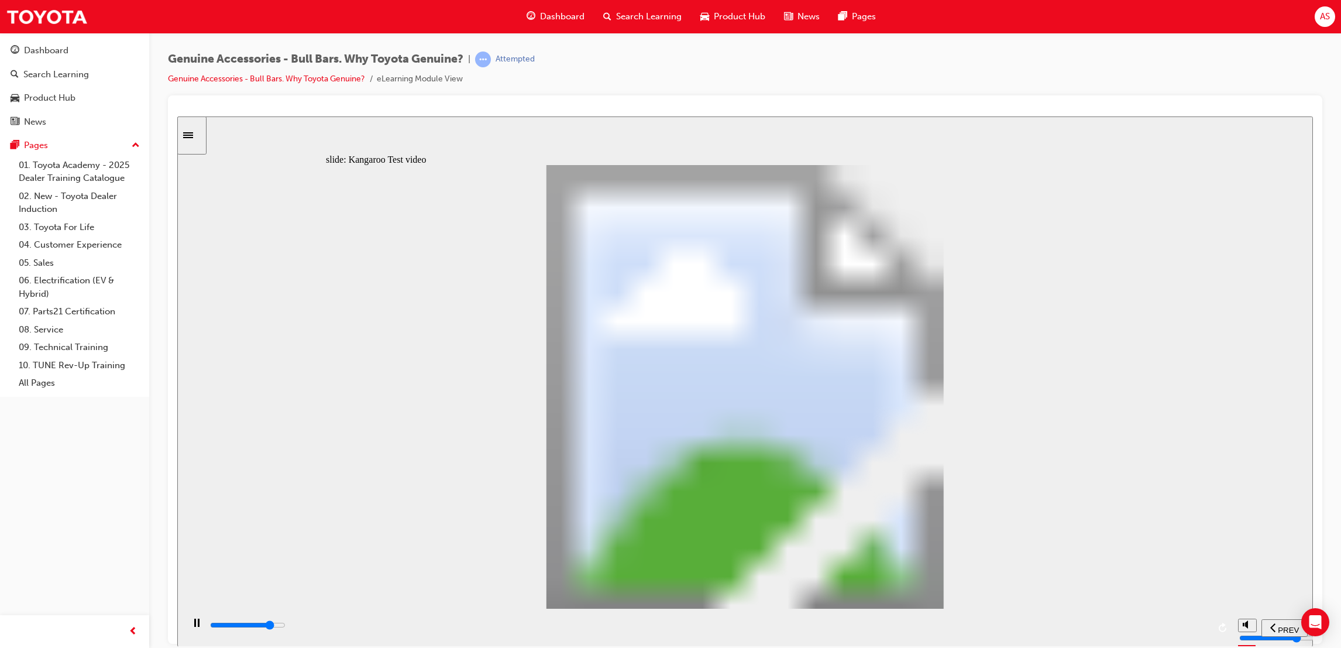
type input "13"
type input "18100"
type input "13"
type input "18400"
type input "14"
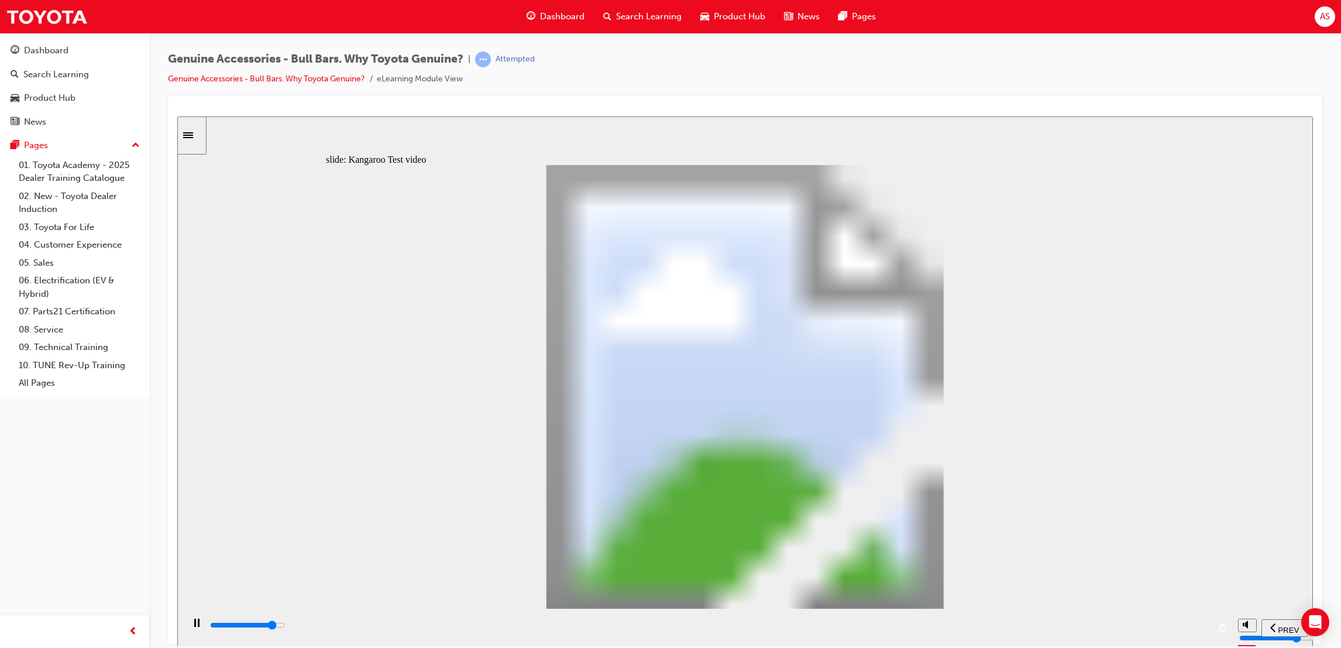
type input "18600"
type input "17"
type input "18800"
type input "17"
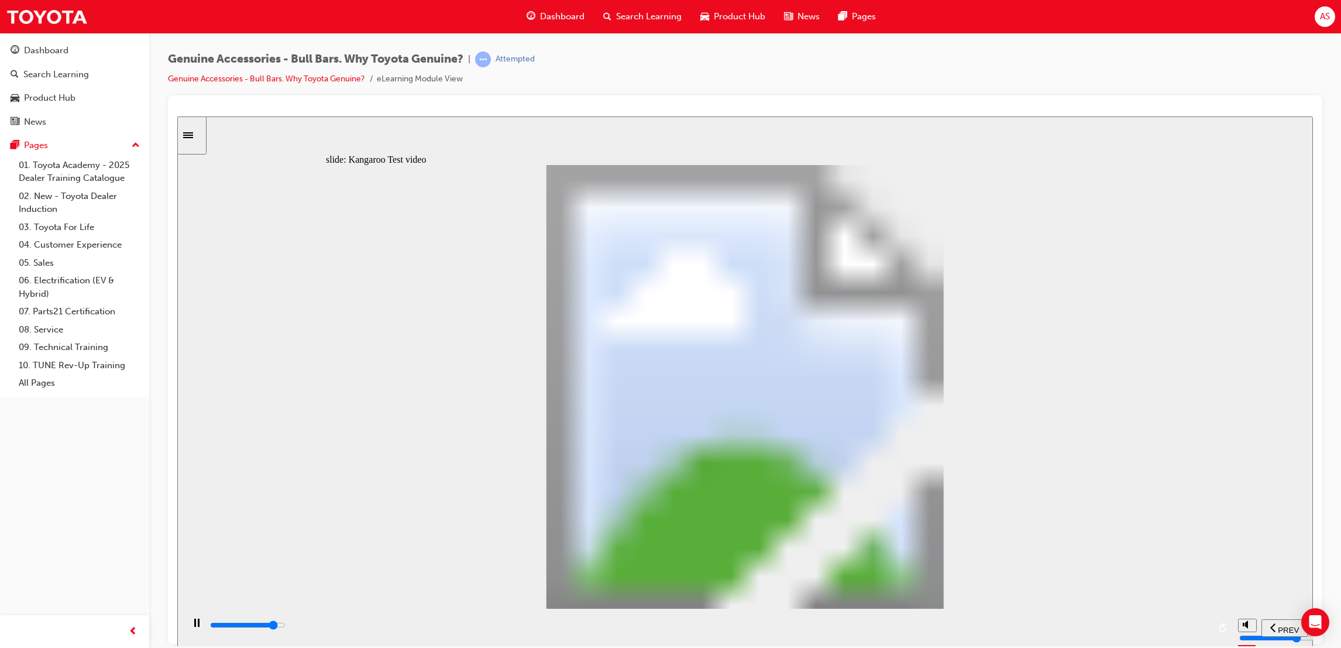
type input "19100"
type input "17"
type input "19400"
type input "18"
type input "19700"
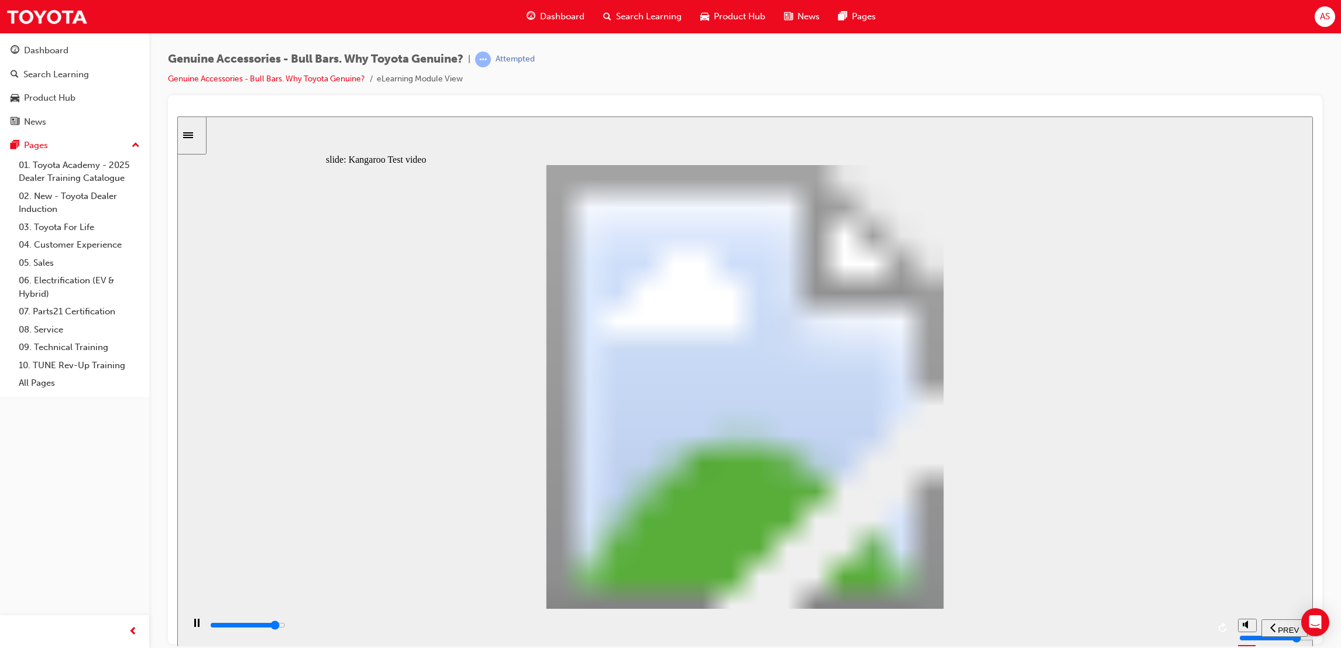
type input "18"
type input "19900"
type input "18"
type input "20200"
type input "18"
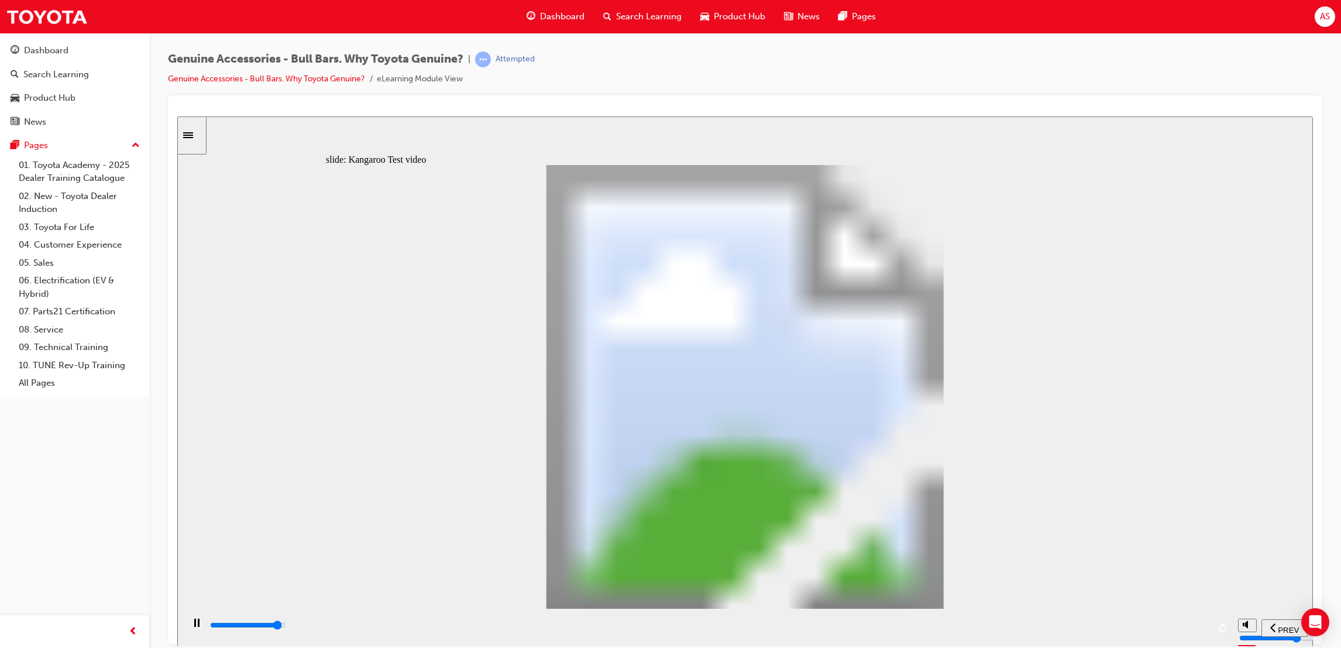
type input "20500"
type input "19"
type input "20700"
type input "19"
type input "21000"
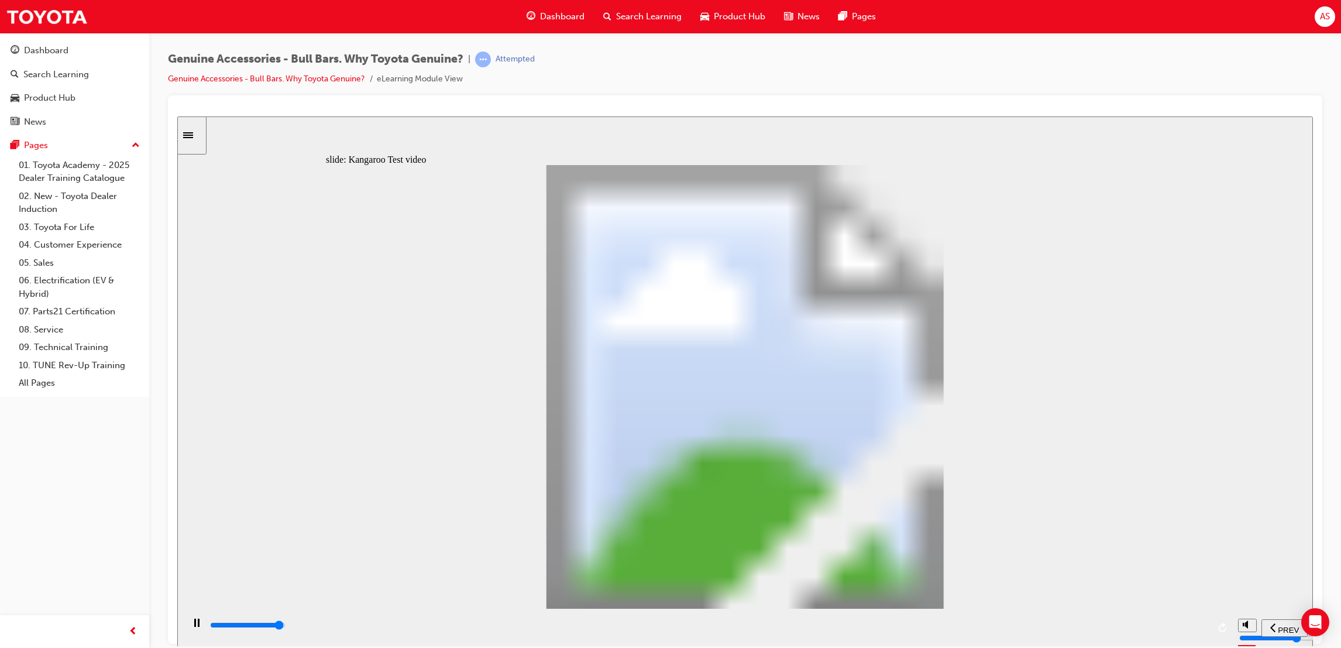
type input "19"
type input "21300"
type input "19"
type input "21400"
type input "23"
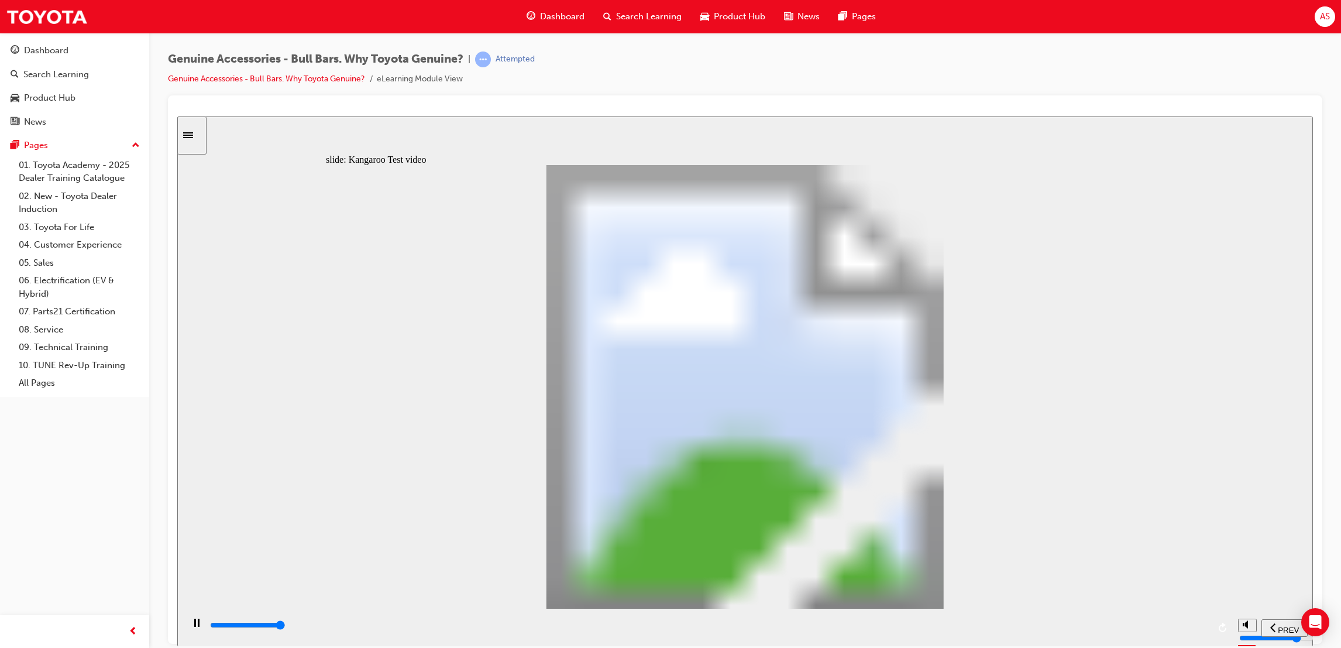
type input "21500"
type input "24"
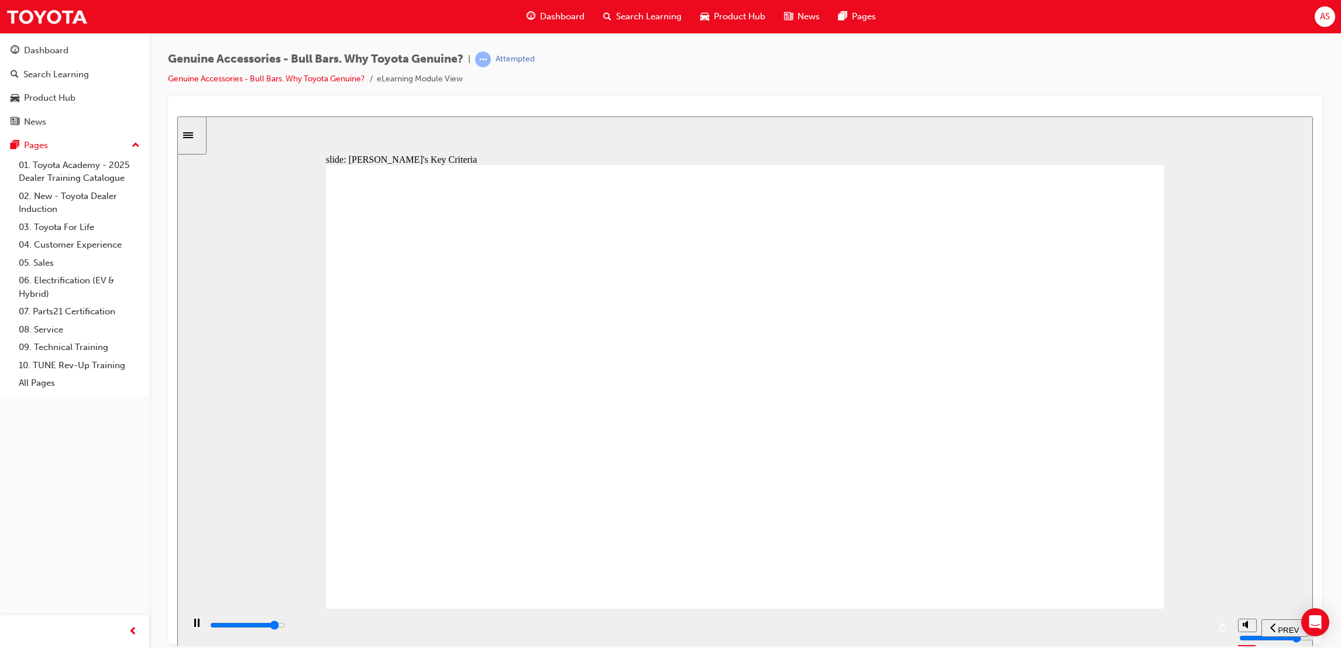
drag, startPoint x: 1199, startPoint y: 627, endPoint x: 1263, endPoint y: 626, distance: 63.8
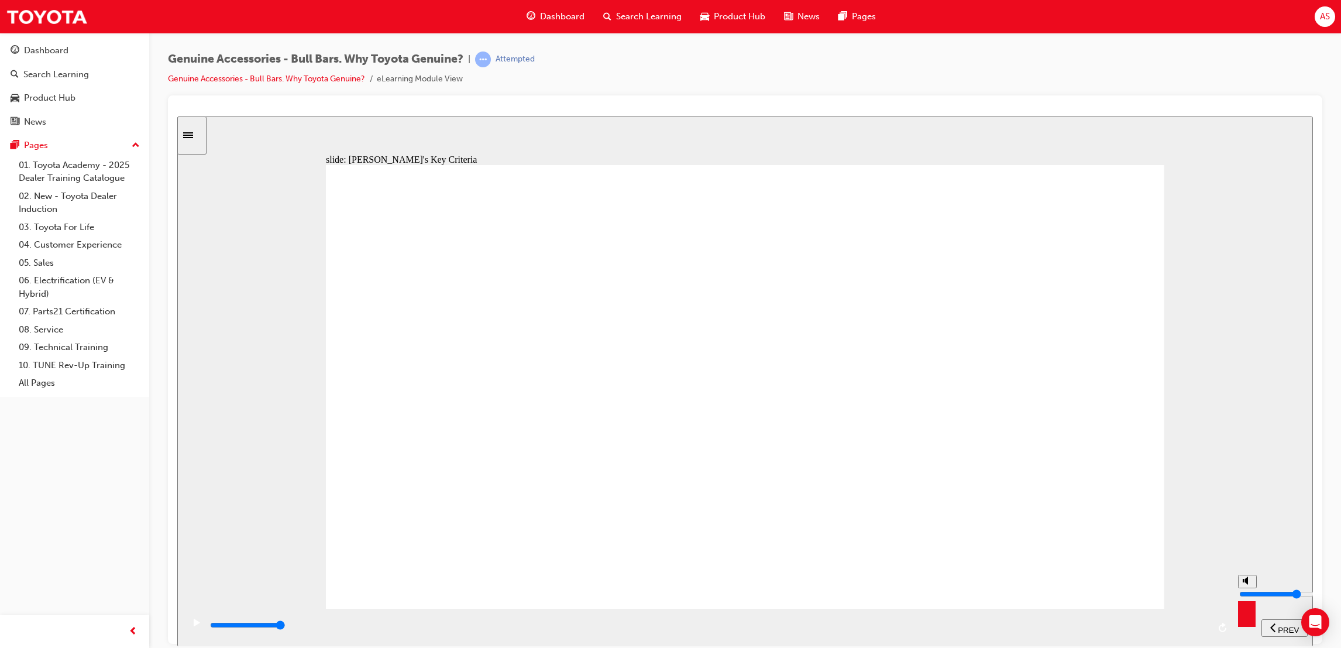
click at [1258, 626] on section "PREV NEXT SUBMIT" at bounding box center [745, 627] width 1136 height 38
drag, startPoint x: 1070, startPoint y: 177, endPoint x: 1070, endPoint y: 191, distance: 14.0
drag, startPoint x: 655, startPoint y: 310, endPoint x: 757, endPoint y: 423, distance: 152.9
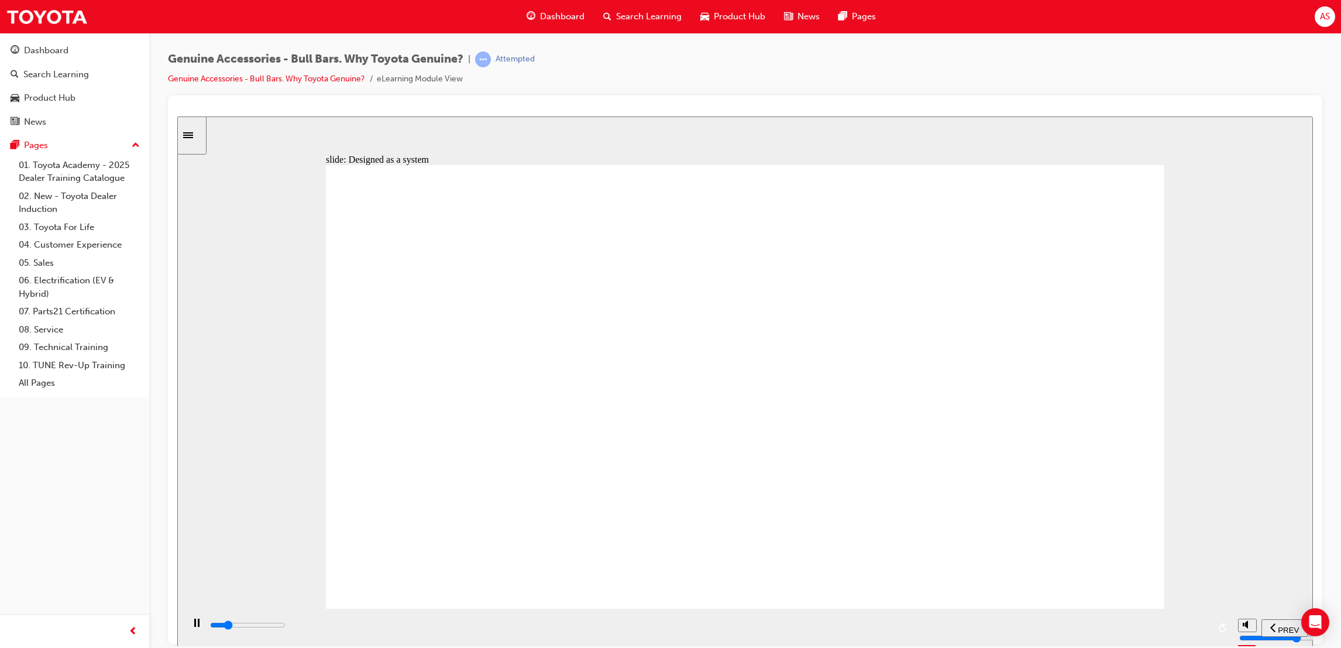
click at [1206, 624] on div "playback controls" at bounding box center [709, 625] width 1000 height 13
click at [1205, 629] on div "playback controls" at bounding box center [709, 625] width 1000 height 13
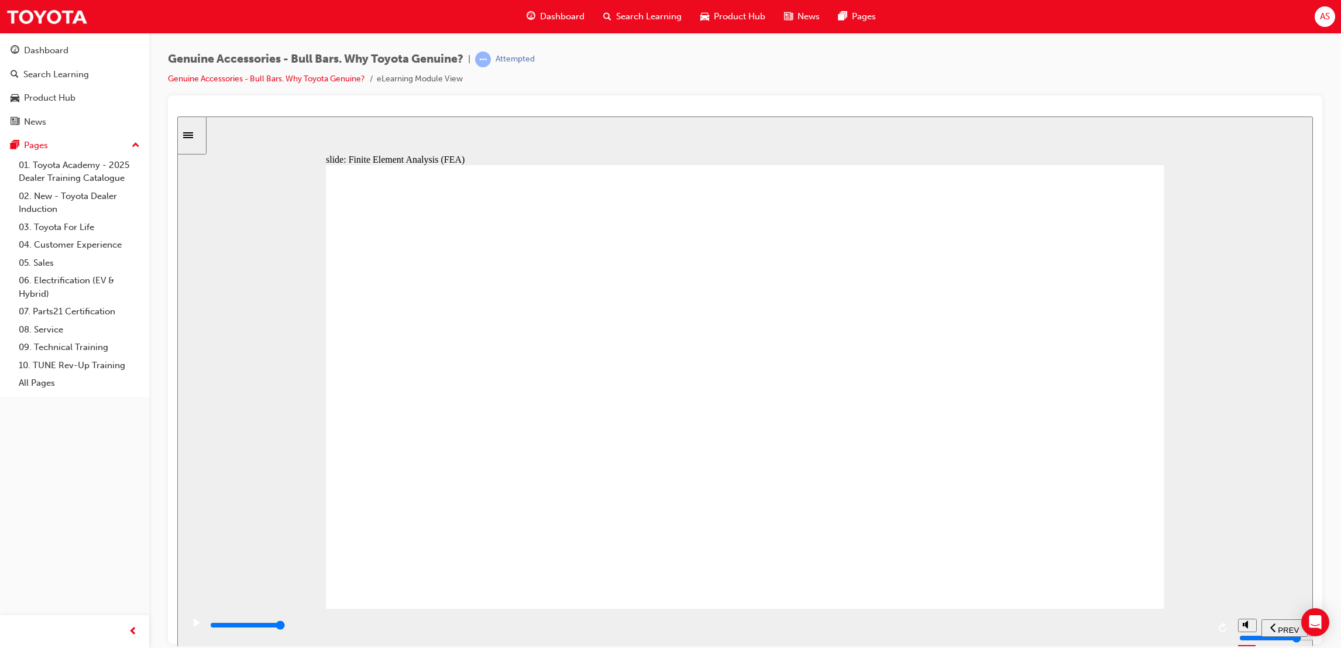
click at [1195, 631] on div "playback controls" at bounding box center [709, 625] width 1000 height 13
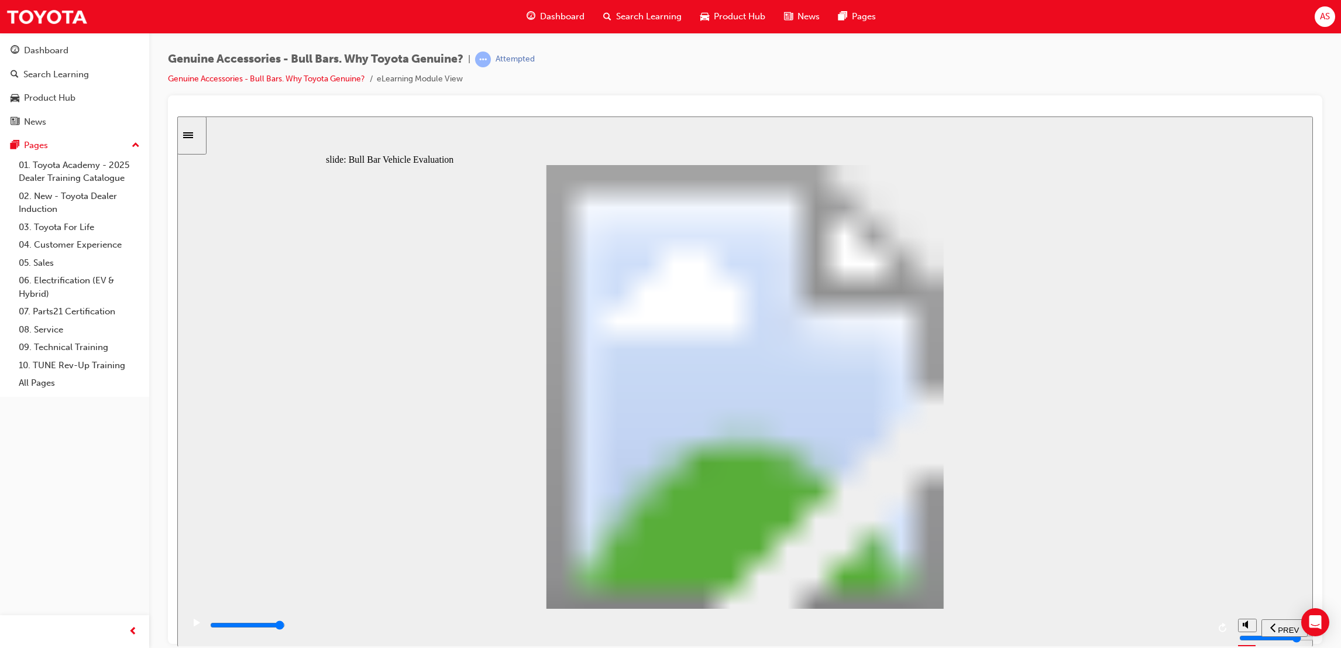
click at [1196, 628] on div "playback controls" at bounding box center [709, 625] width 1000 height 13
click at [1199, 630] on div "playback controls" at bounding box center [709, 625] width 1000 height 13
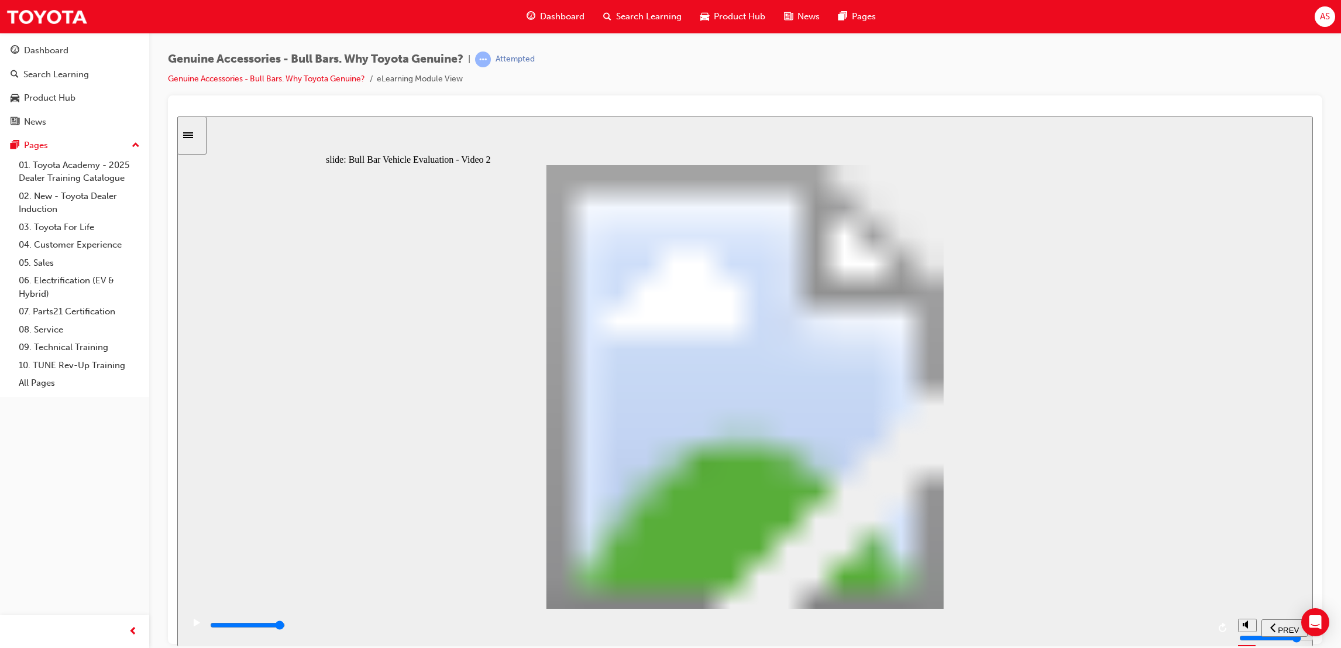
click at [1195, 629] on div "playback controls" at bounding box center [709, 625] width 1000 height 13
click at [1203, 628] on div "playback controls" at bounding box center [709, 625] width 1000 height 13
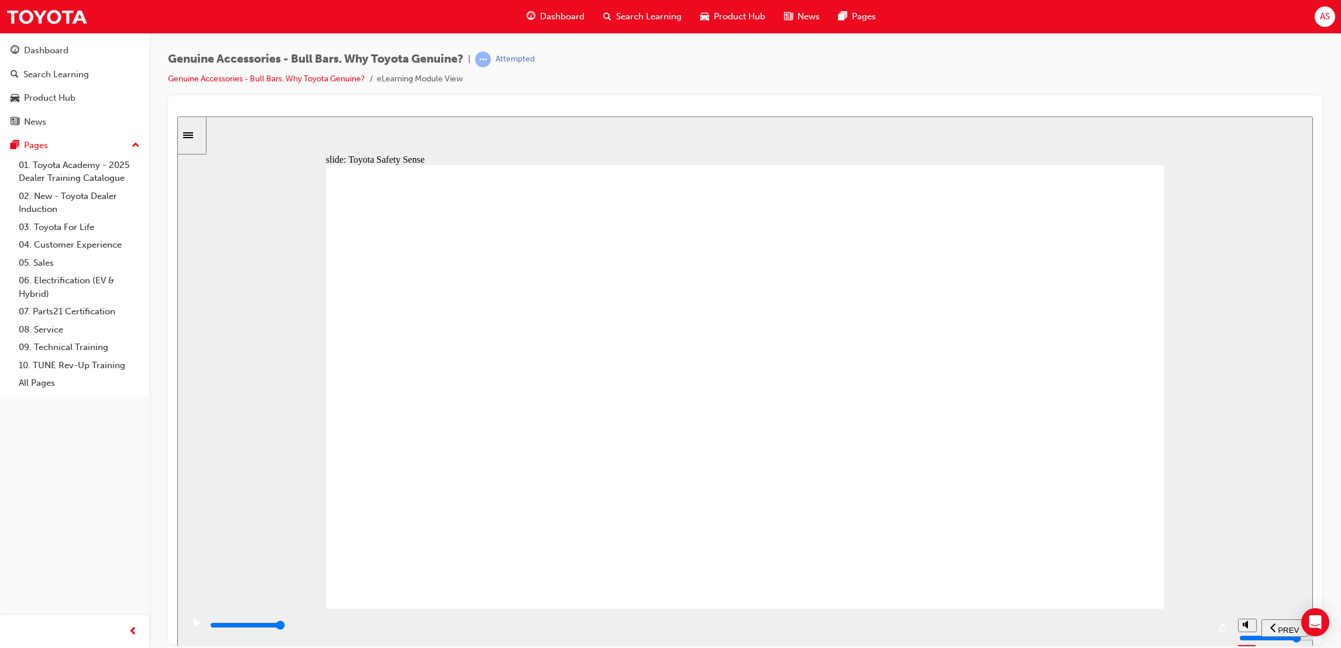
click at [1203, 631] on div "playback controls" at bounding box center [709, 625] width 1000 height 13
click at [1206, 629] on div "playback controls" at bounding box center [709, 625] width 1000 height 13
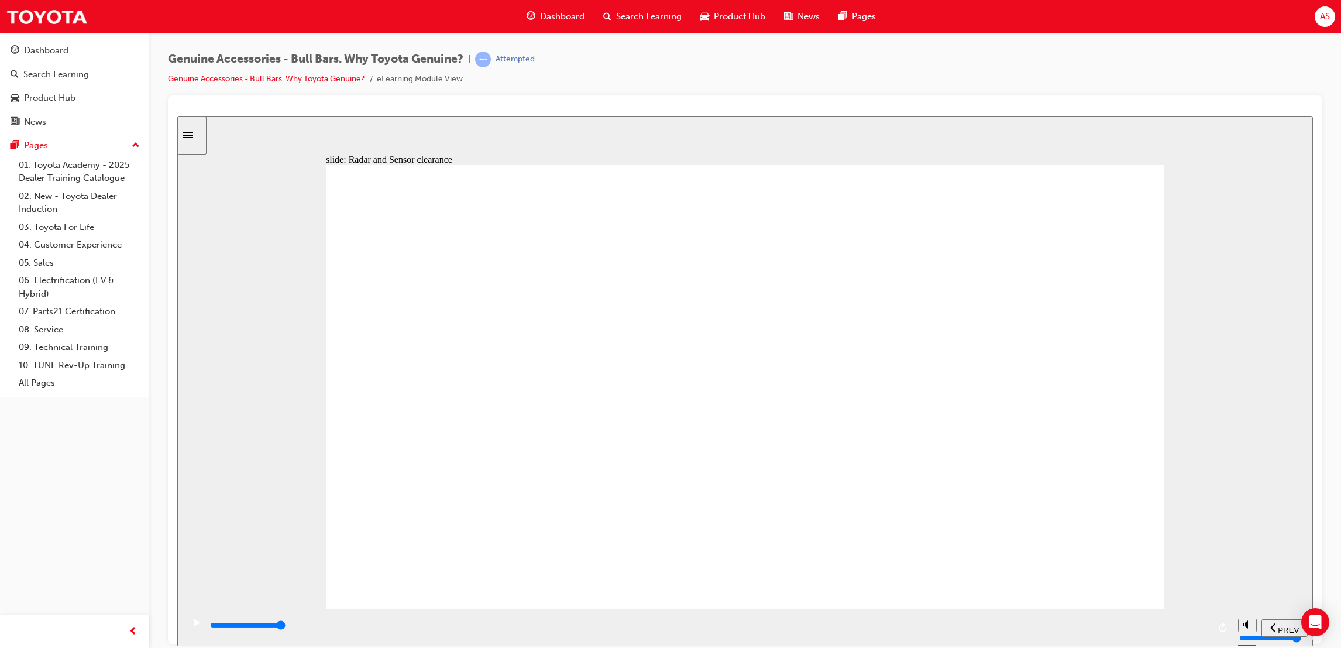
drag, startPoint x: 954, startPoint y: 619, endPoint x: 983, endPoint y: 641, distance: 37.1
click at [983, 641] on div "playback controls" at bounding box center [707, 627] width 1049 height 38
click at [1201, 629] on div "playback controls" at bounding box center [709, 625] width 1000 height 13
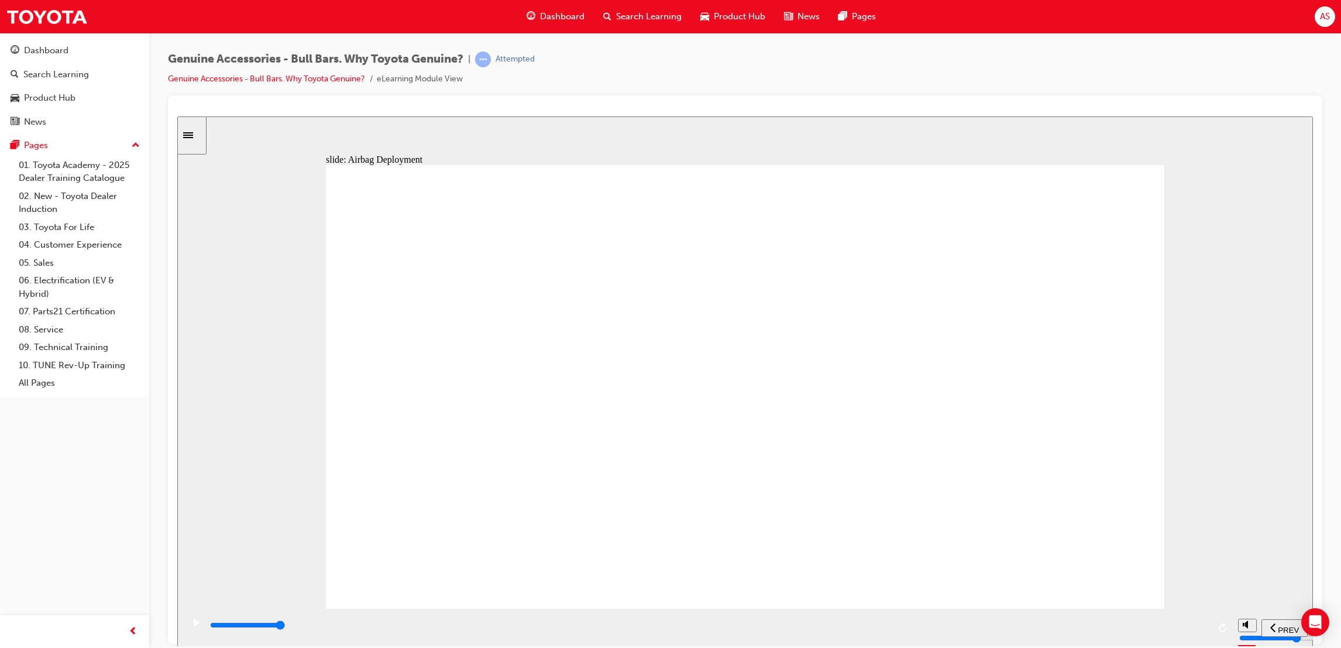
click at [1196, 631] on div "playback controls" at bounding box center [709, 625] width 1000 height 13
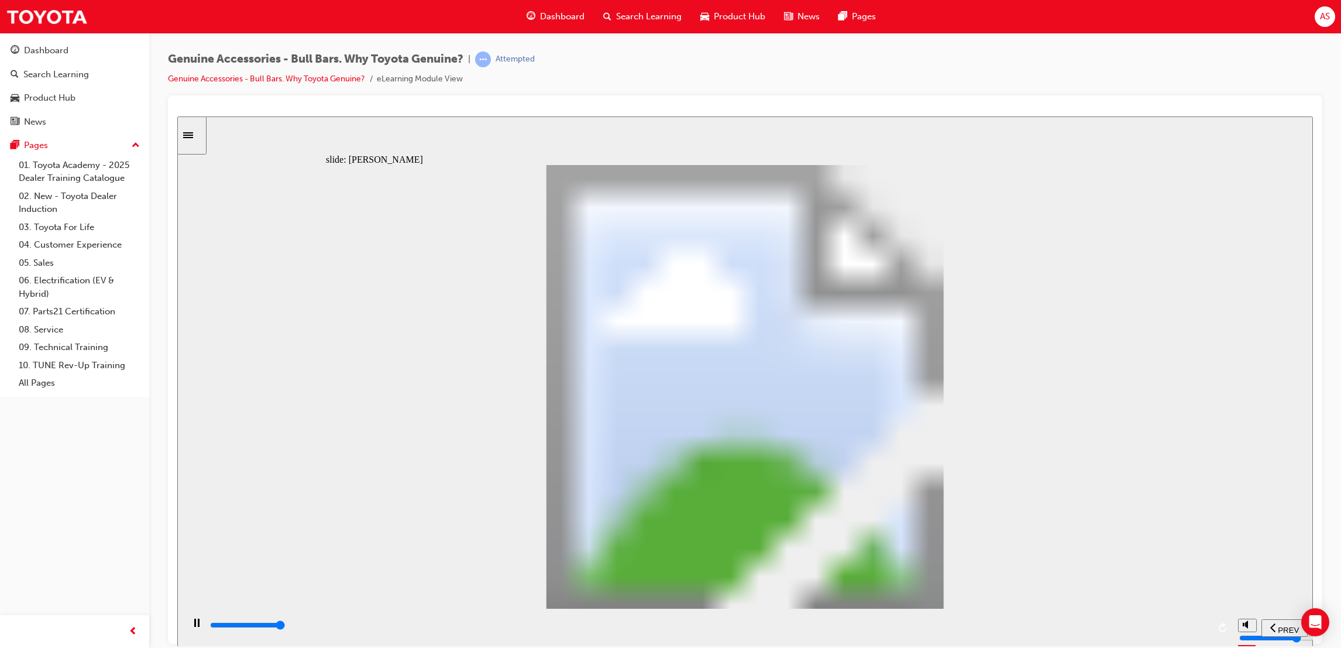
click at [1205, 630] on div "playback controls" at bounding box center [709, 625] width 1000 height 13
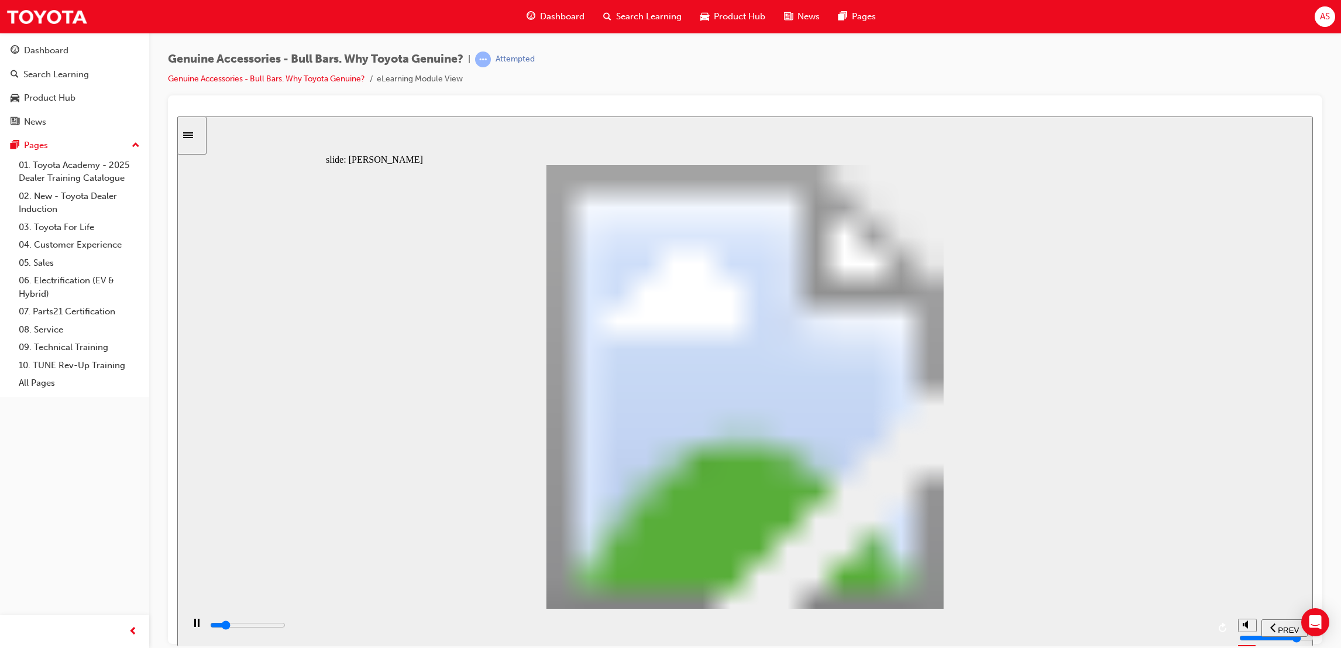
drag, startPoint x: 471, startPoint y: 430, endPoint x: 527, endPoint y: 438, distance: 56.7
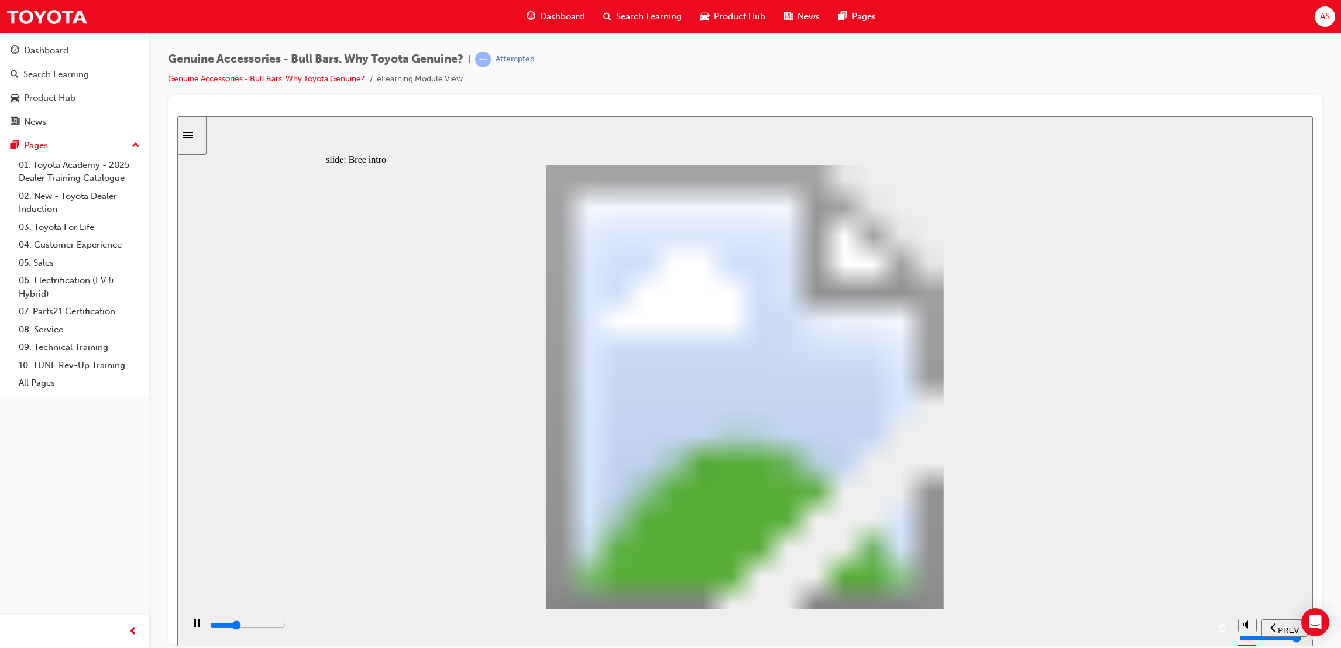
click at [1191, 631] on div "playback controls" at bounding box center [709, 625] width 1000 height 13
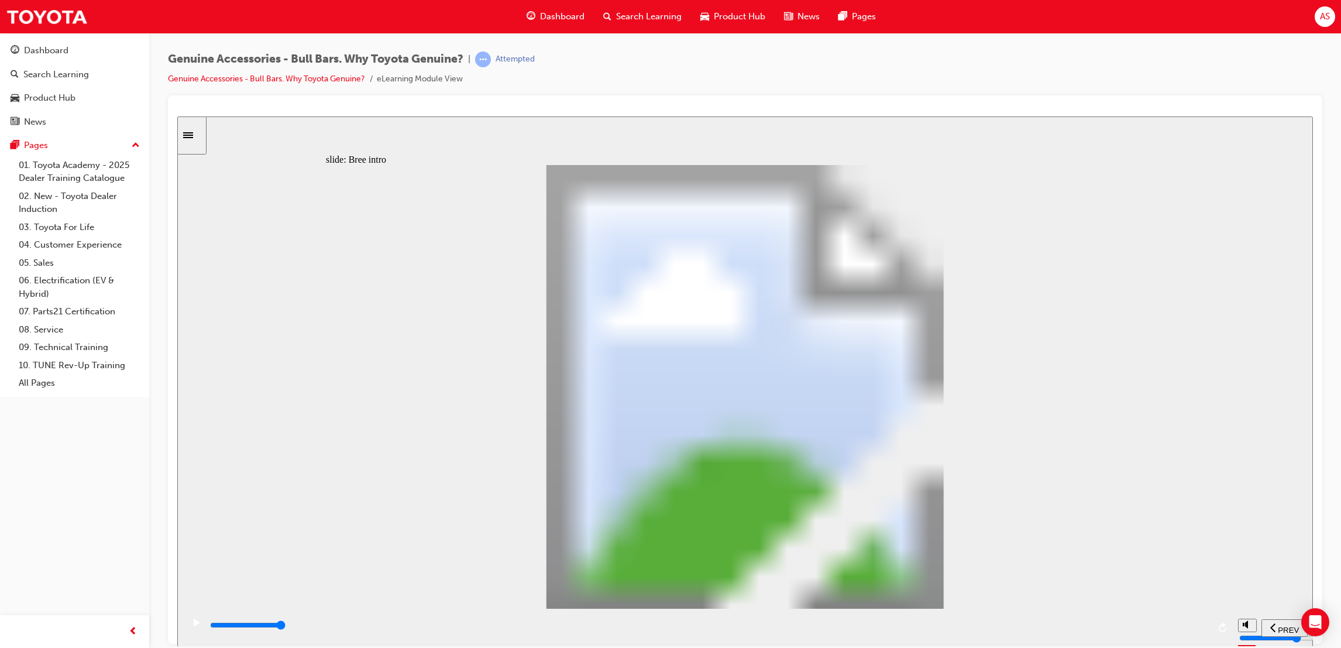
click at [1188, 624] on div "playback controls" at bounding box center [709, 625] width 1000 height 13
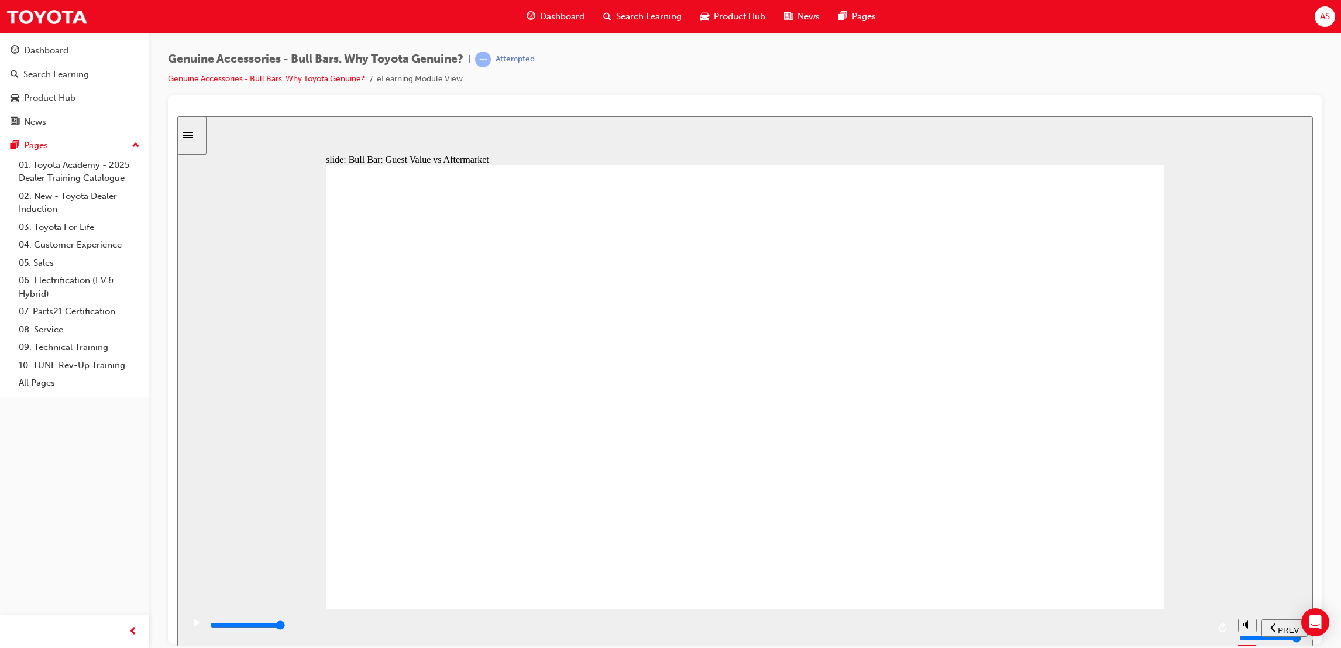
click at [1199, 631] on div "playback controls" at bounding box center [709, 625] width 1000 height 13
click at [1196, 631] on div "playback controls" at bounding box center [709, 625] width 1000 height 13
click at [1201, 631] on div "playback controls" at bounding box center [709, 625] width 1000 height 13
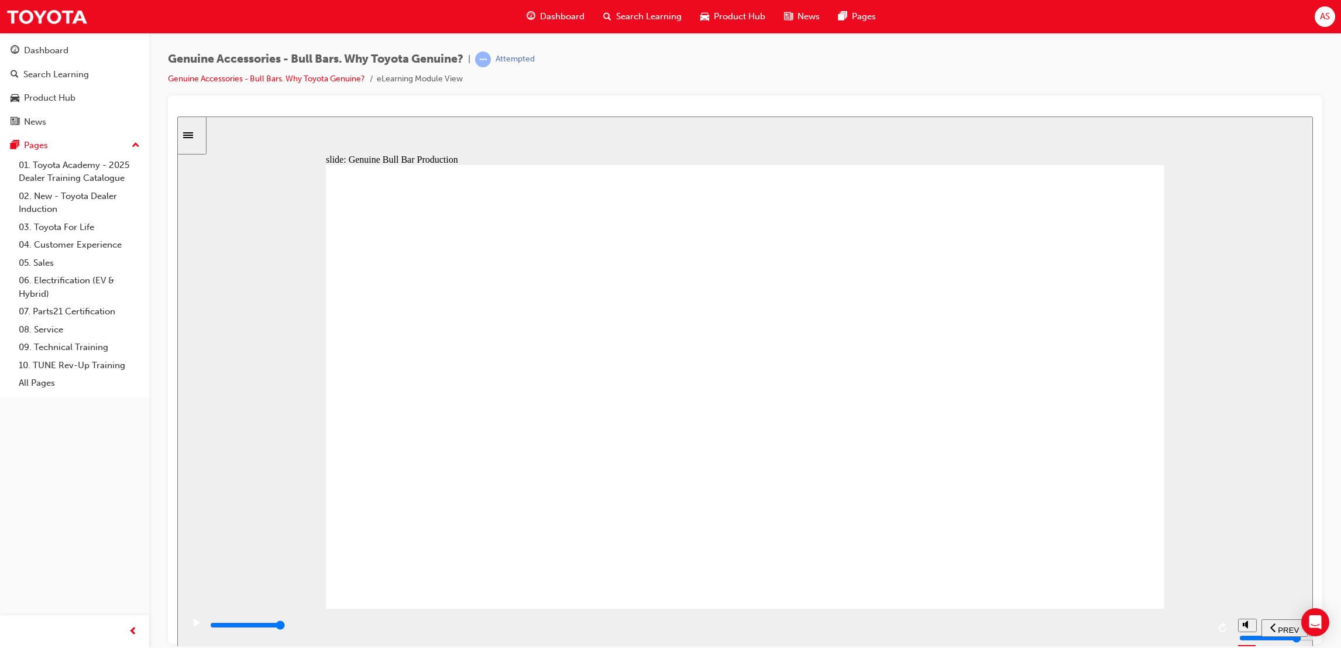
drag, startPoint x: 969, startPoint y: 297, endPoint x: 990, endPoint y: 292, distance: 21.6
drag, startPoint x: 1095, startPoint y: 174, endPoint x: 1098, endPoint y: 182, distance: 8.5
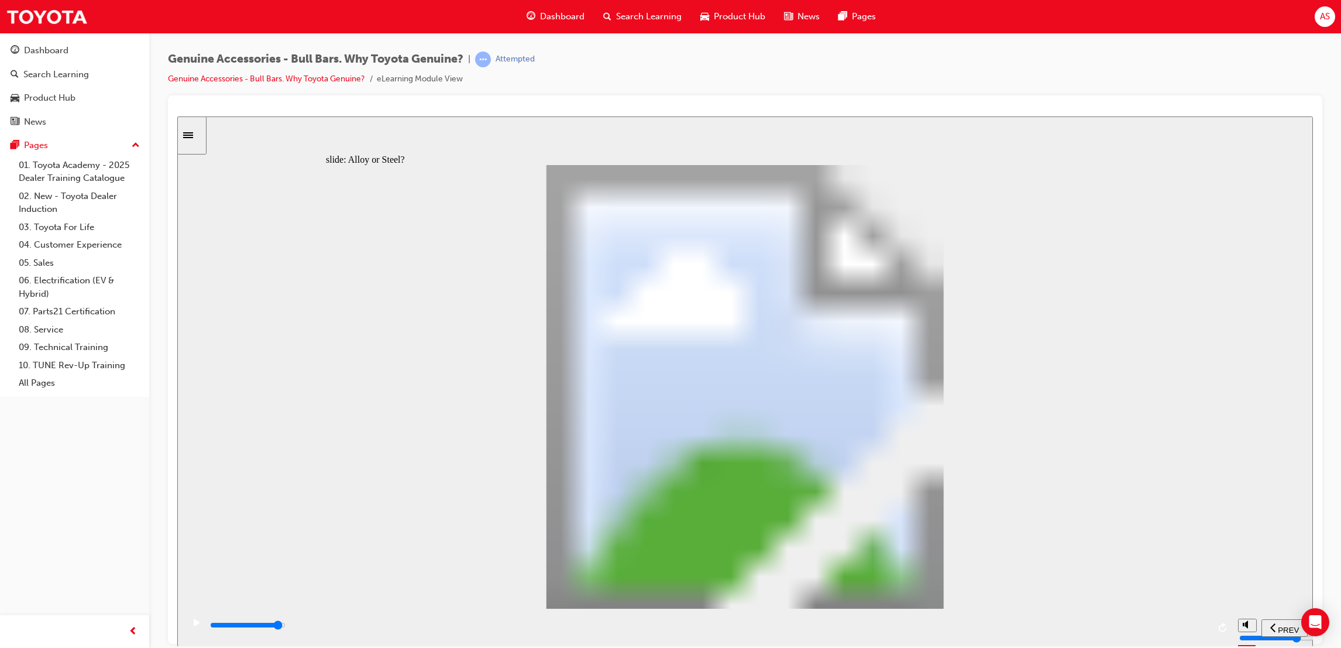
click at [1163, 624] on div "playback controls" at bounding box center [709, 625] width 1000 height 13
click at [1205, 631] on div "playback controls" at bounding box center [709, 625] width 1000 height 13
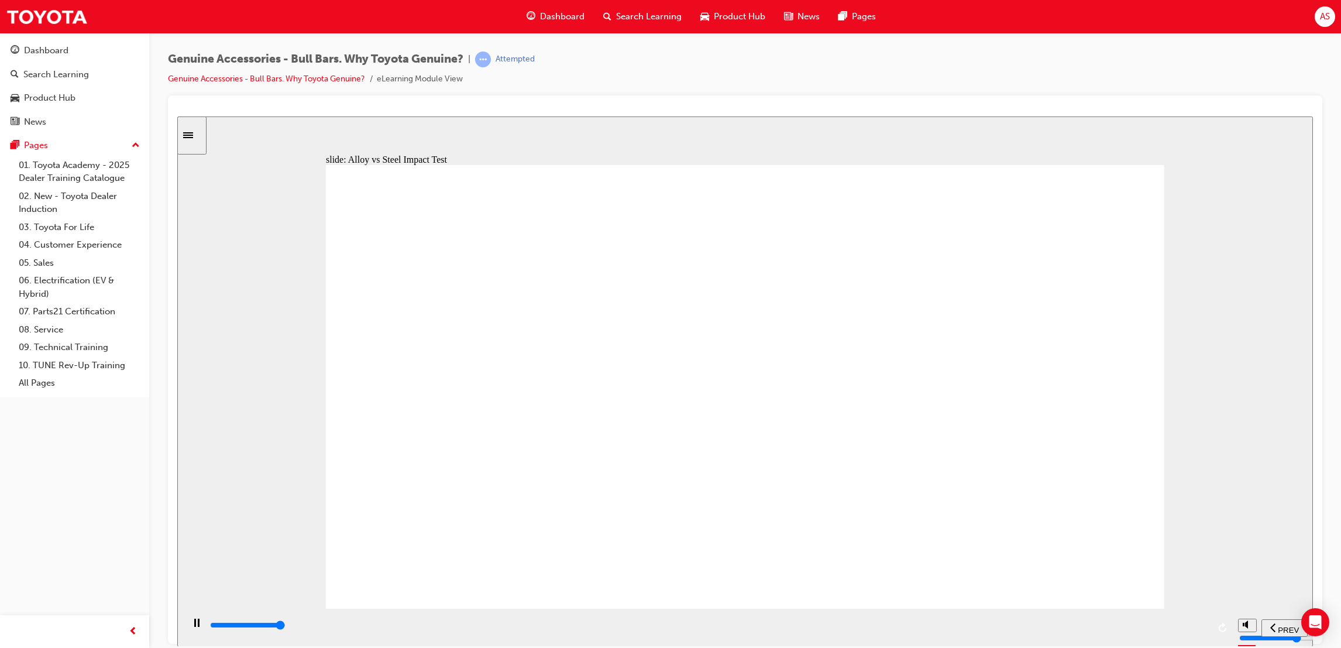
click at [1195, 631] on div "playback controls" at bounding box center [709, 625] width 1000 height 13
type input "28600"
